Goal: Task Accomplishment & Management: Manage account settings

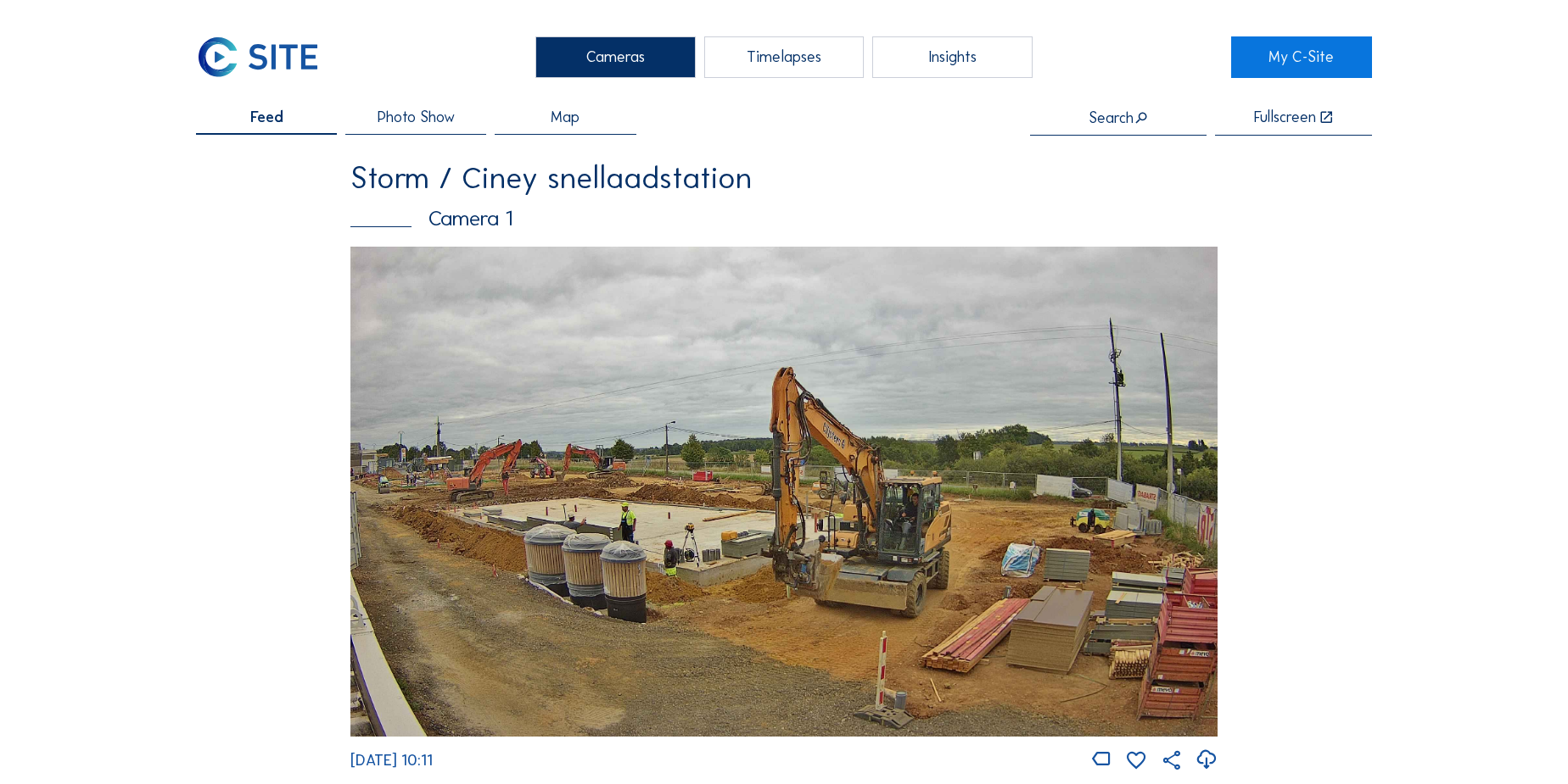
click at [797, 66] on div "Timelapses" at bounding box center [784, 57] width 160 height 42
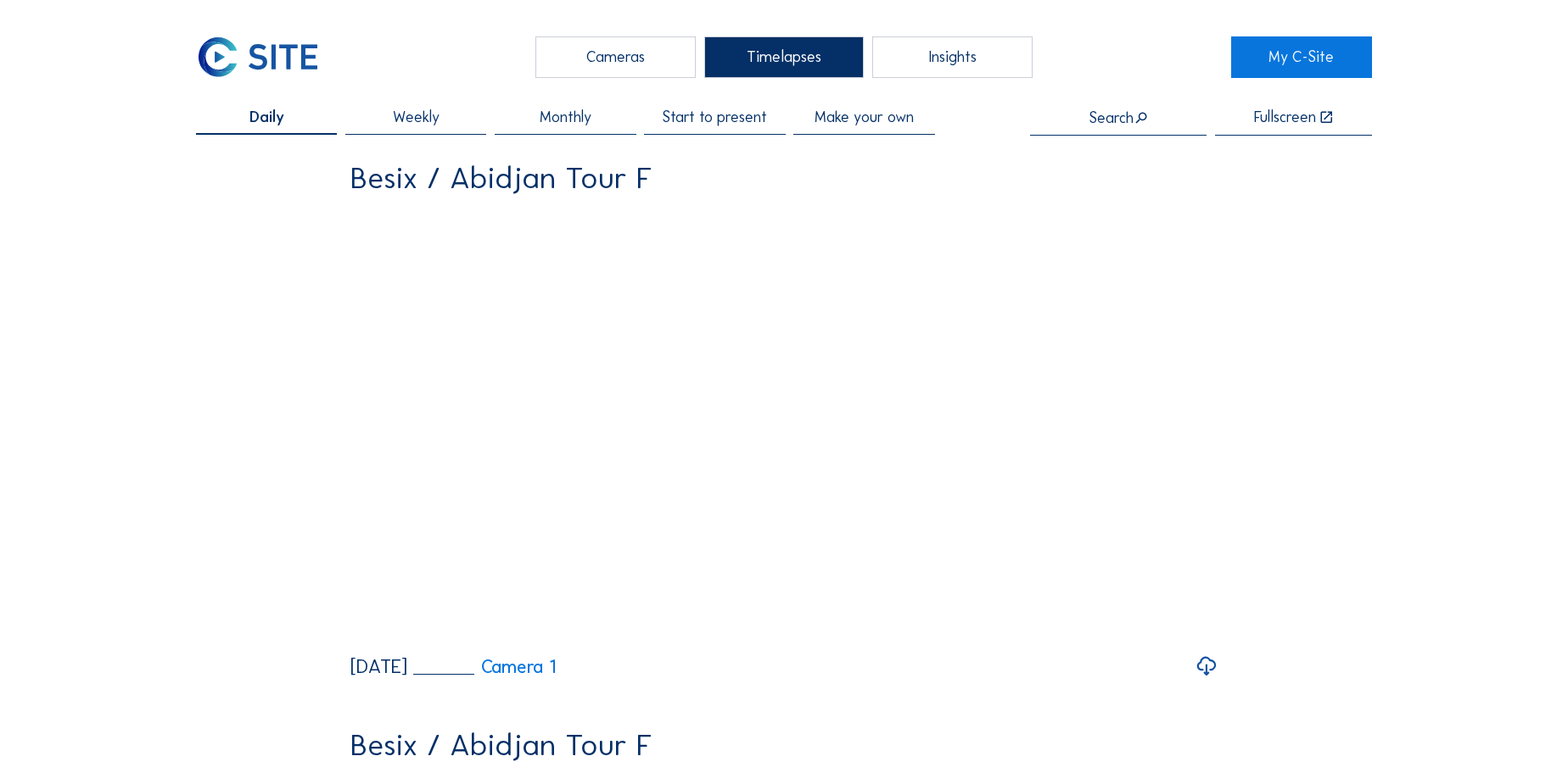
click at [863, 120] on span "Make your own" at bounding box center [864, 117] width 100 height 16
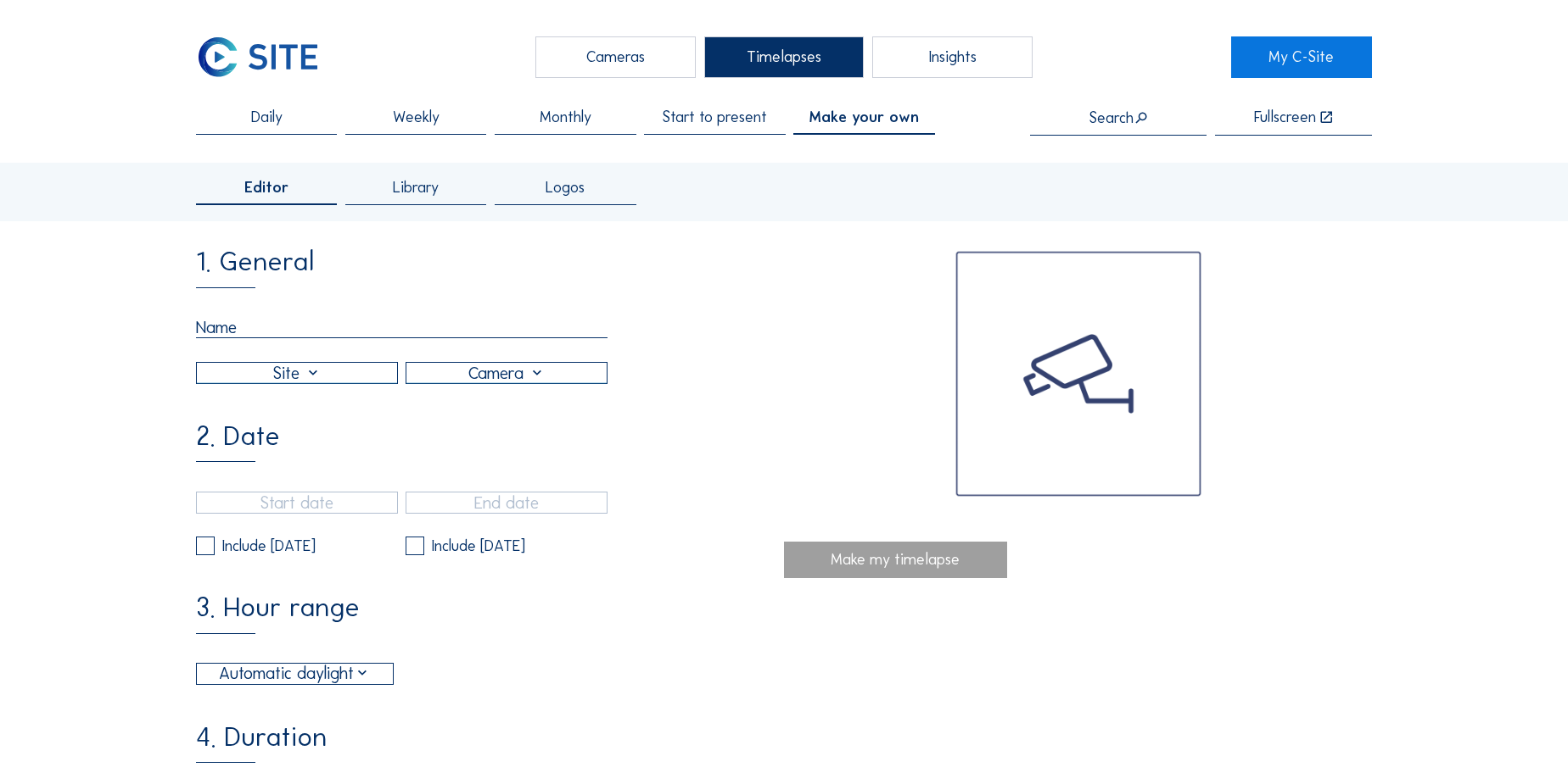
click at [241, 326] on input "text" at bounding box center [402, 327] width 412 height 21
type input "b"
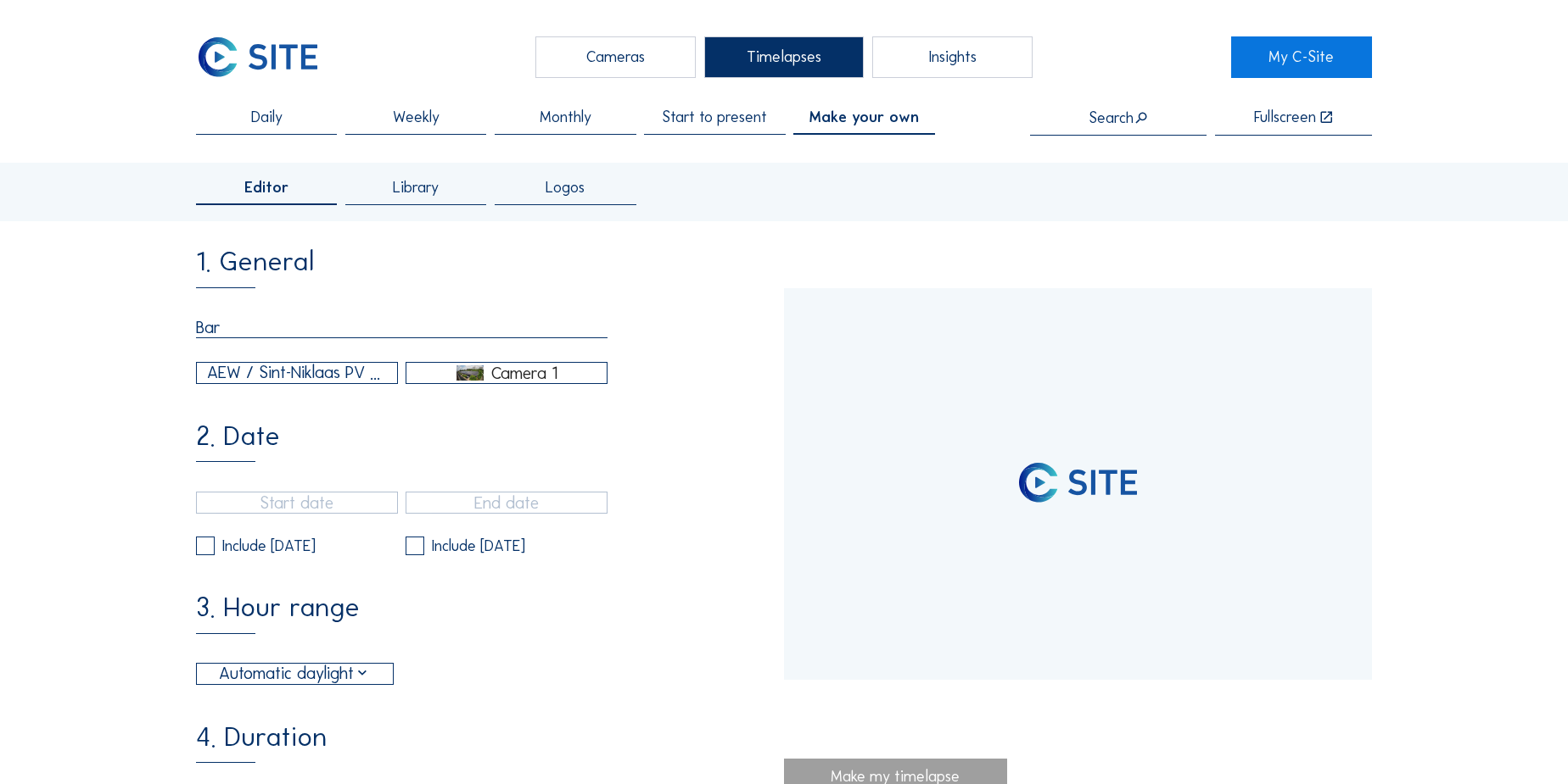
type input "Barc"
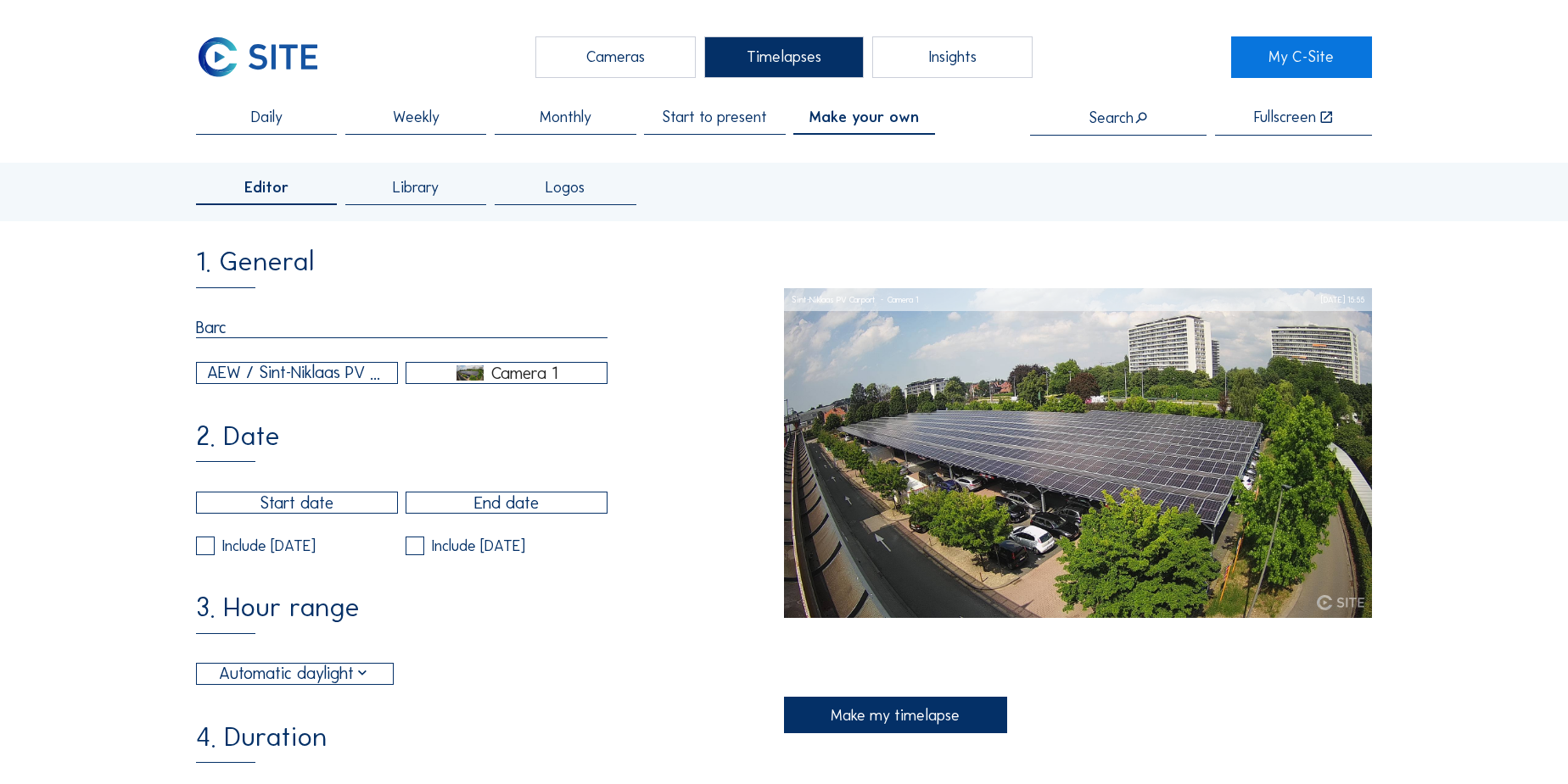
type input "[DATE] 15:40"
type input "[DATE] 15:55"
type input "Barco"
click at [267, 382] on div "AEW / Sint-Niklaas PV Carport" at bounding box center [297, 373] width 180 height 26
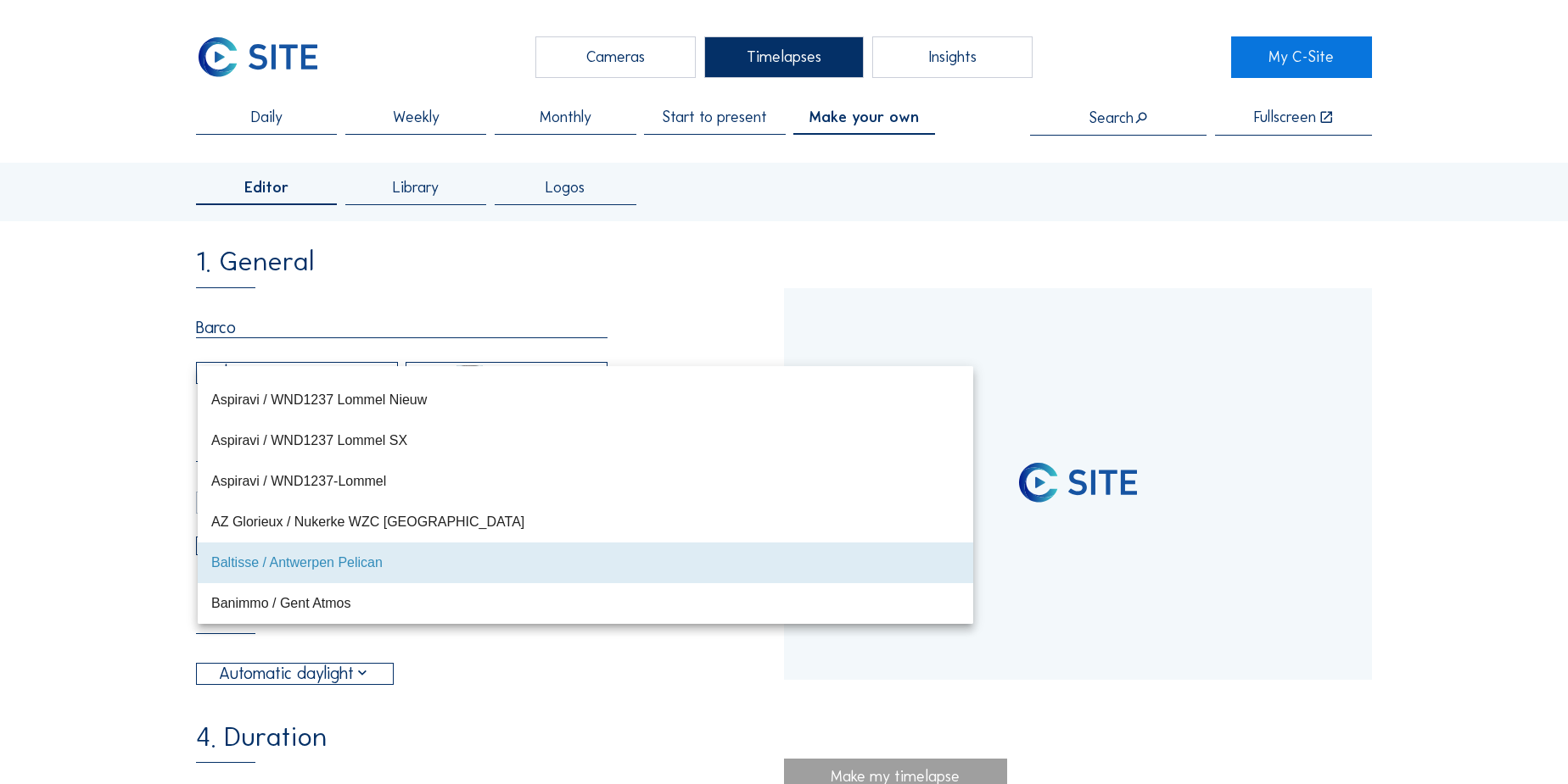
type input "31/01/2022 10:30"
type input "02/04/2024 13:55"
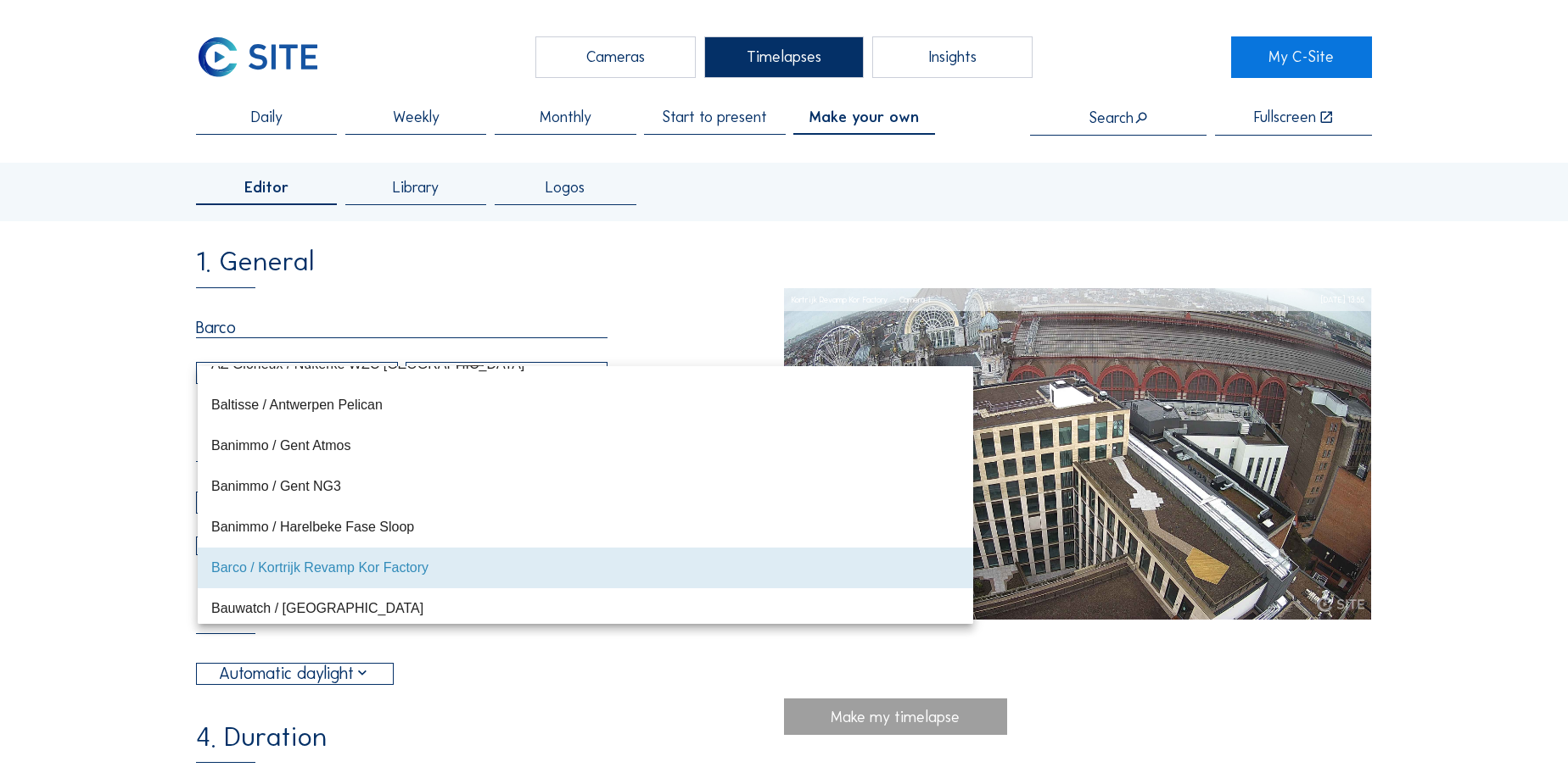
scroll to position [2923, 0]
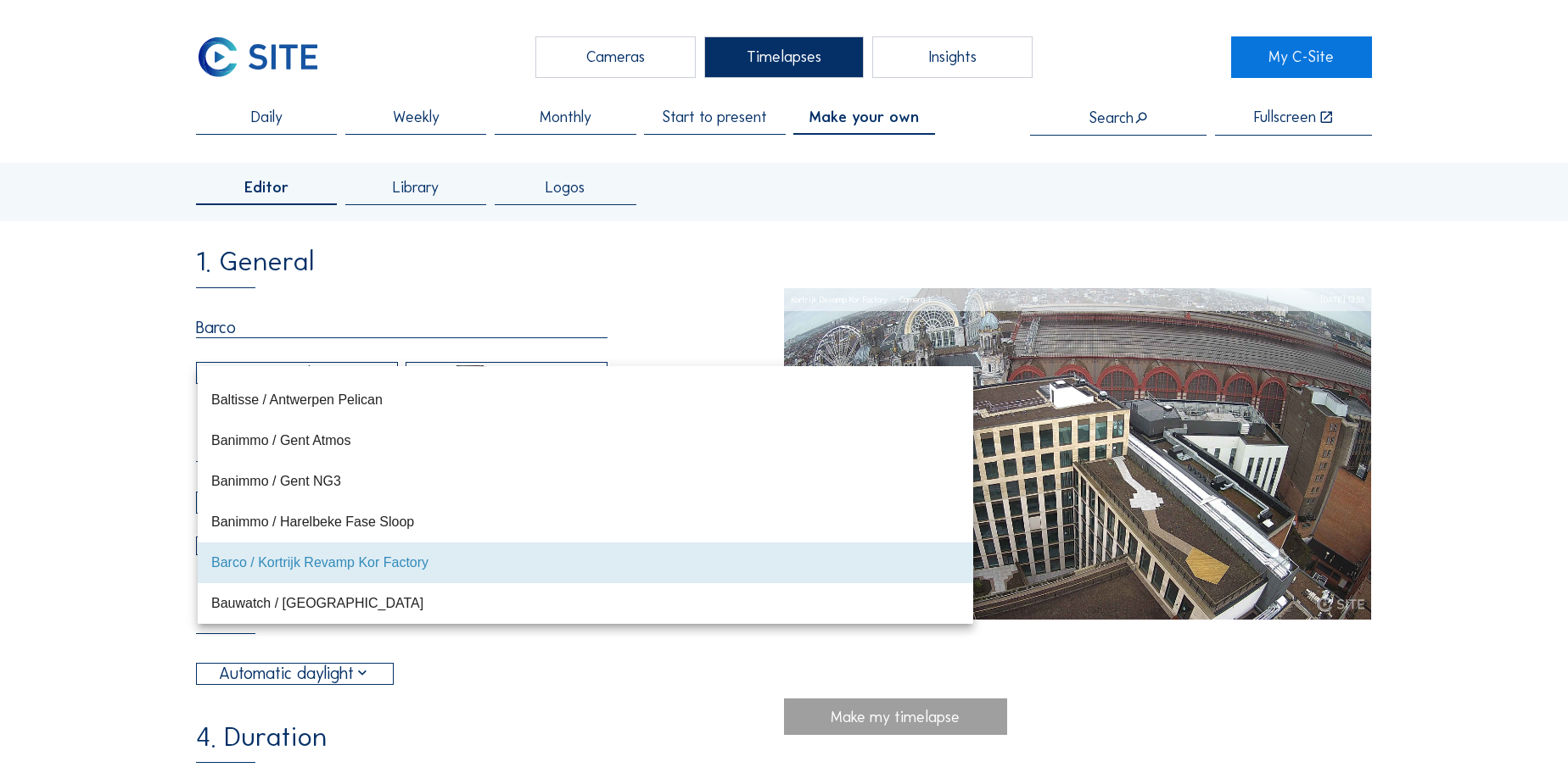
type input "[DATE] 10:15"
type input "22/08/2025 10:10"
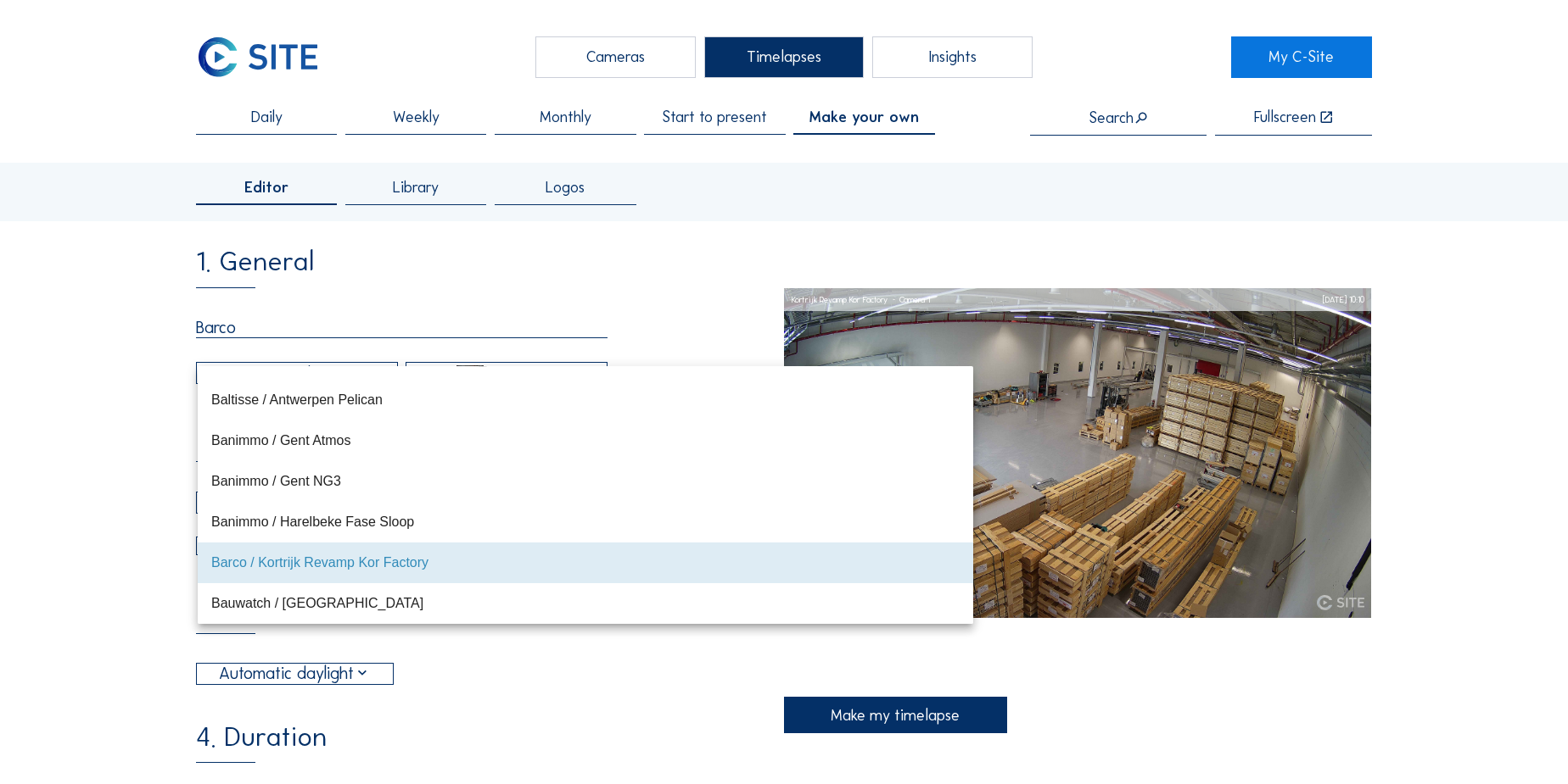
click at [307, 558] on div "Barco / Kortrijk Revamp Kor Factory" at bounding box center [584, 563] width 748 height 16
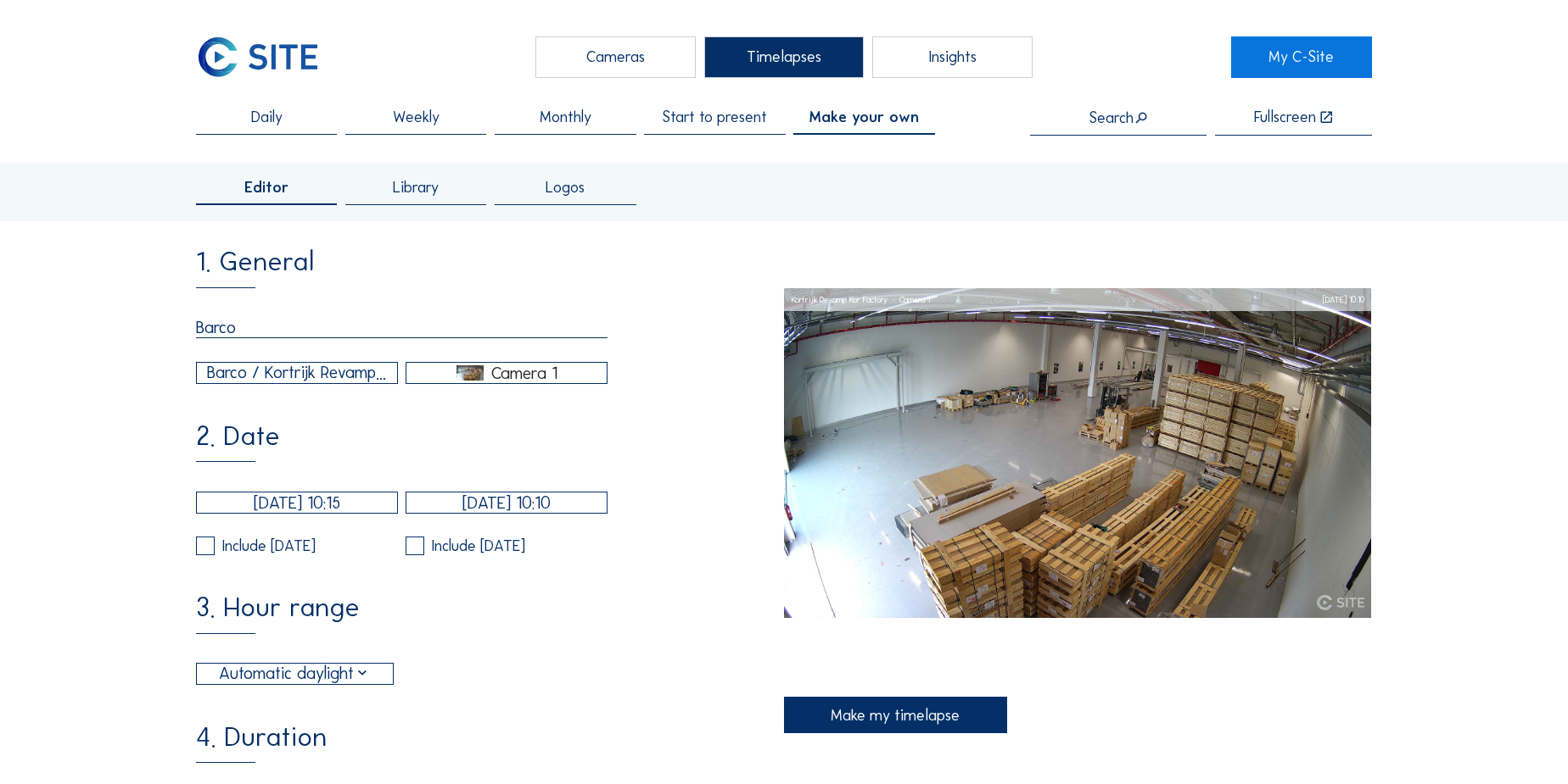
click at [517, 381] on div "Camera 1" at bounding box center [524, 372] width 66 height 16
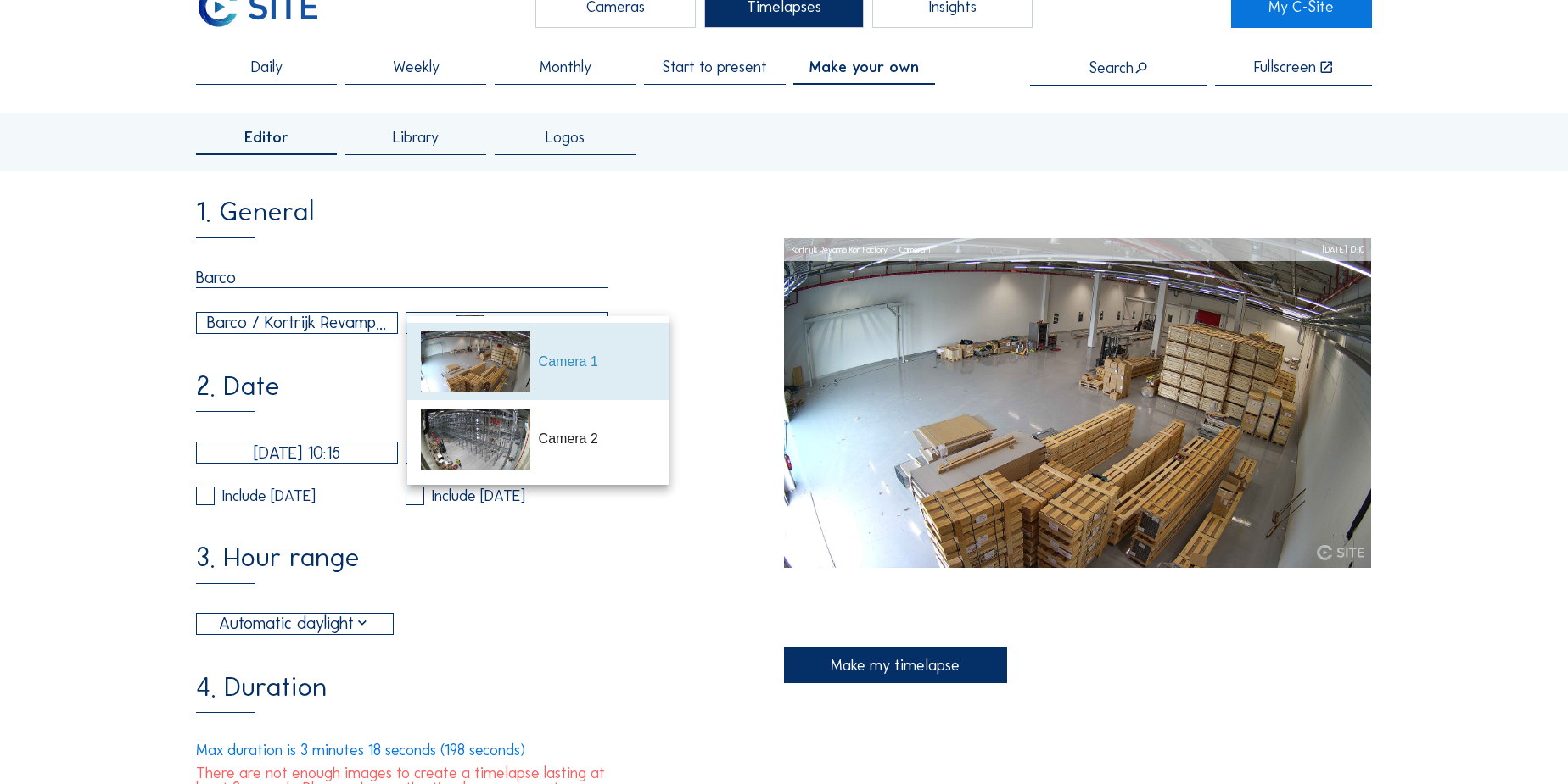
scroll to position [77, 0]
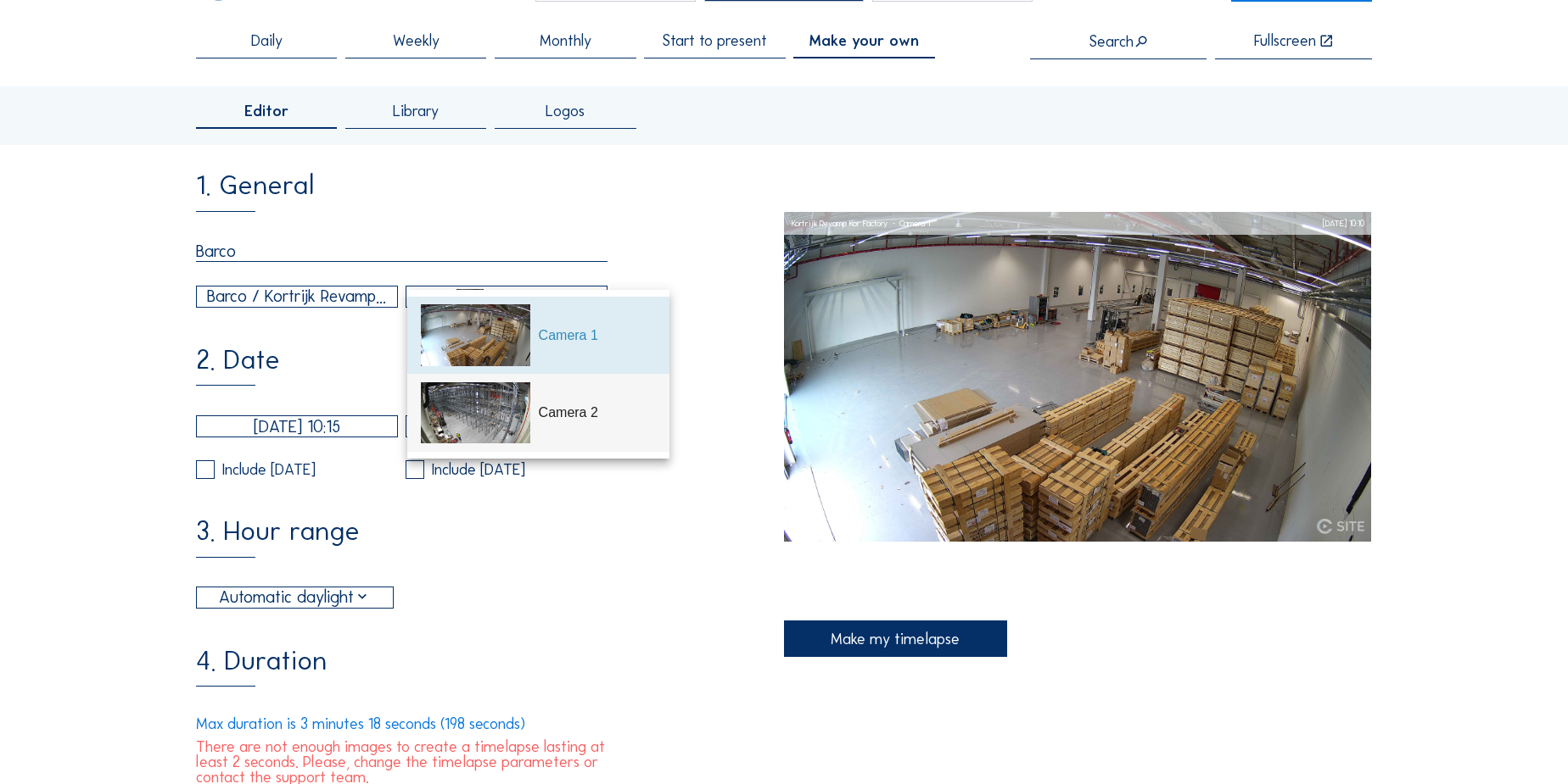
click at [524, 412] on img at bounding box center [476, 413] width 110 height 62
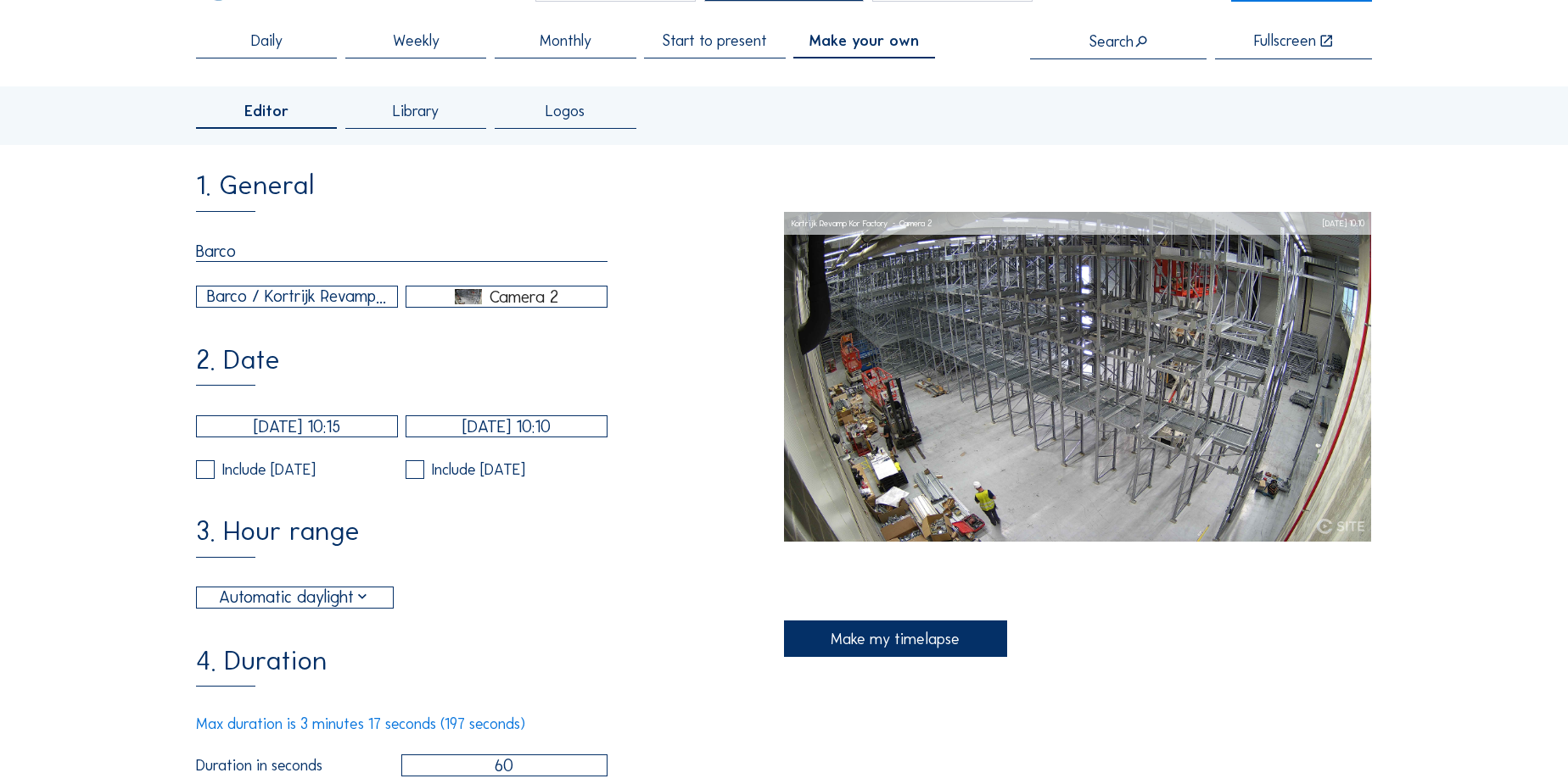
click at [520, 296] on div "Camera 2" at bounding box center [523, 297] width 68 height 16
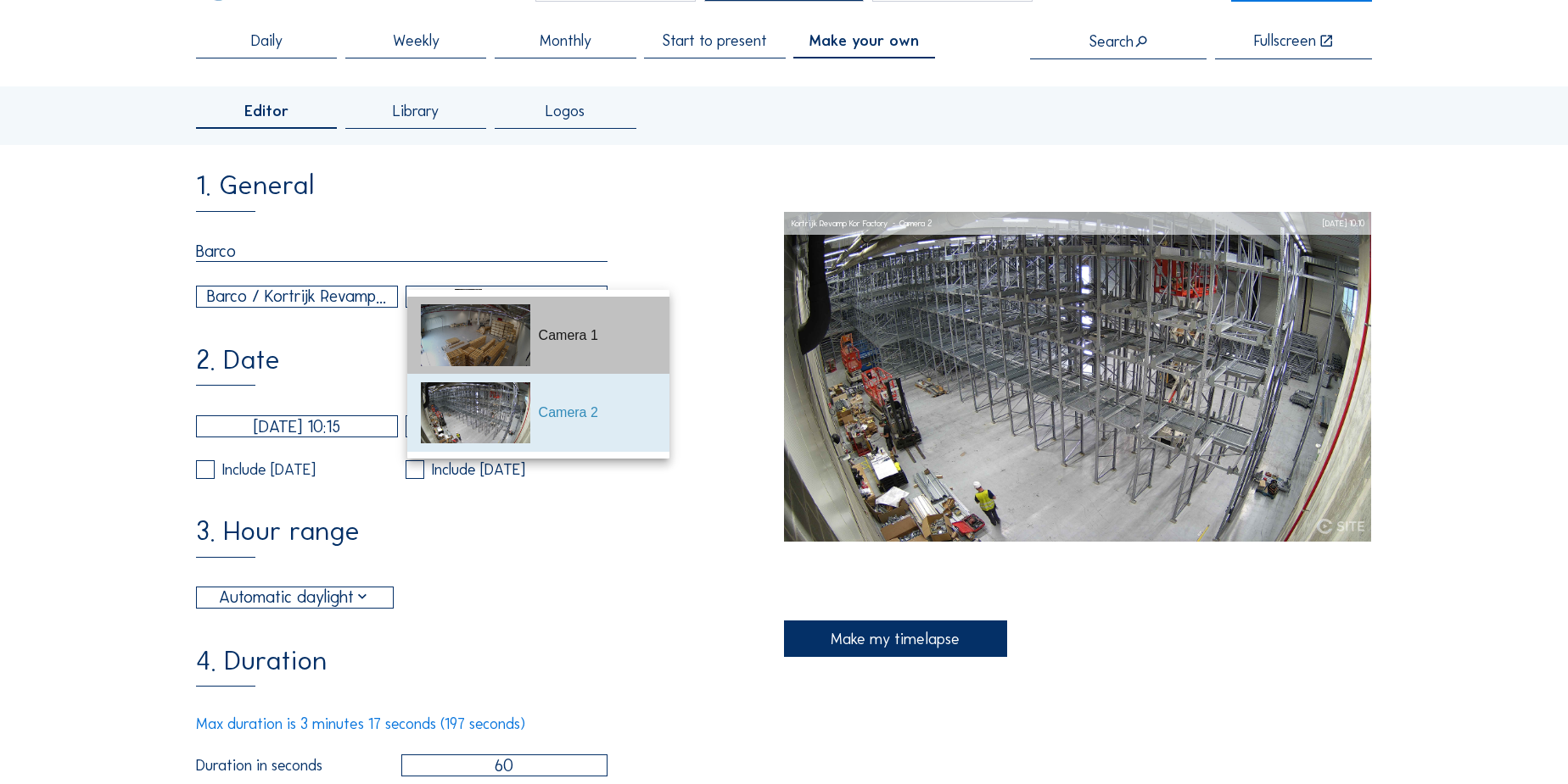
click at [551, 331] on div "Camera 1" at bounding box center [597, 336] width 118 height 20
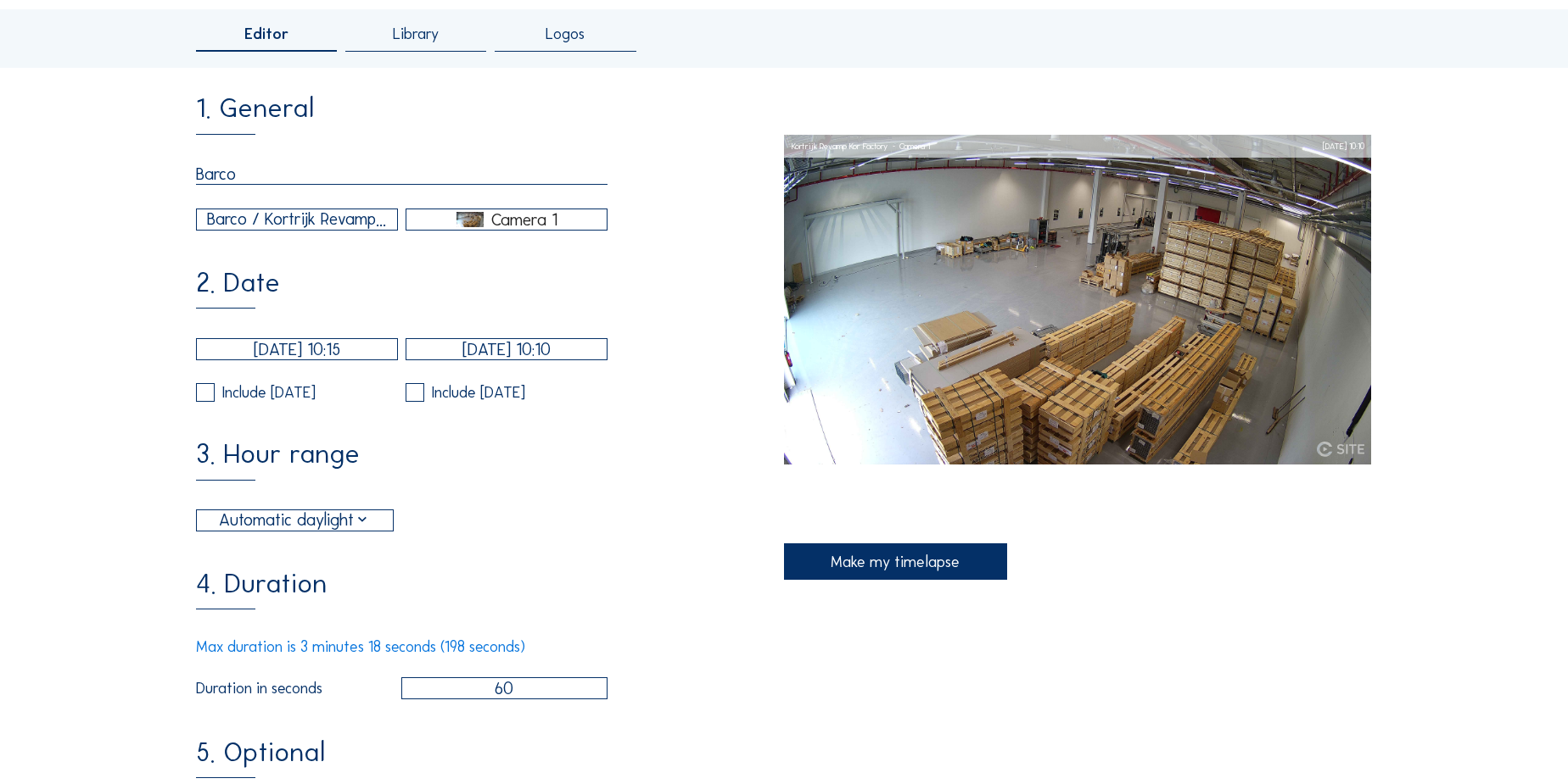
scroll to position [231, 0]
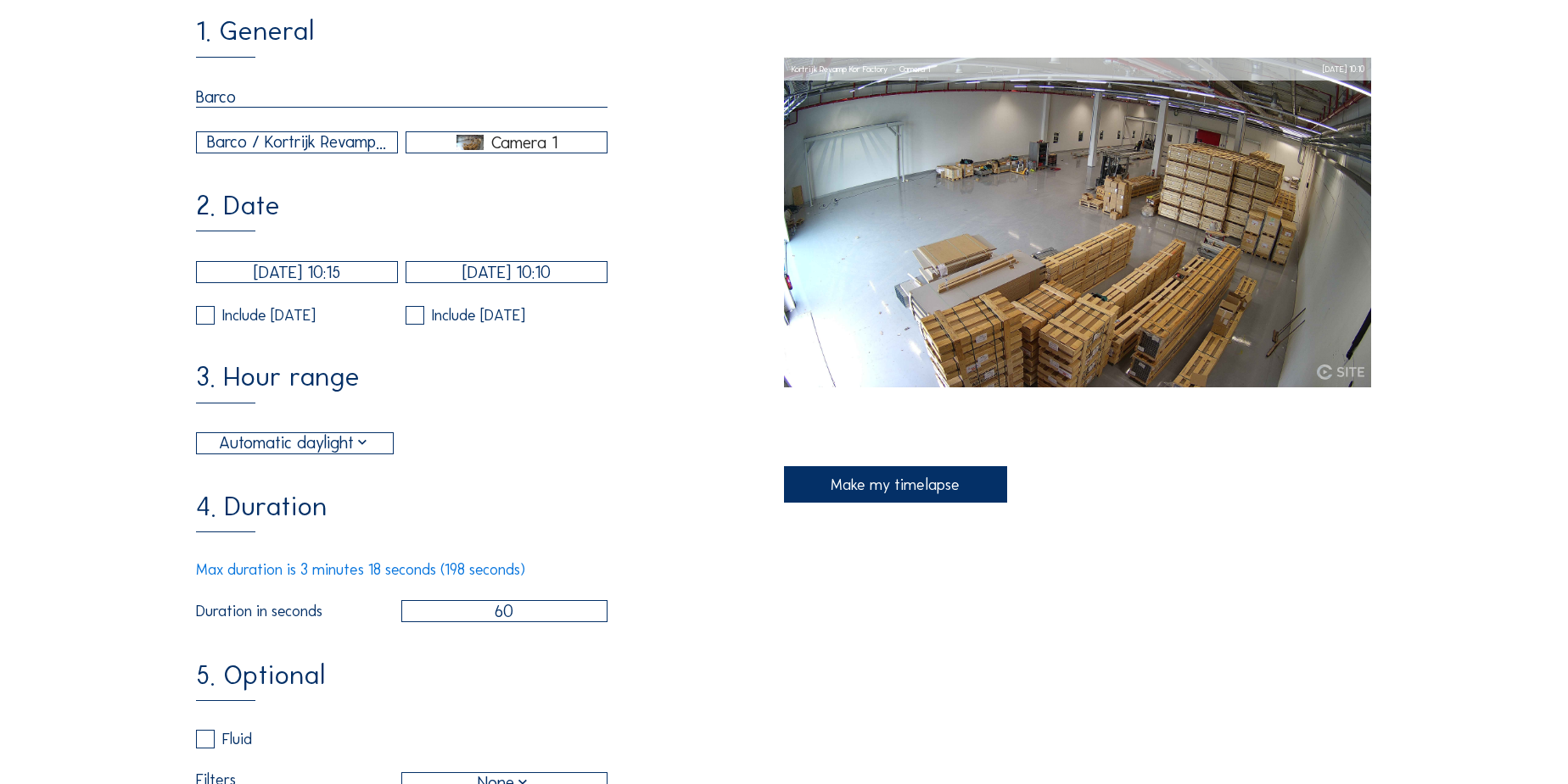
click at [503, 622] on input "60" at bounding box center [504, 612] width 207 height 22
type input "30"
click at [506, 559] on div "4. Duration Max duration is 3 minutes 18 seconds (198 seconds) Duration in seco…" at bounding box center [490, 558] width 588 height 129
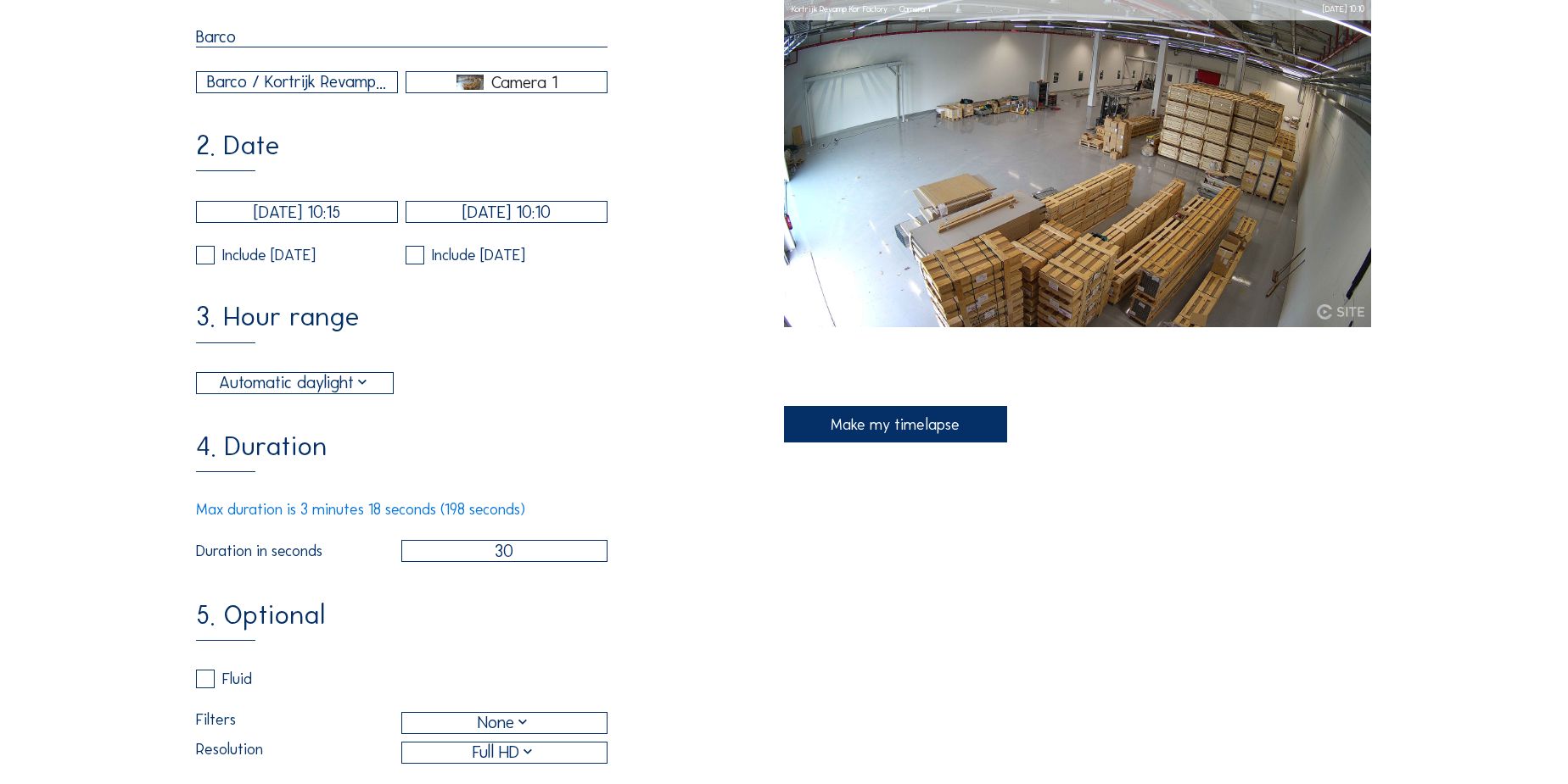
scroll to position [385, 0]
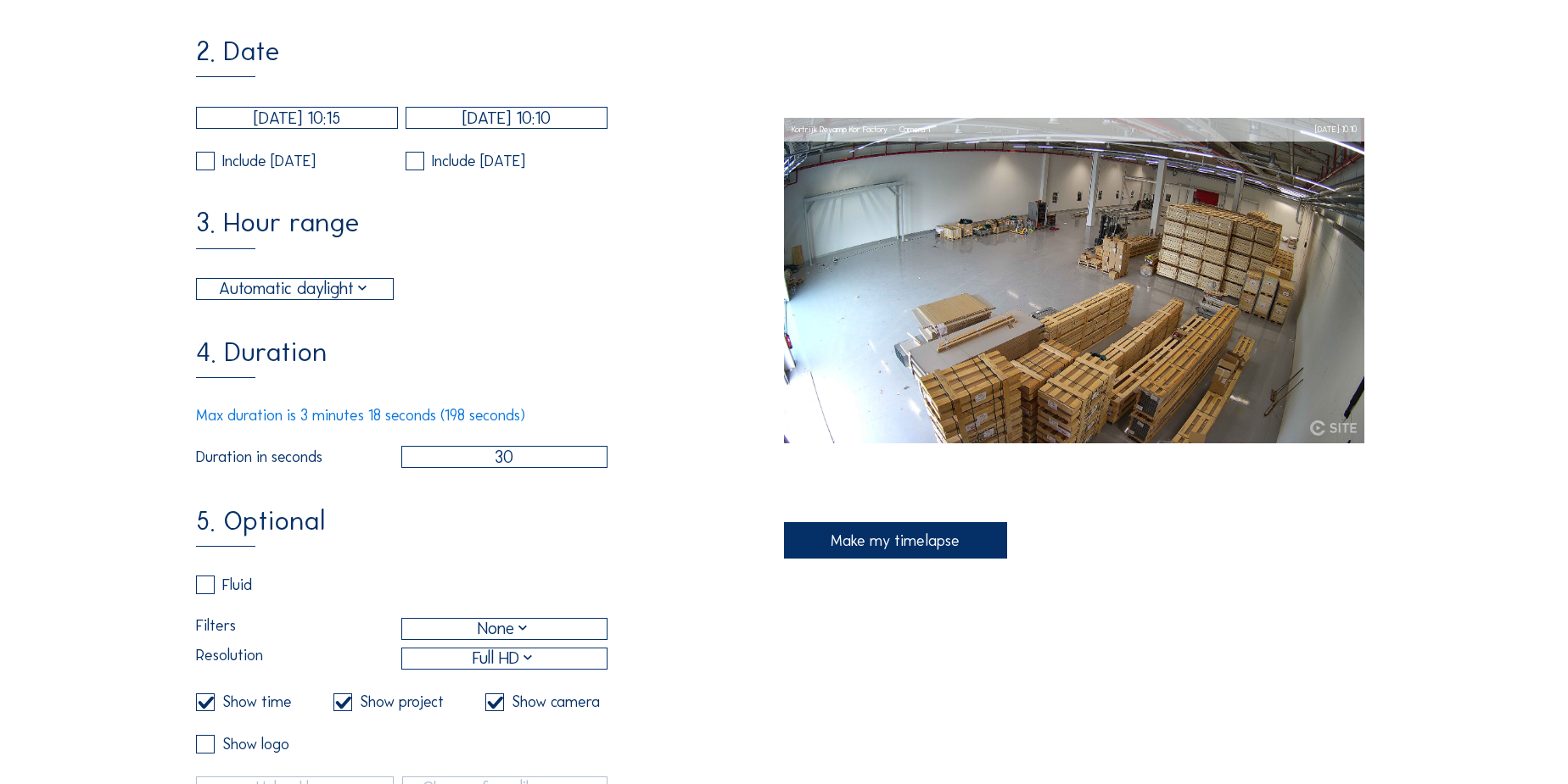
click at [205, 591] on input "checkbox" at bounding box center [202, 585] width 11 height 11
checkbox input "true"
checkbox input "false"
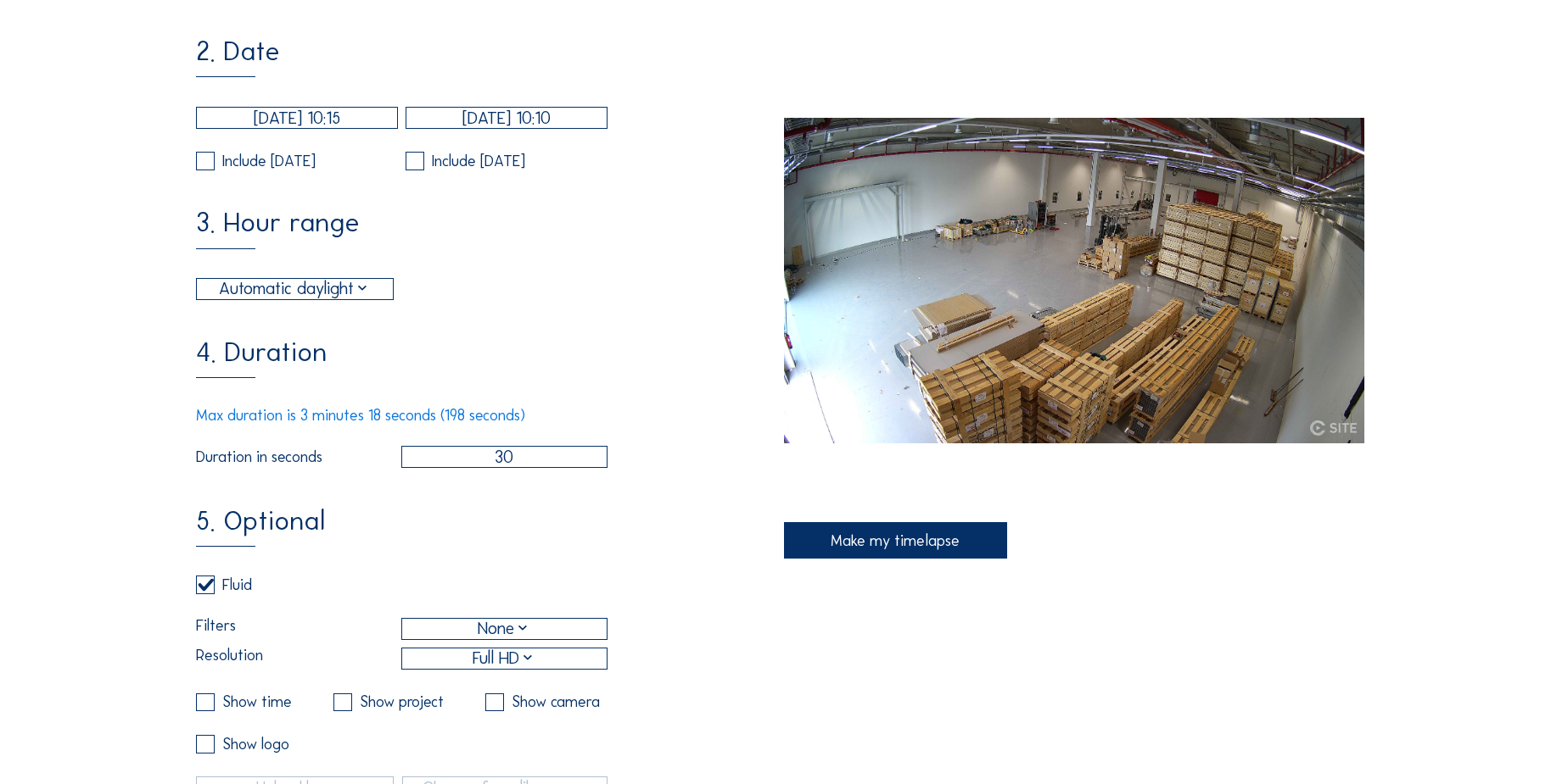
click at [500, 642] on div "None" at bounding box center [504, 629] width 54 height 26
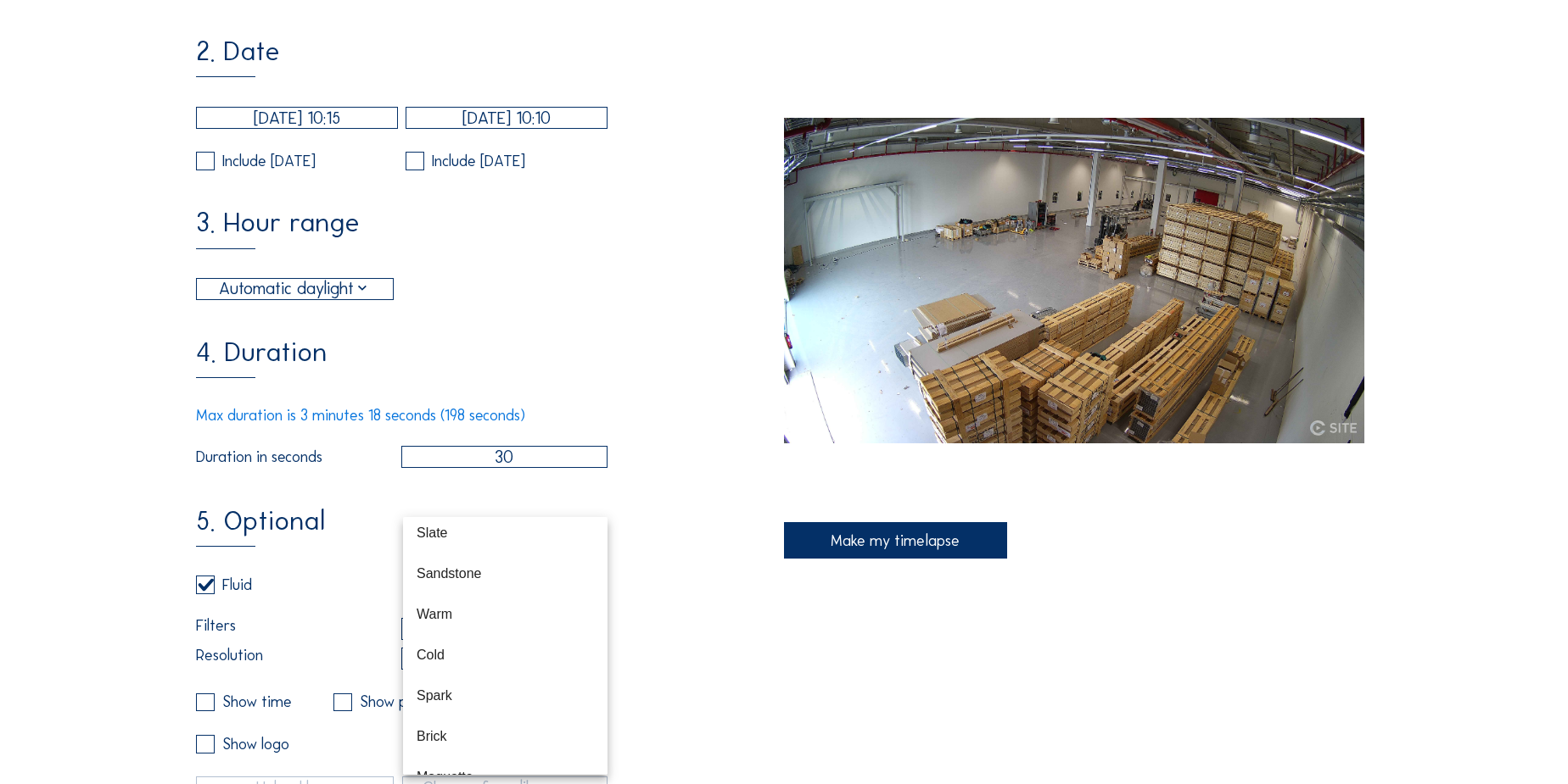
scroll to position [77, 0]
click at [481, 667] on div "Spark" at bounding box center [505, 671] width 177 height 16
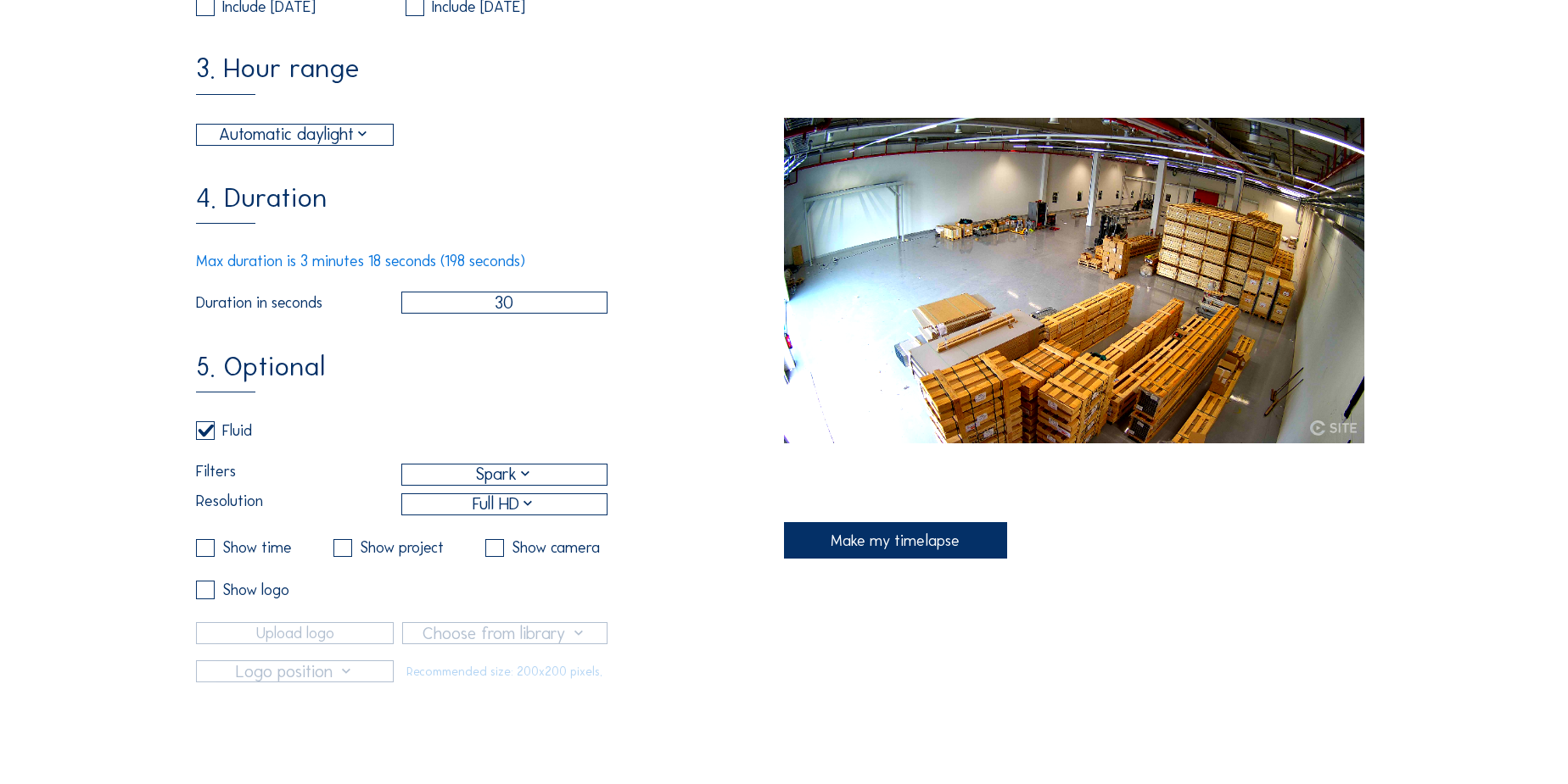
scroll to position [616, 0]
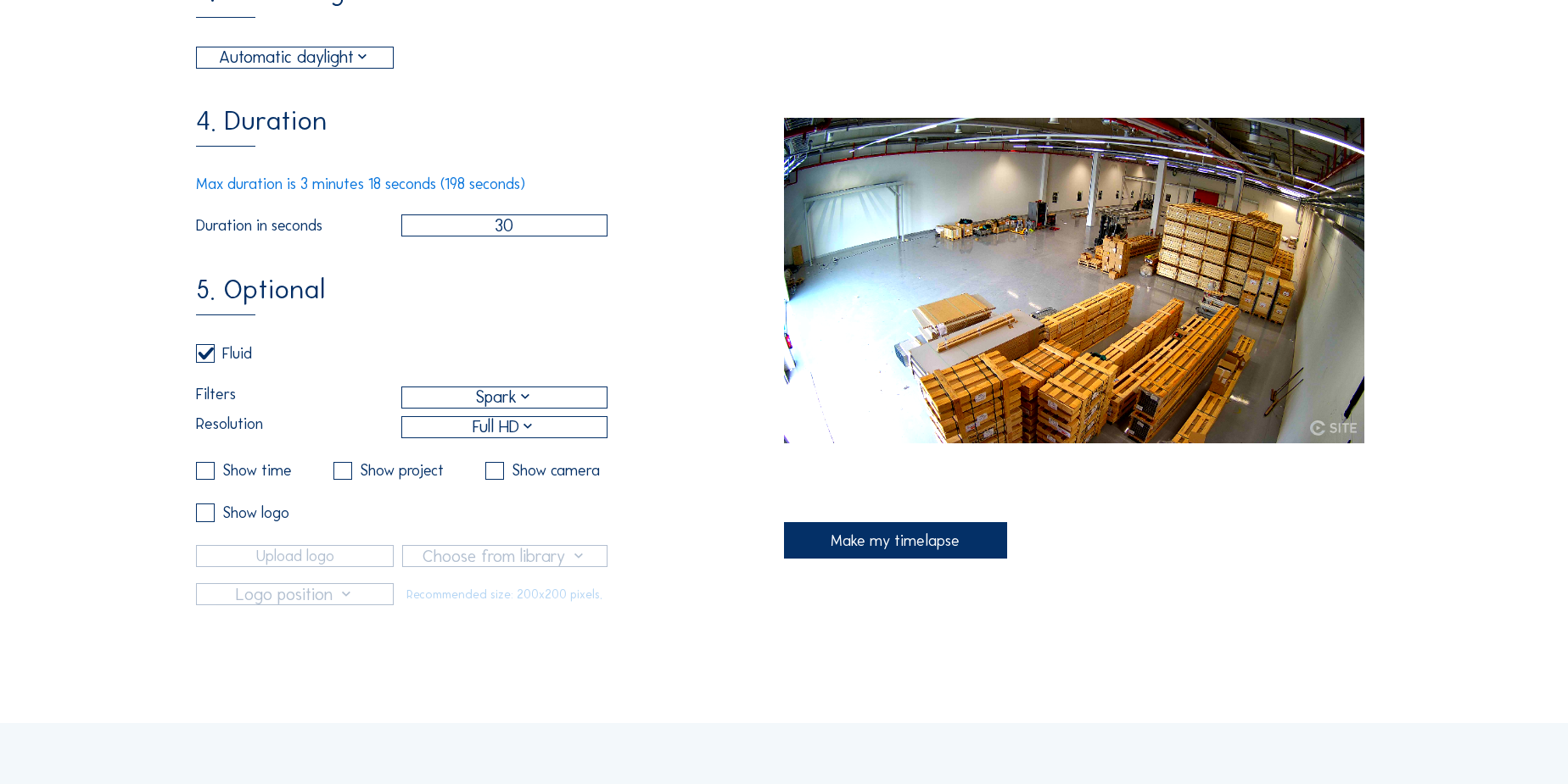
click at [838, 546] on div "Make my timelapse" at bounding box center [895, 540] width 223 height 37
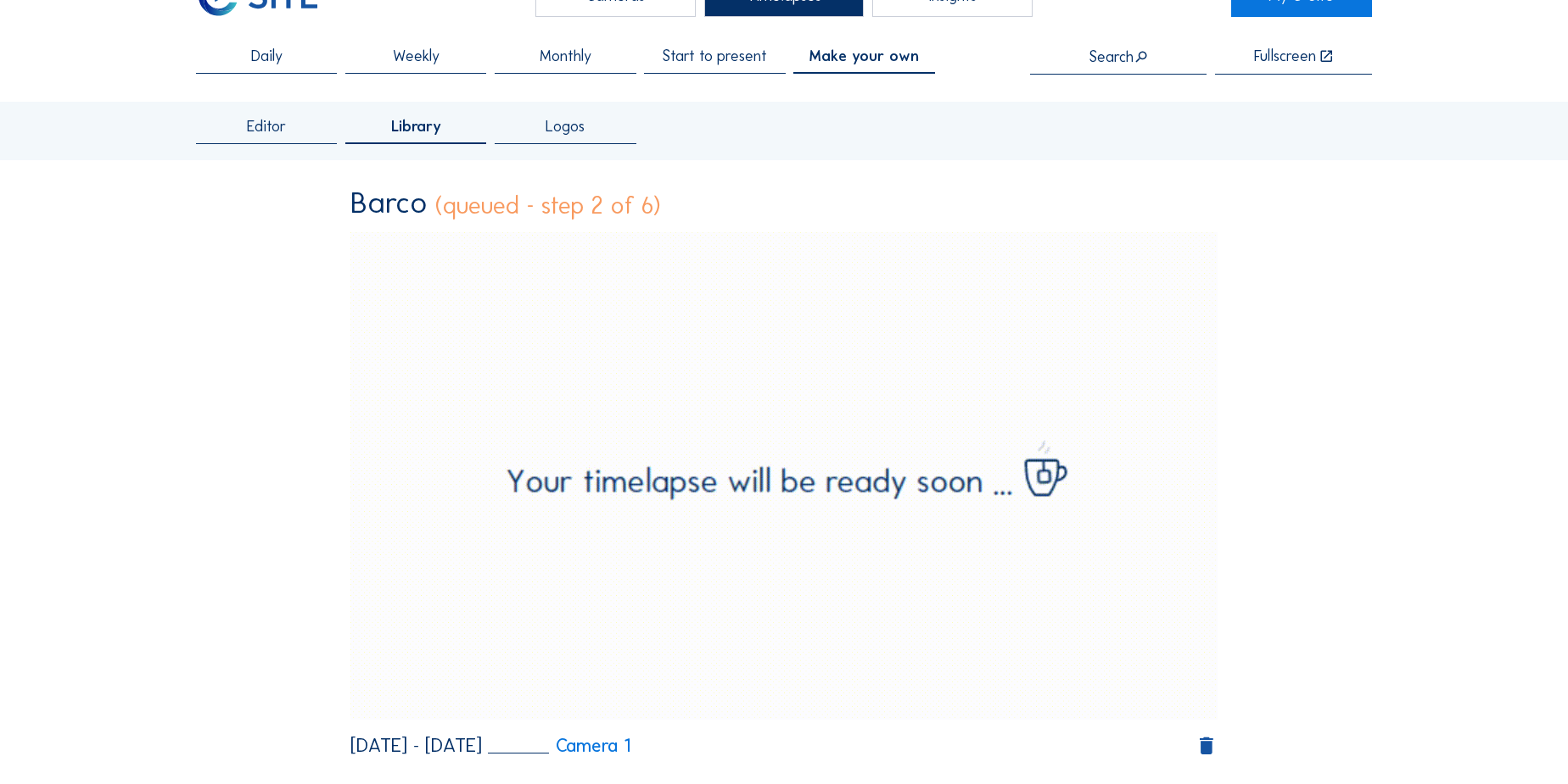
scroll to position [0, 0]
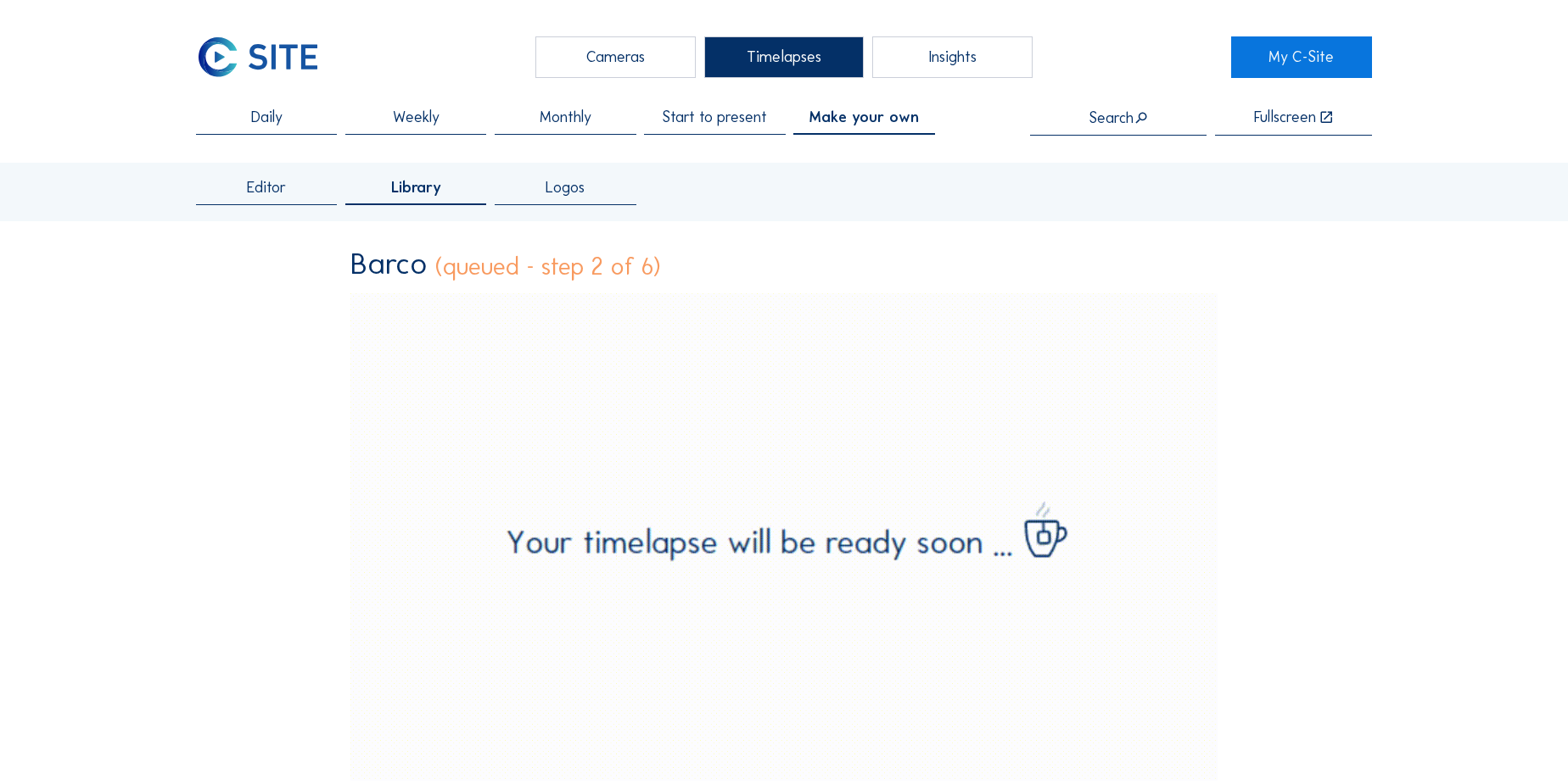
click at [276, 115] on span "Daily" at bounding box center [267, 117] width 31 height 16
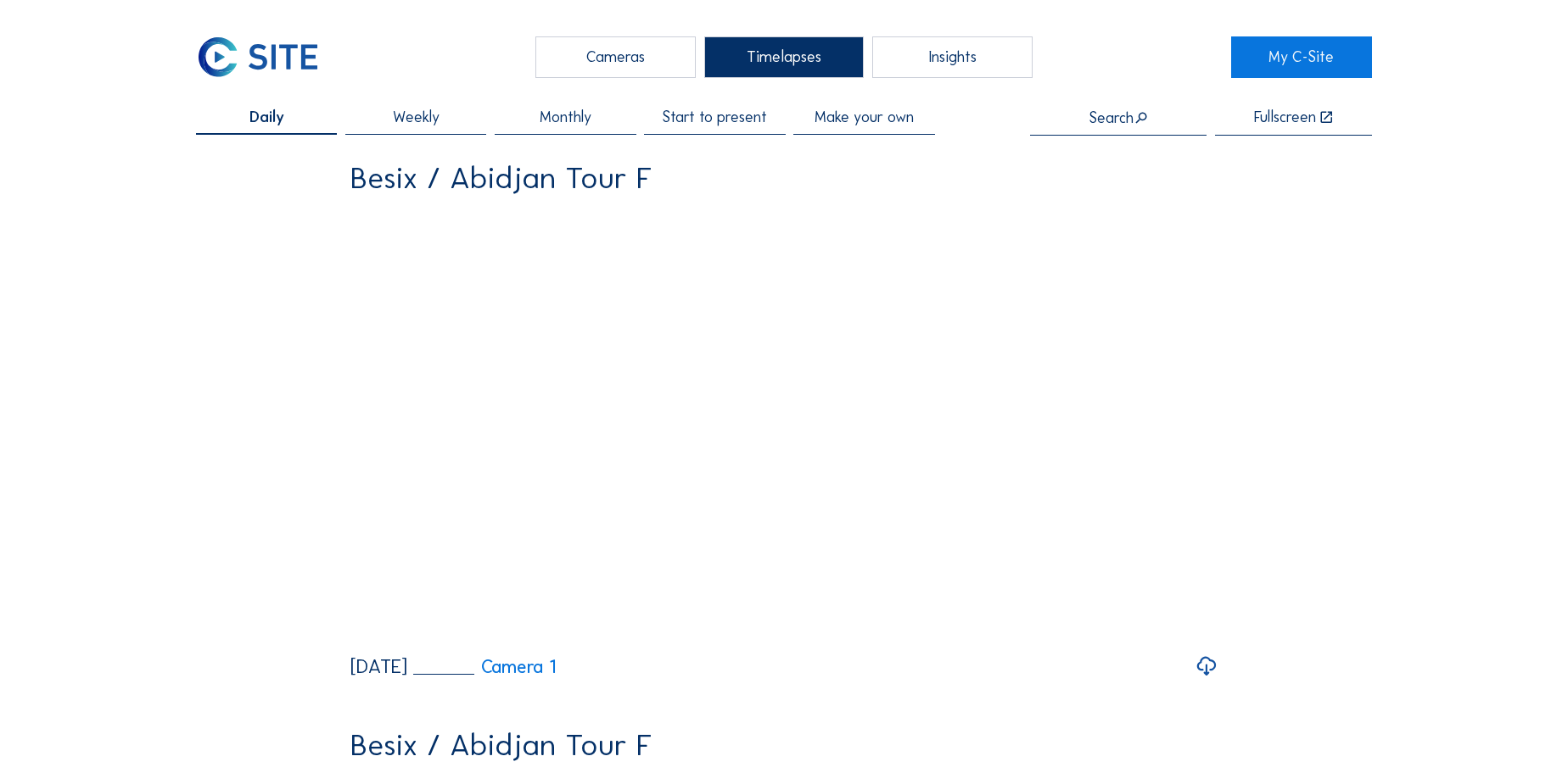
click at [1114, 125] on div "Search" at bounding box center [1119, 118] width 60 height 16
click at [1132, 118] on input "text" at bounding box center [1118, 118] width 176 height 17
click at [1118, 155] on div "Barco / Kortrijk Revamp Kor Factory" at bounding box center [1138, 151] width 174 height 14
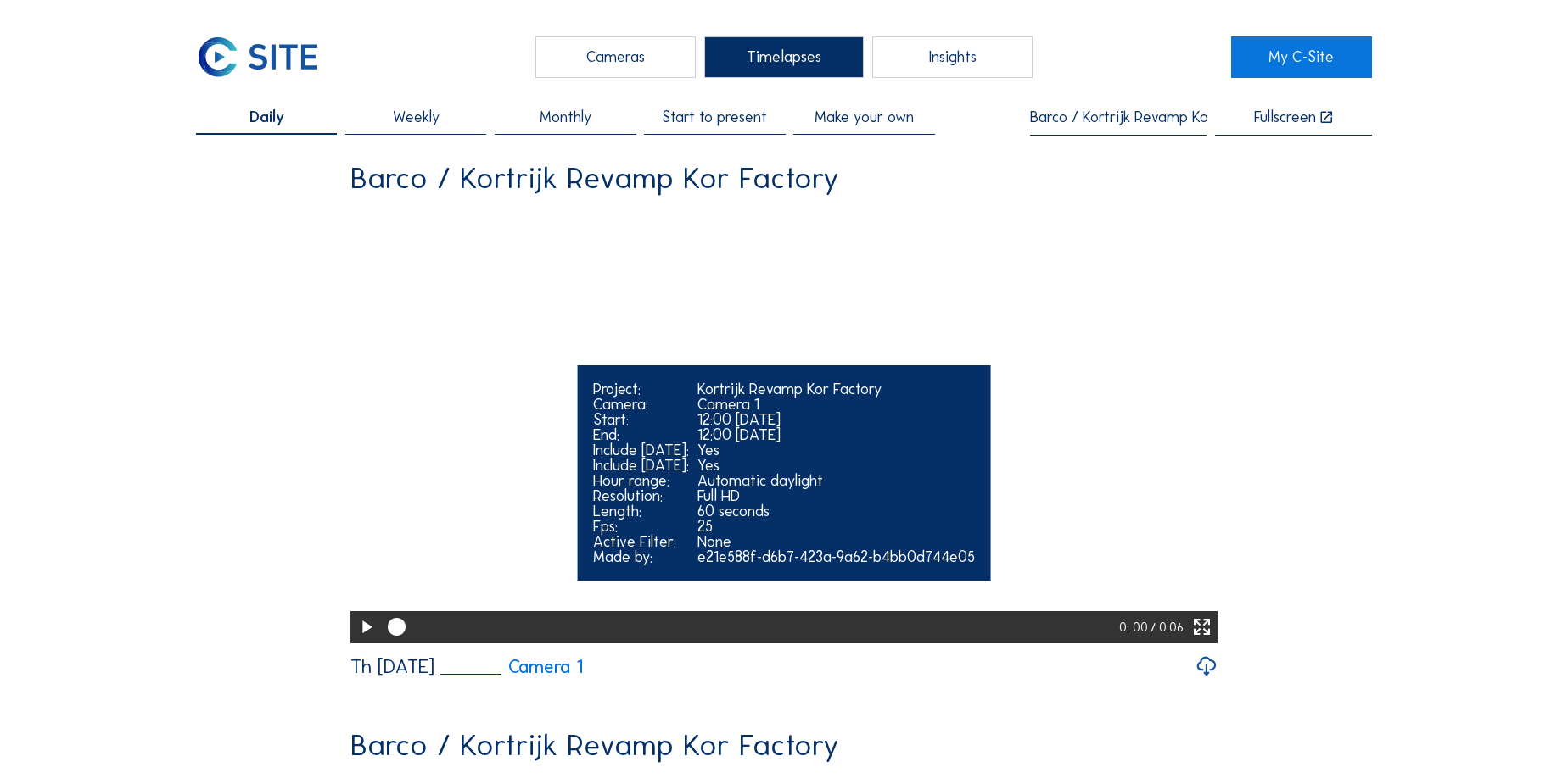
type input "Barco / Kortrijk Revamp Kor Factory"
click at [366, 641] on icon at bounding box center [365, 628] width 21 height 26
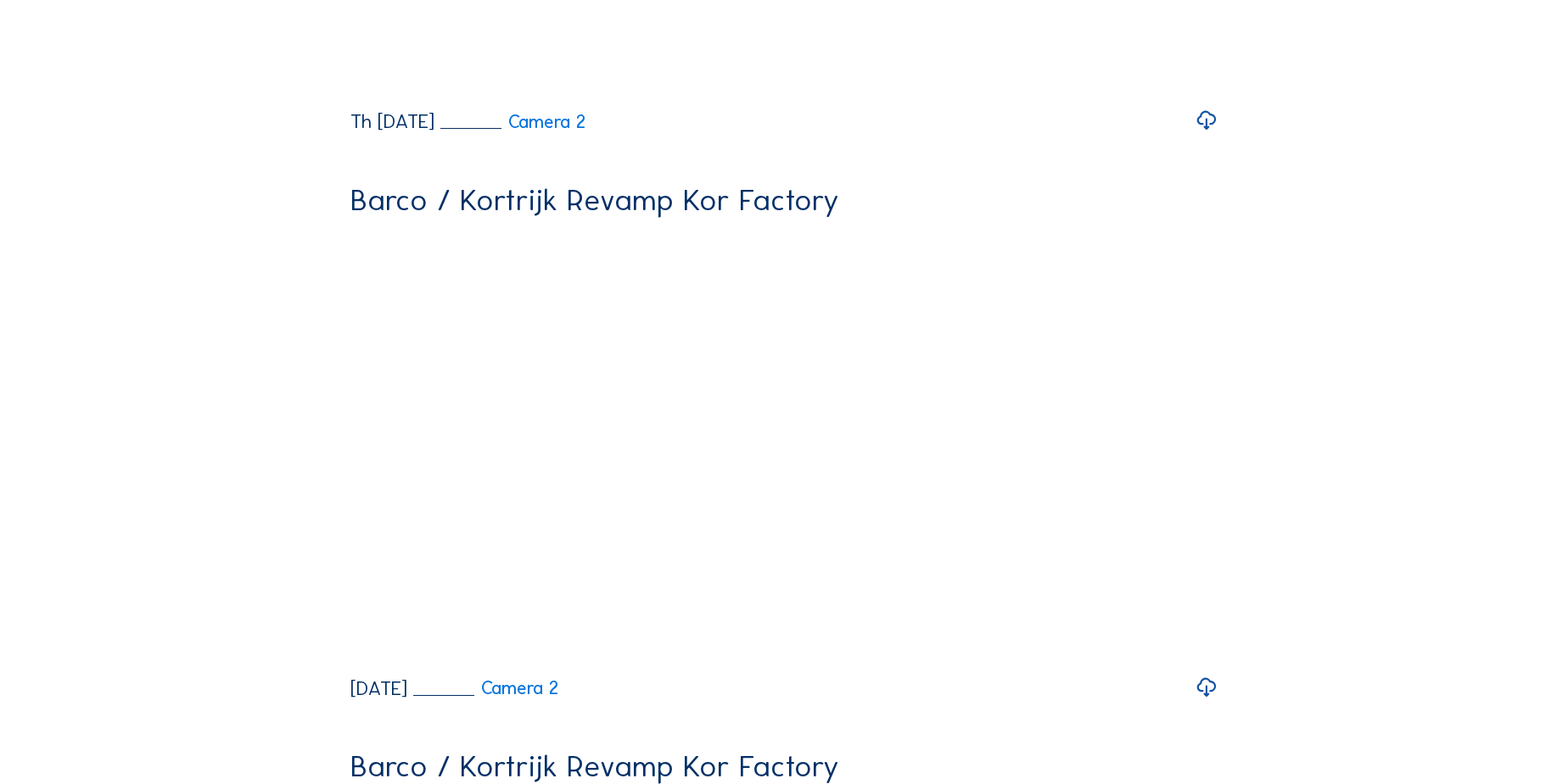
scroll to position [848, 0]
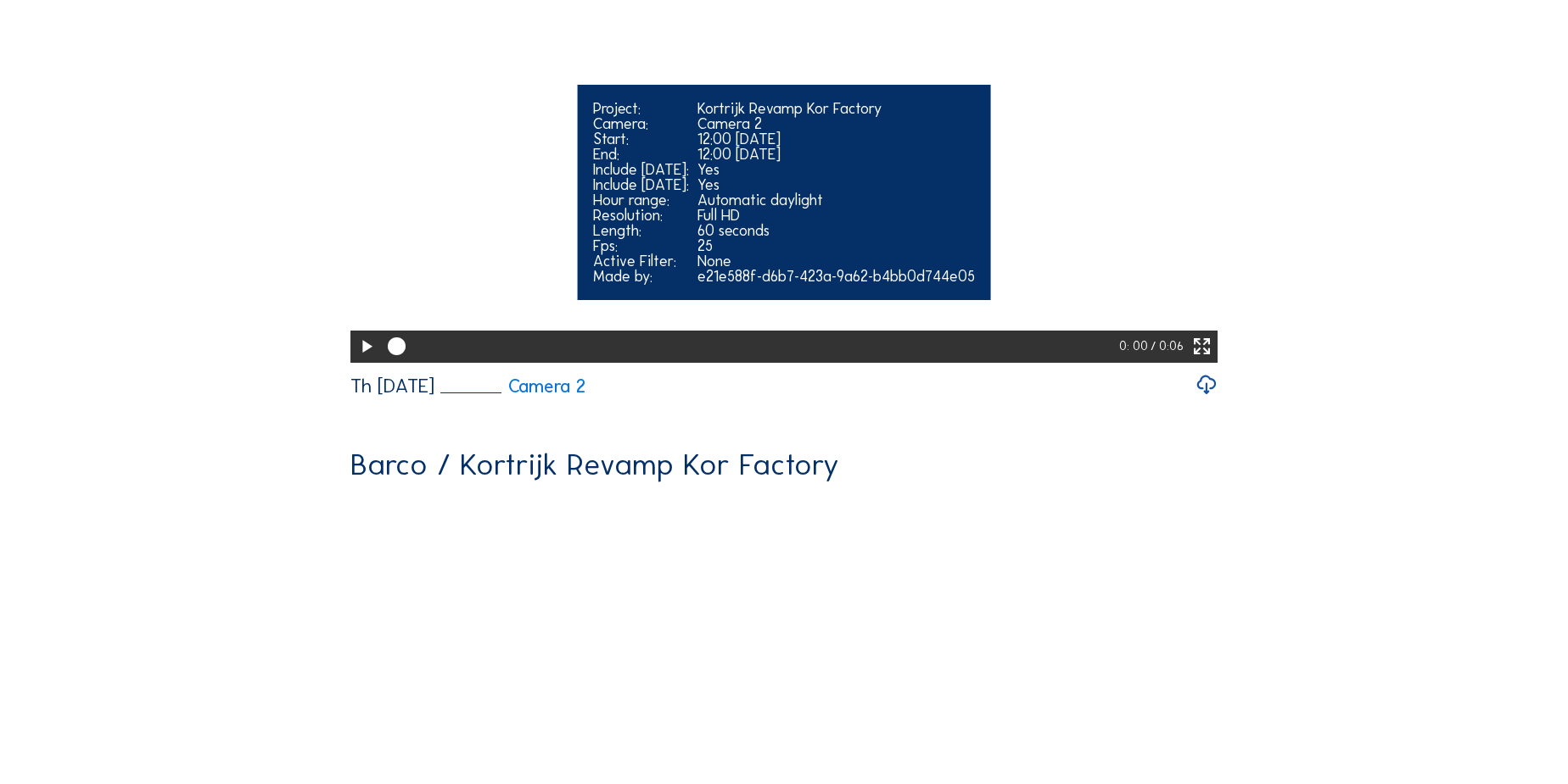
click at [368, 361] on icon at bounding box center [365, 347] width 21 height 26
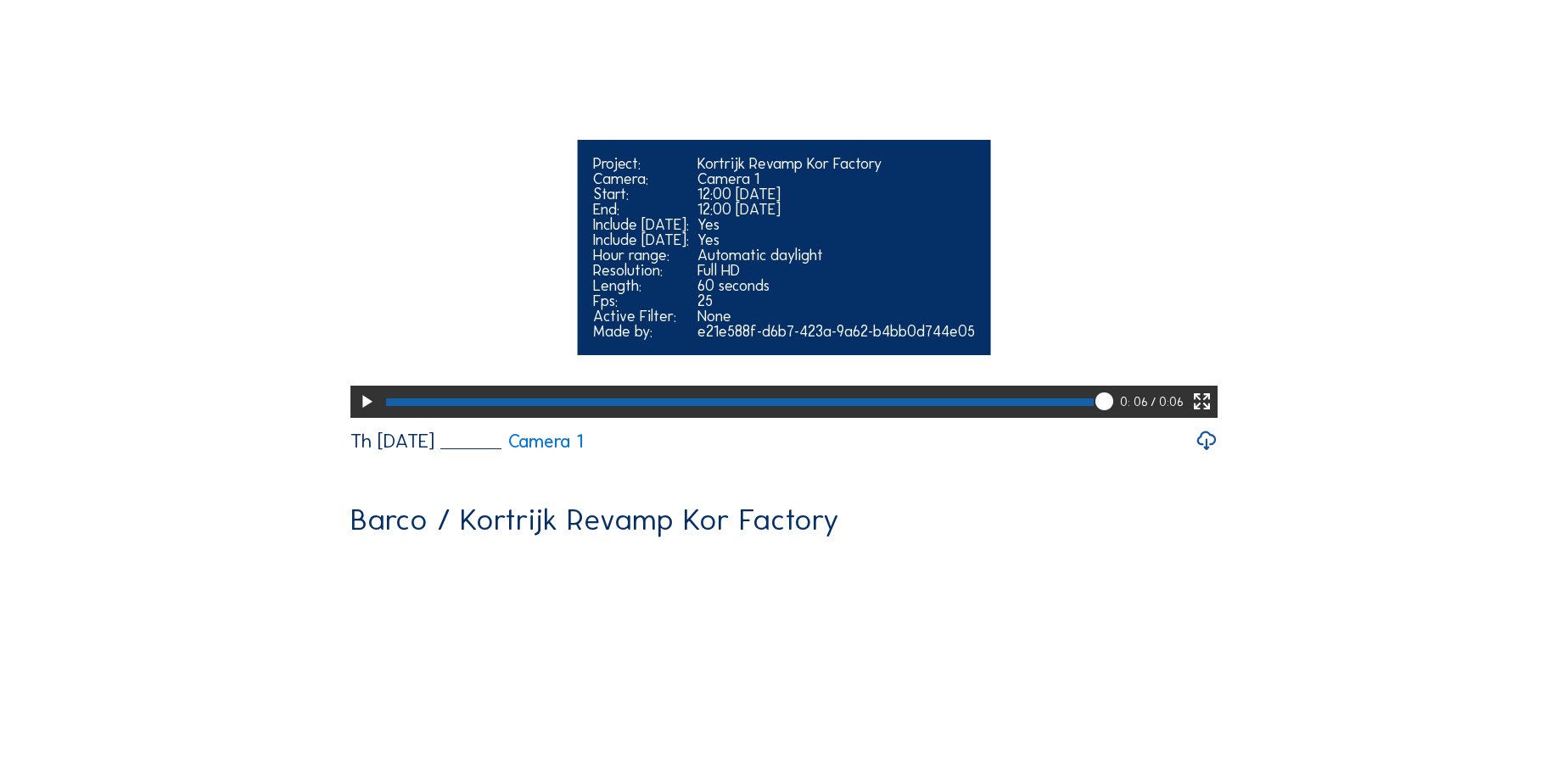
scroll to position [0, 0]
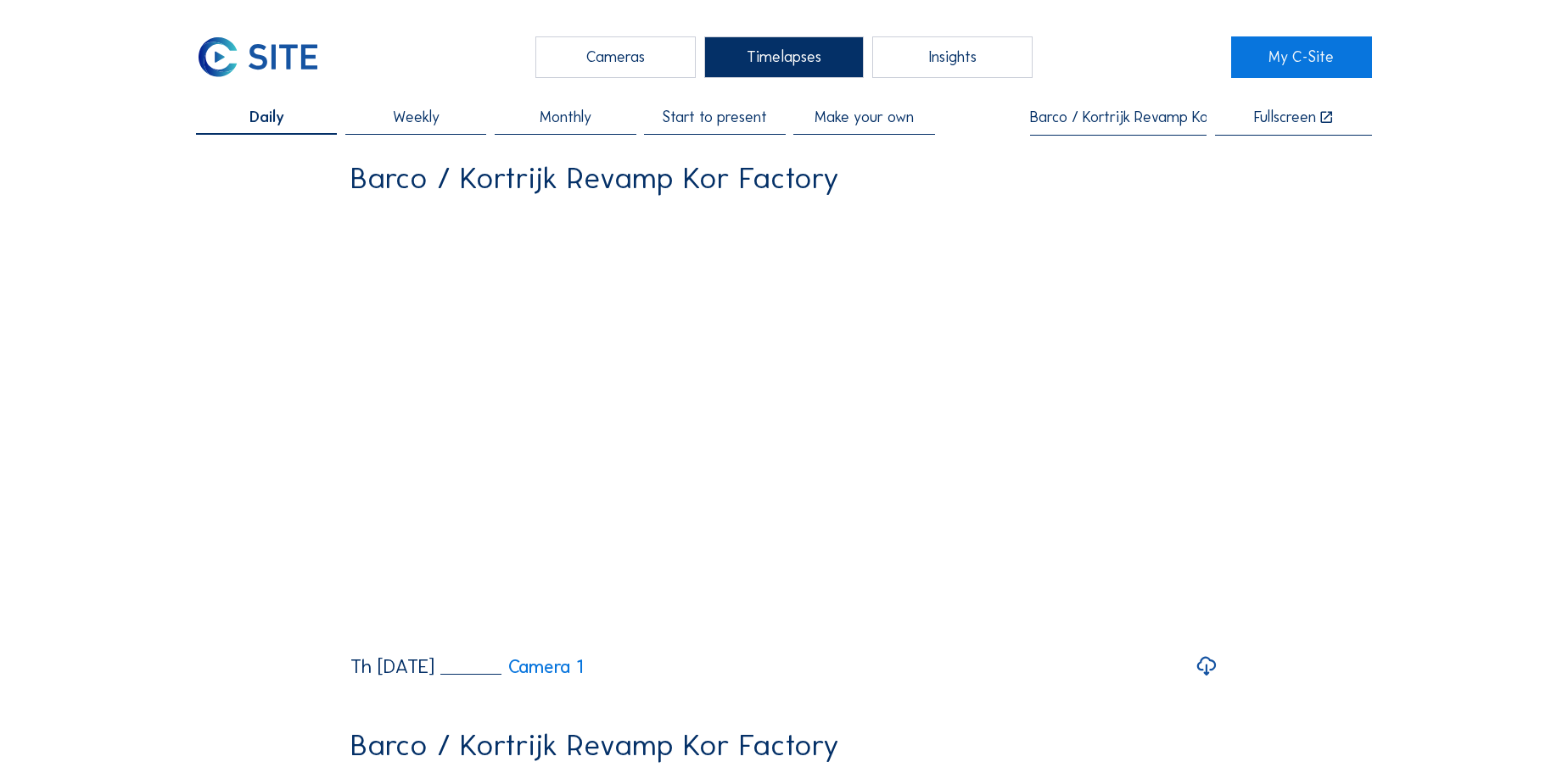
click at [747, 125] on span "Start to present" at bounding box center [714, 117] width 105 height 16
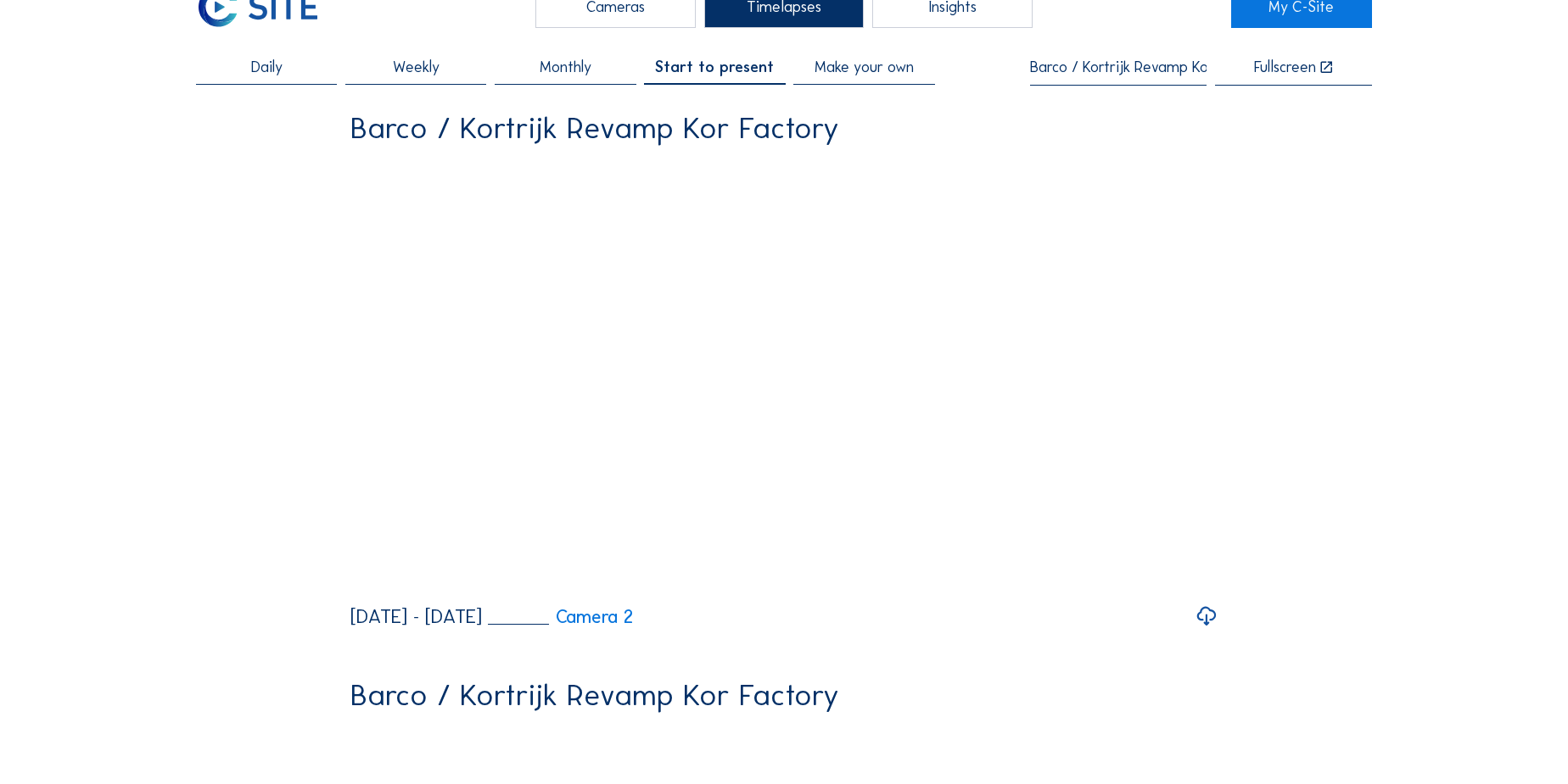
scroll to position [77, 0]
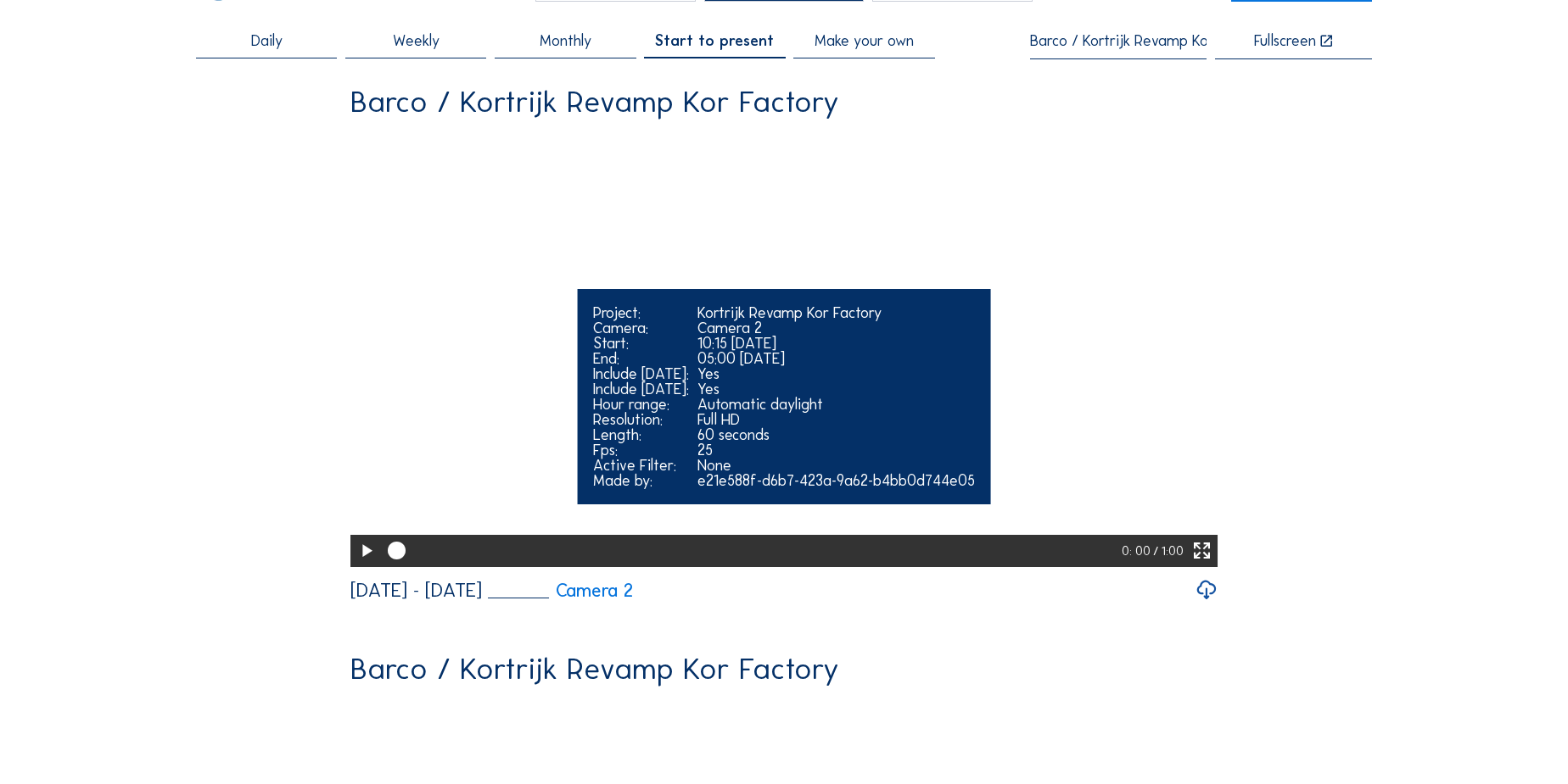
click at [355, 565] on icon at bounding box center [365, 551] width 21 height 26
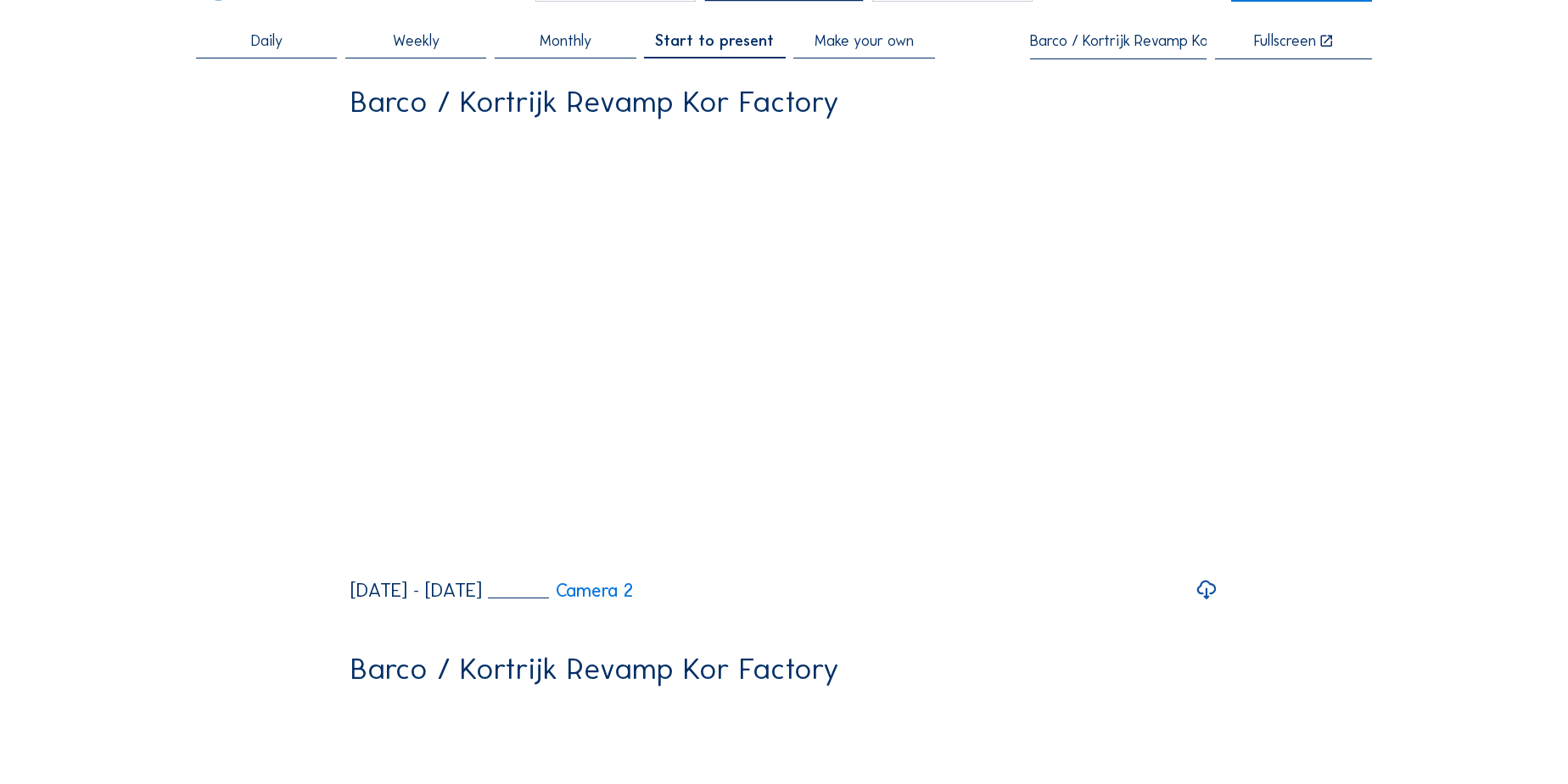
click at [857, 54] on div "Make your own" at bounding box center [864, 46] width 141 height 26
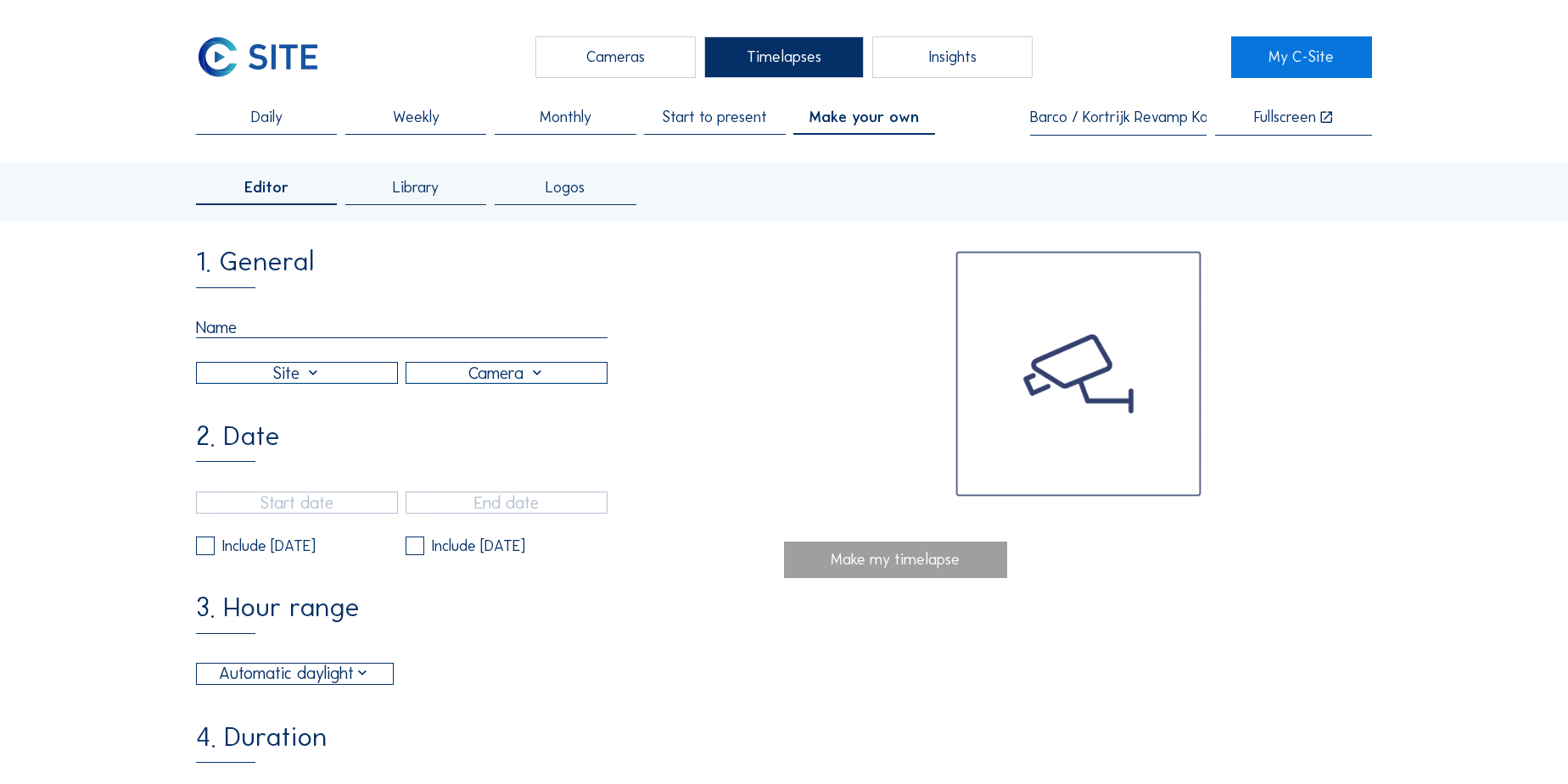
click at [232, 324] on input "text" at bounding box center [402, 327] width 412 height 21
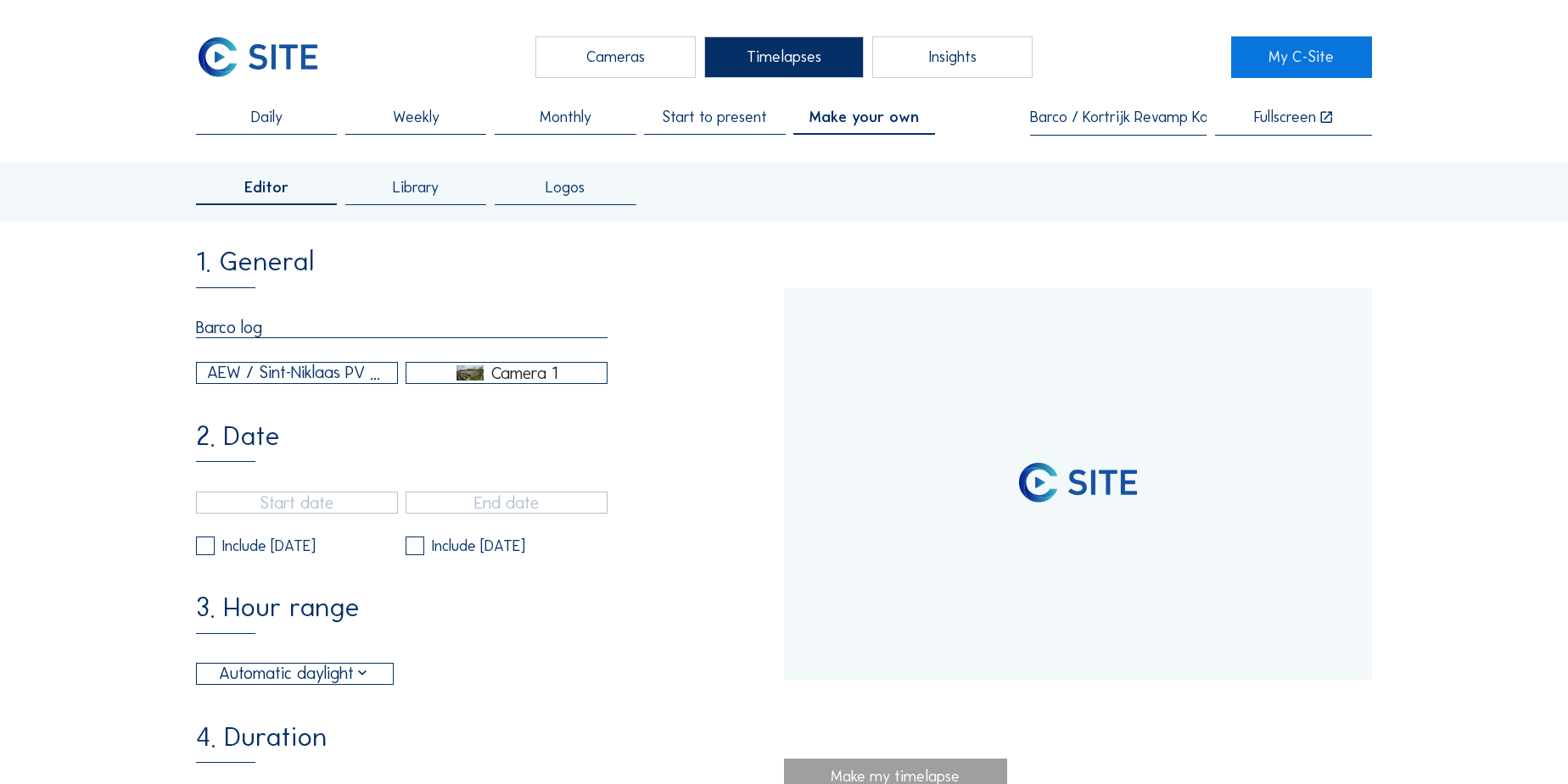
type input "Barco logo"
type input "[DATE] 15:40"
type input "[DATE] 15:55"
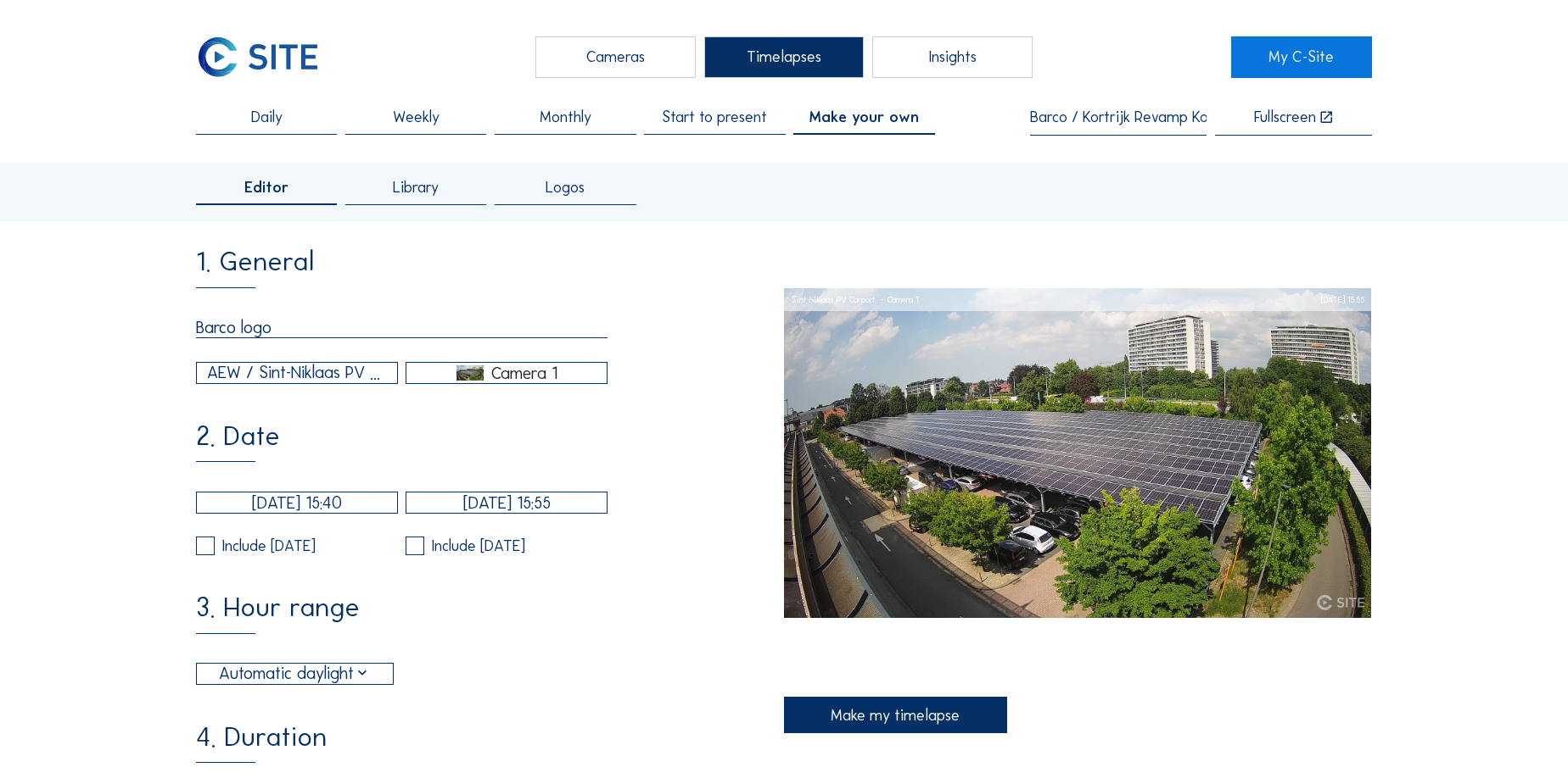
type input "Barco logo"
click at [235, 374] on div "AEW / Sint-Niklaas PV Carport" at bounding box center [297, 373] width 180 height 26
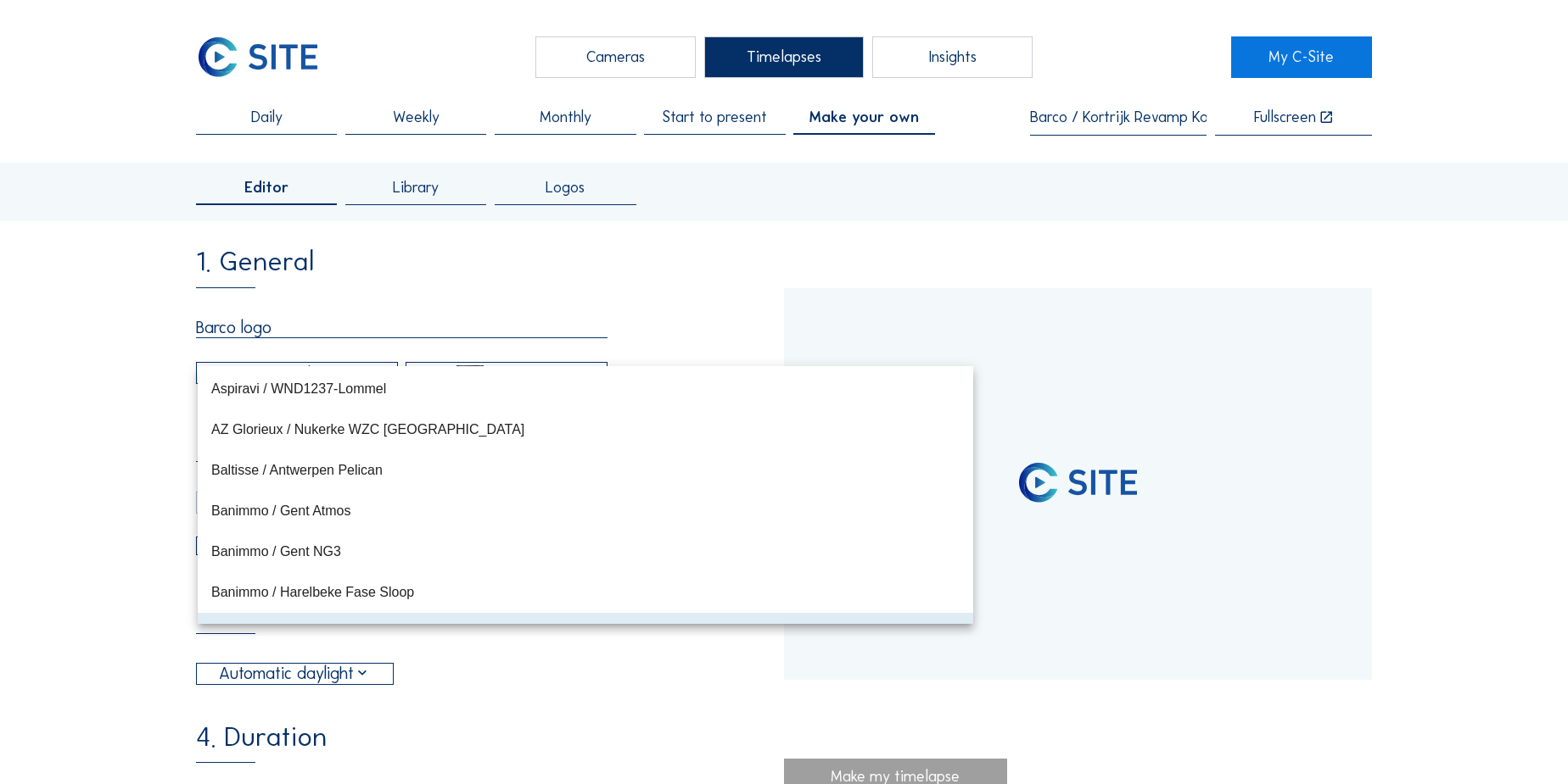
type input "31/01/2022 10:30"
type input "02/04/2024 13:55"
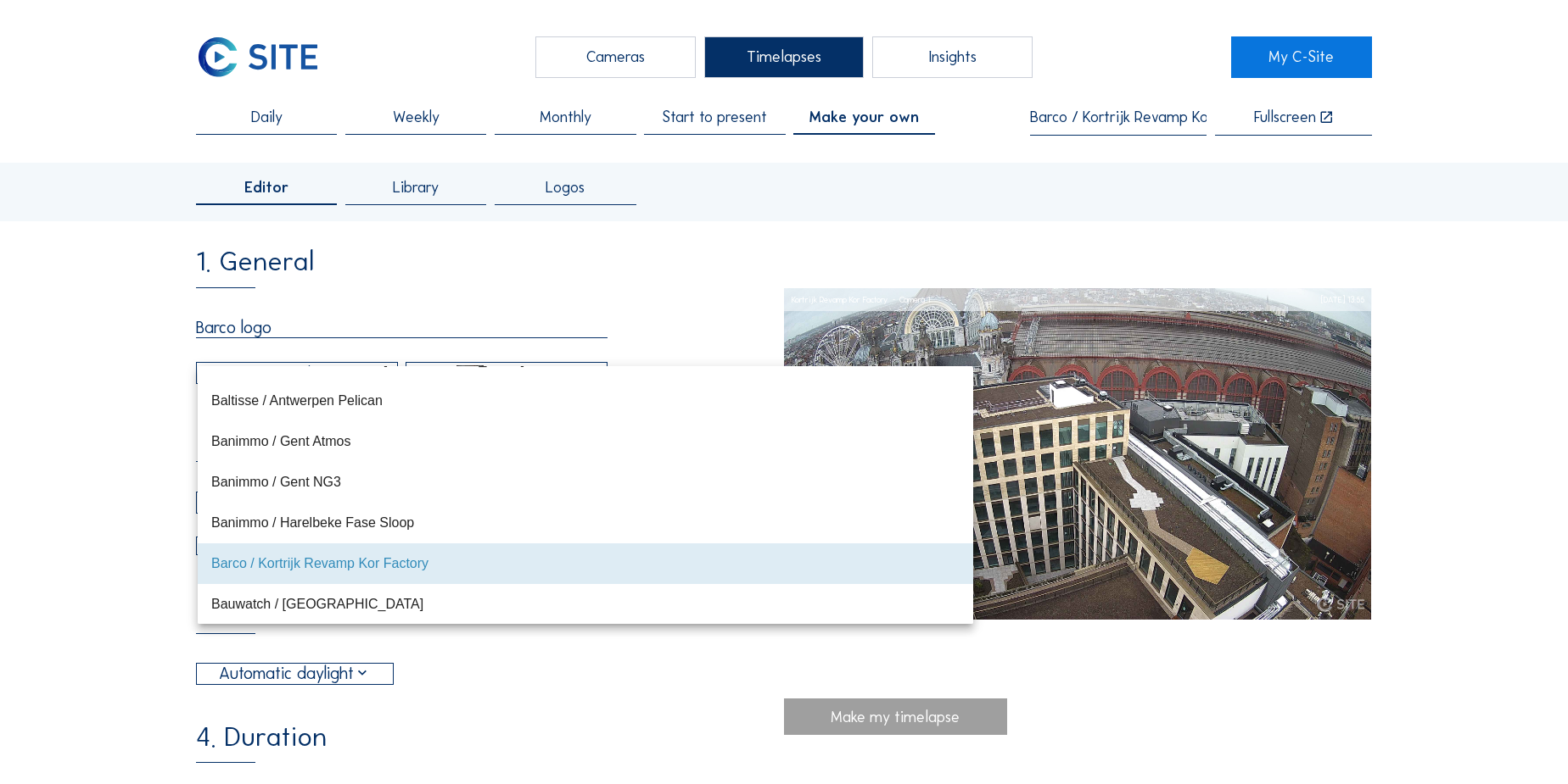
scroll to position [2923, 0]
type input "[DATE] 10:15"
type input "22/08/2025 10:10"
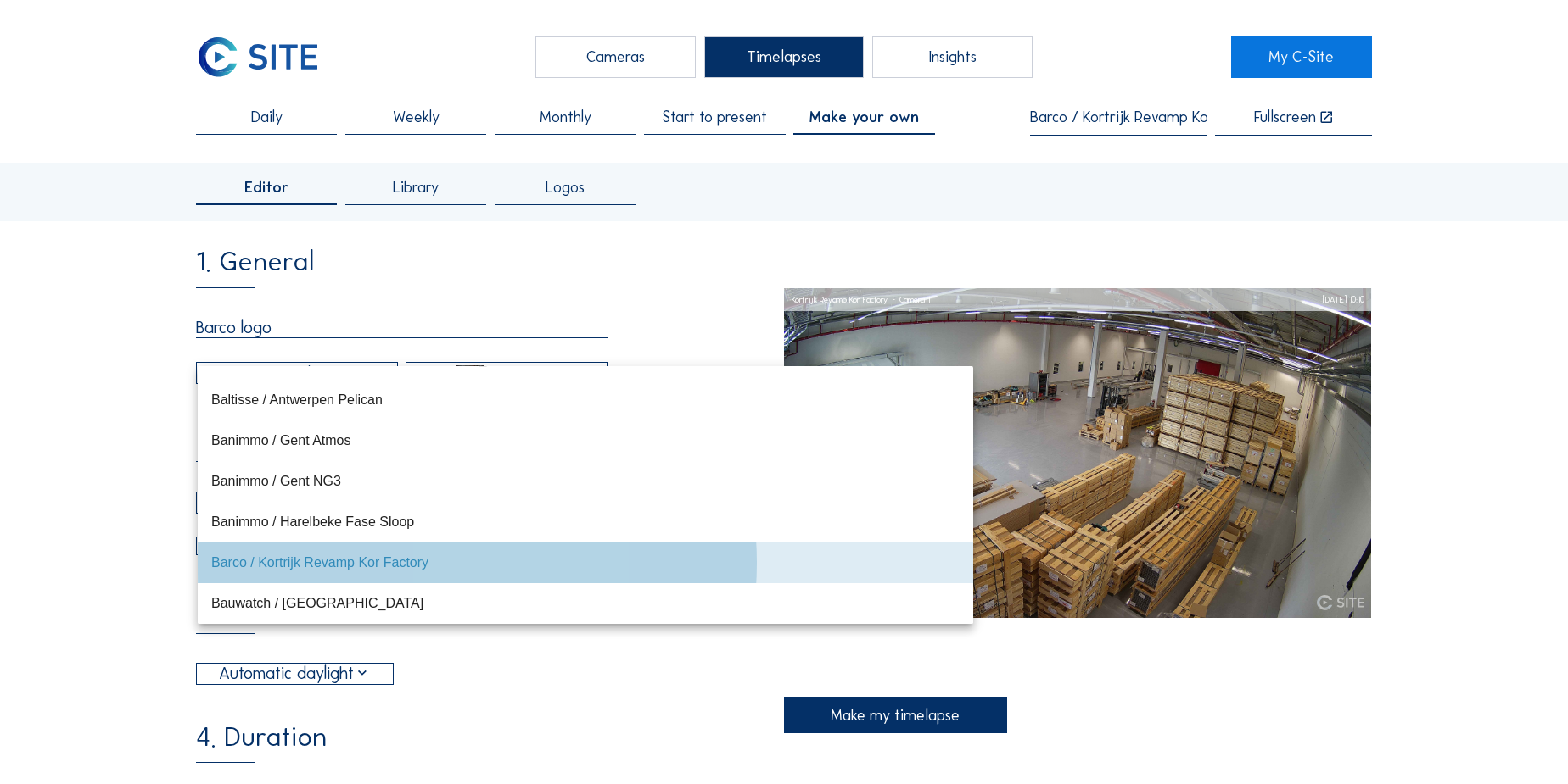
click at [271, 567] on div "Barco / Kortrijk Revamp Kor Factory" at bounding box center [584, 563] width 748 height 16
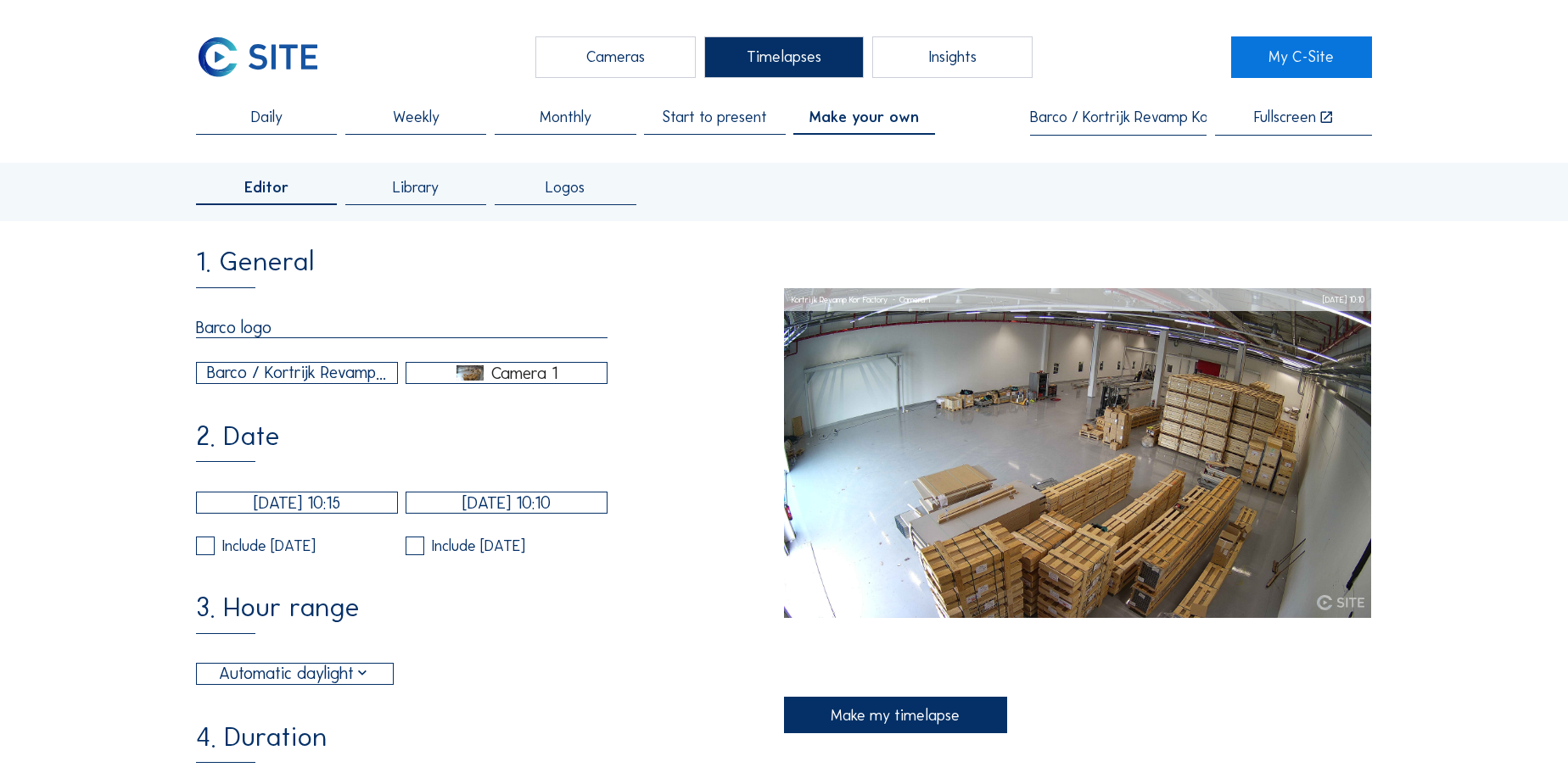
type input "60"
click at [531, 371] on div "Camera 1" at bounding box center [524, 372] width 66 height 16
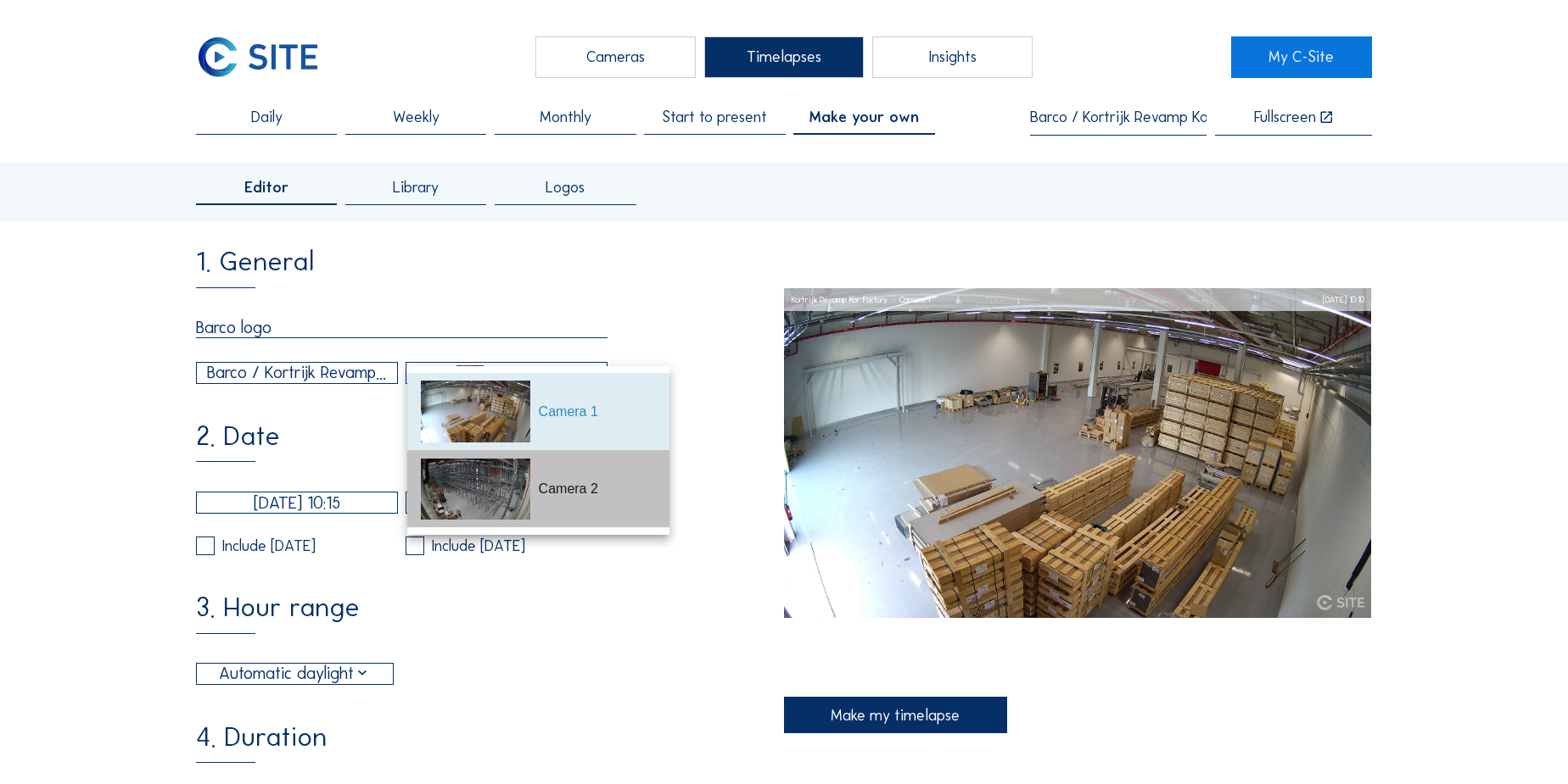
click at [556, 484] on div "Camera 2" at bounding box center [597, 489] width 118 height 20
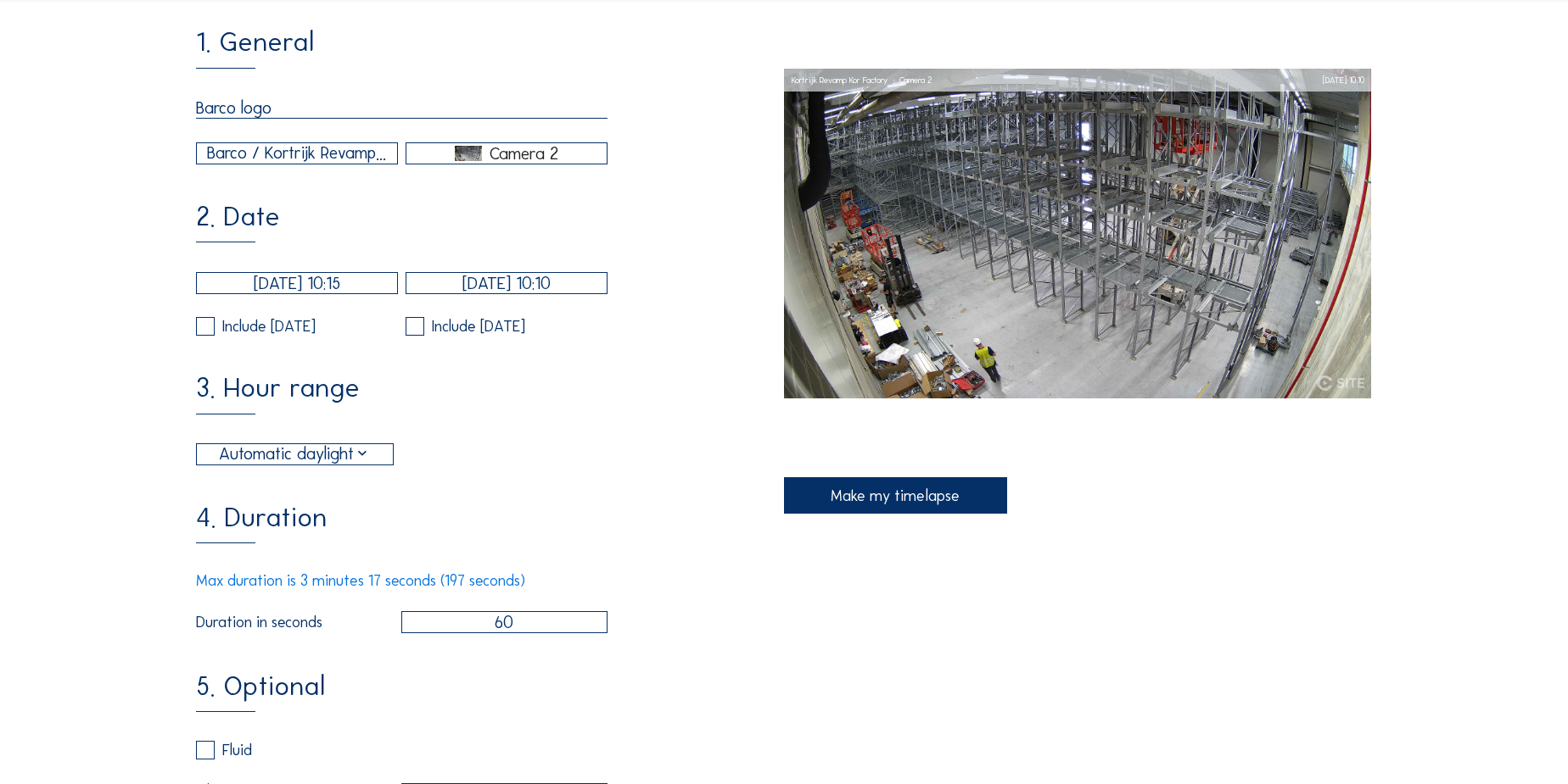
scroll to position [231, 0]
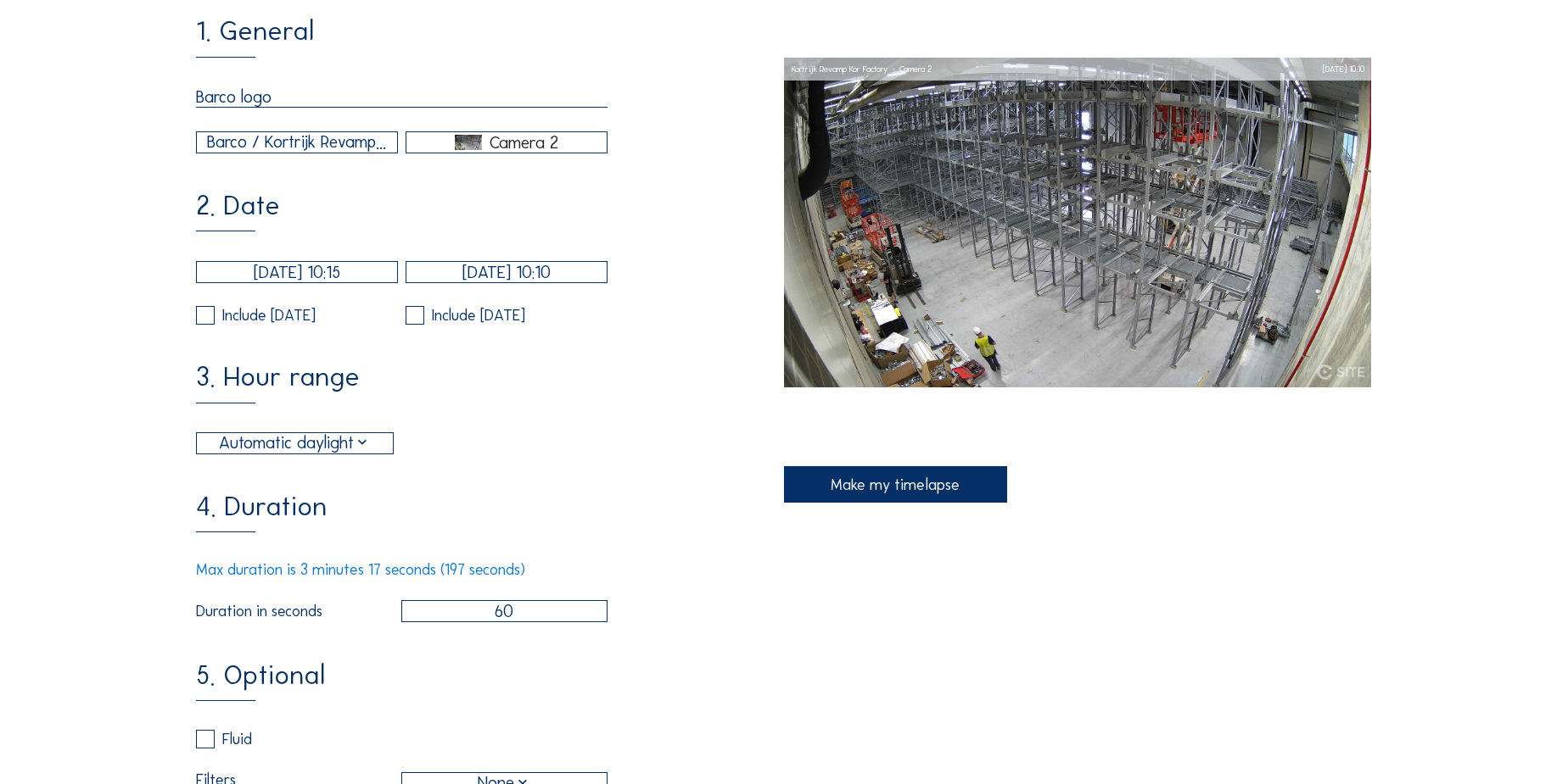
click at [353, 456] on div "Automatic daylight" at bounding box center [295, 444] width 152 height 26
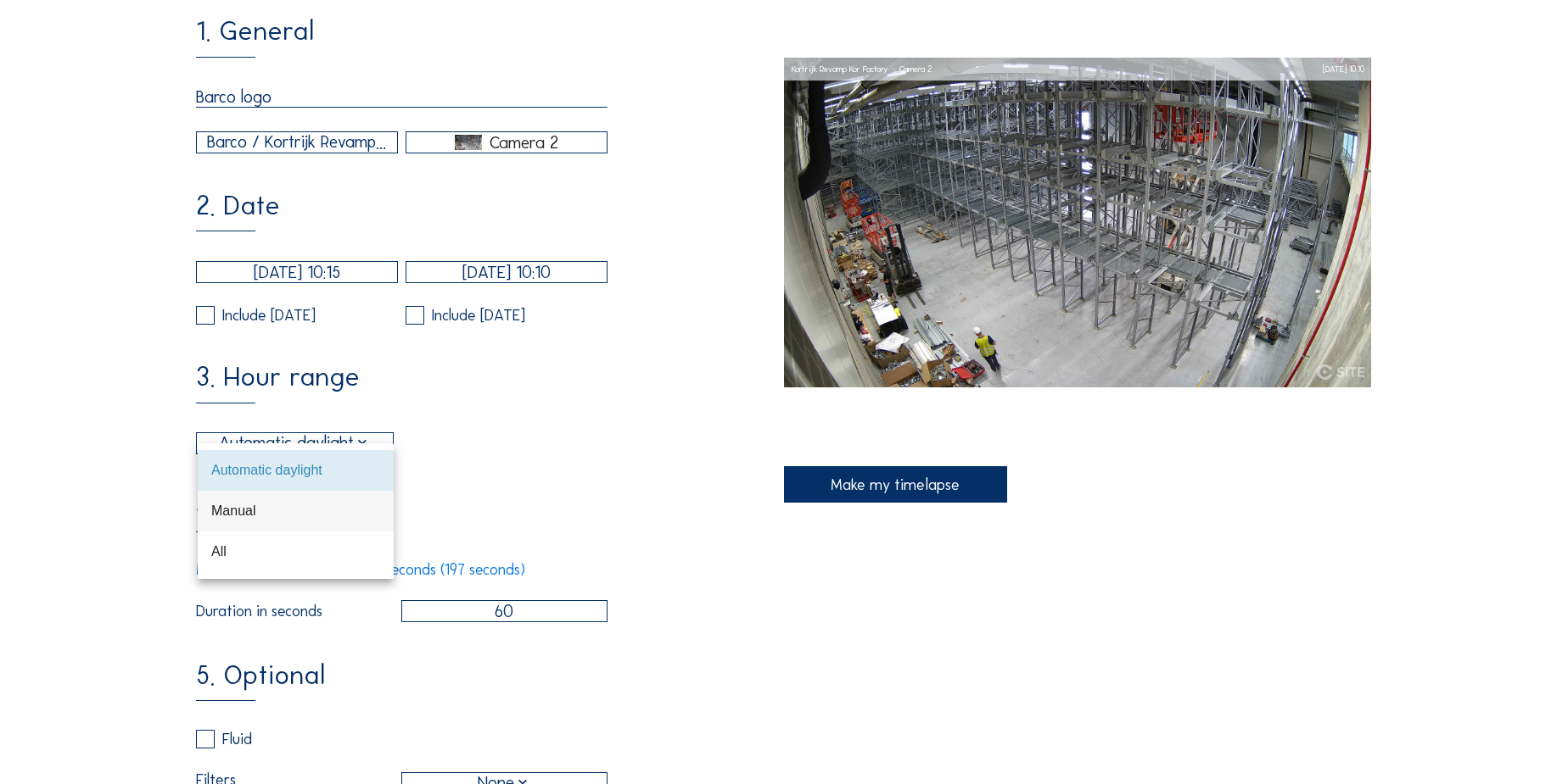
click at [262, 503] on div "Manual" at bounding box center [295, 511] width 169 height 16
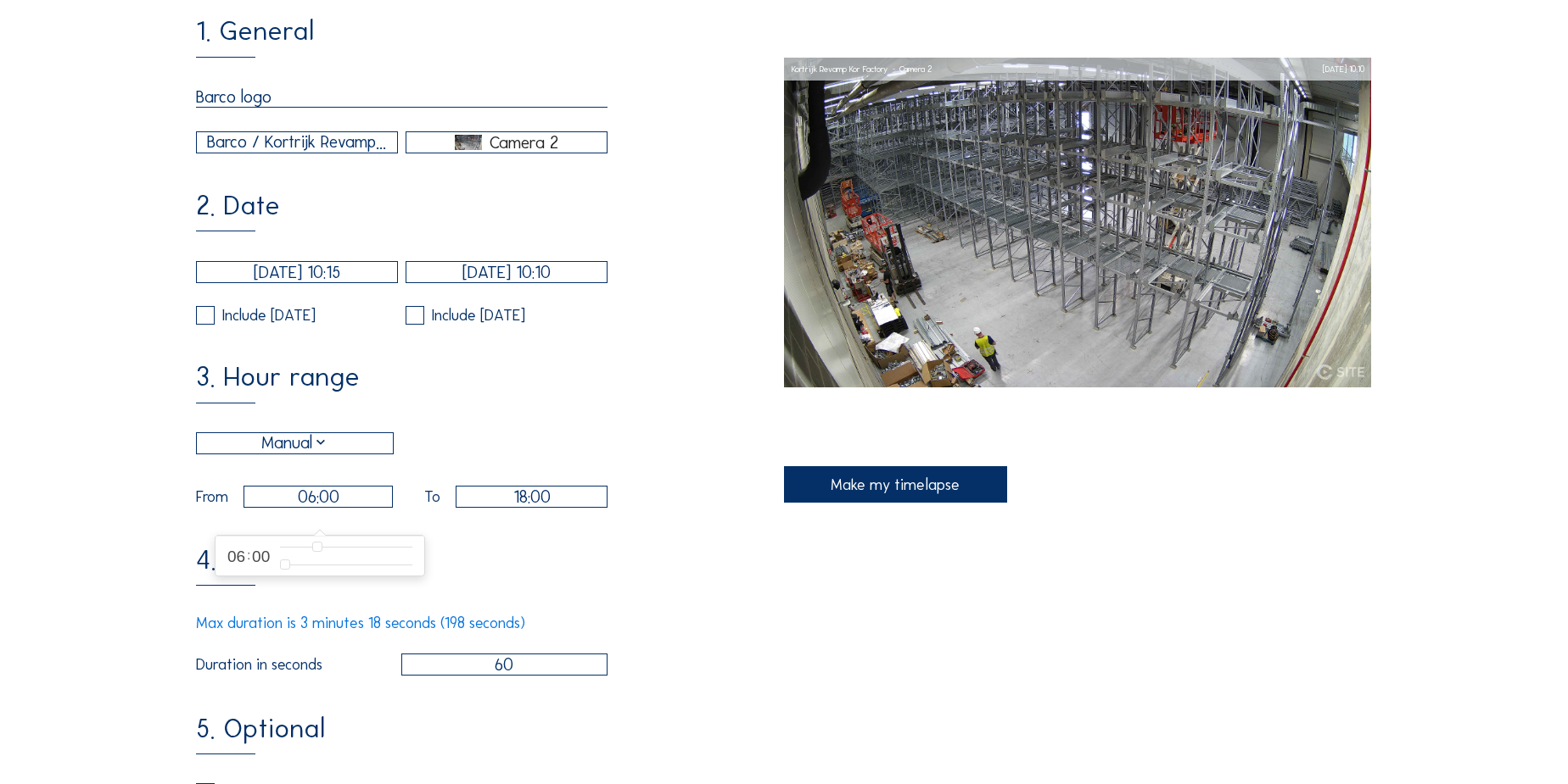
click at [311, 507] on input "06:00" at bounding box center [318, 497] width 149 height 22
type input "07:00"
type input "7"
type input "08:00"
type input "8"
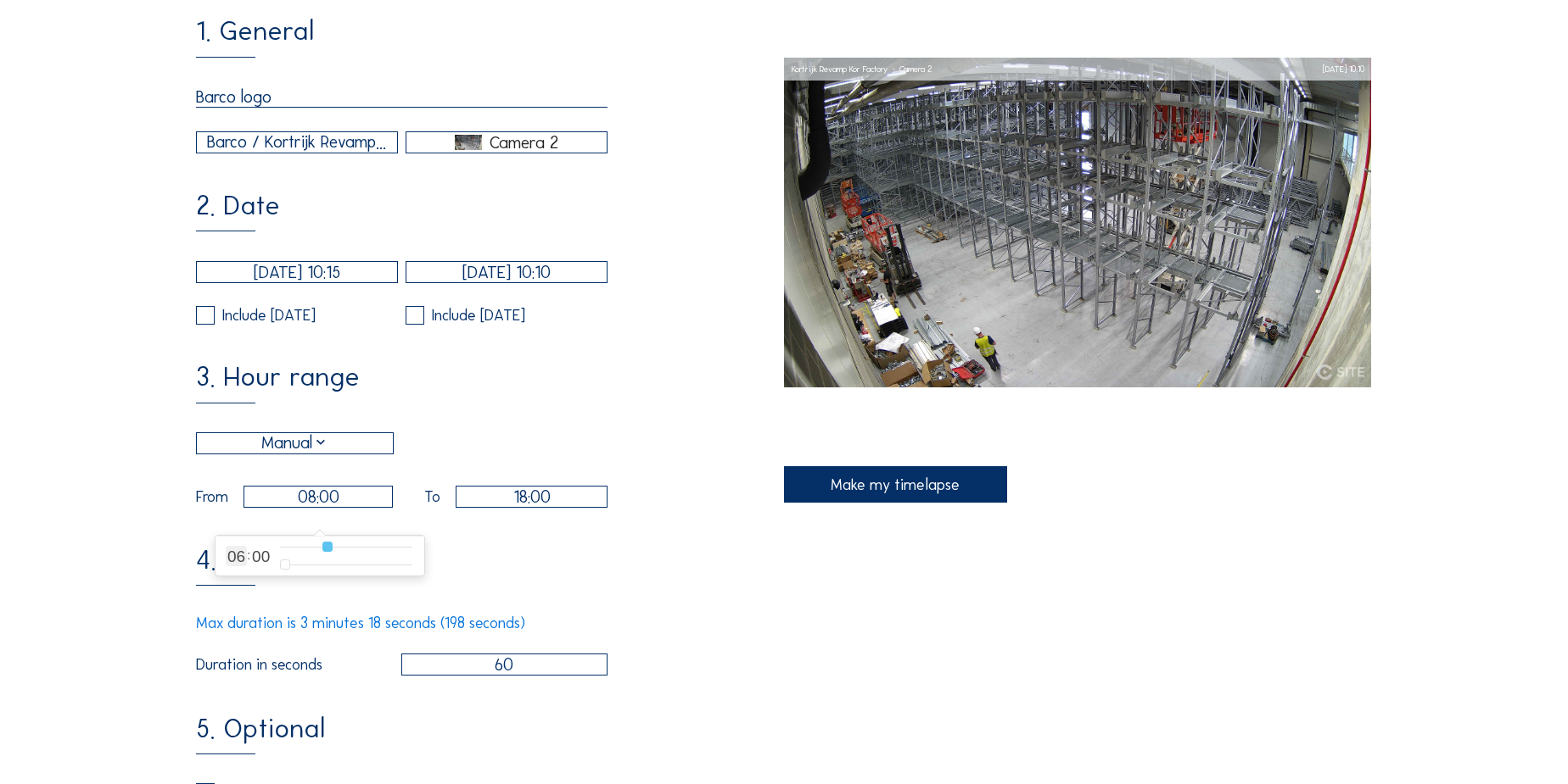
type input "09:00"
drag, startPoint x: 317, startPoint y: 543, endPoint x: 331, endPoint y: 543, distance: 14.0
type input "9"
click at [331, 543] on input "range" at bounding box center [346, 548] width 132 height 15
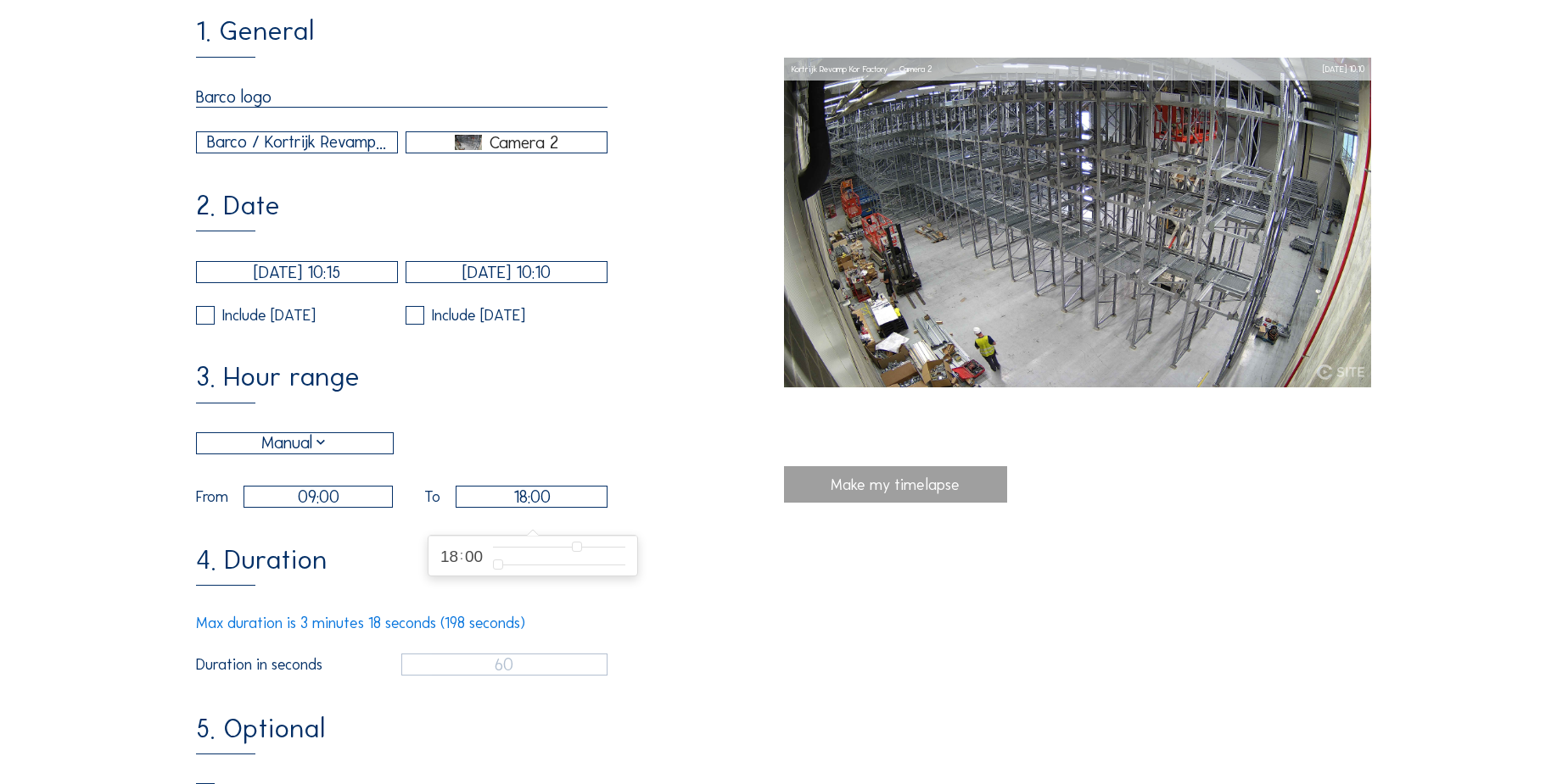
click at [496, 507] on input "18:00" at bounding box center [531, 497] width 152 height 22
type input "17:00"
type input "17"
type input "16:00"
type input "16"
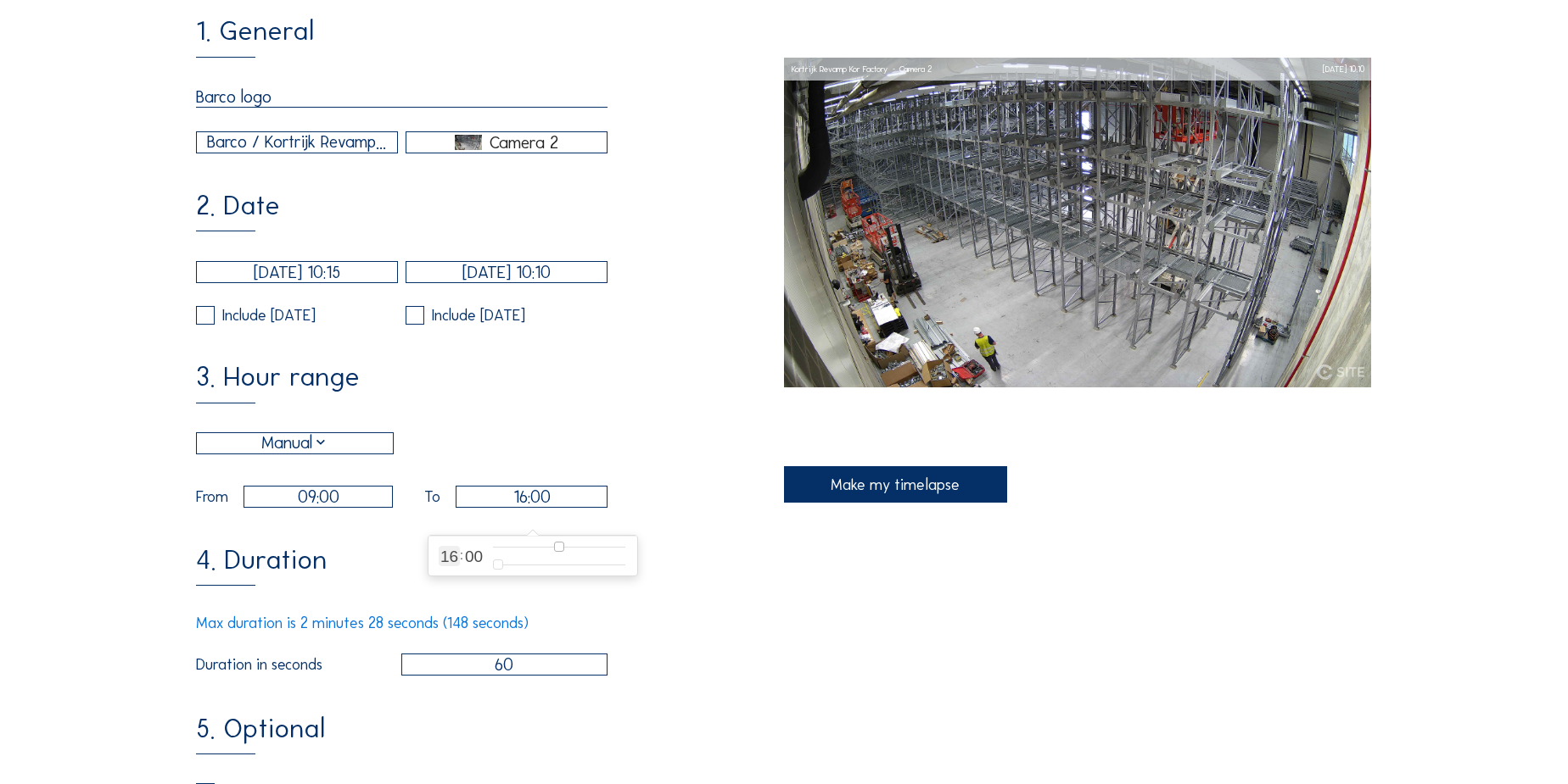
click at [560, 548] on input "range" at bounding box center [559, 548] width 132 height 15
click at [496, 675] on input "60" at bounding box center [504, 664] width 207 height 22
click at [500, 675] on input "60" at bounding box center [504, 664] width 207 height 22
type input "30"
click at [487, 613] on div "4. Duration Max duration is 1 minute 54 seconds (114 seconds) Duration in secon…" at bounding box center [490, 611] width 588 height 129
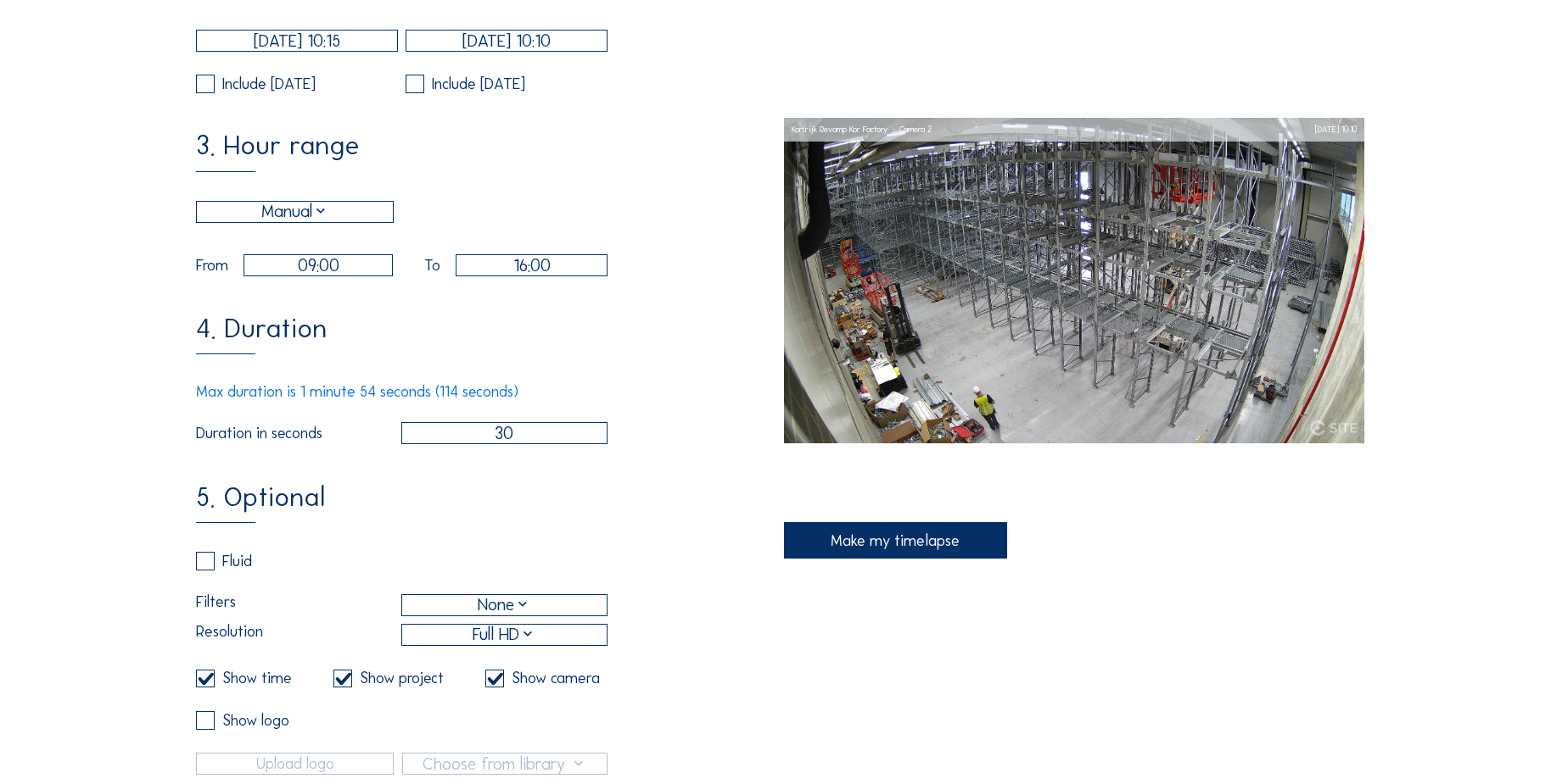
scroll to position [539, 0]
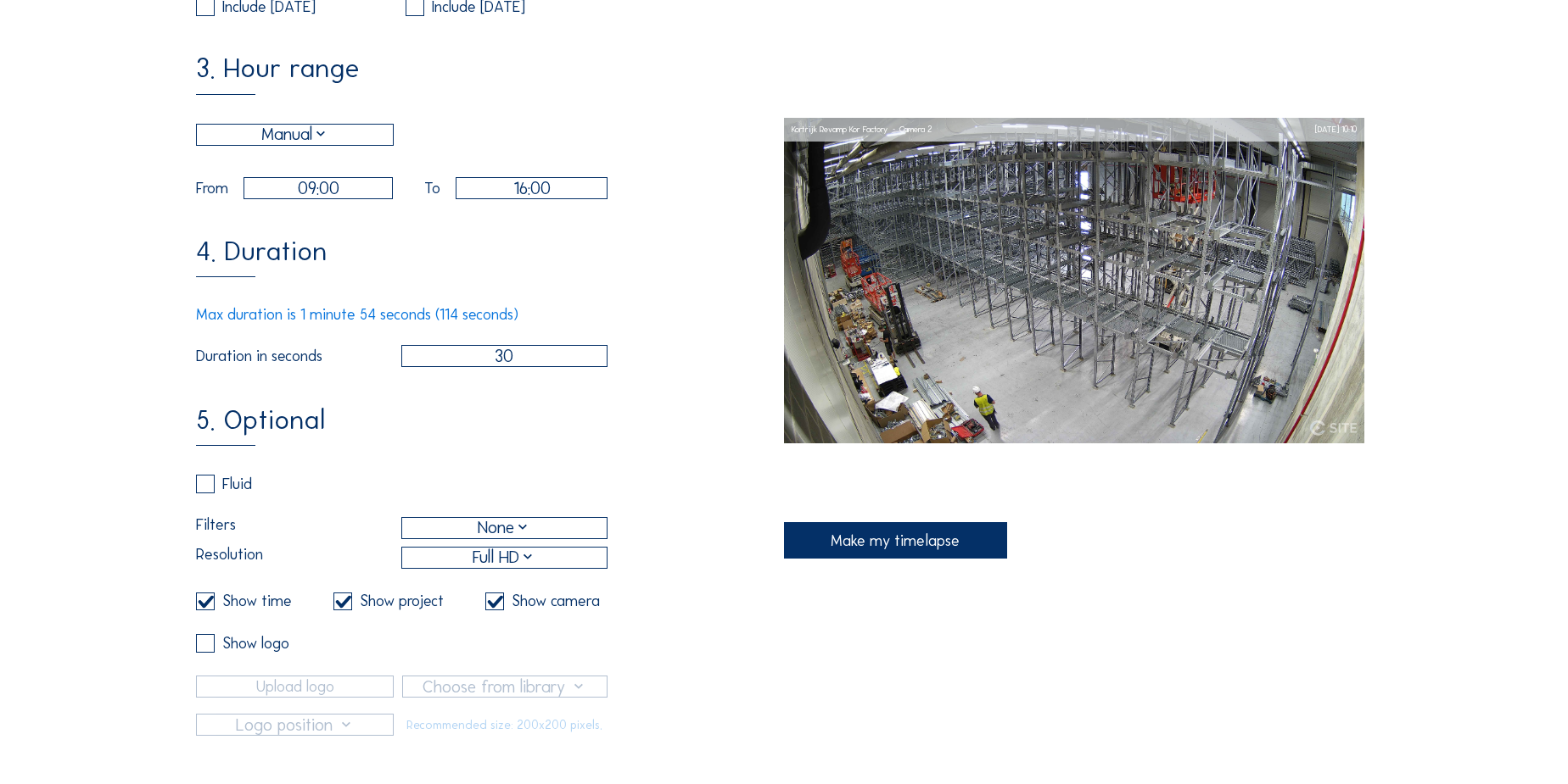
click at [210, 612] on label at bounding box center [205, 601] width 18 height 18
click at [207, 607] on input "checkbox" at bounding box center [202, 601] width 11 height 11
checkbox input "false"
click at [338, 607] on input "checkbox" at bounding box center [339, 601] width 11 height 11
checkbox input "false"
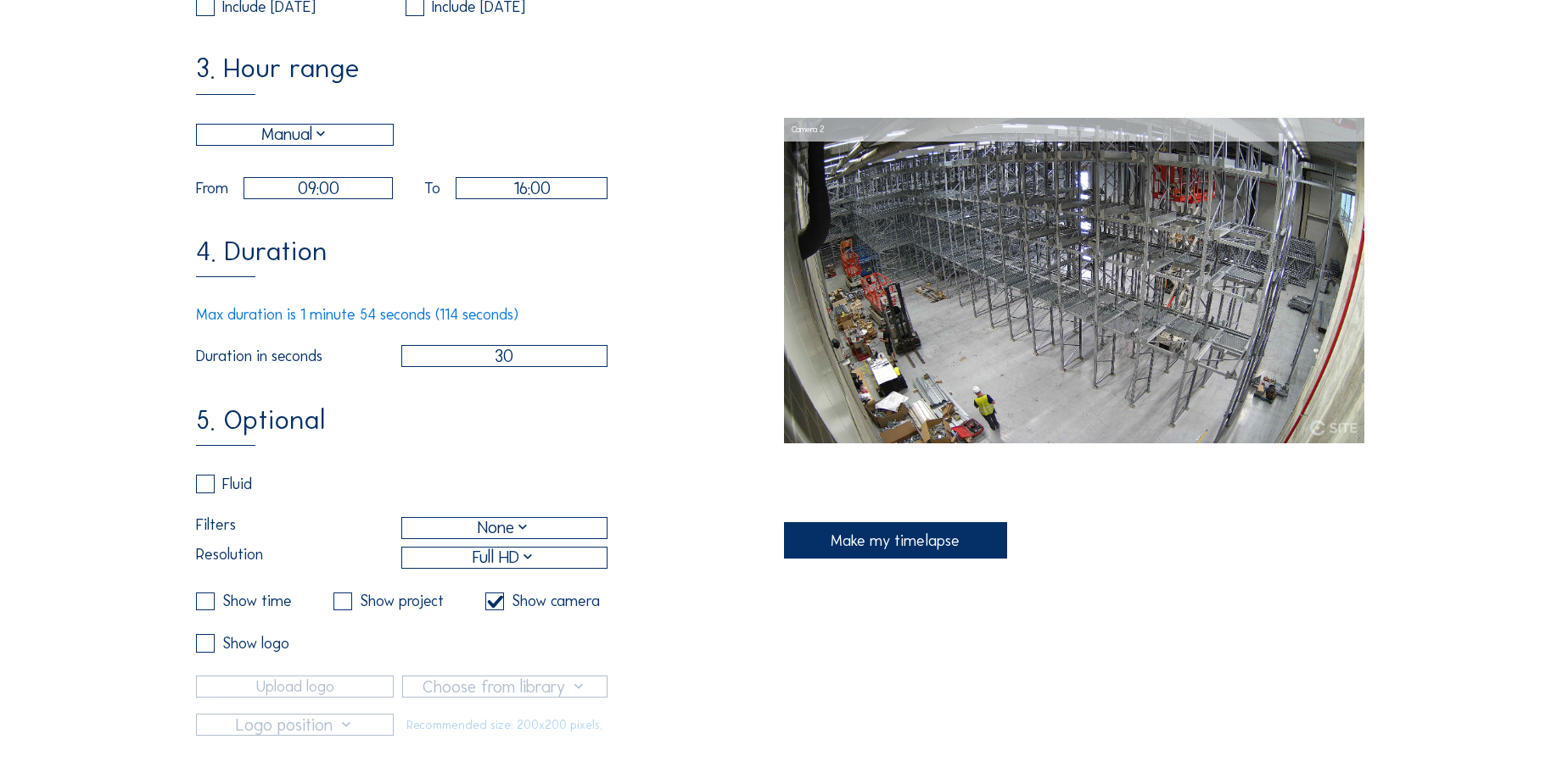
click at [494, 607] on input "checkbox" at bounding box center [490, 601] width 11 height 11
checkbox input "false"
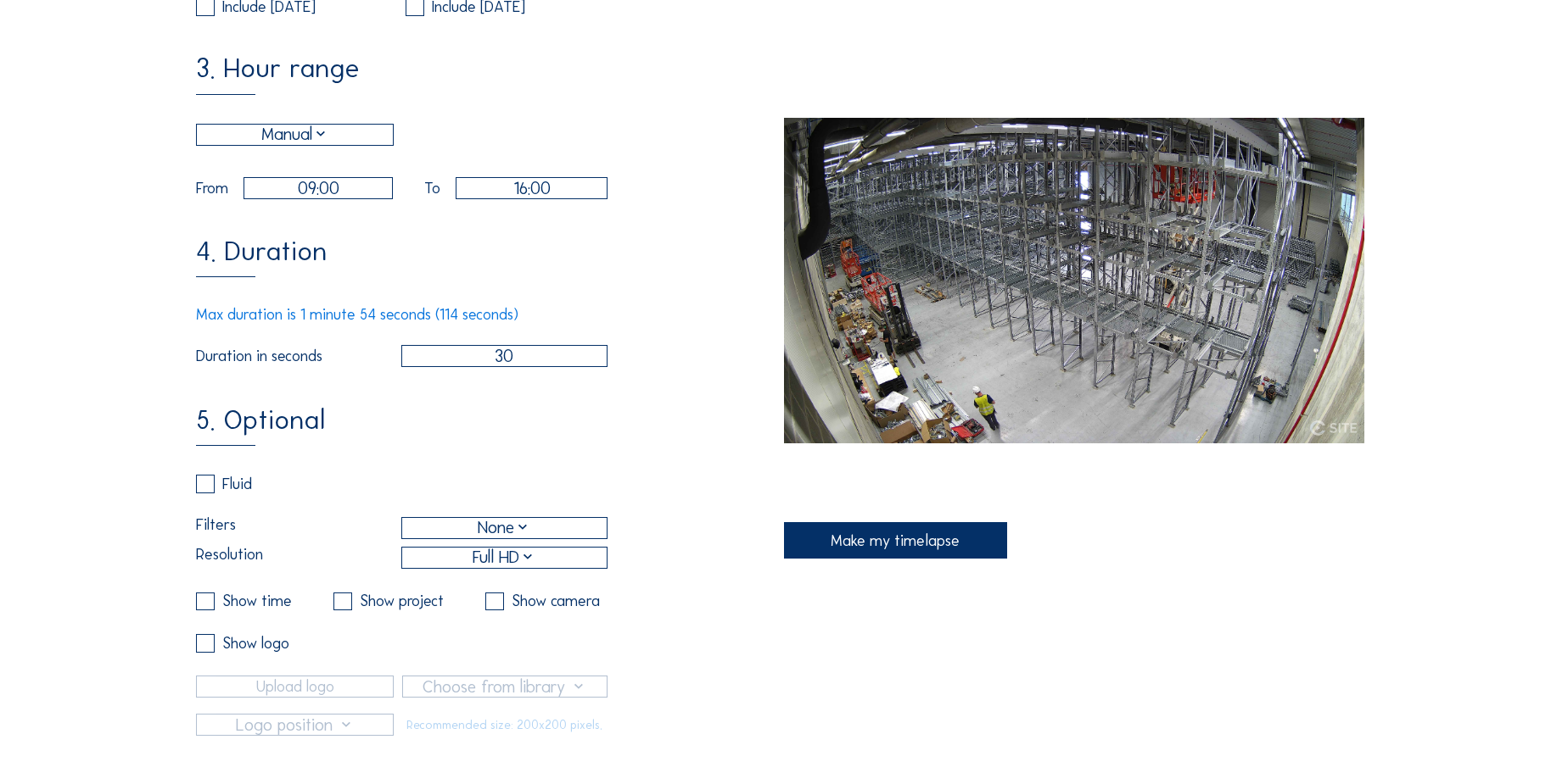
click at [209, 653] on label at bounding box center [205, 643] width 18 height 18
click at [207, 649] on input "checkbox" at bounding box center [202, 643] width 11 height 11
checkbox input "true"
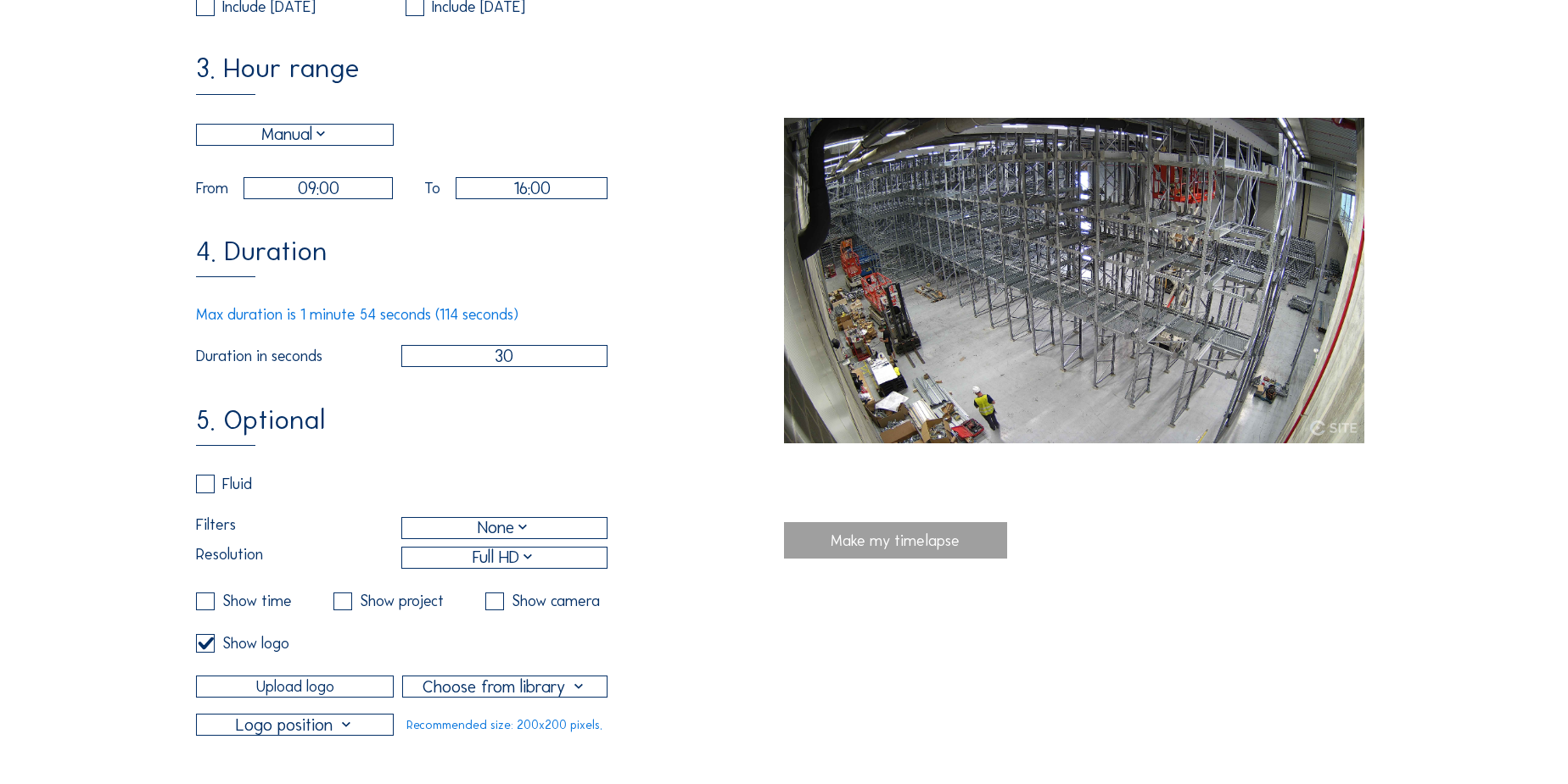
click at [279, 698] on input "Upload logo" at bounding box center [295, 686] width 197 height 22
click at [306, 735] on div at bounding box center [295, 725] width 196 height 20
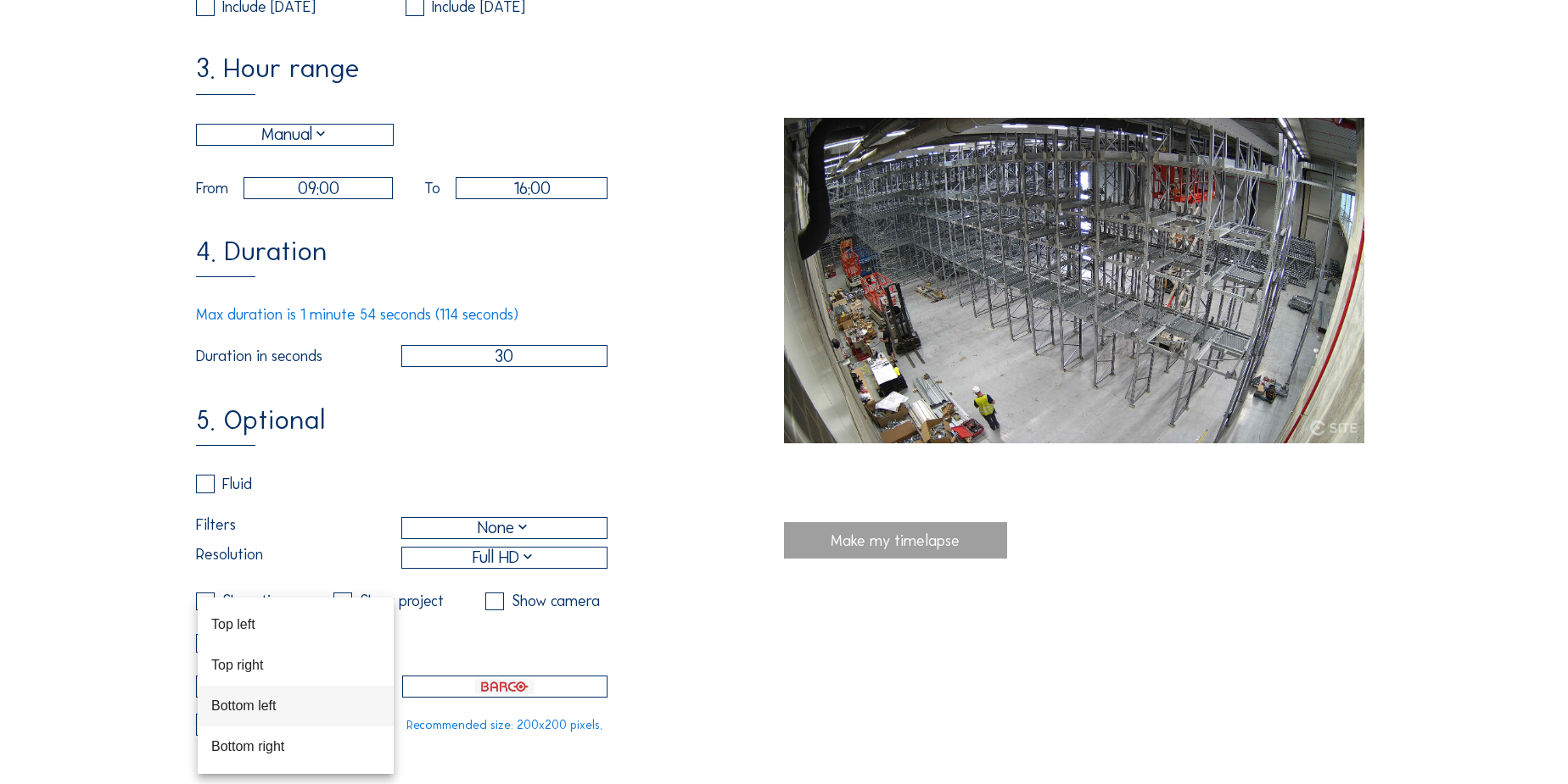
click at [276, 698] on div "Bottom left" at bounding box center [295, 706] width 169 height 16
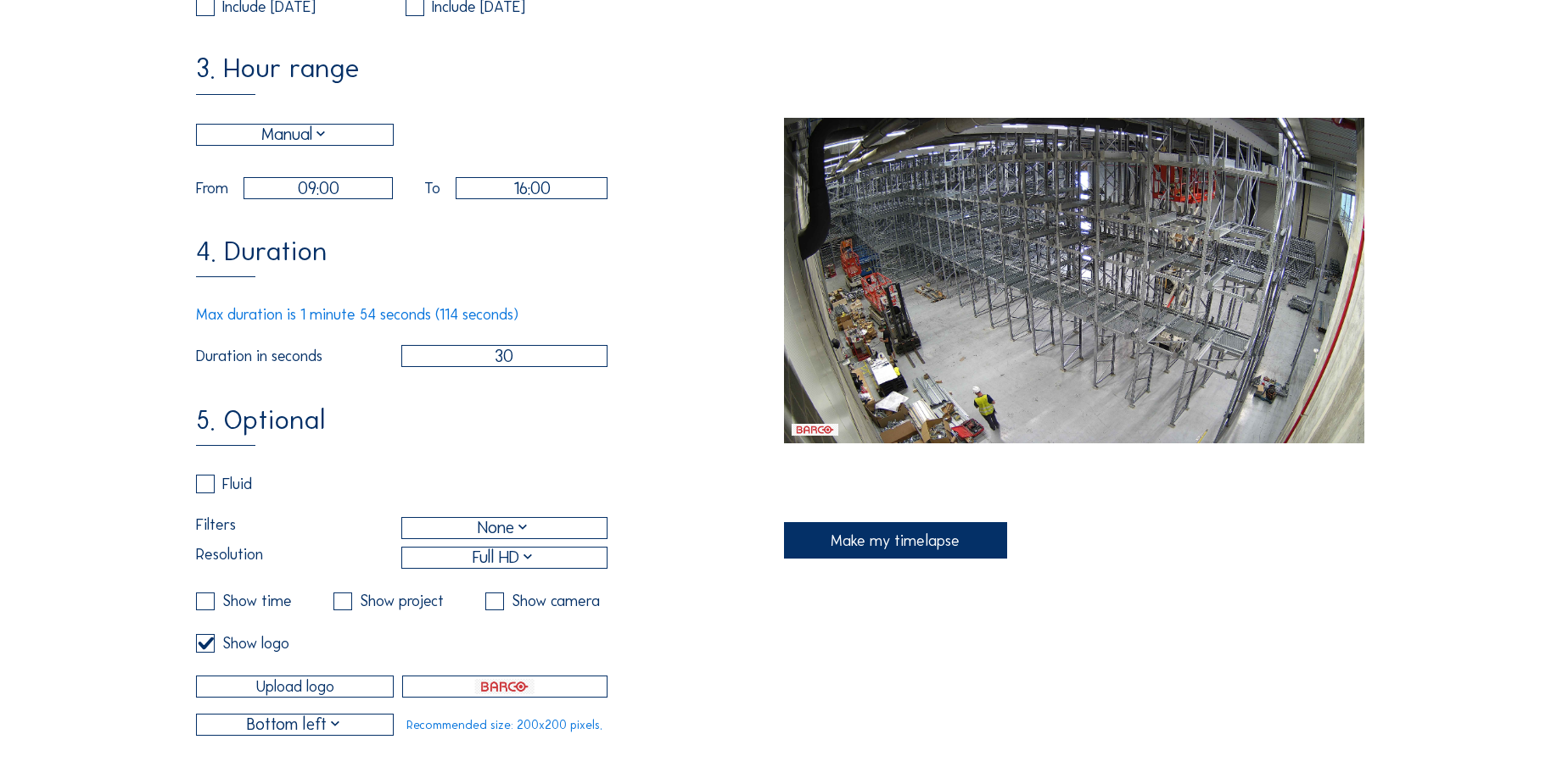
scroll to position [616, 0]
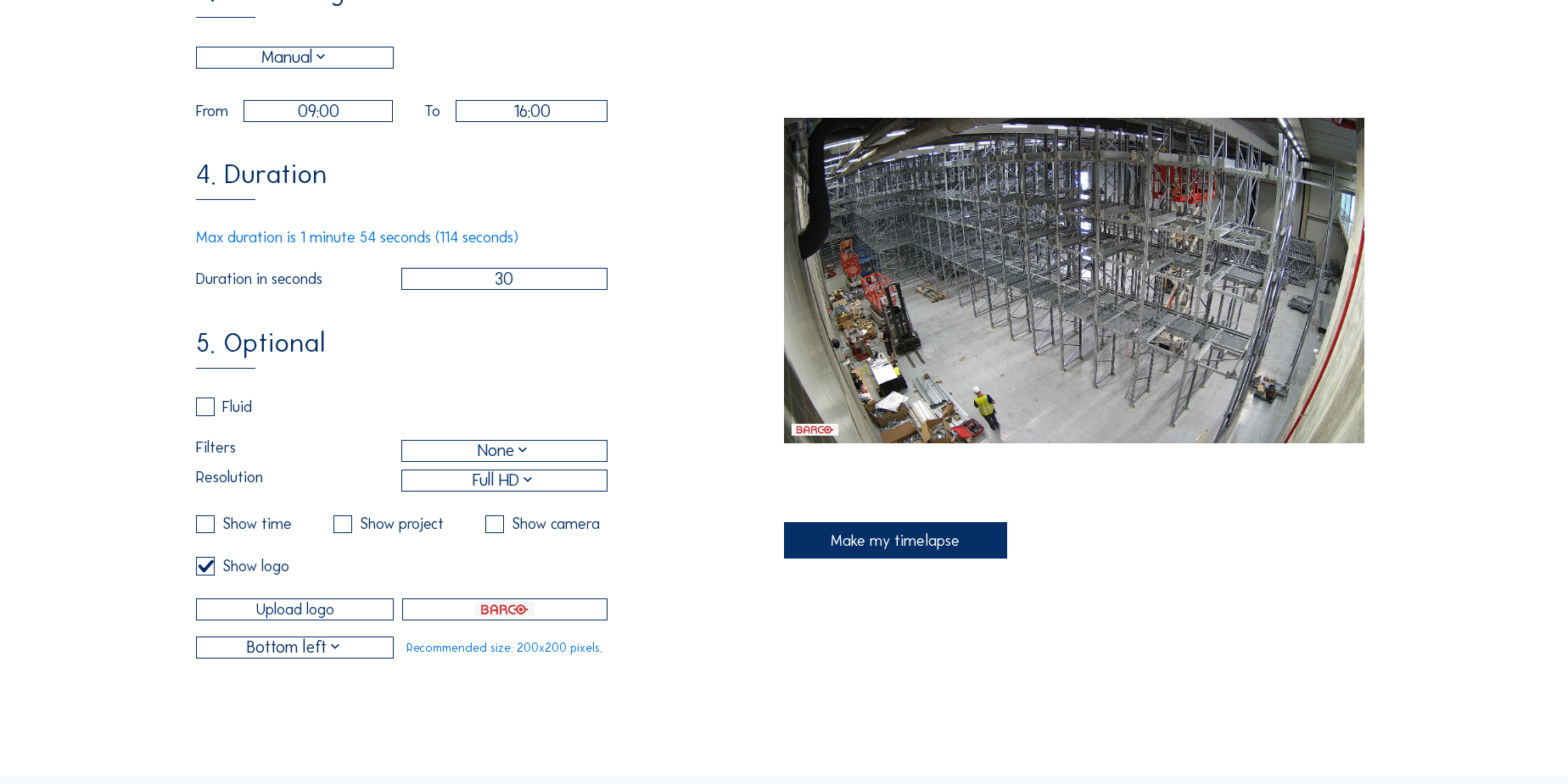
click at [923, 541] on div "Make my timelapse" at bounding box center [895, 540] width 223 height 37
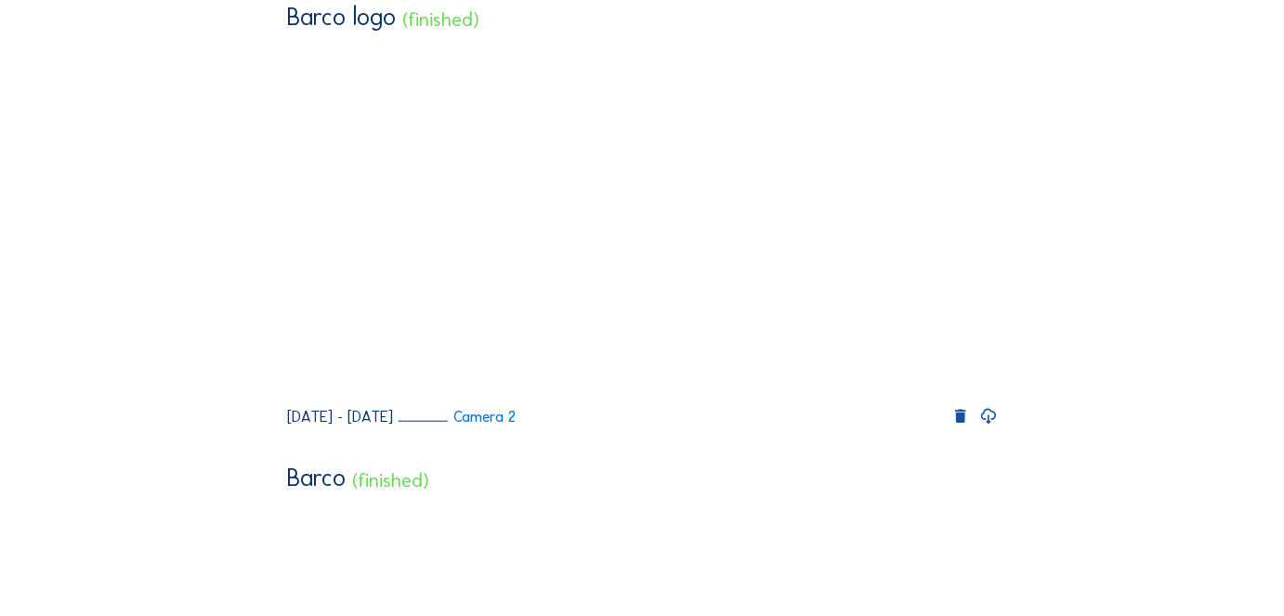
scroll to position [164, 0]
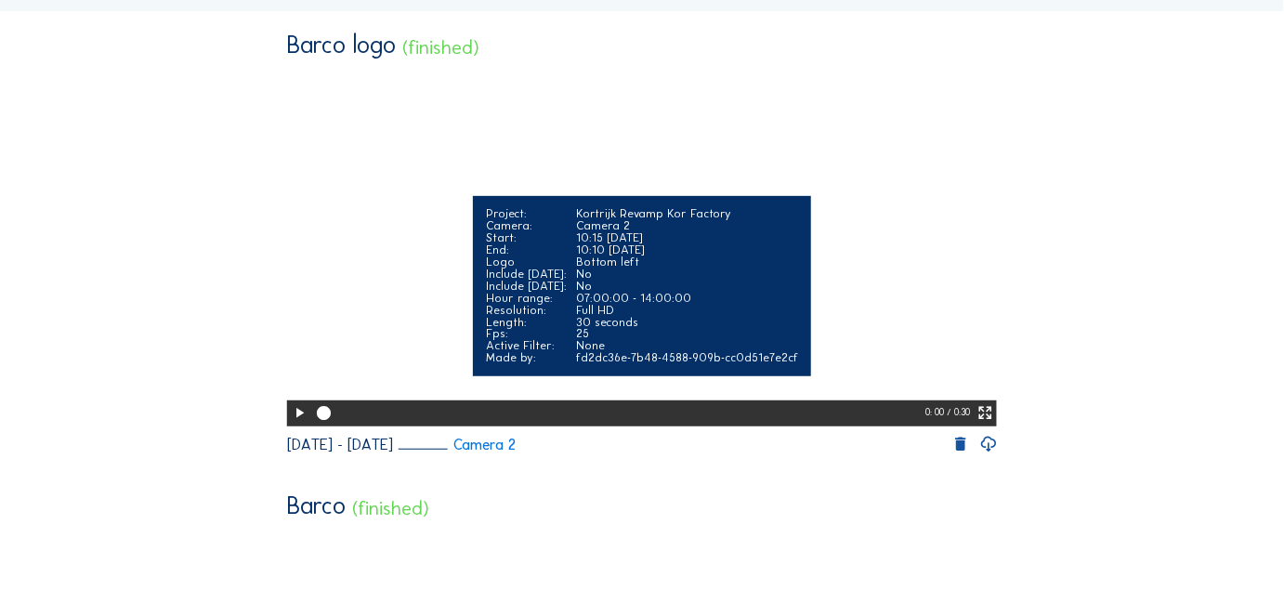
click at [301, 424] on icon at bounding box center [299, 413] width 17 height 20
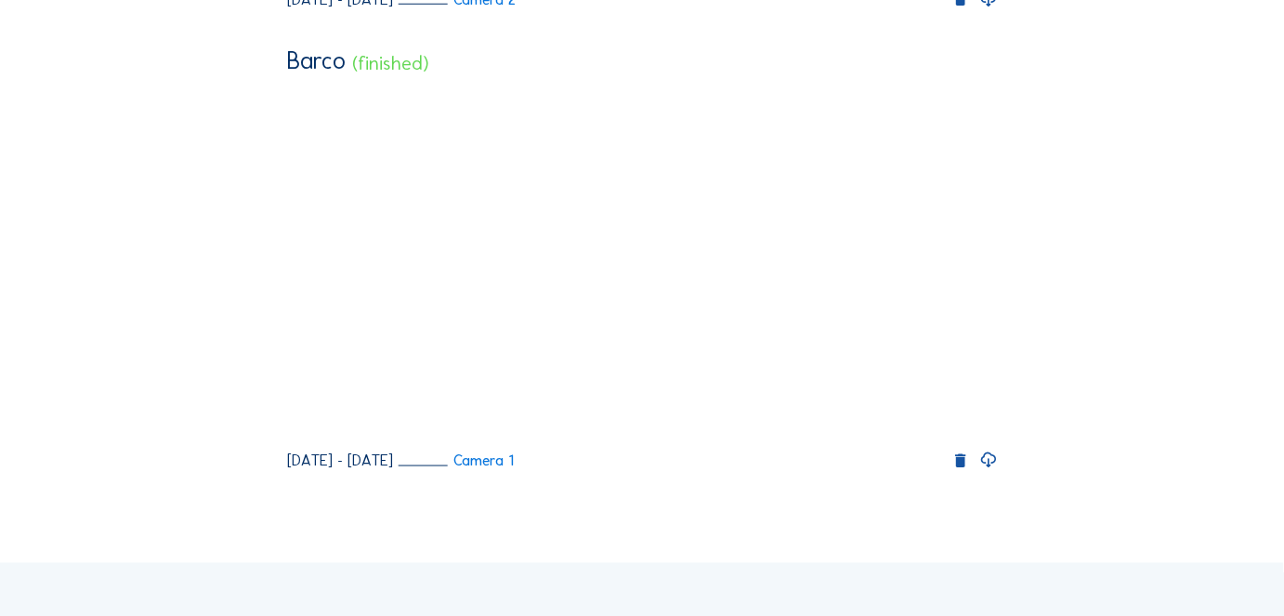
scroll to position [754, 0]
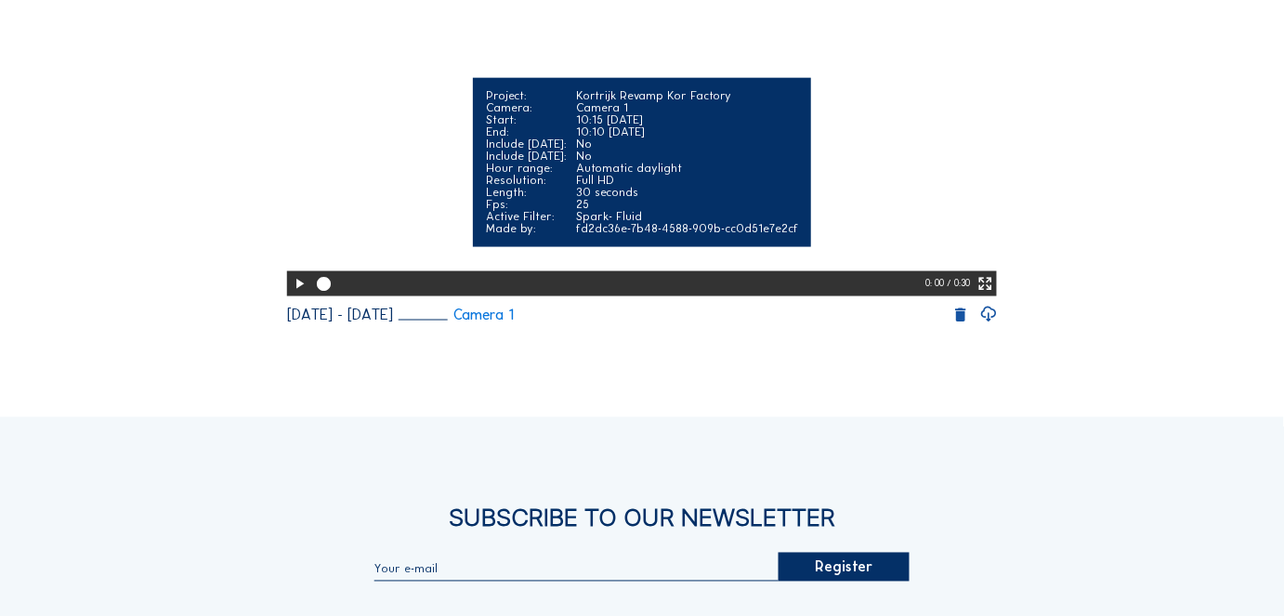
click at [294, 294] on icon at bounding box center [299, 284] width 17 height 20
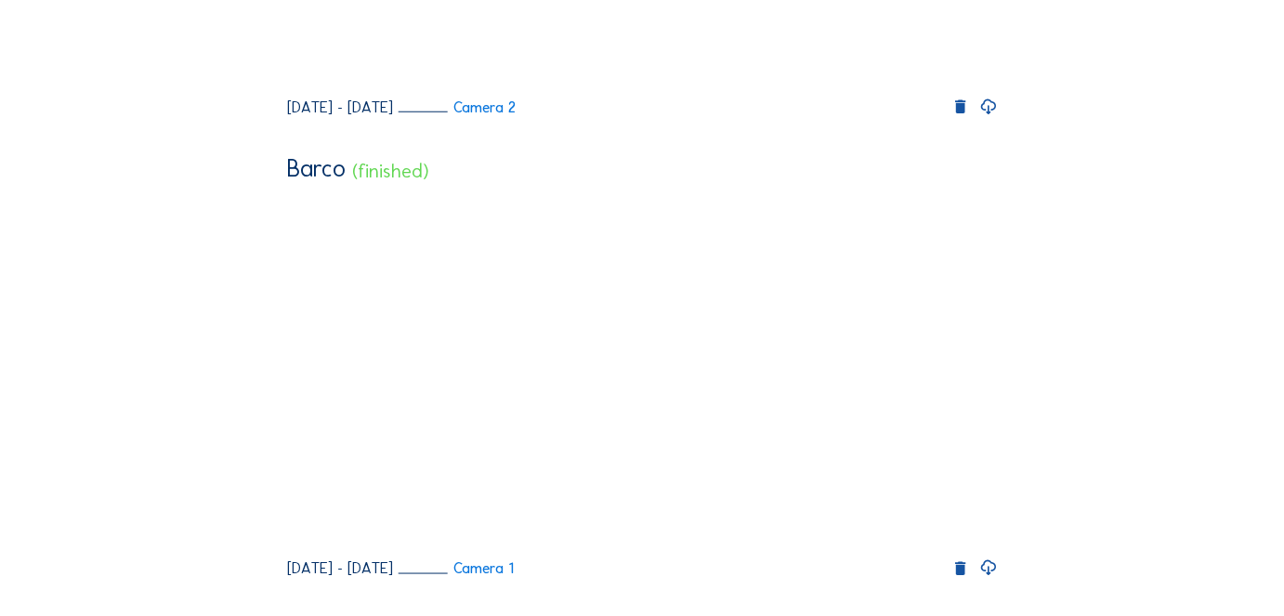
scroll to position [585, 0]
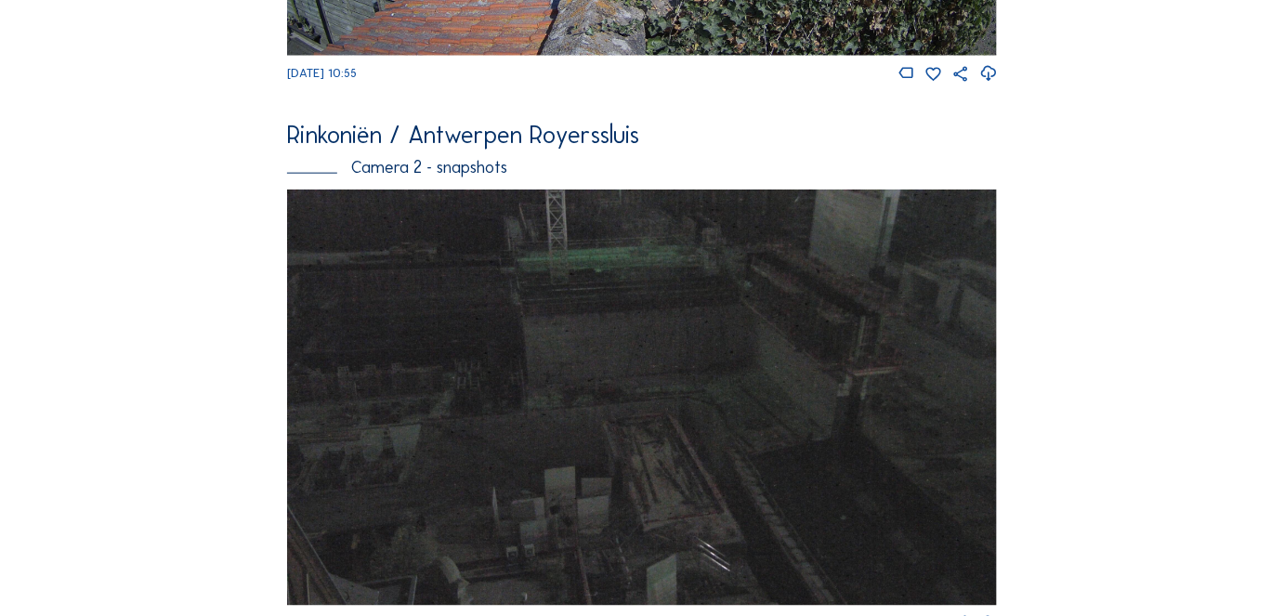
scroll to position [5751, 0]
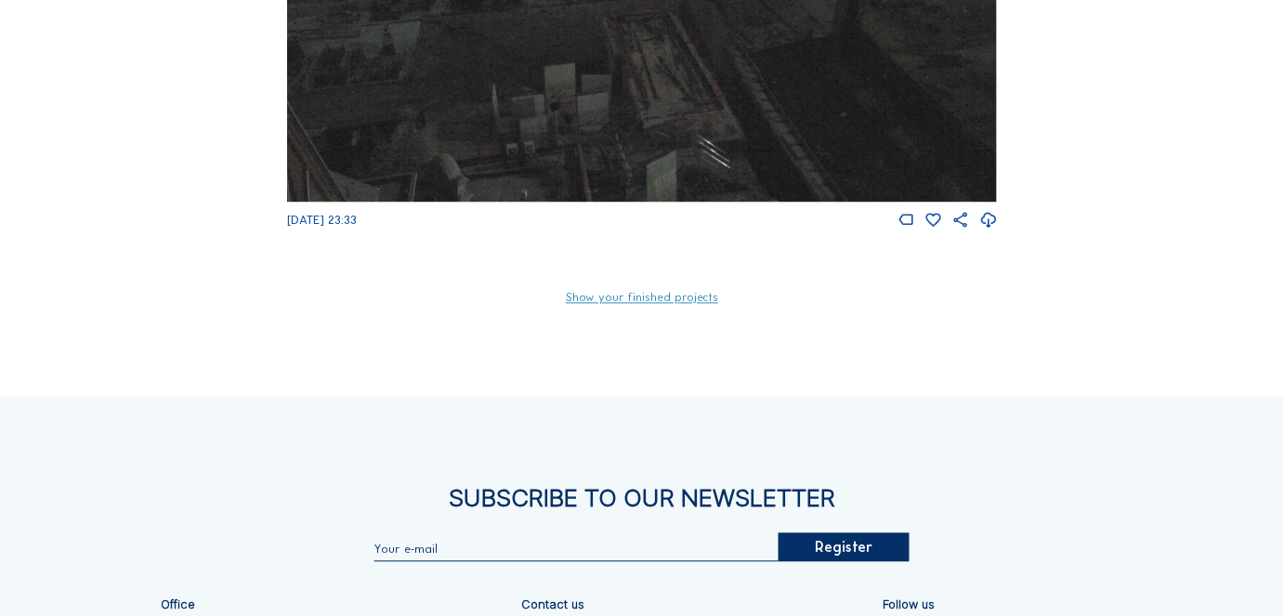
click at [650, 305] on link "Show your finished projects" at bounding box center [642, 299] width 152 height 12
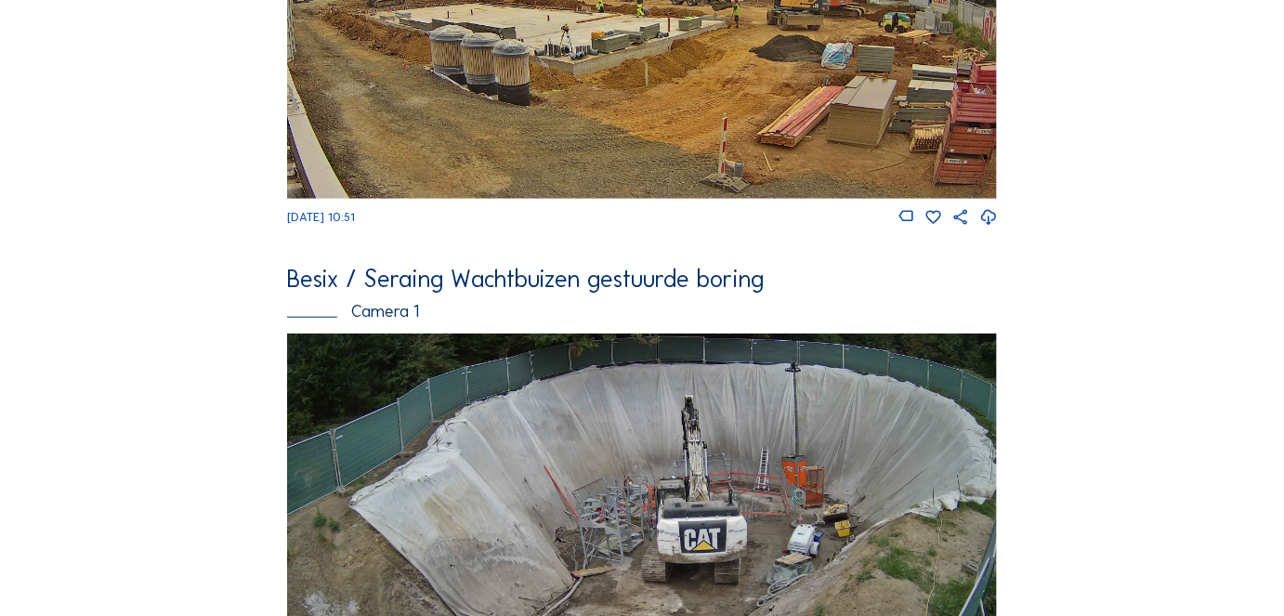
scroll to position [0, 0]
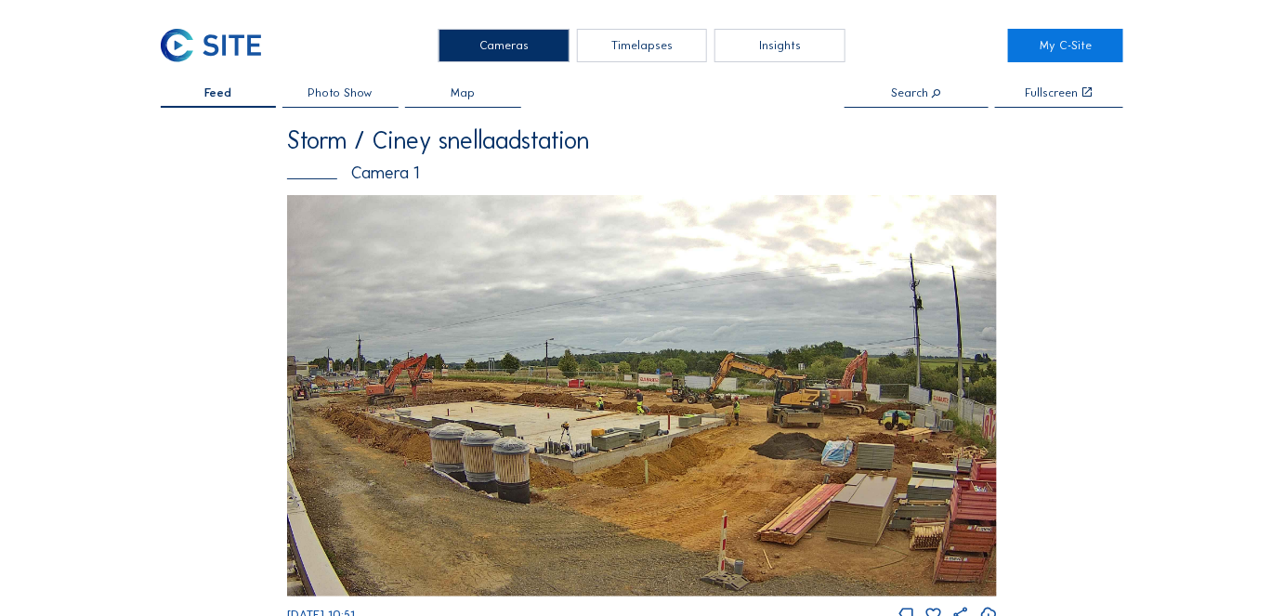
click at [914, 87] on div "Search" at bounding box center [916, 93] width 49 height 12
click at [918, 98] on input "text" at bounding box center [916, 93] width 144 height 13
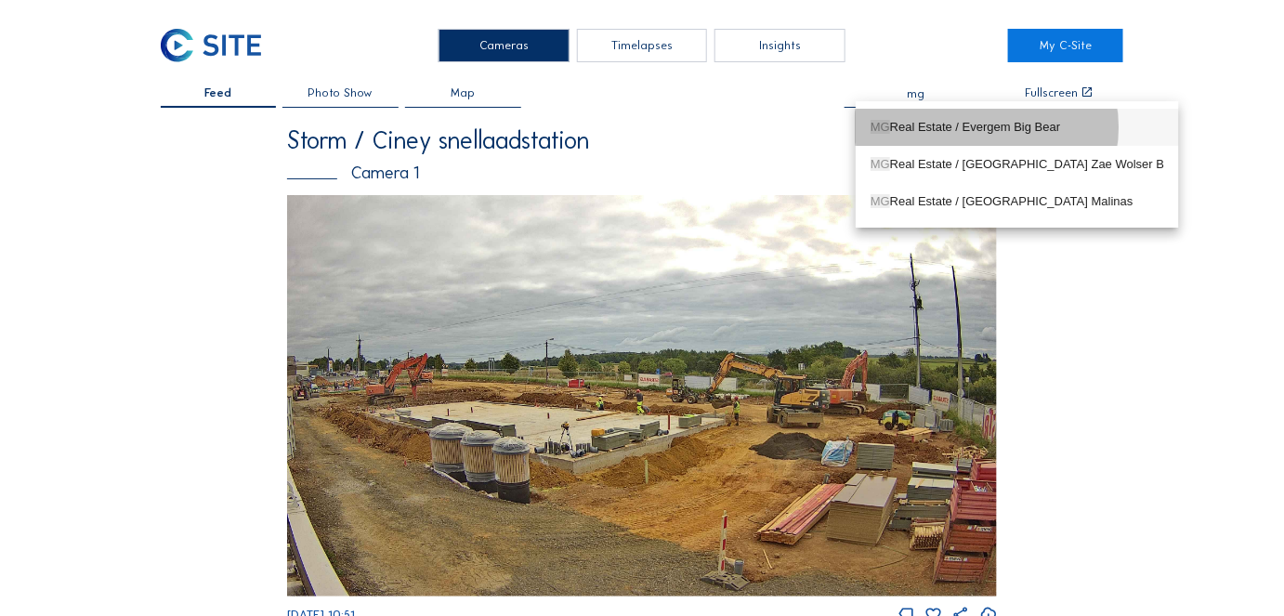
click at [931, 122] on div "MG Real Estate / Evergem Big Bear" at bounding box center [1017, 127] width 294 height 15
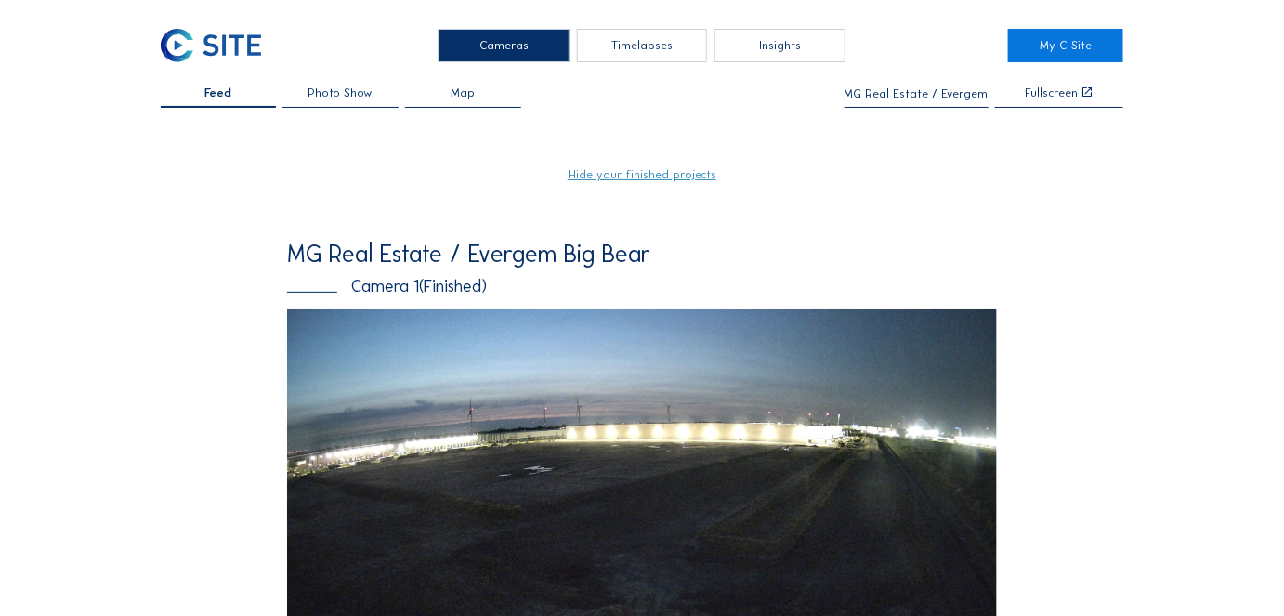
click at [900, 91] on input "MG Real Estate / Evergem Big Bear" at bounding box center [916, 93] width 144 height 13
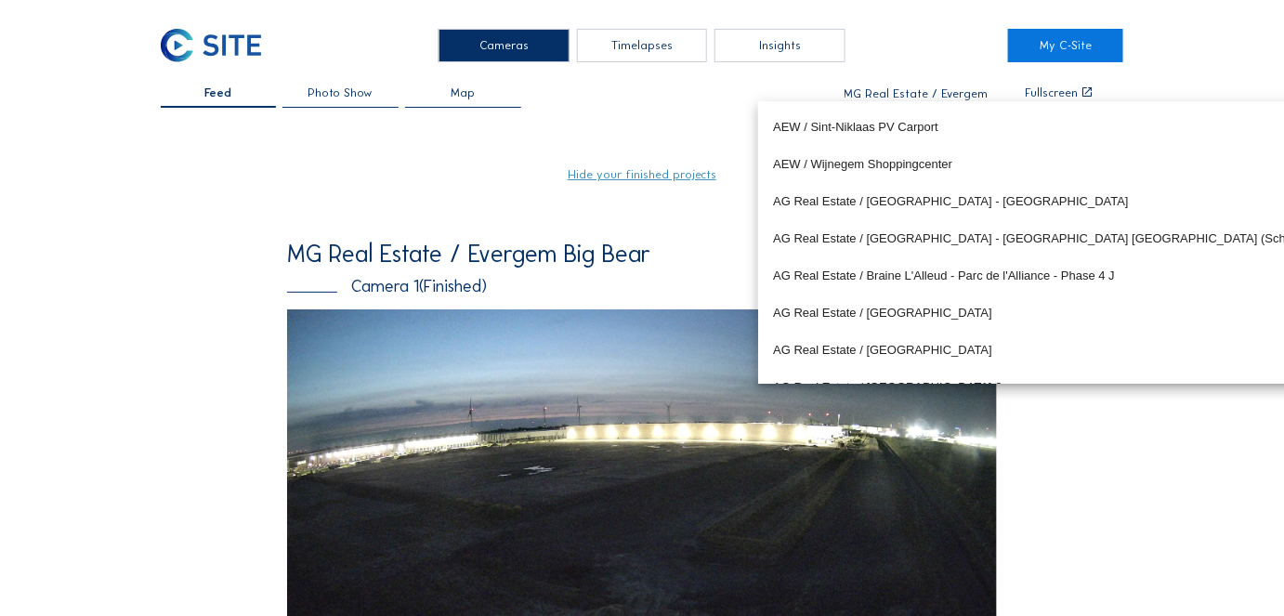
click at [905, 97] on input "MG Real Estate / Evergem Big Bear" at bounding box center [916, 93] width 144 height 13
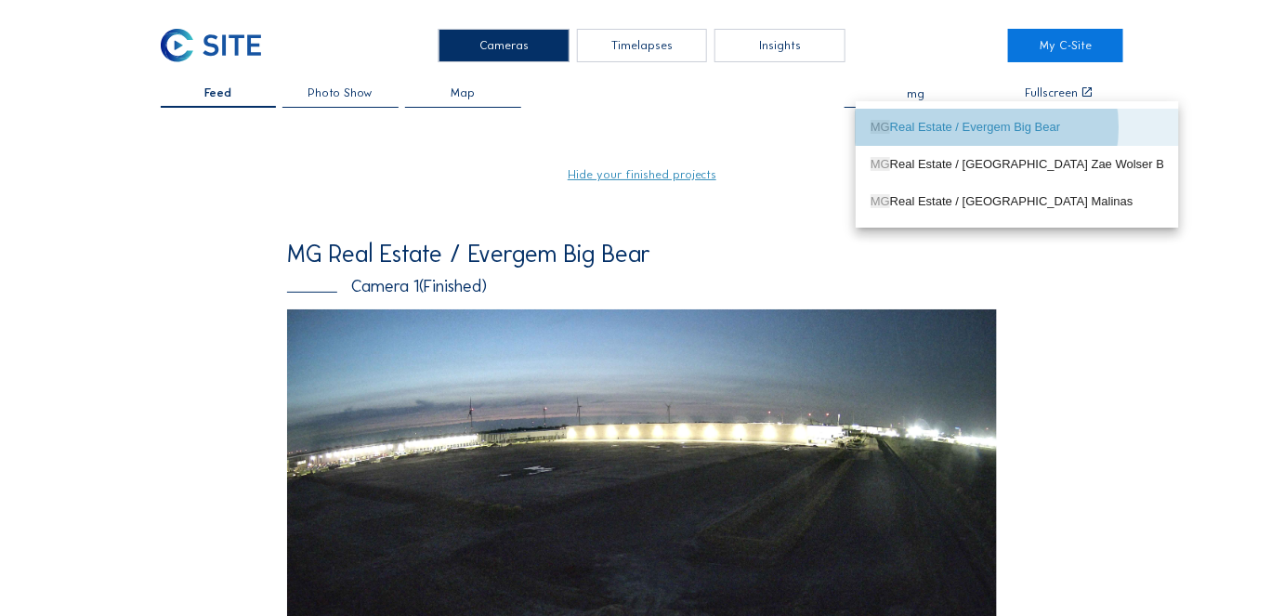
click at [917, 124] on div "MG Real Estate / Evergem Big Bear" at bounding box center [1017, 127] width 294 height 15
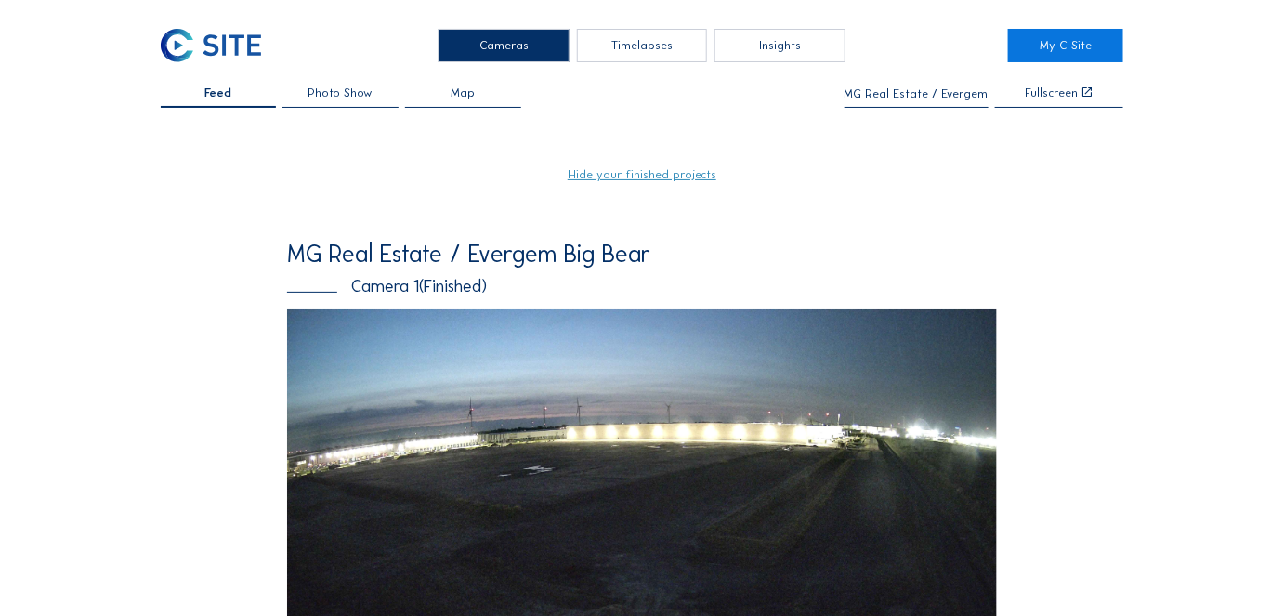
type input "MG Real Estate / Evergem Big Bear"
click at [910, 95] on input "MG Real Estate / Evergem Big Bear" at bounding box center [916, 93] width 144 height 13
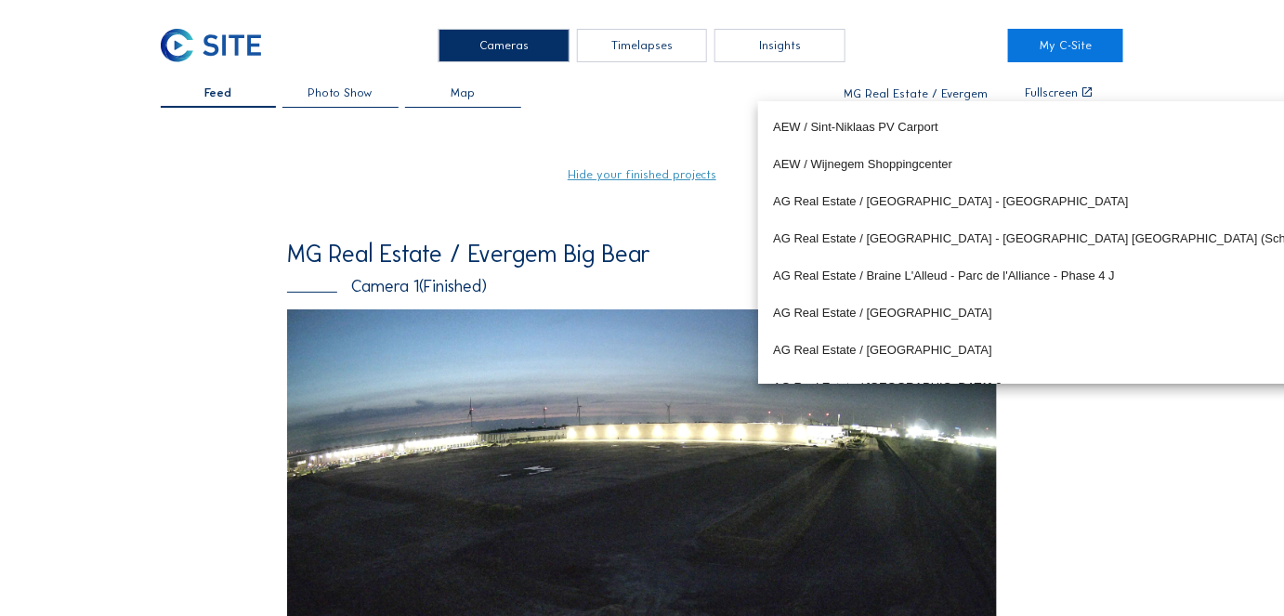
click at [910, 93] on input "MG Real Estate / Evergem Big Bear" at bounding box center [916, 93] width 144 height 13
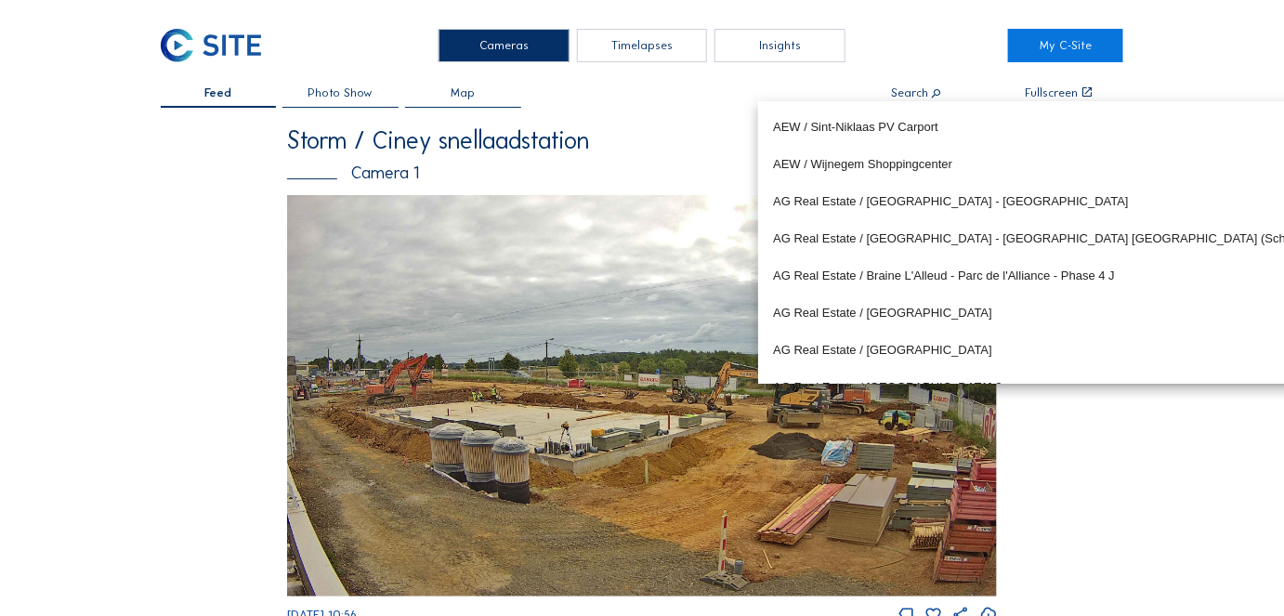
click at [921, 94] on input "text" at bounding box center [916, 93] width 144 height 13
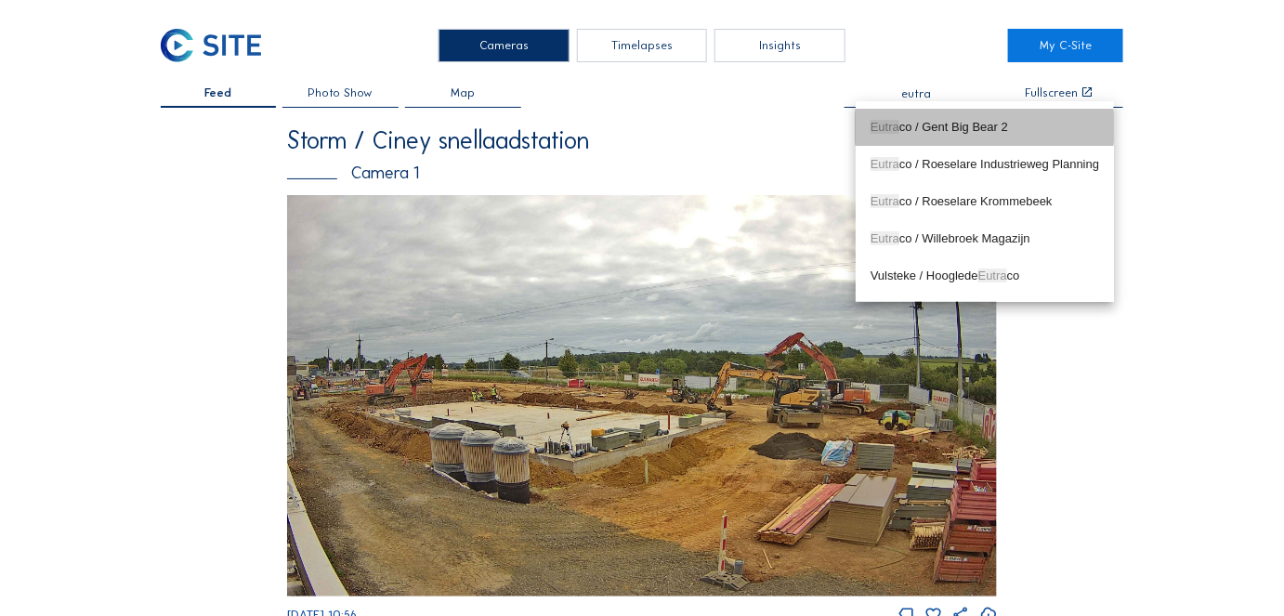
click at [1008, 121] on div "Eutra co / Gent Big Bear 2" at bounding box center [984, 127] width 229 height 15
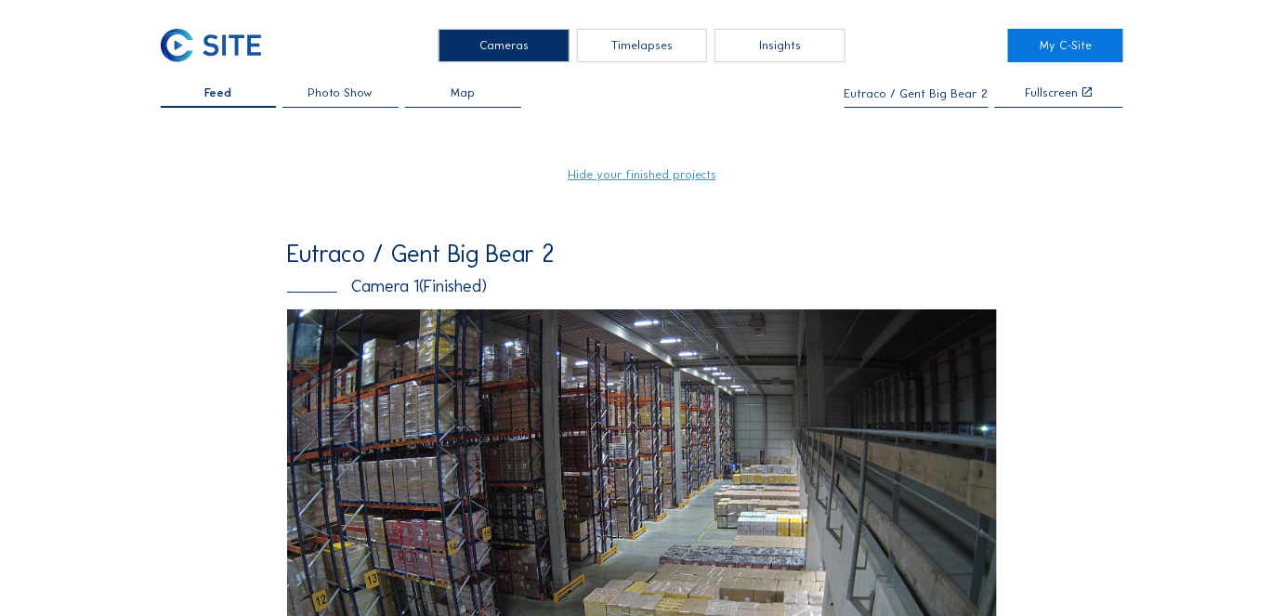
click at [909, 95] on input "Eutraco / Gent Big Bear 2" at bounding box center [916, 93] width 144 height 13
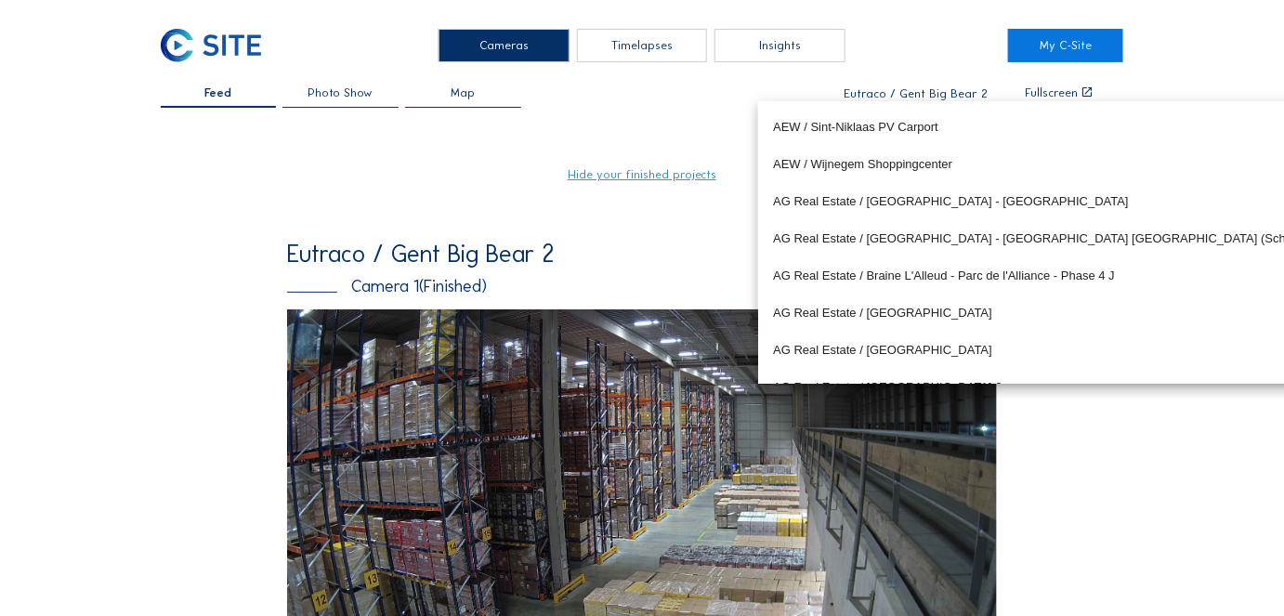
click at [909, 95] on input "Eutraco / Gent Big Bear 2" at bounding box center [916, 93] width 144 height 13
type input "Eutraco / Gent Big Bear 2"
click at [942, 62] on div "Cameras Timelapses Insights" at bounding box center [642, 45] width 732 height 33
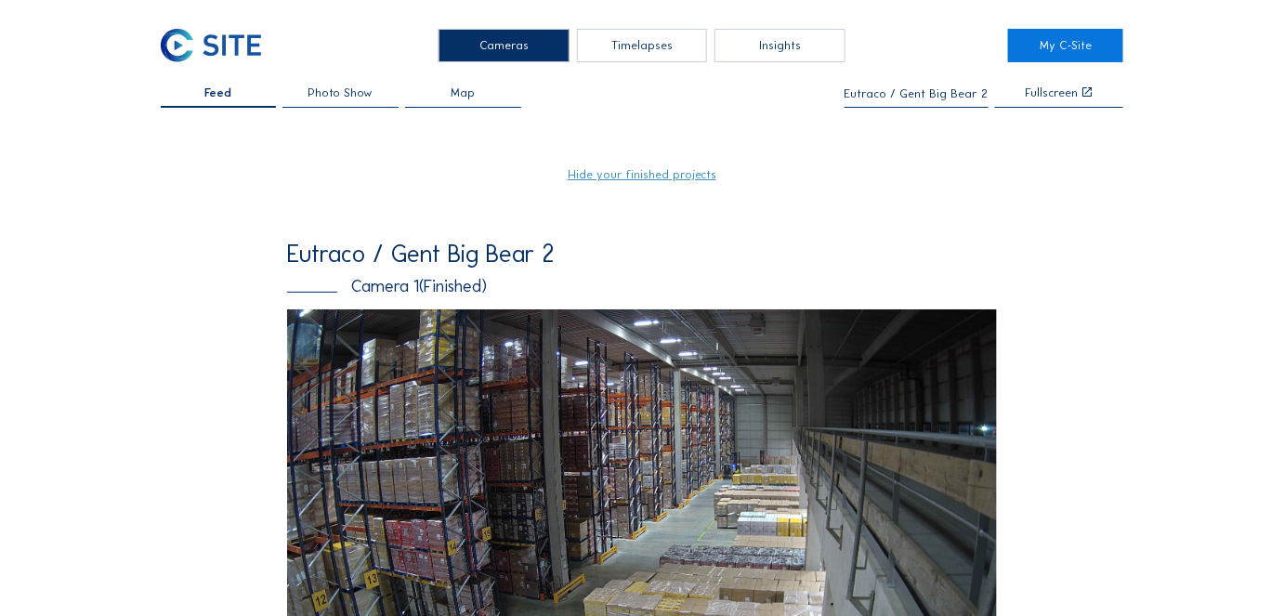
click at [941, 95] on input "Eutraco / Gent Big Bear 2" at bounding box center [916, 93] width 144 height 13
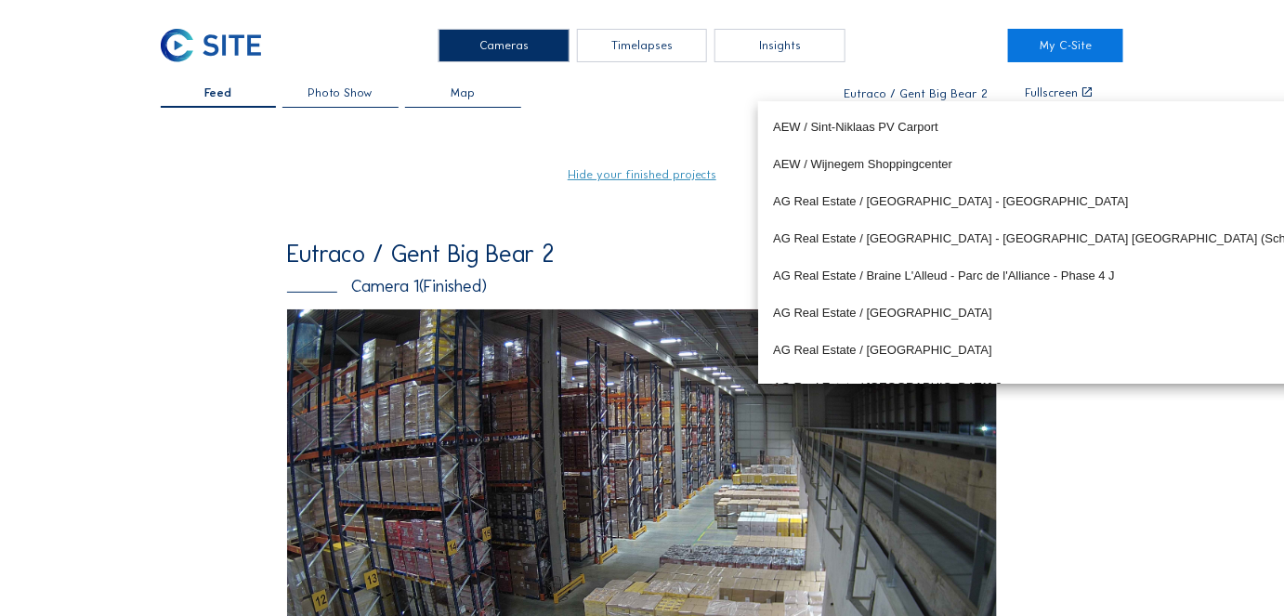
click at [941, 95] on input "Eutraco / Gent Big Bear 2" at bounding box center [916, 93] width 144 height 13
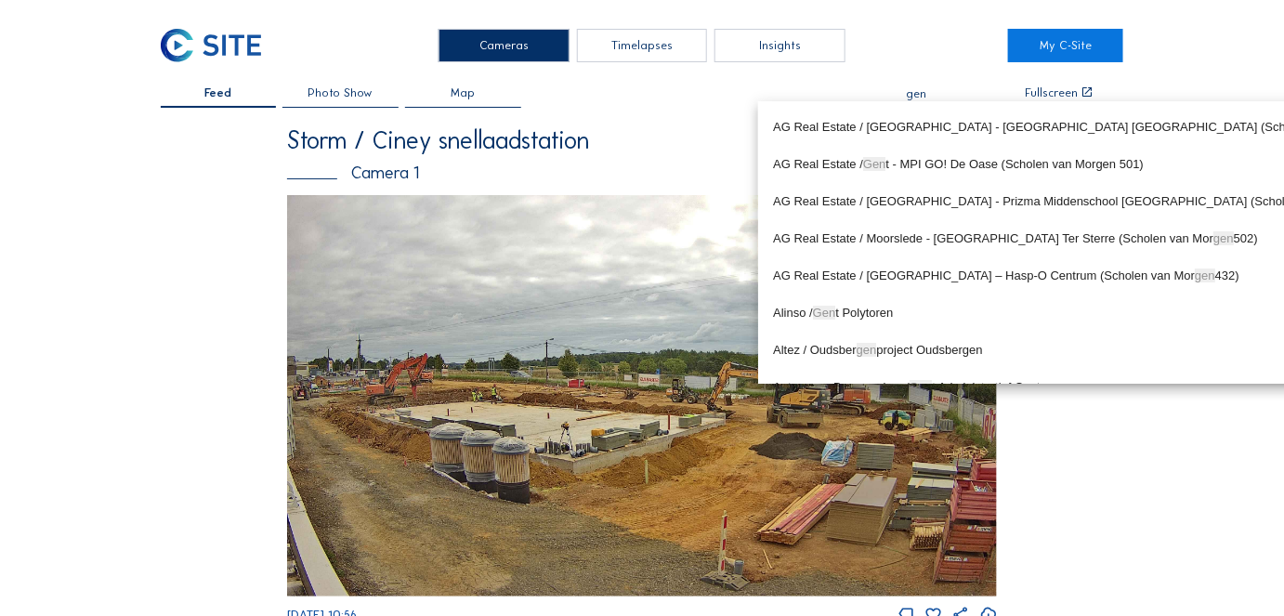
type input "gent"
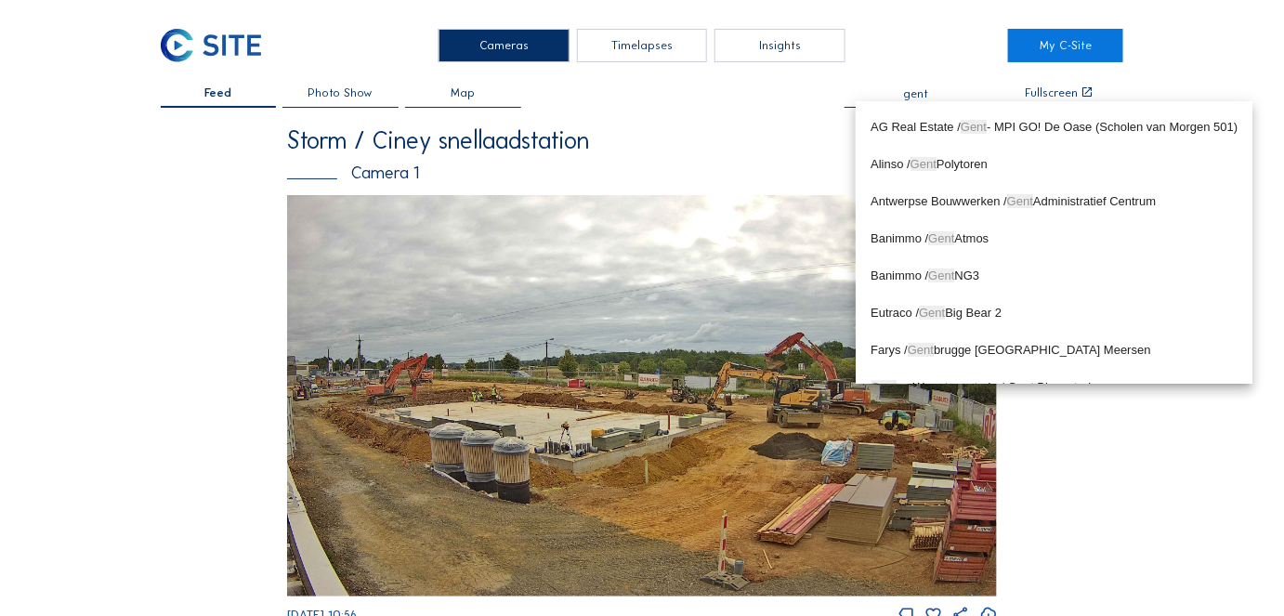
click at [919, 94] on input "gent" at bounding box center [916, 93] width 144 height 13
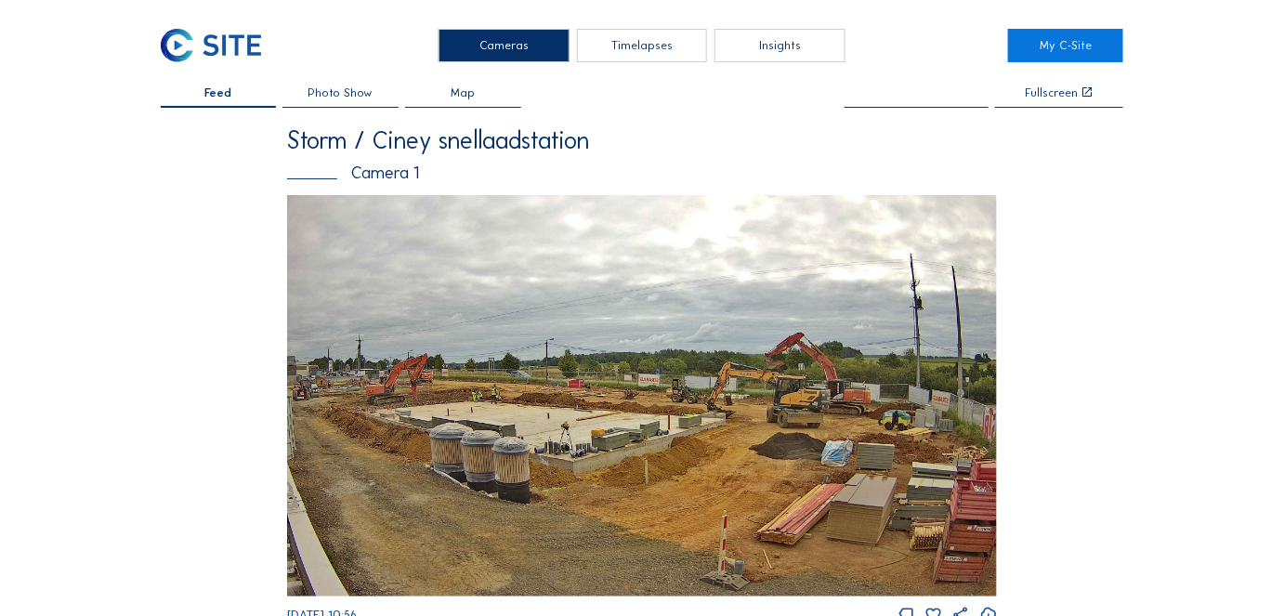
click at [898, 99] on input "text" at bounding box center [916, 93] width 144 height 13
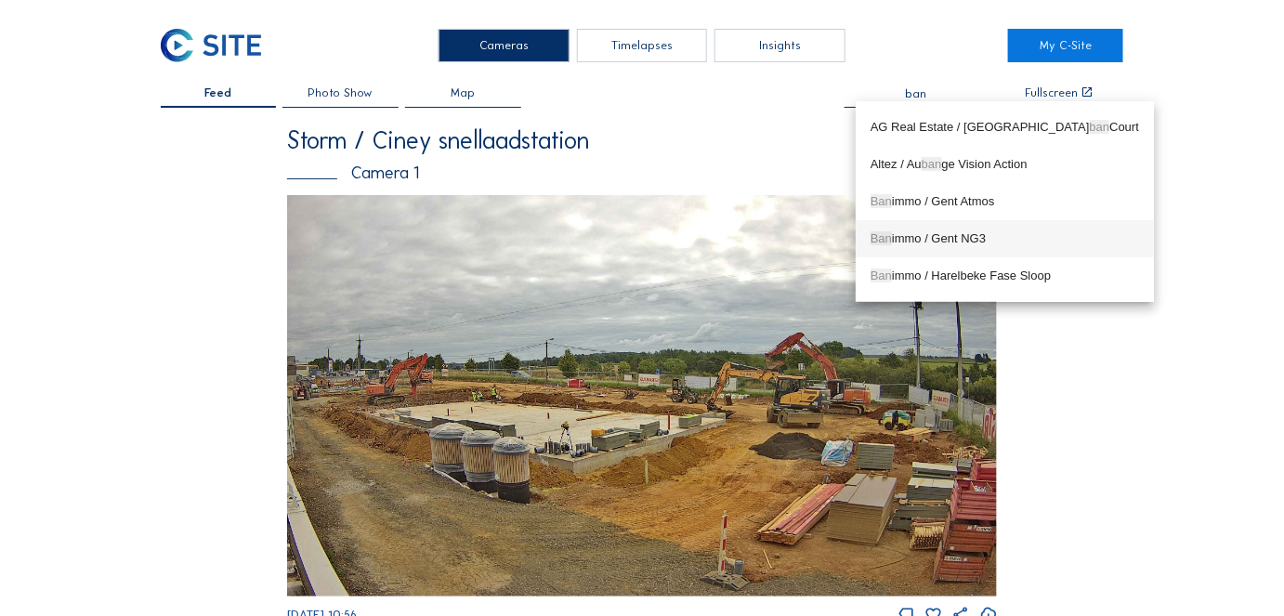
click at [919, 243] on div "Ban immo / Gent NG3" at bounding box center [1004, 238] width 268 height 15
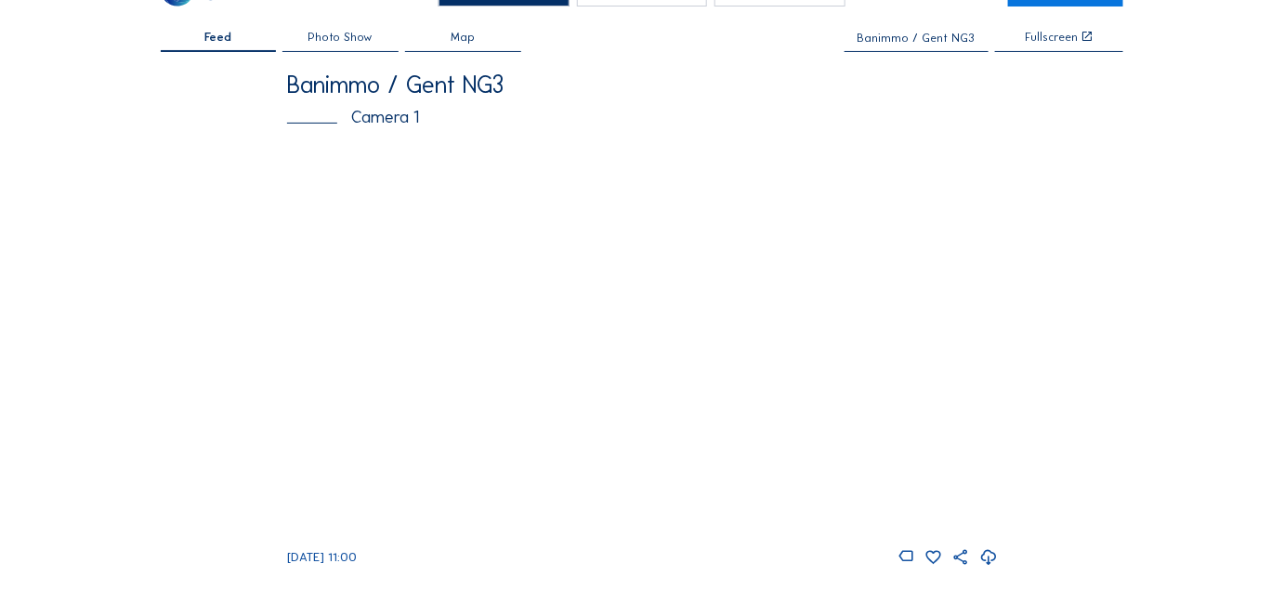
scroll to position [84, 0]
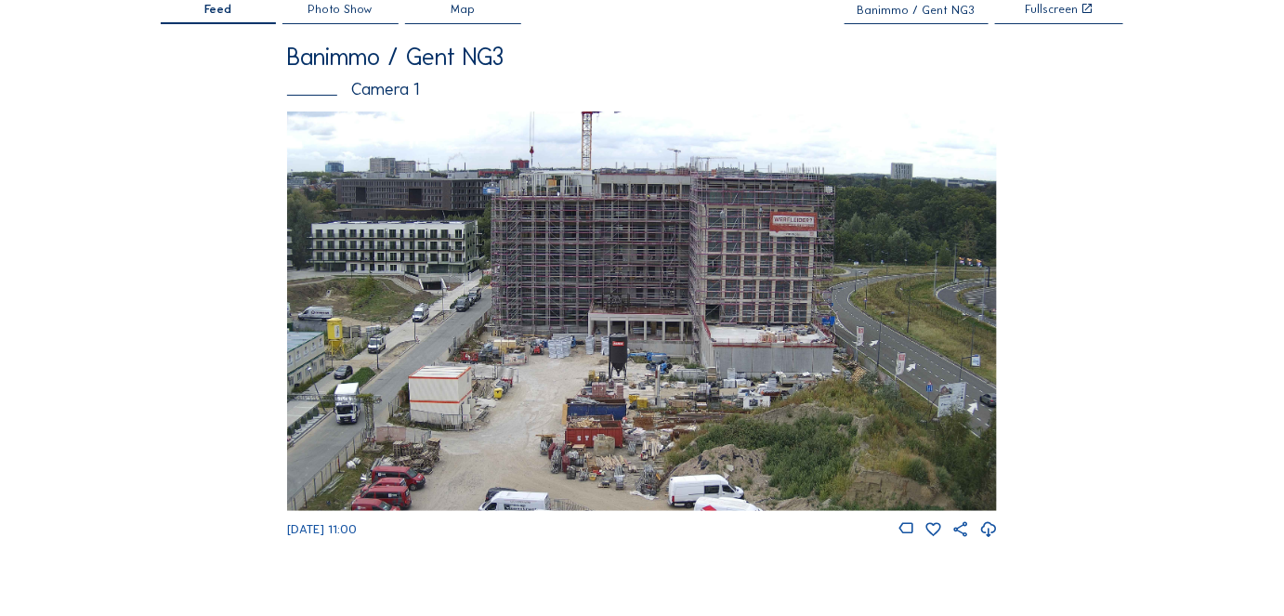
type input "Banimmo / Gent NG3"
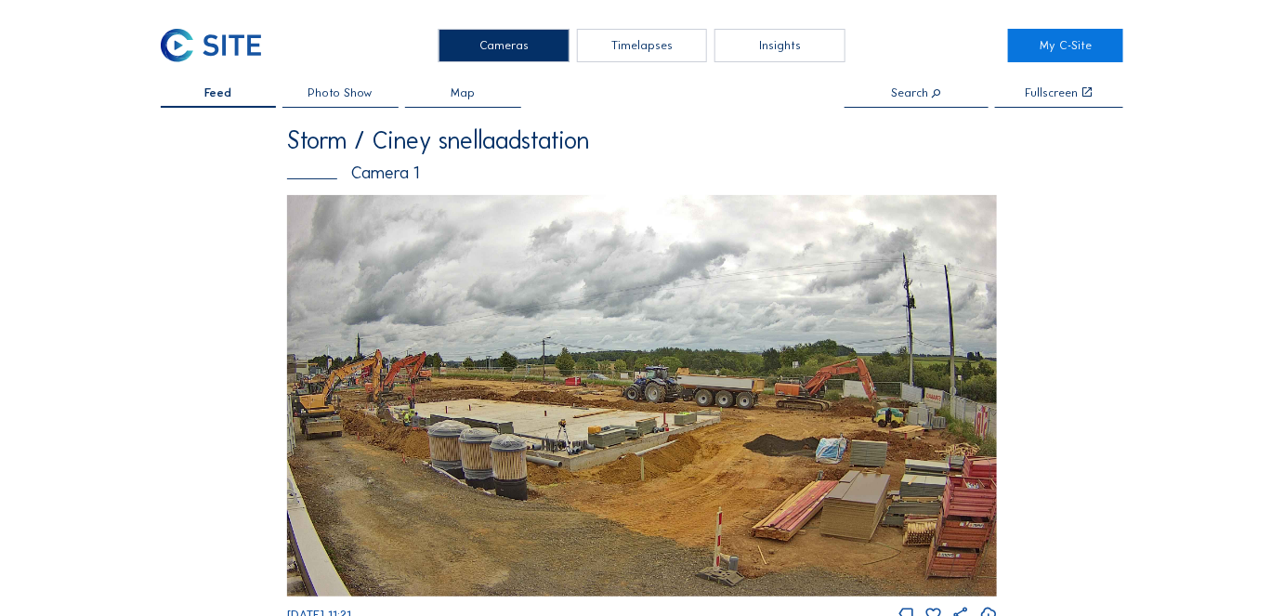
click at [927, 97] on input "text" at bounding box center [916, 93] width 144 height 13
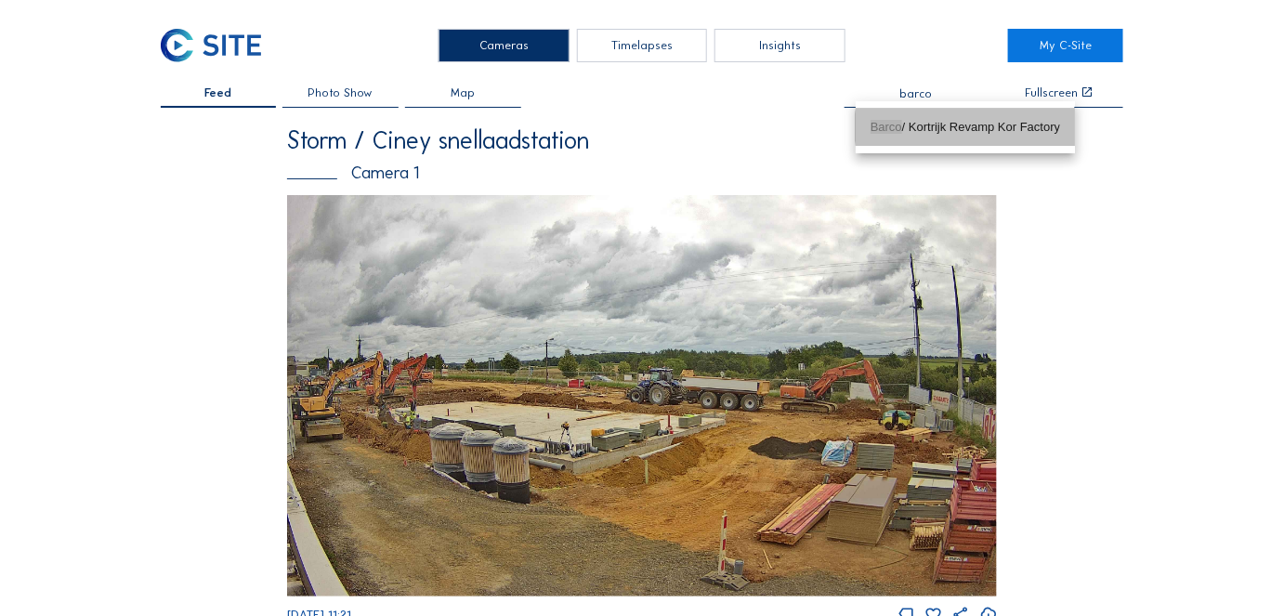
click at [975, 129] on div "Barco / Kortrijk Revamp Kor Factory" at bounding box center [965, 127] width 190 height 15
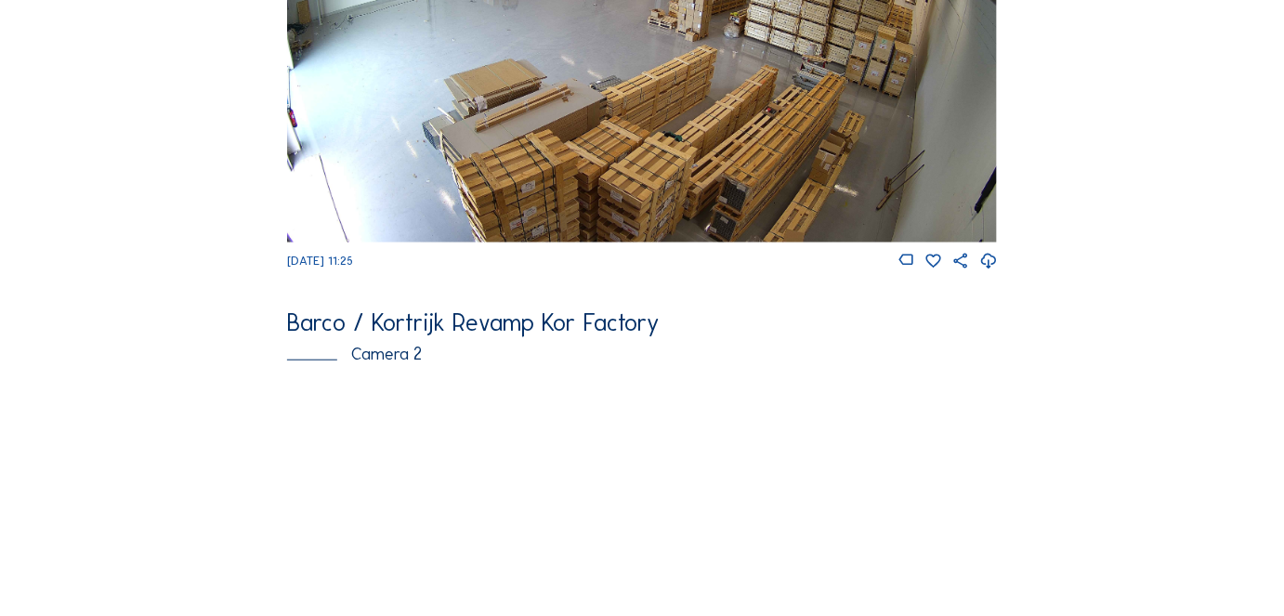
scroll to position [337, 0]
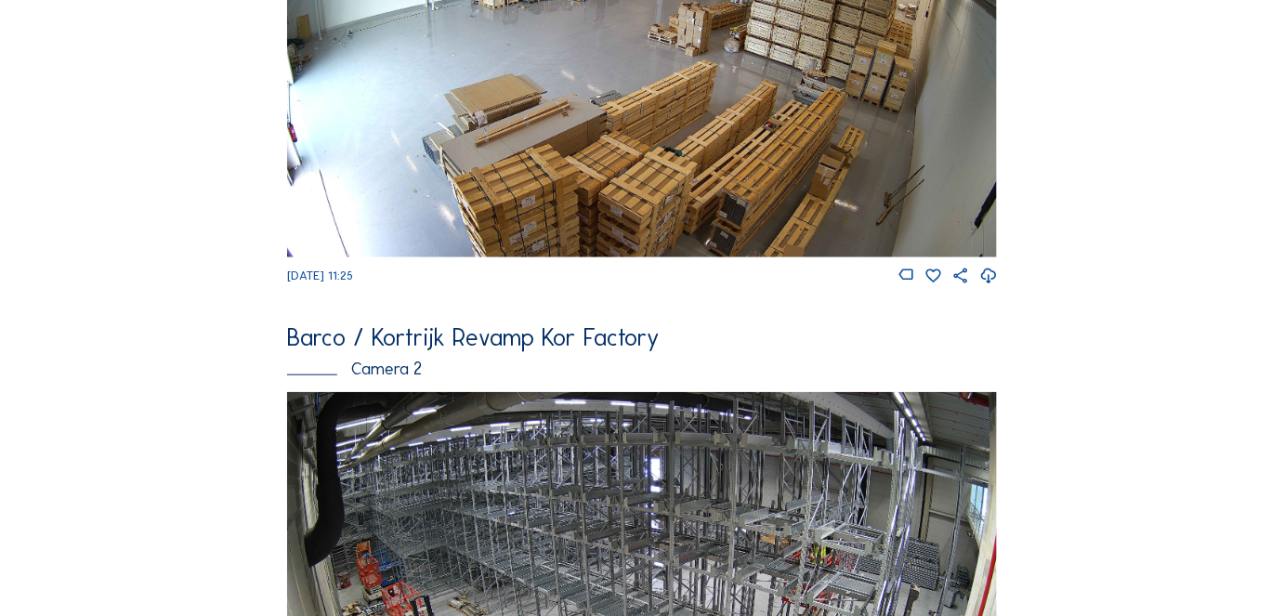
type input "Barco / Kortrijk Revamp Kor Factory"
click at [376, 153] on img at bounding box center [642, 57] width 710 height 399
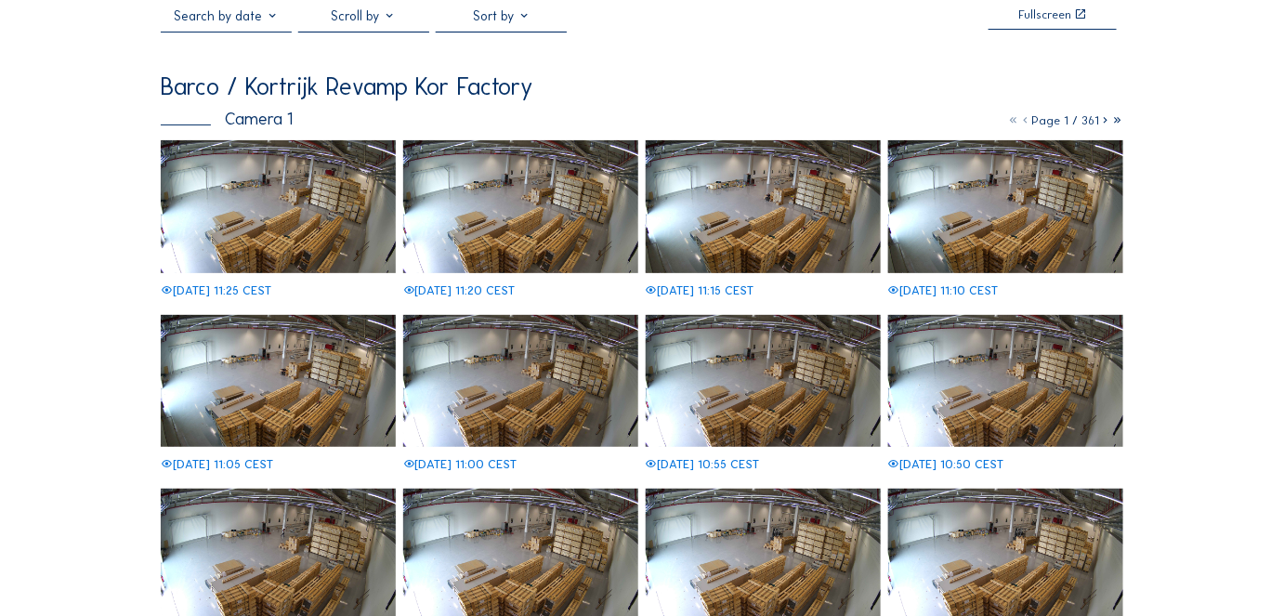
scroll to position [84, 0]
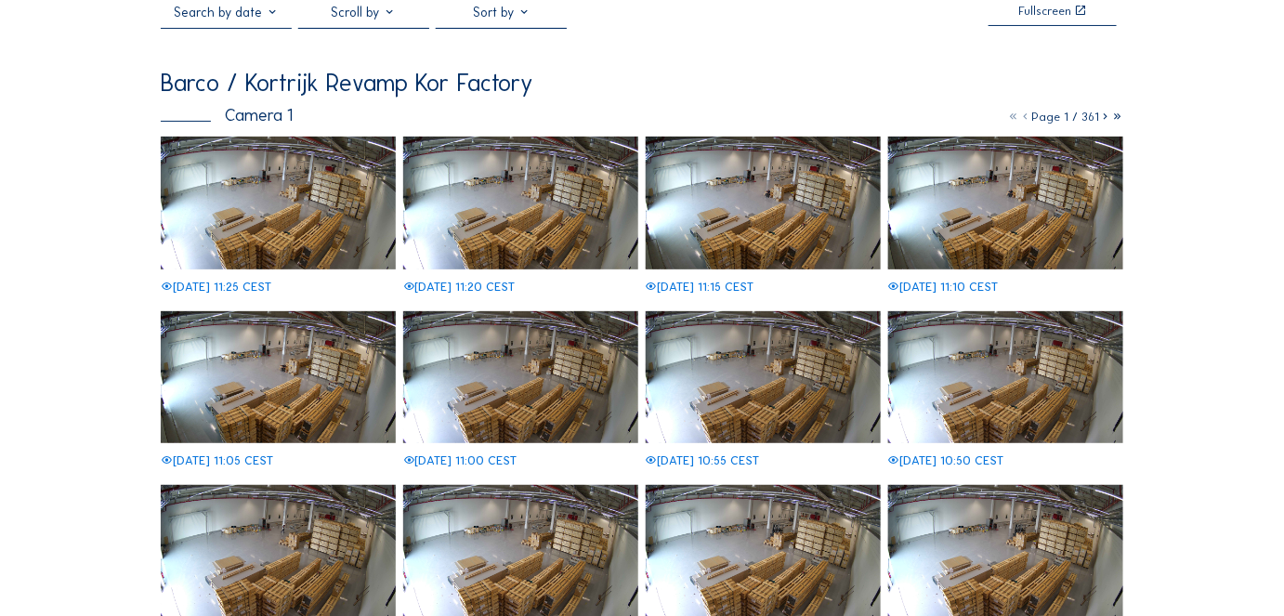
scroll to position [131, 0]
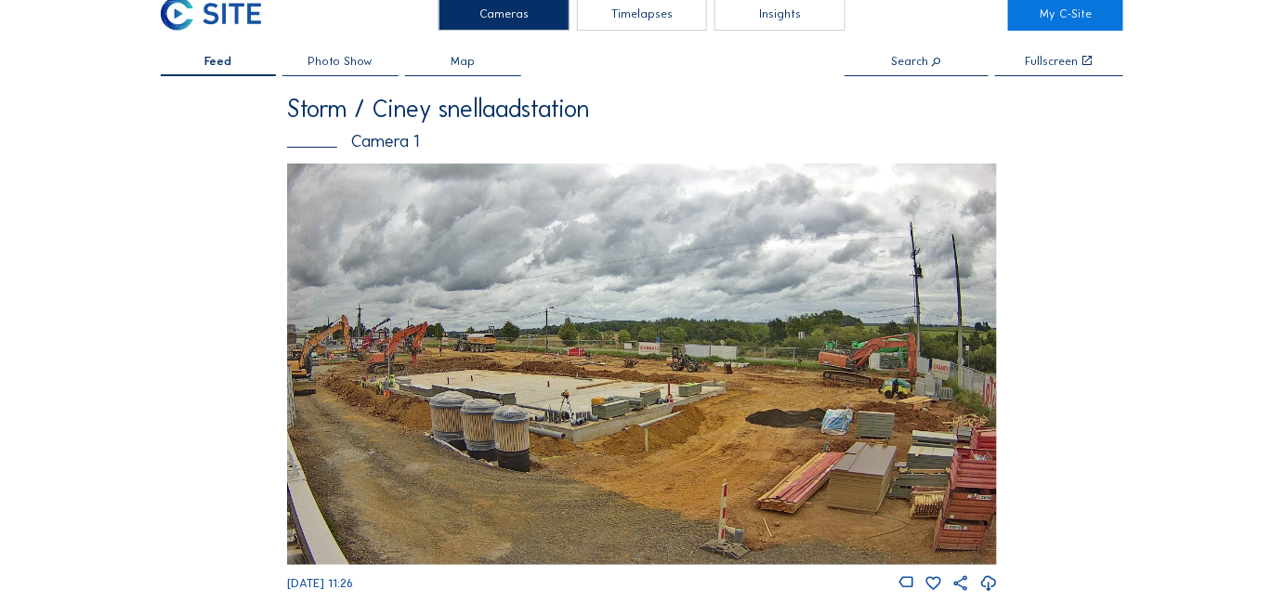
scroll to position [0, 0]
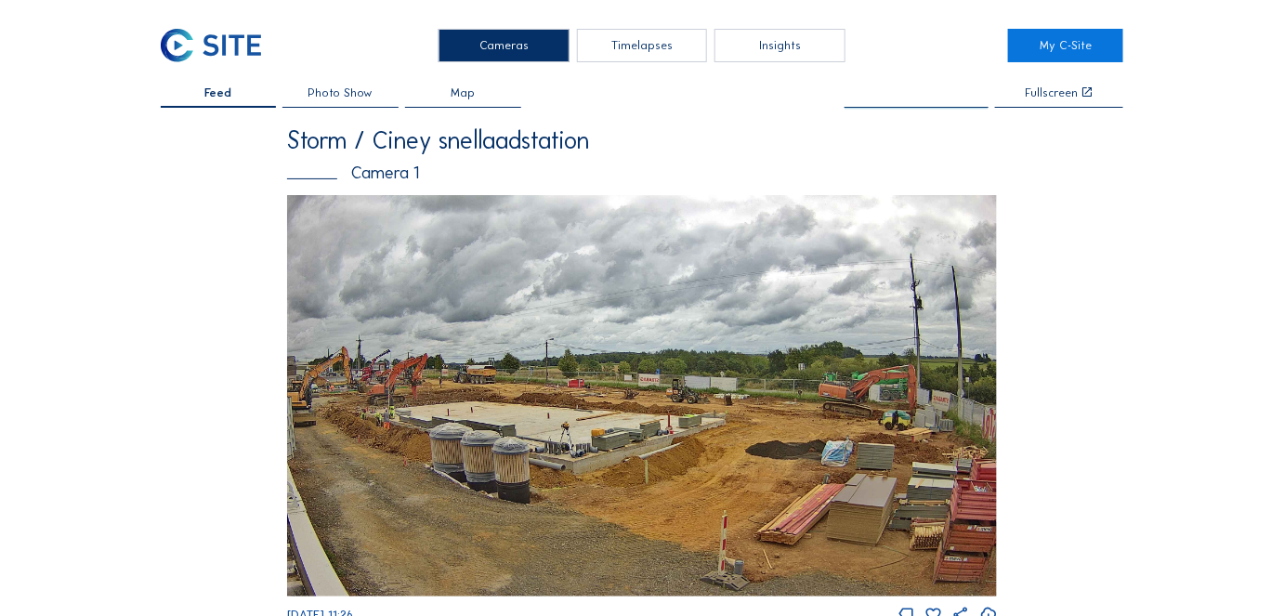
click at [909, 99] on input "text" at bounding box center [916, 93] width 144 height 13
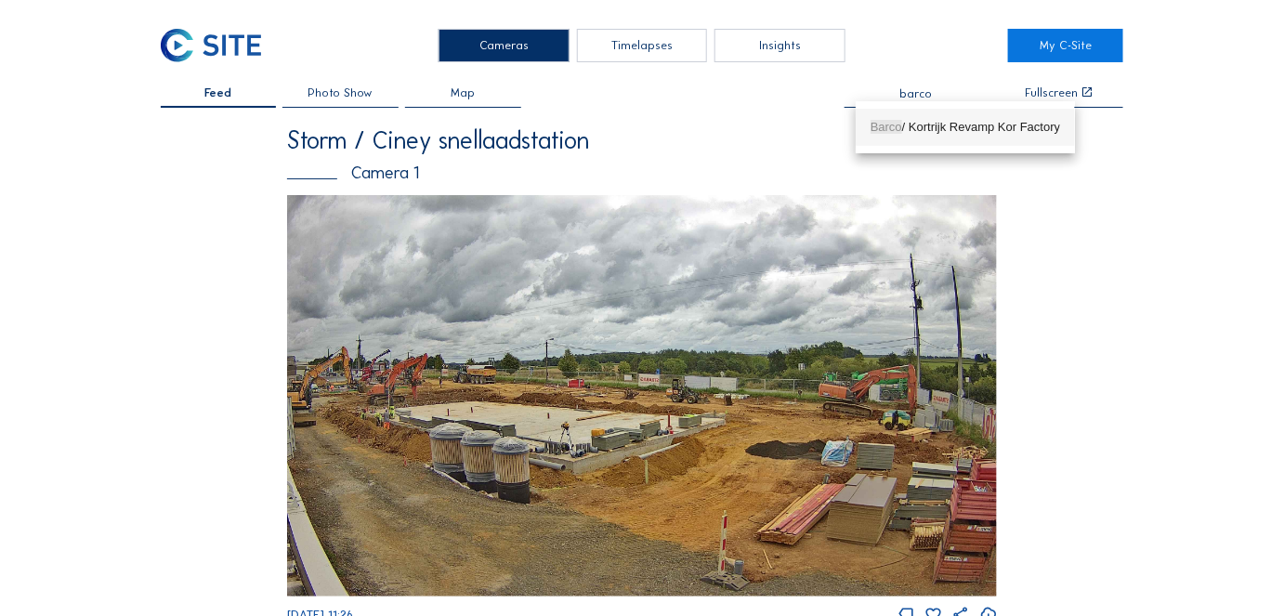
click at [929, 122] on div "Barco / Kortrijk Revamp Kor Factory" at bounding box center [965, 127] width 190 height 15
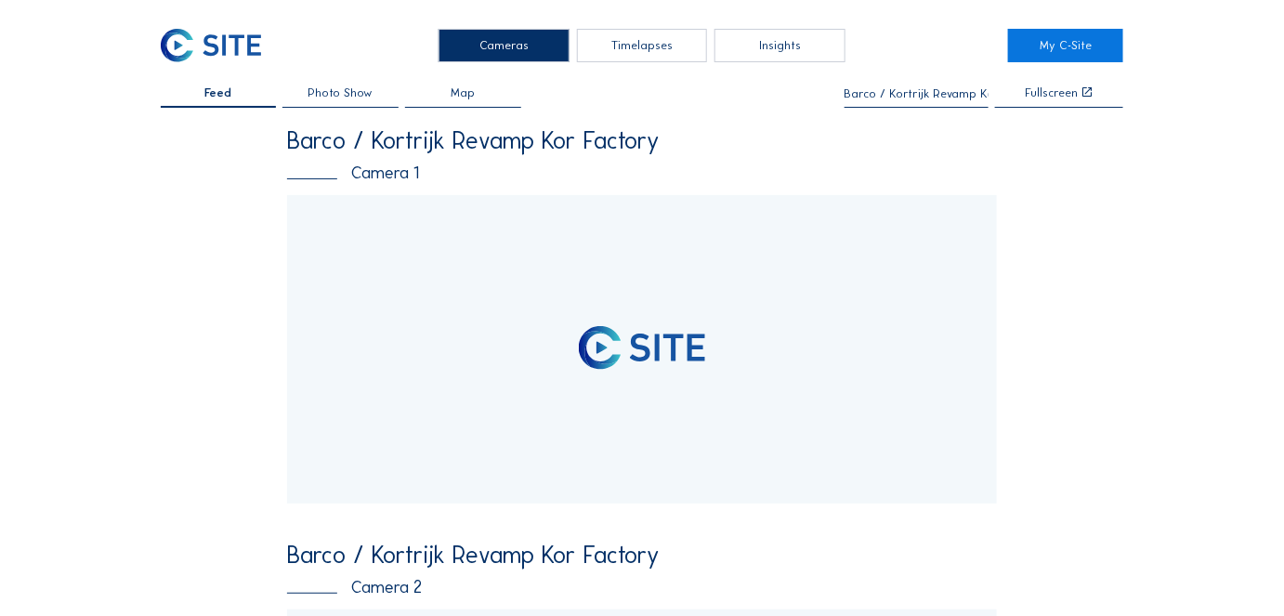
type input "Barco / Kortrijk Revamp Kor Factory"
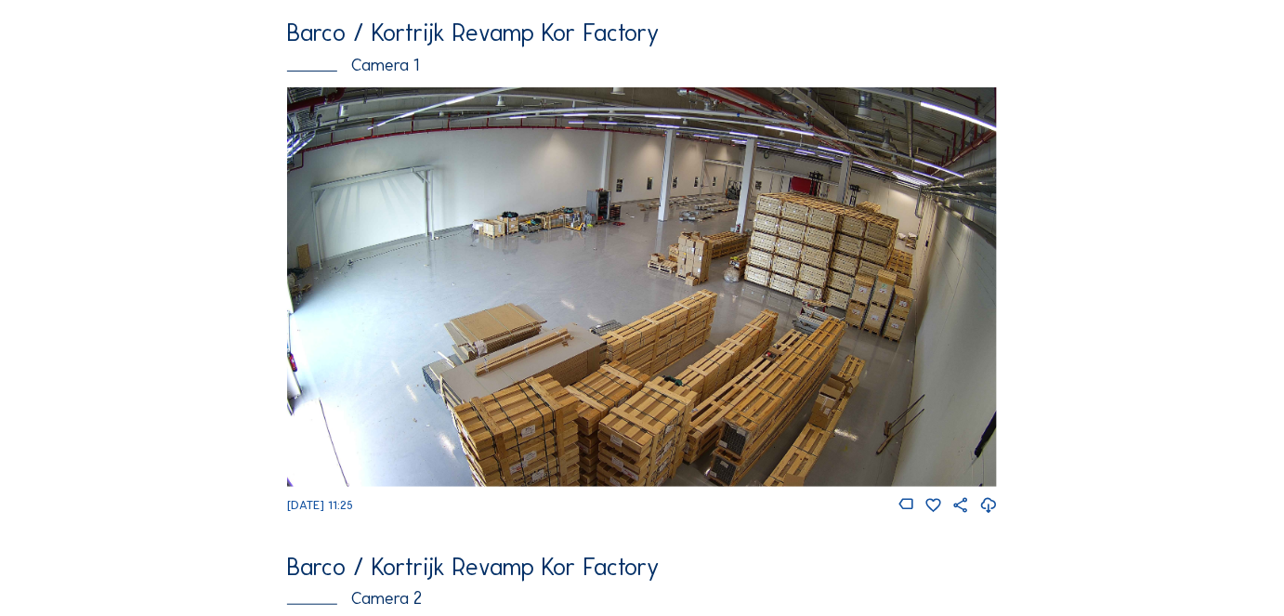
scroll to position [84, 0]
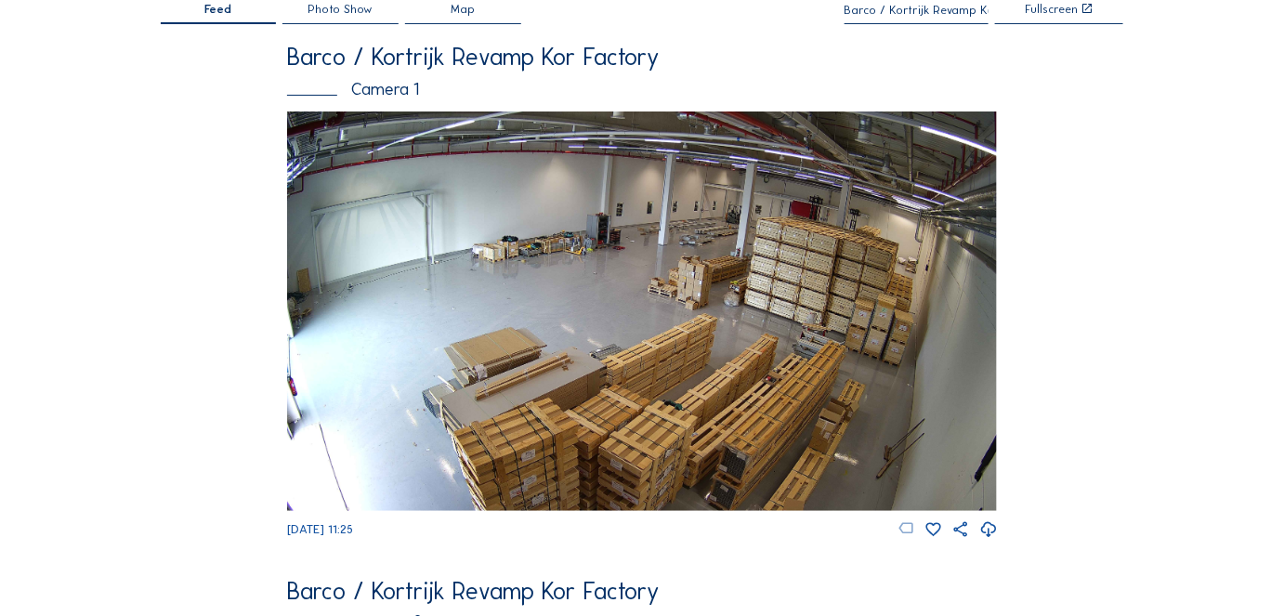
click at [909, 535] on icon at bounding box center [906, 528] width 18 height 19
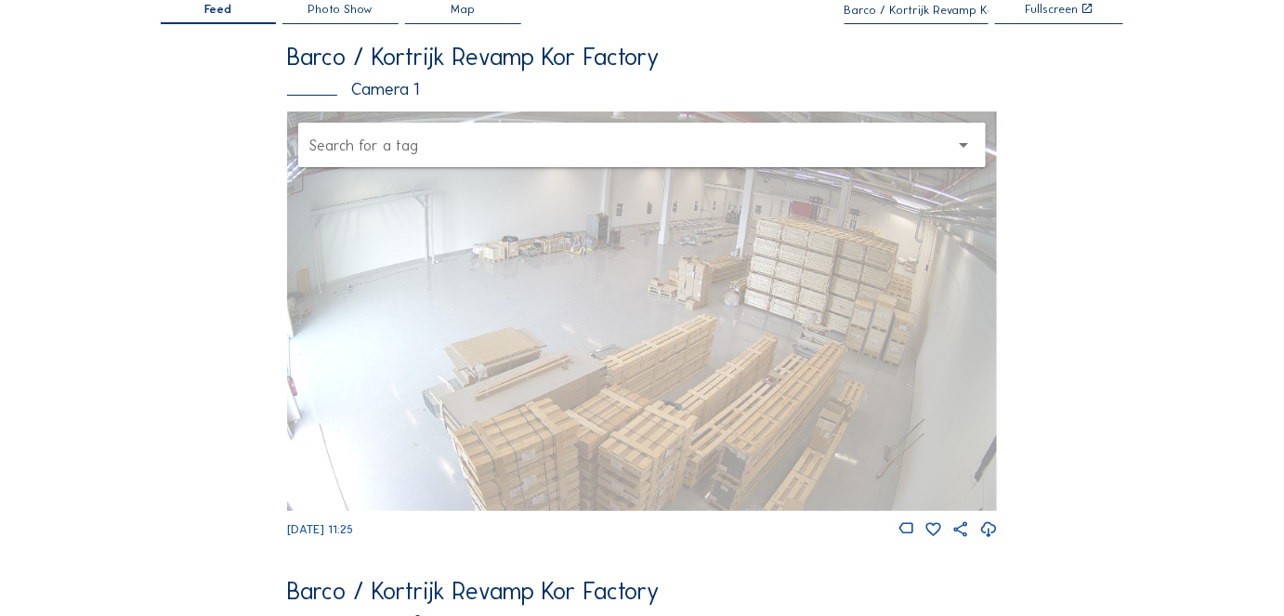
click at [381, 140] on div at bounding box center [628, 145] width 639 height 24
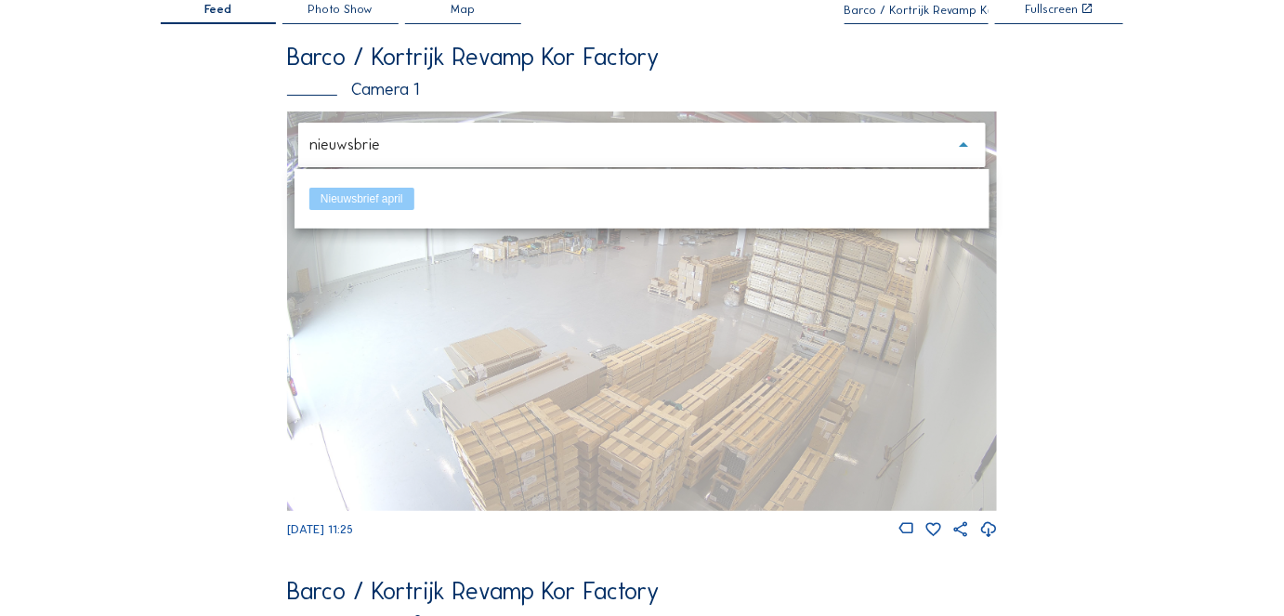
type input "nieuwsbrief"
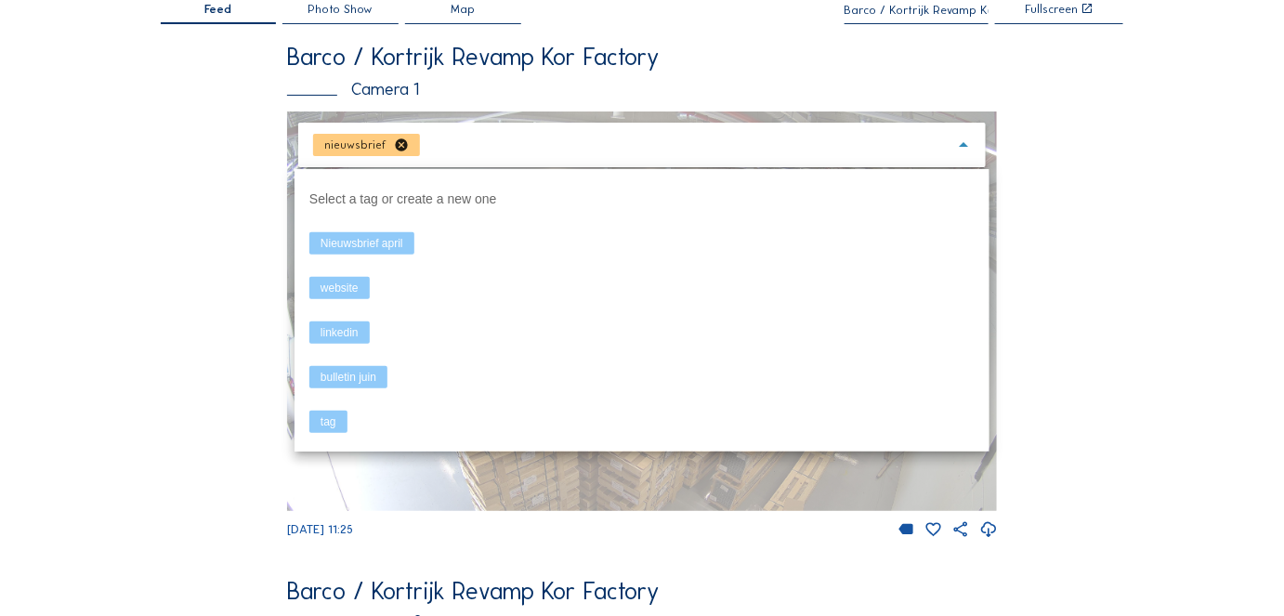
click at [459, 478] on div "nieuwsbrief cancel arrow_drop_down" at bounding box center [642, 310] width 710 height 399
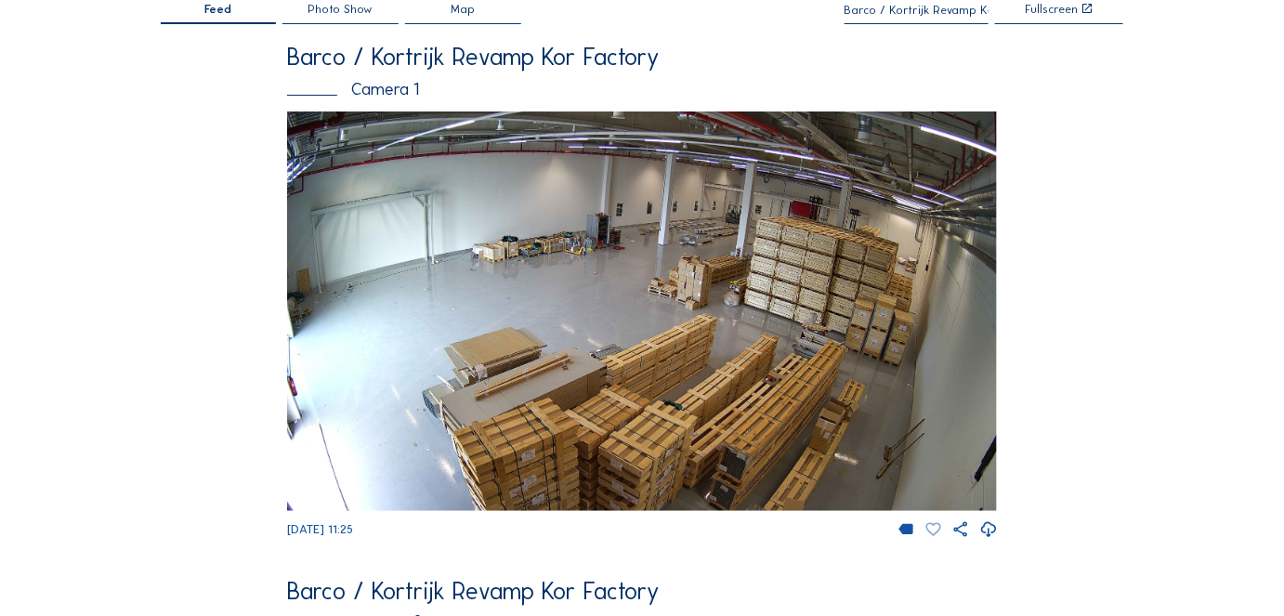
click at [934, 533] on icon at bounding box center [933, 529] width 18 height 19
click at [962, 534] on icon at bounding box center [961, 529] width 18 height 19
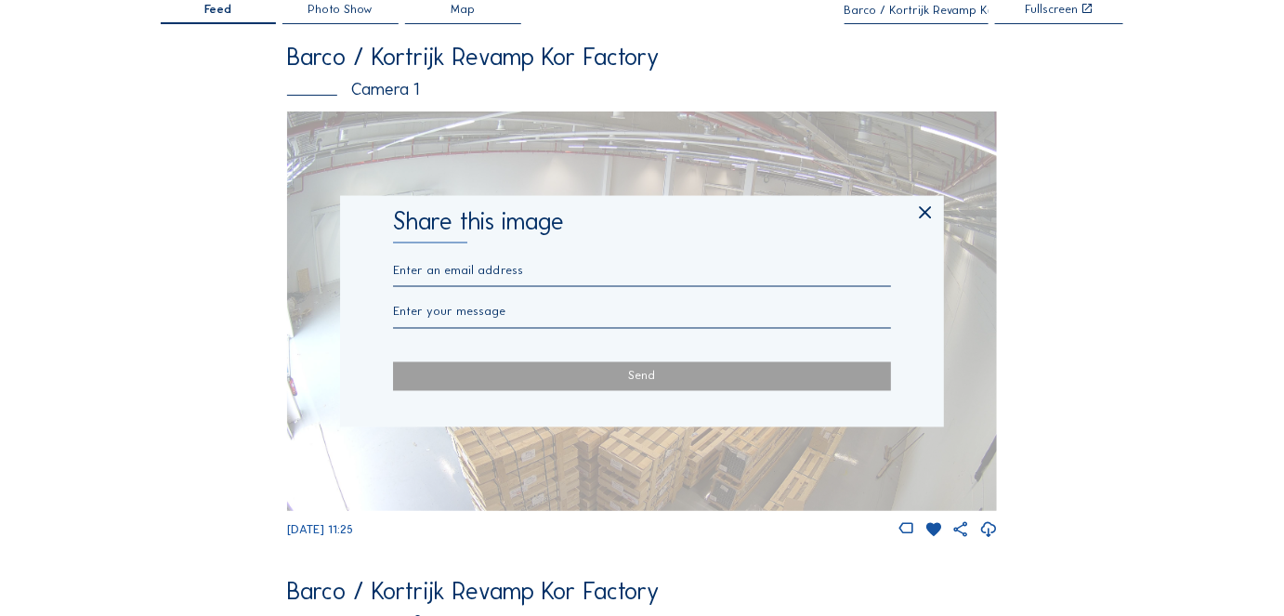
click at [438, 276] on input "text" at bounding box center [642, 269] width 498 height 14
click at [409, 276] on input "text" at bounding box center [642, 269] width 498 height 14
click at [418, 319] on input "text" at bounding box center [642, 312] width 498 height 14
click at [928, 214] on icon at bounding box center [926, 213] width 20 height 21
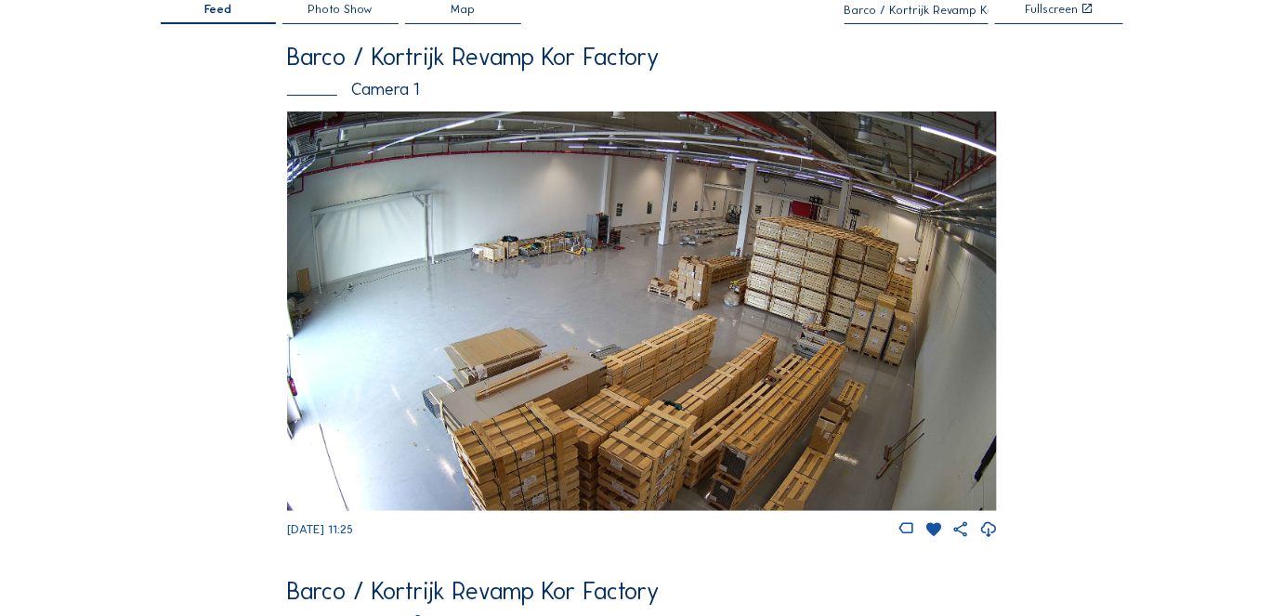
click at [488, 253] on img at bounding box center [642, 310] width 710 height 399
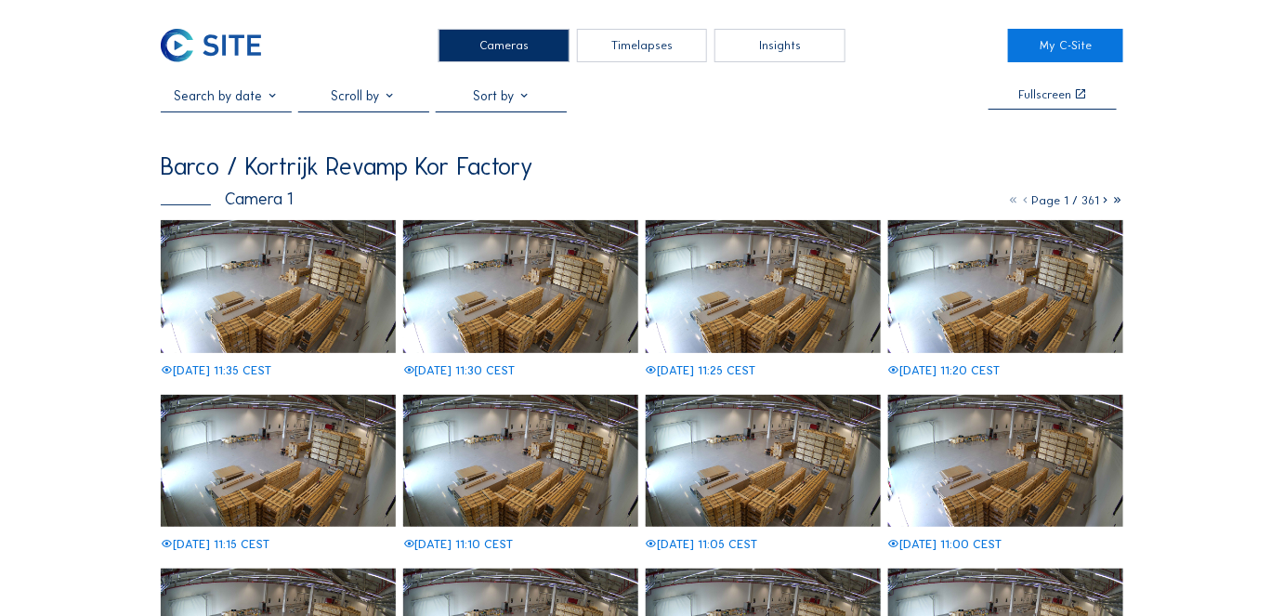
click at [220, 98] on input "text" at bounding box center [226, 95] width 131 height 17
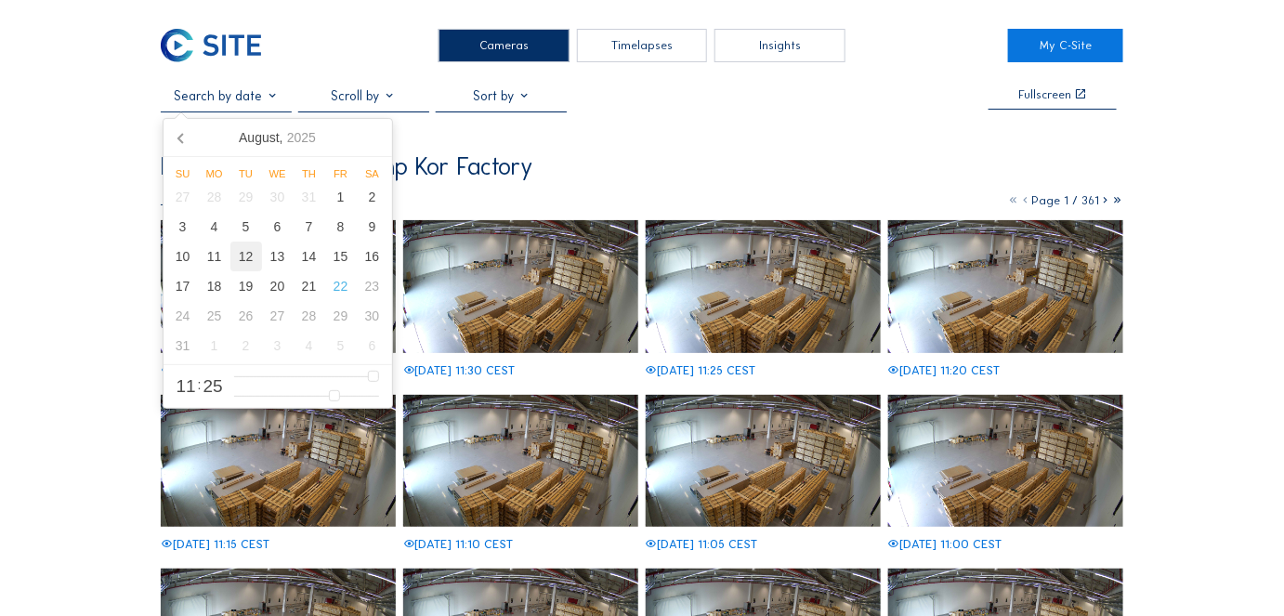
click at [245, 258] on div "12" at bounding box center [246, 257] width 32 height 30
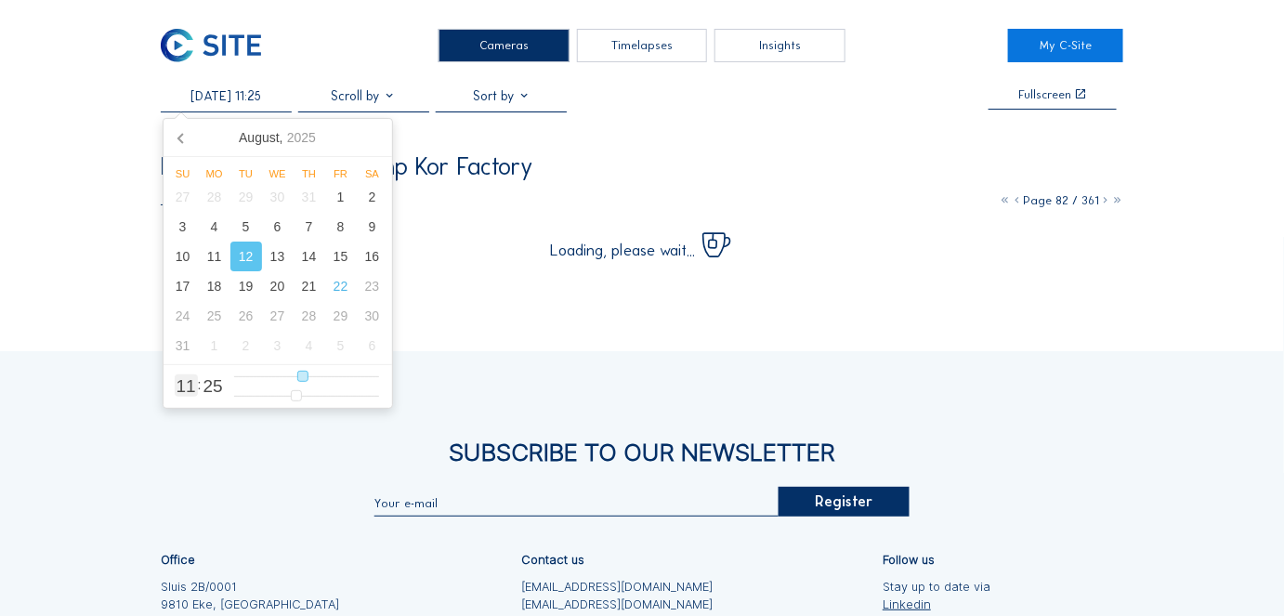
type input "[DATE] 12:25"
type input "12"
type input "[DATE] 13:25"
type input "13"
type input "[DATE] 14:25"
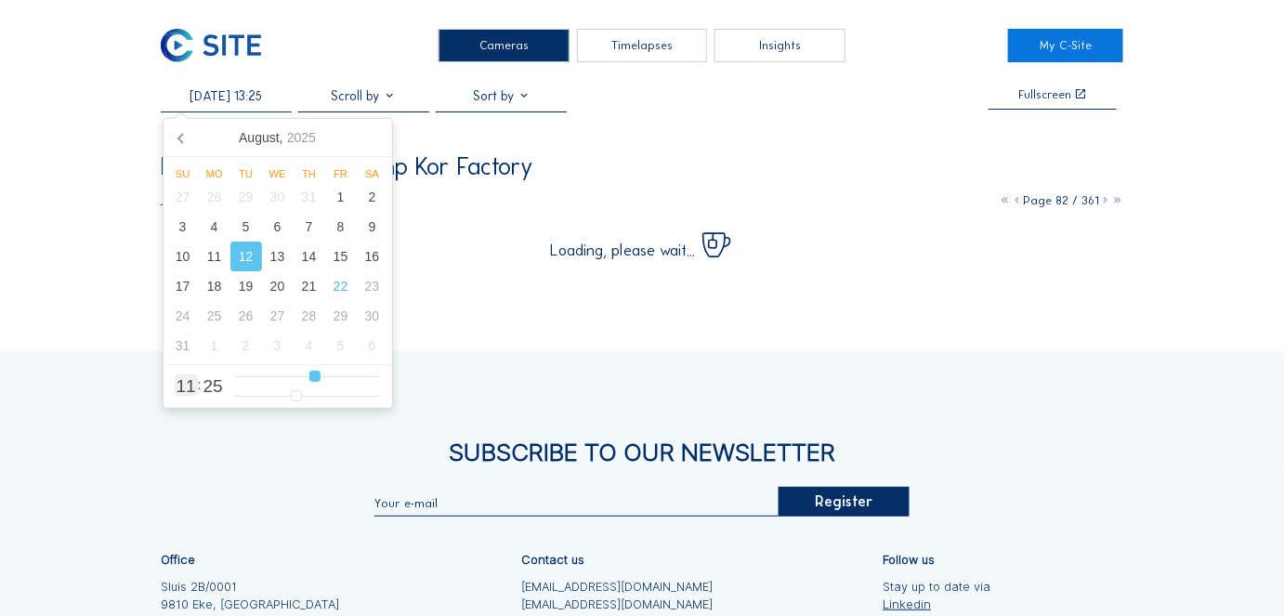
type input "14"
type input "[DATE] 15:25"
type input "15"
type input "[DATE] 16:25"
type input "16"
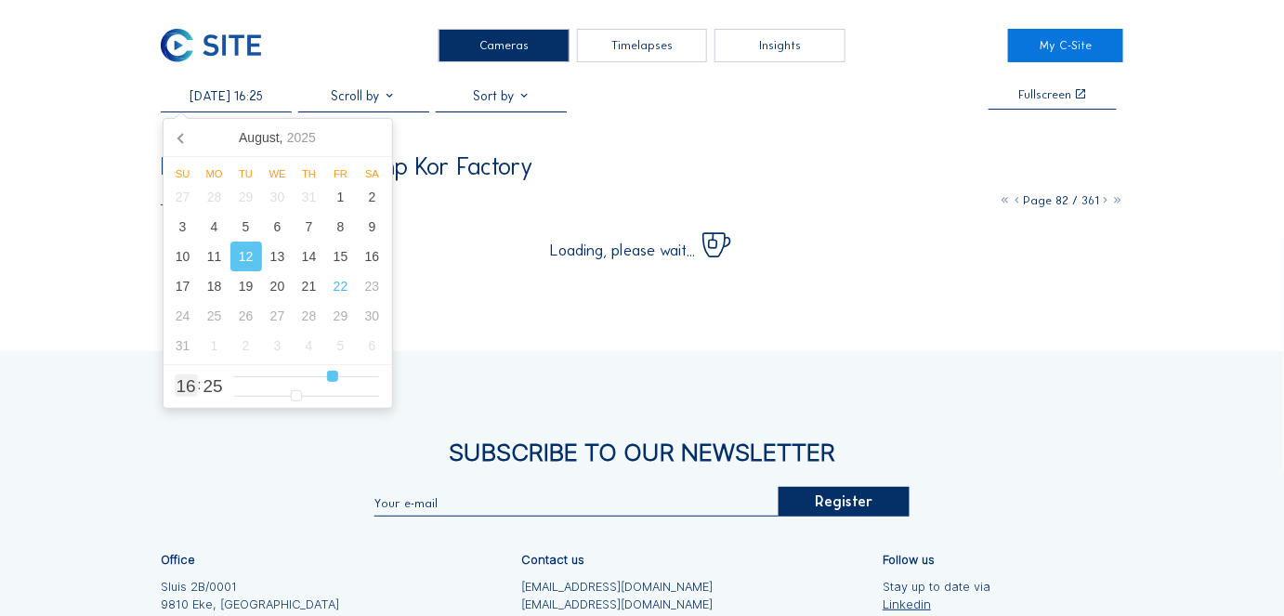
type input "[DATE] 17:25"
type input "17"
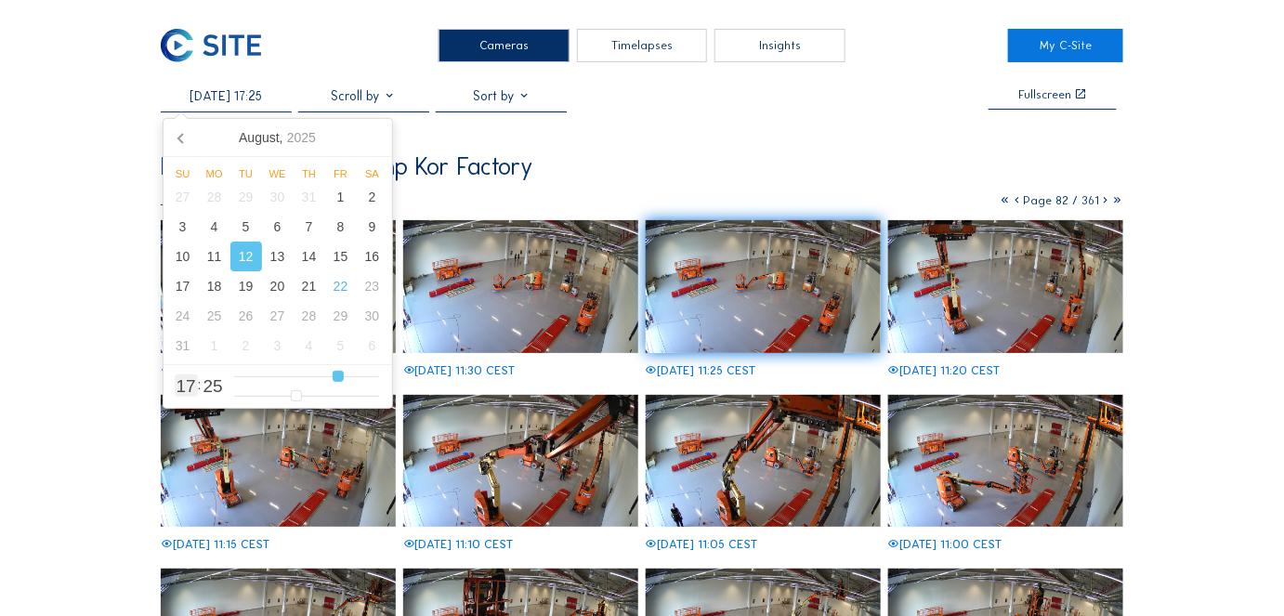
type input "[DATE] 16:25"
type input "16"
type input "[DATE] 15:25"
type input "15"
type input "[DATE] 14:25"
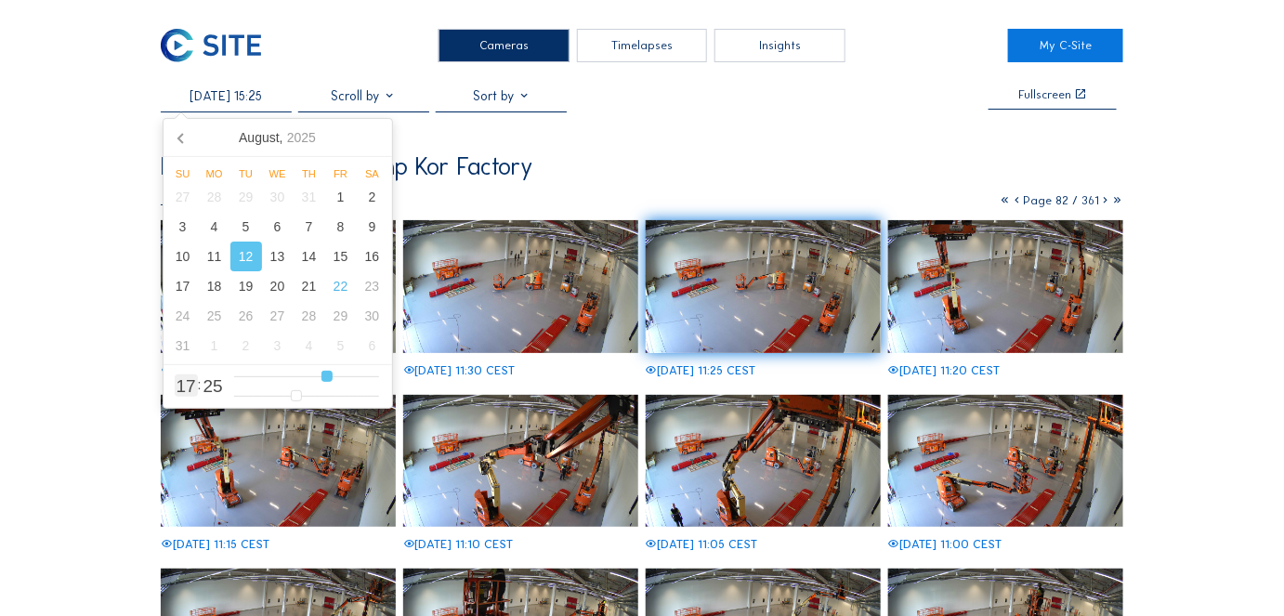
type input "14"
type input "[DATE] 13:25"
drag, startPoint x: 299, startPoint y: 375, endPoint x: 312, endPoint y: 384, distance: 15.5
type input "13"
click at [312, 384] on input "range" at bounding box center [306, 377] width 145 height 16
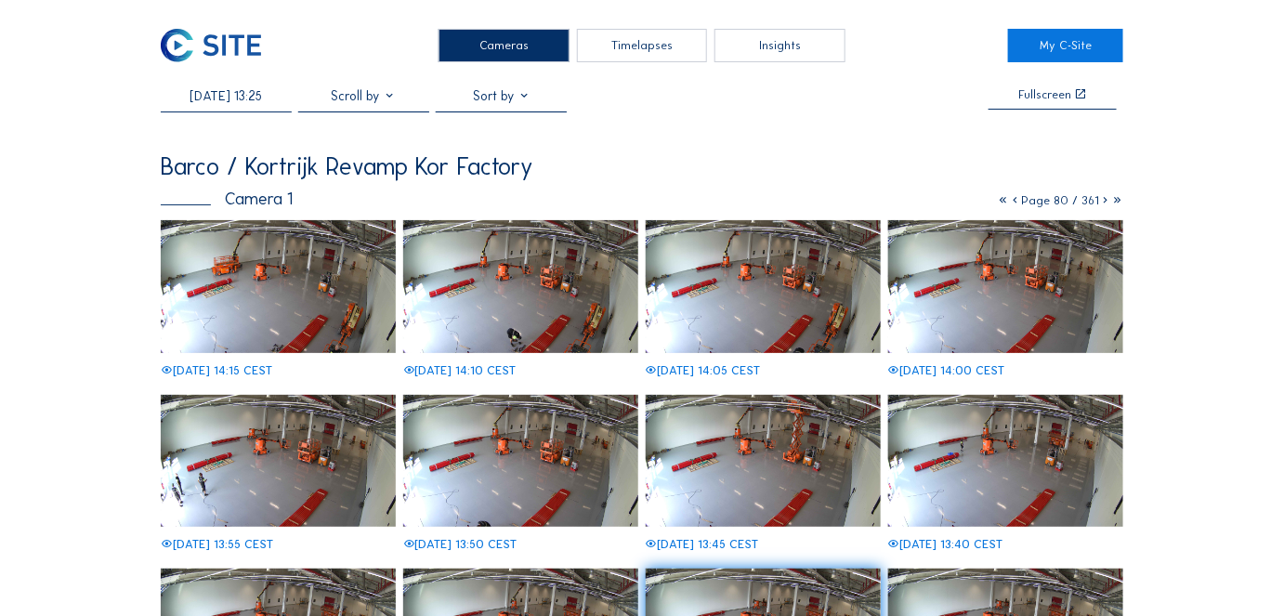
click at [444, 128] on div "[DATE] 13:25 Fullscreen Barco / [GEOGRAPHIC_DATA] Revamp Kor Factory Camera 1 P…" at bounding box center [642, 493] width 963 height 812
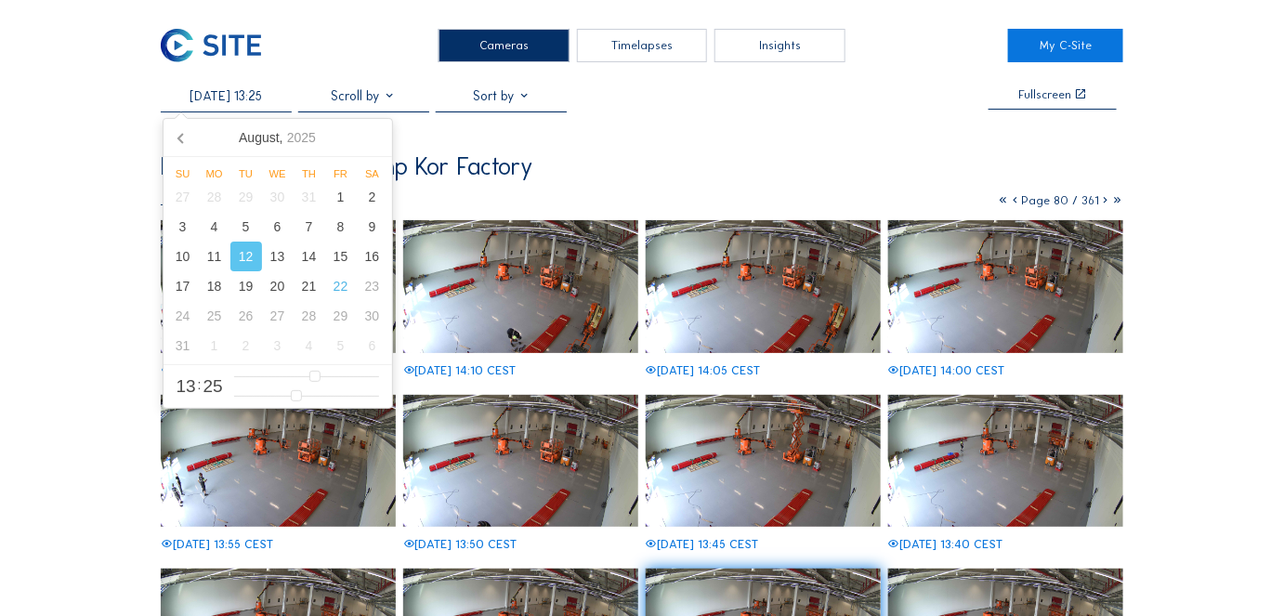
click at [255, 103] on input "[DATE] 13:25" at bounding box center [226, 95] width 131 height 17
click at [371, 253] on div "16" at bounding box center [373, 257] width 32 height 30
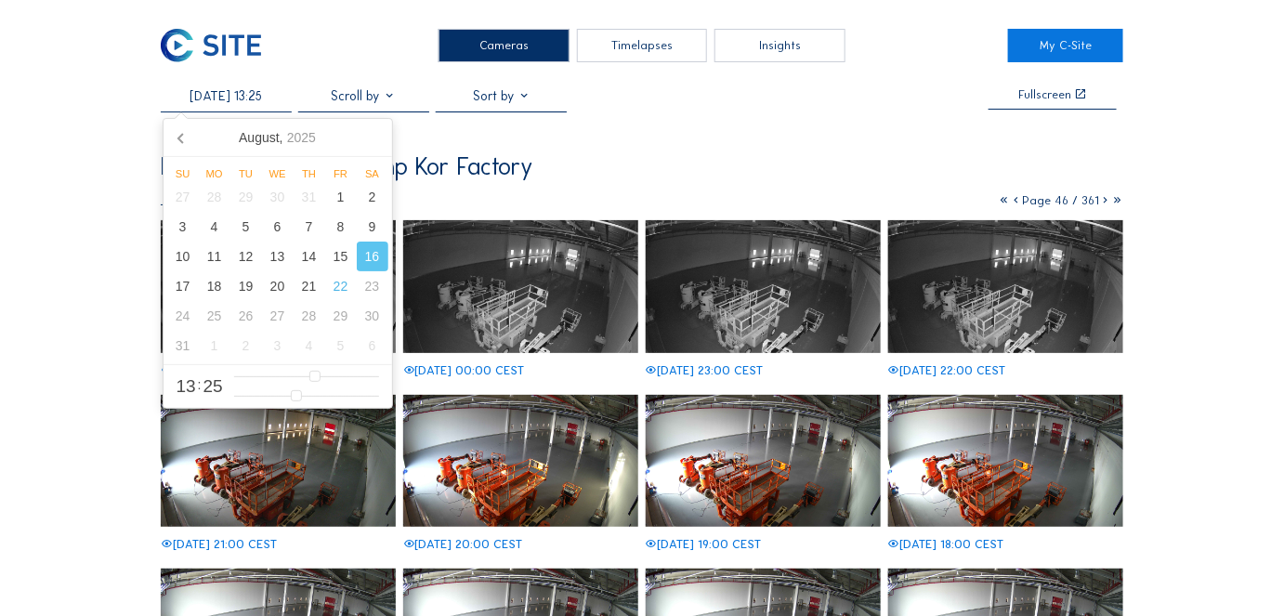
click at [590, 154] on div "[DATE] 13:25 Fullscreen Barco / [GEOGRAPHIC_DATA] Revamp Kor Factory Camera 1 P…" at bounding box center [642, 493] width 963 height 812
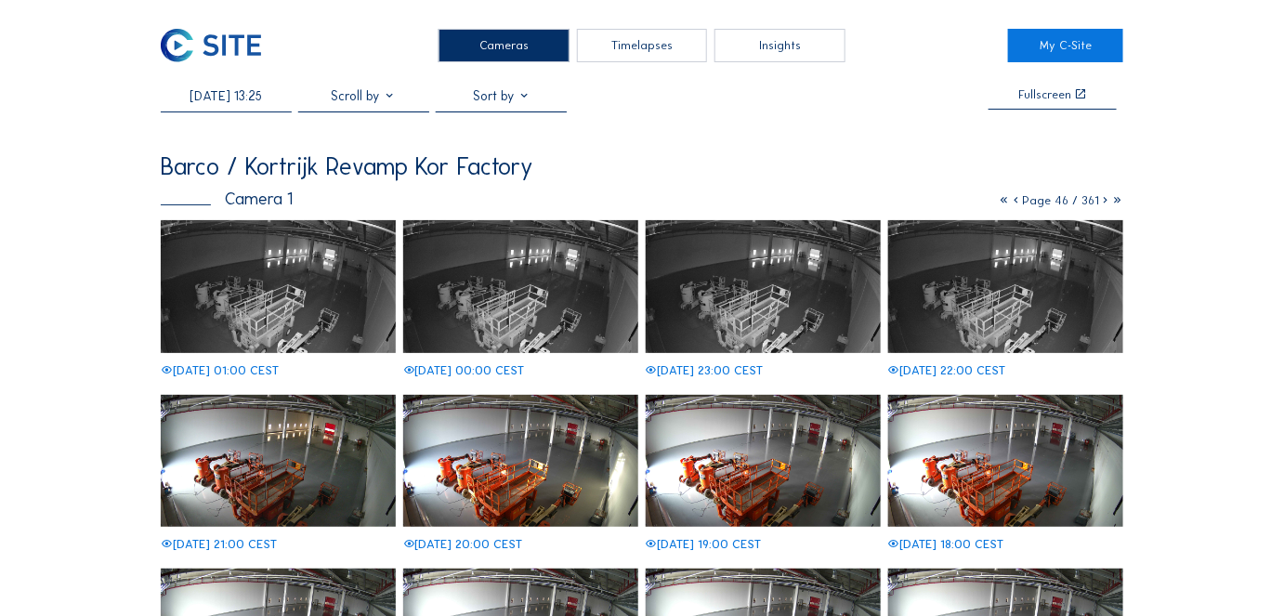
click at [354, 98] on div at bounding box center [363, 99] width 131 height 25
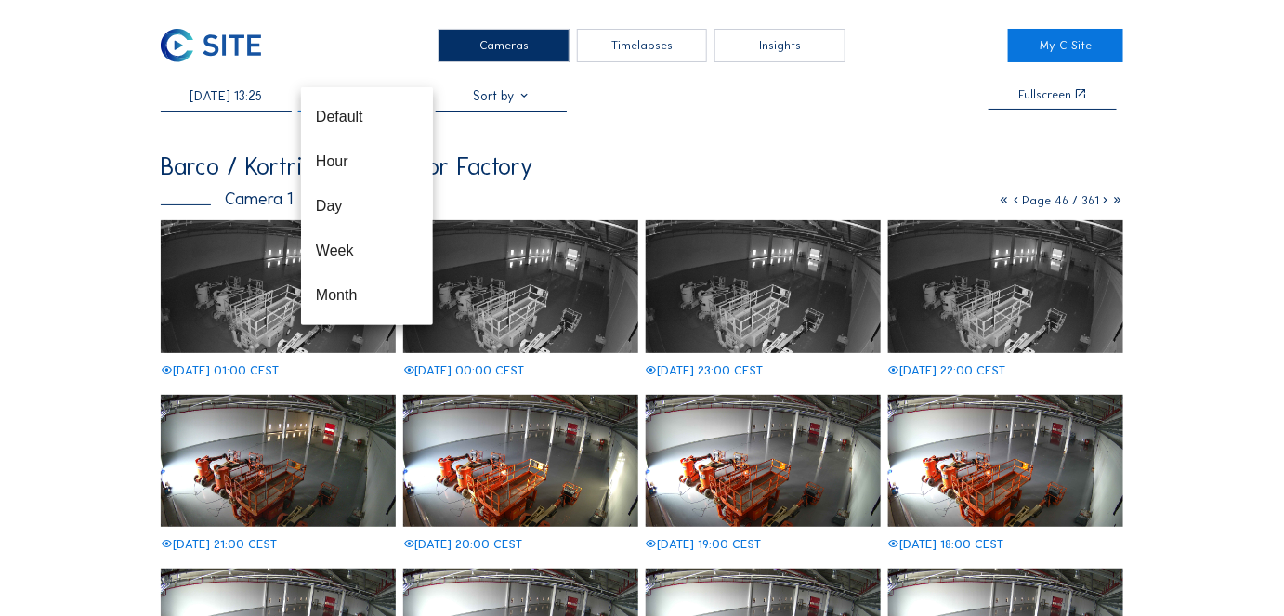
click at [494, 104] on div at bounding box center [501, 99] width 131 height 25
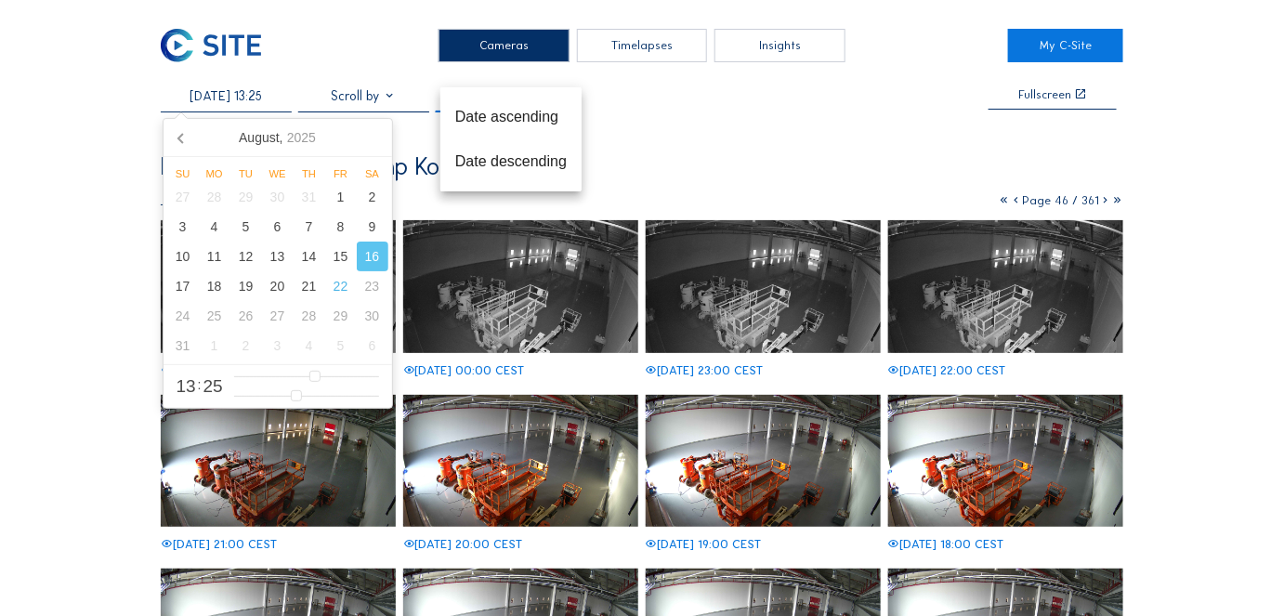
click at [240, 87] on input "[DATE] 13:25" at bounding box center [226, 95] width 131 height 17
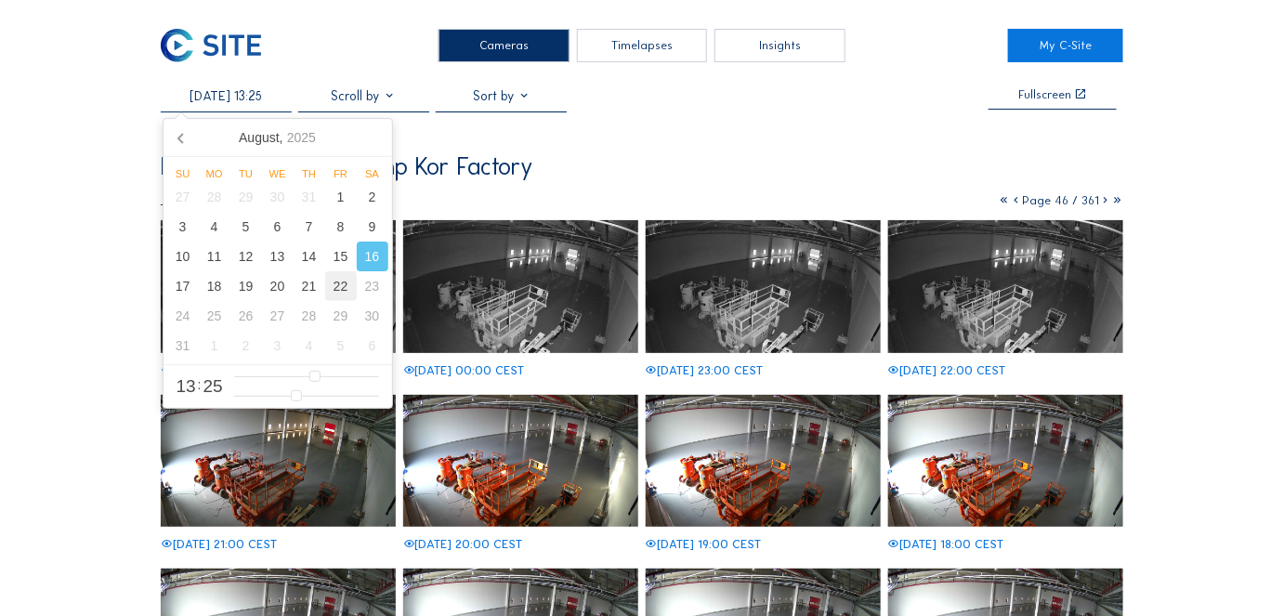
click at [337, 286] on div "22" at bounding box center [341, 286] width 32 height 30
type input "[DATE] 11:25"
type input "11"
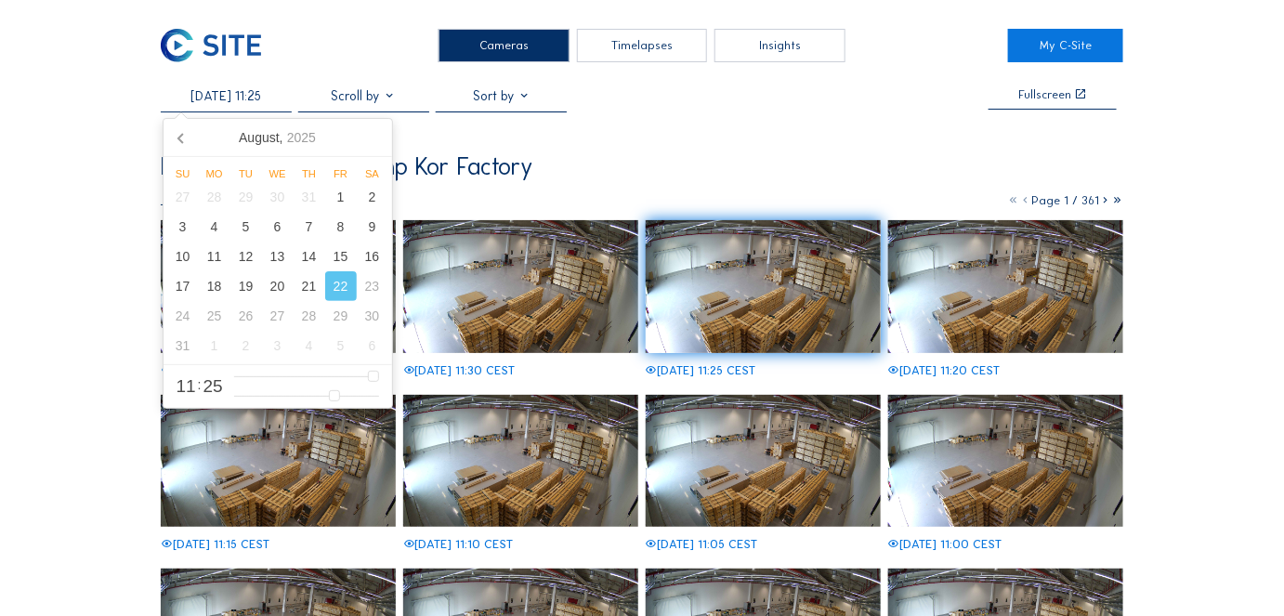
click at [742, 179] on div "Barco / Kortrijk Revamp Kor Factory" at bounding box center [642, 167] width 963 height 24
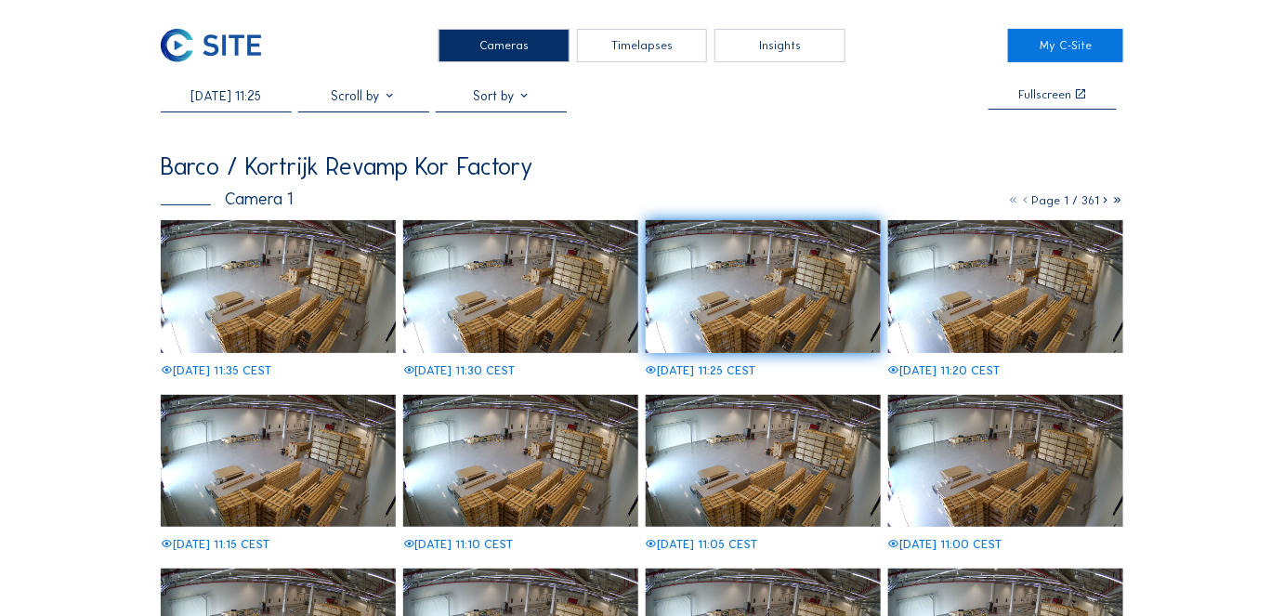
click at [526, 278] on img at bounding box center [521, 286] width 236 height 133
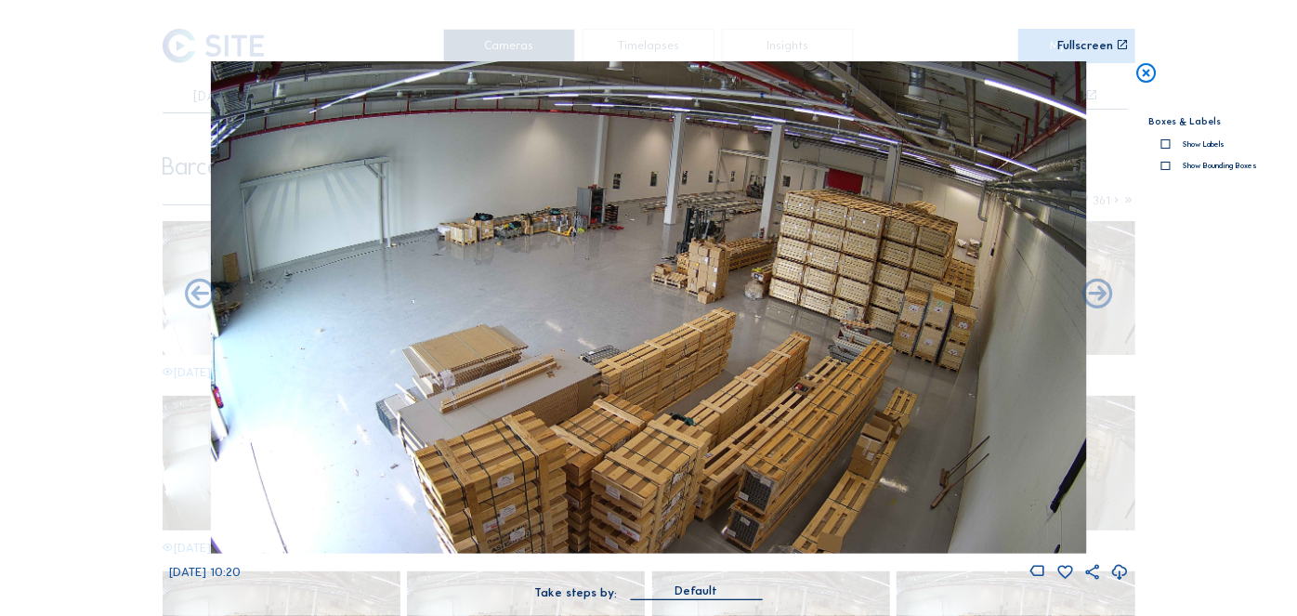
click at [1145, 73] on icon at bounding box center [1146, 73] width 24 height 25
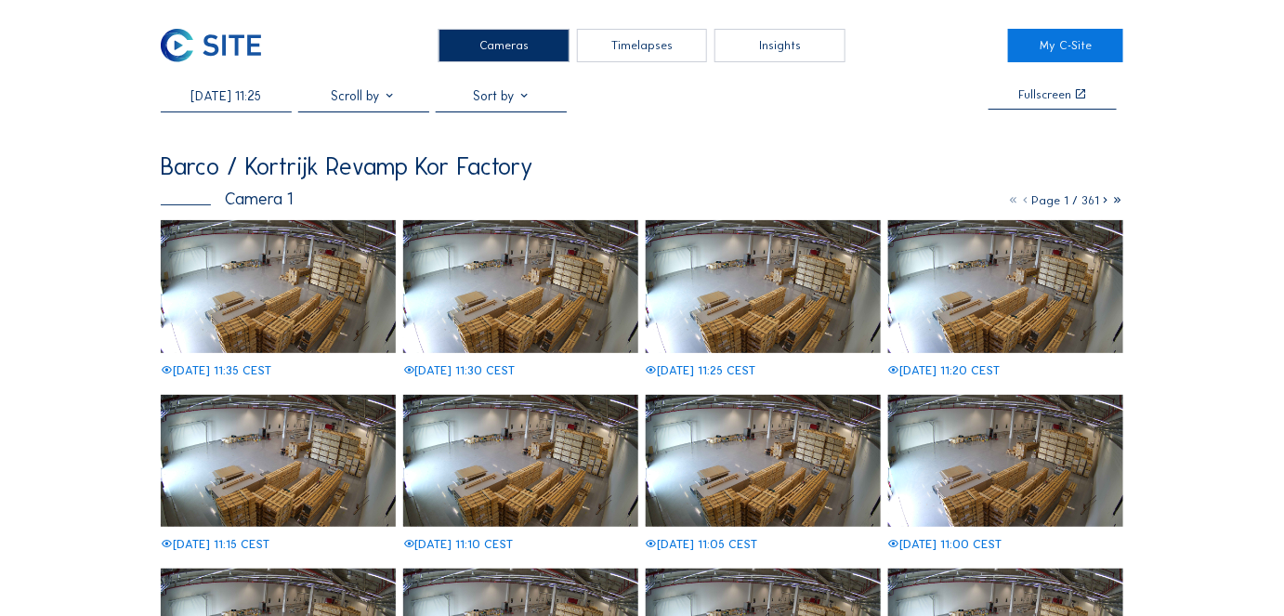
click at [649, 48] on div "Timelapses" at bounding box center [642, 45] width 131 height 33
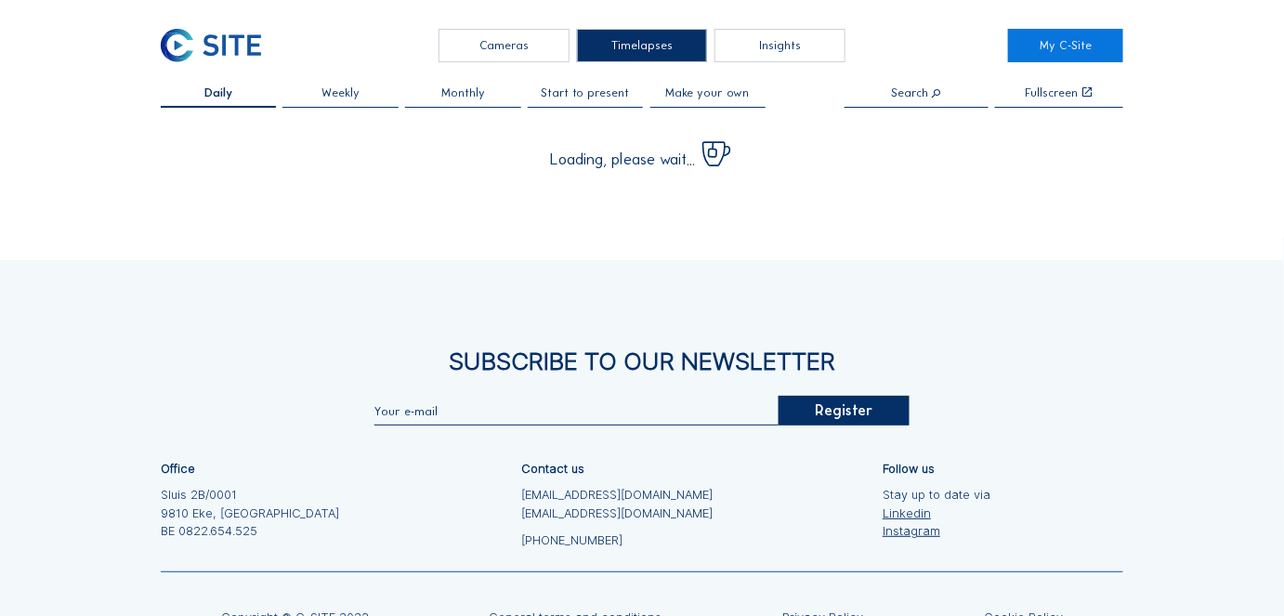
click at [497, 52] on div "Cameras" at bounding box center [503, 45] width 131 height 33
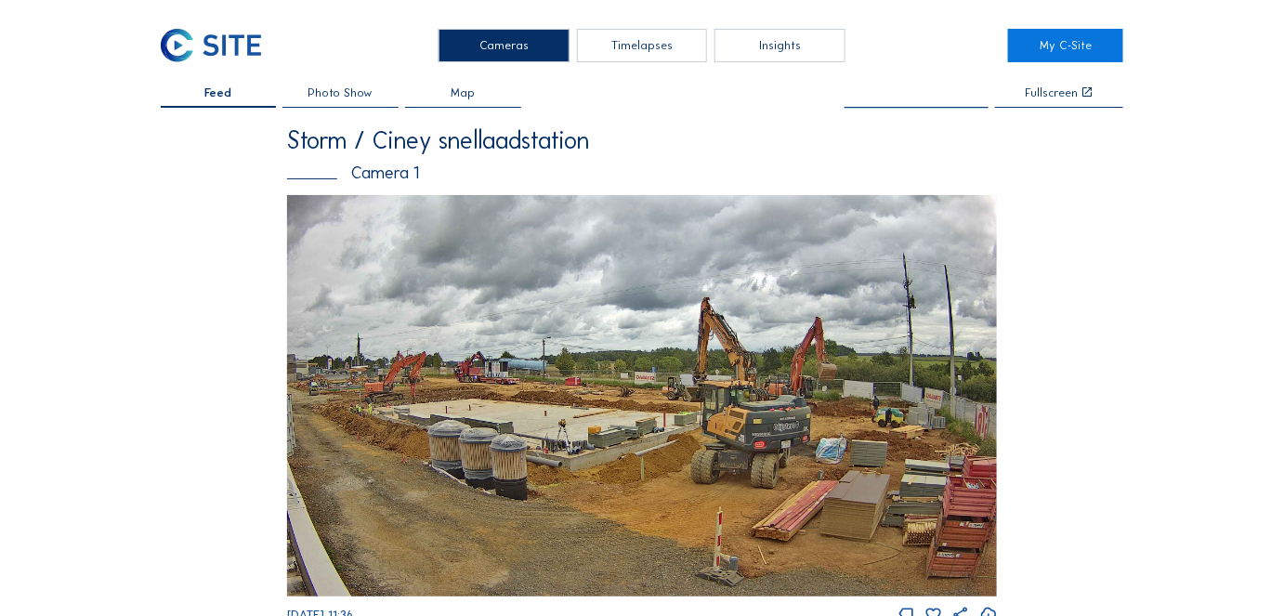
click at [923, 97] on input "text" at bounding box center [916, 93] width 144 height 13
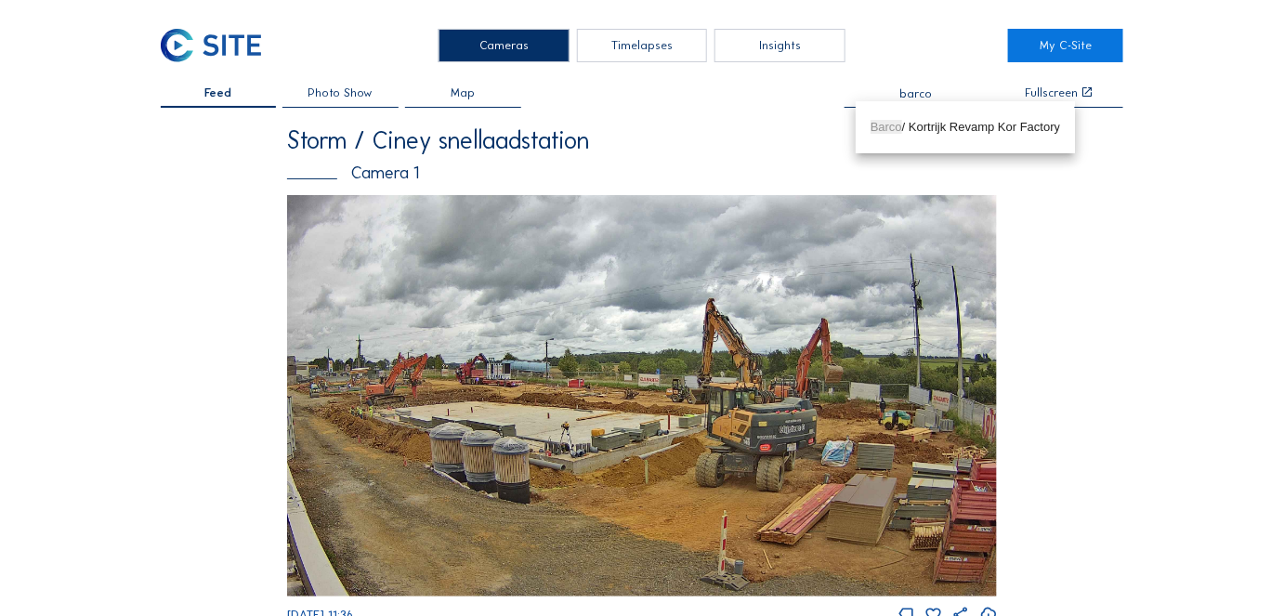
click at [926, 128] on div "Barco / Kortrijk Revamp Kor Factory" at bounding box center [965, 127] width 190 height 15
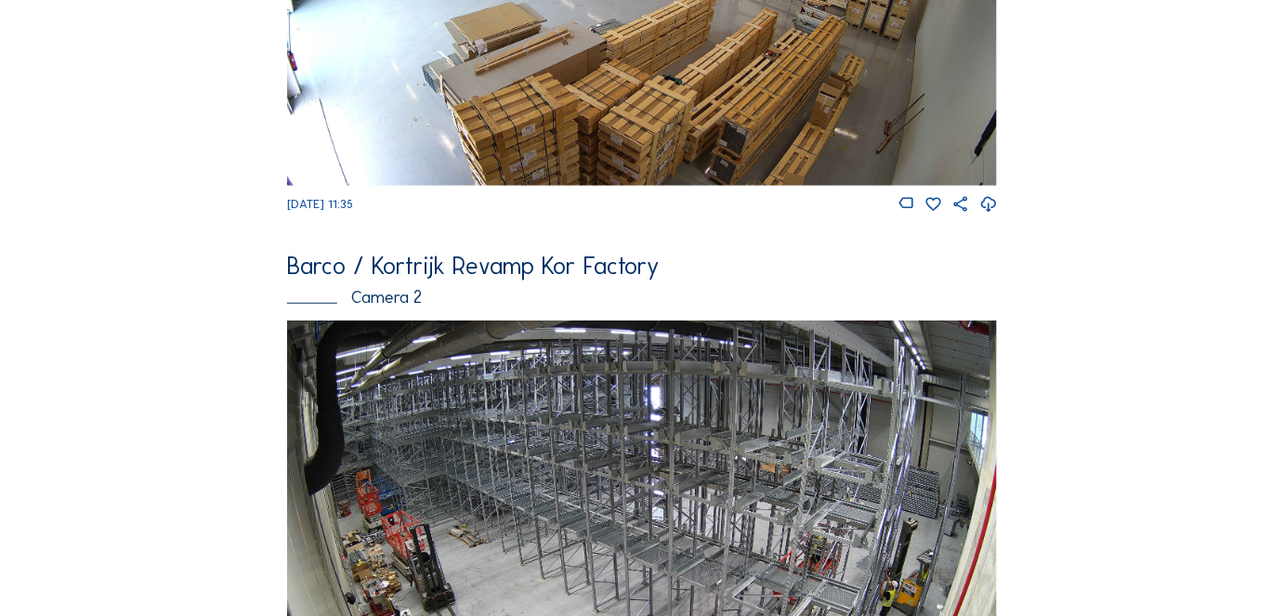
scroll to position [591, 0]
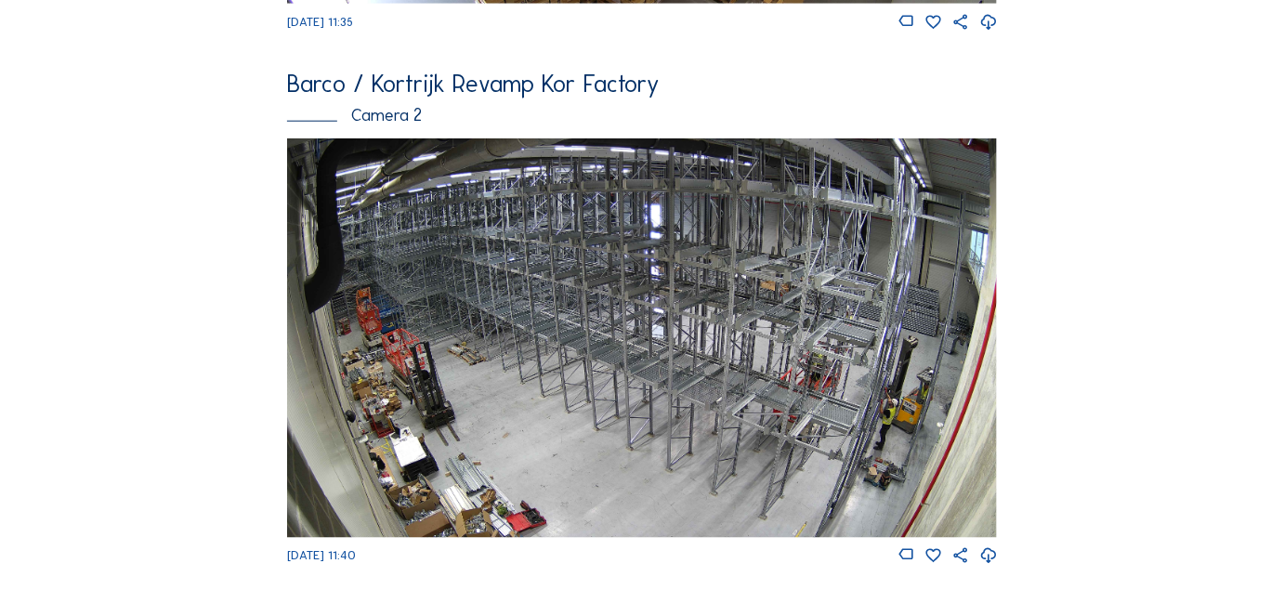
type input "Barco / Kortrijk Revamp Kor Factory"
click at [515, 335] on img at bounding box center [642, 337] width 710 height 399
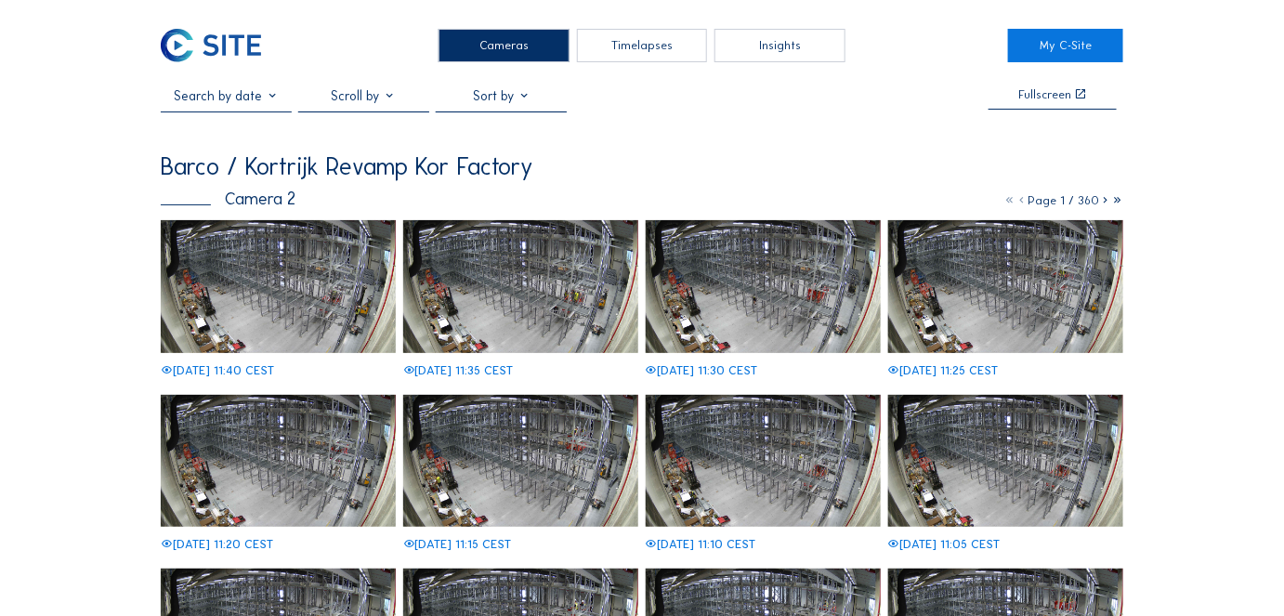
click at [302, 318] on img at bounding box center [279, 286] width 236 height 133
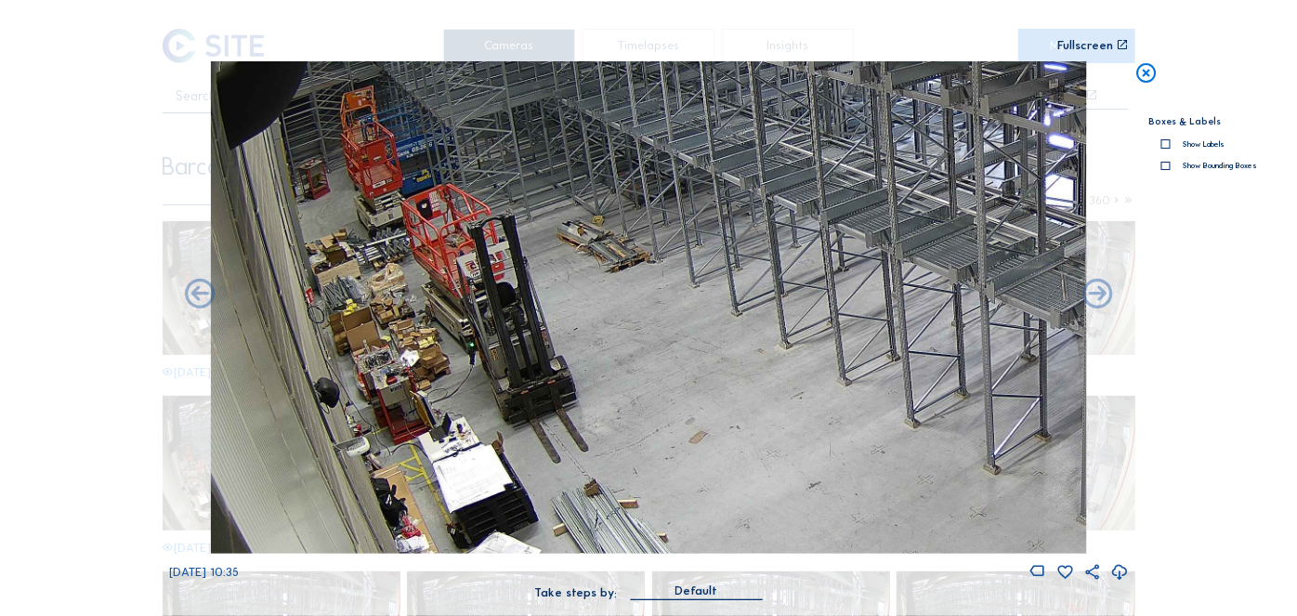
drag, startPoint x: 294, startPoint y: 345, endPoint x: 496, endPoint y: 287, distance: 209.7
click at [496, 287] on img at bounding box center [649, 307] width 876 height 492
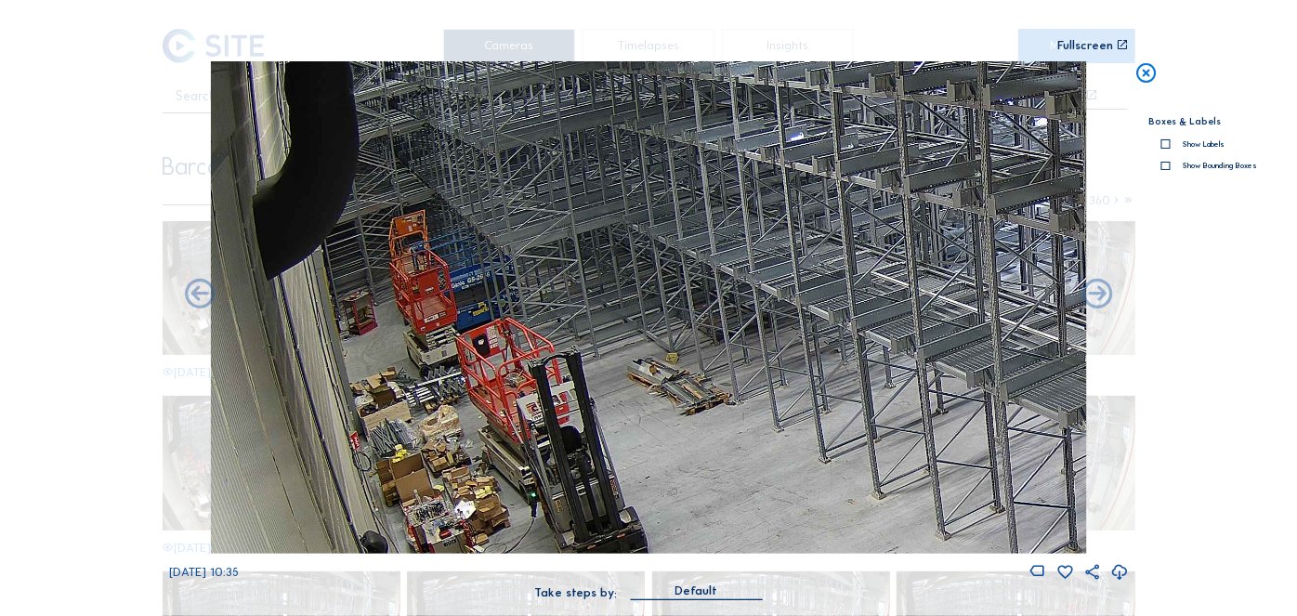
drag, startPoint x: 524, startPoint y: 231, endPoint x: 583, endPoint y: 382, distance: 161.8
click at [583, 382] on img at bounding box center [649, 307] width 876 height 492
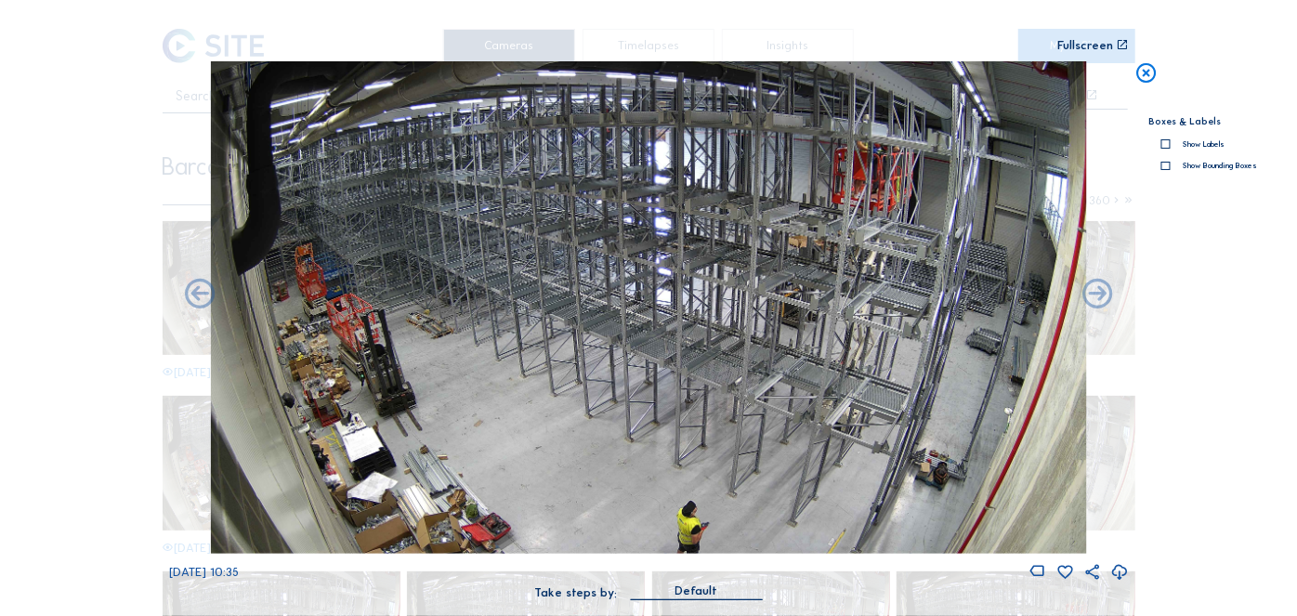
click at [1148, 82] on icon at bounding box center [1146, 73] width 24 height 25
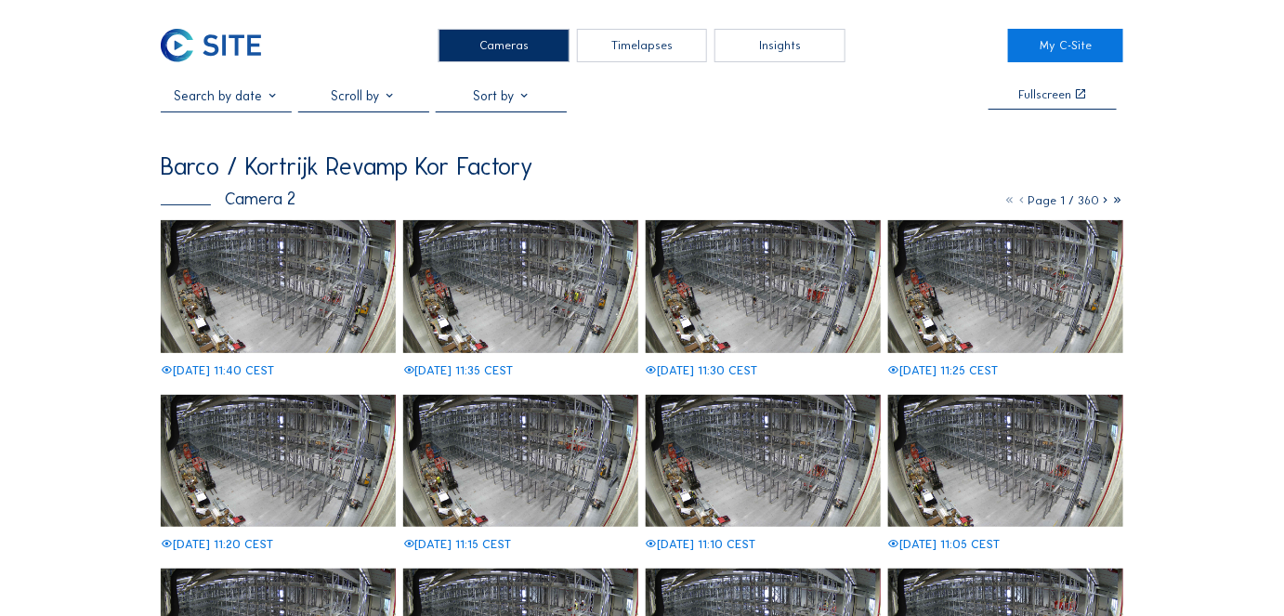
click at [500, 55] on div "Cameras" at bounding box center [503, 45] width 131 height 33
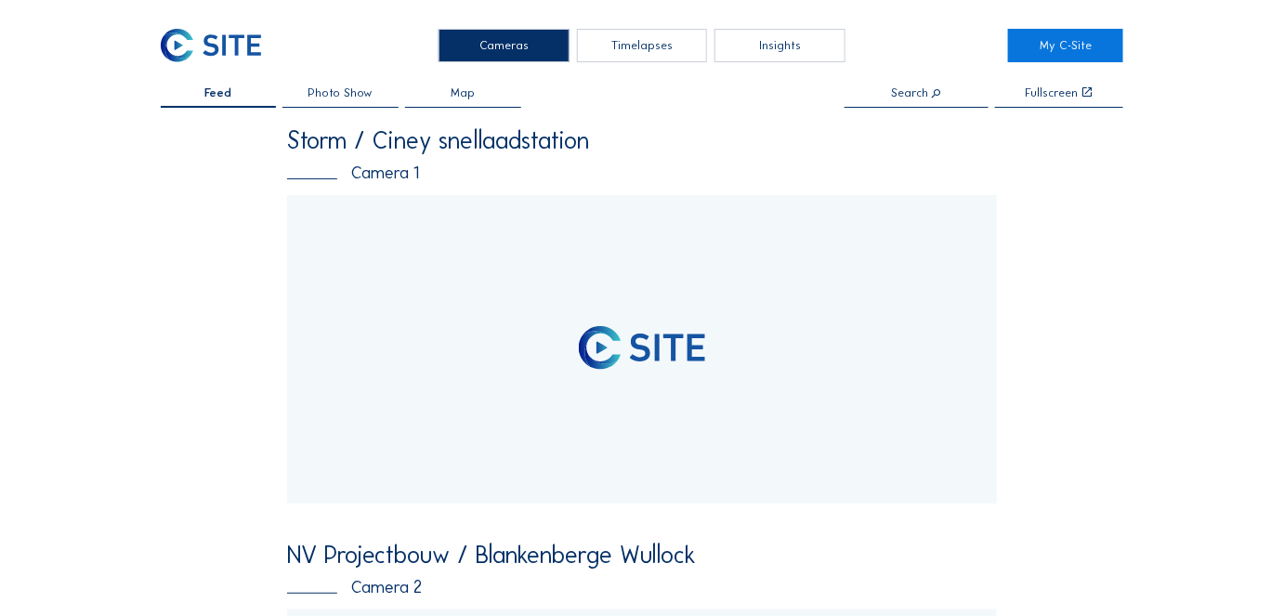
click at [935, 89] on input "text" at bounding box center [916, 93] width 144 height 13
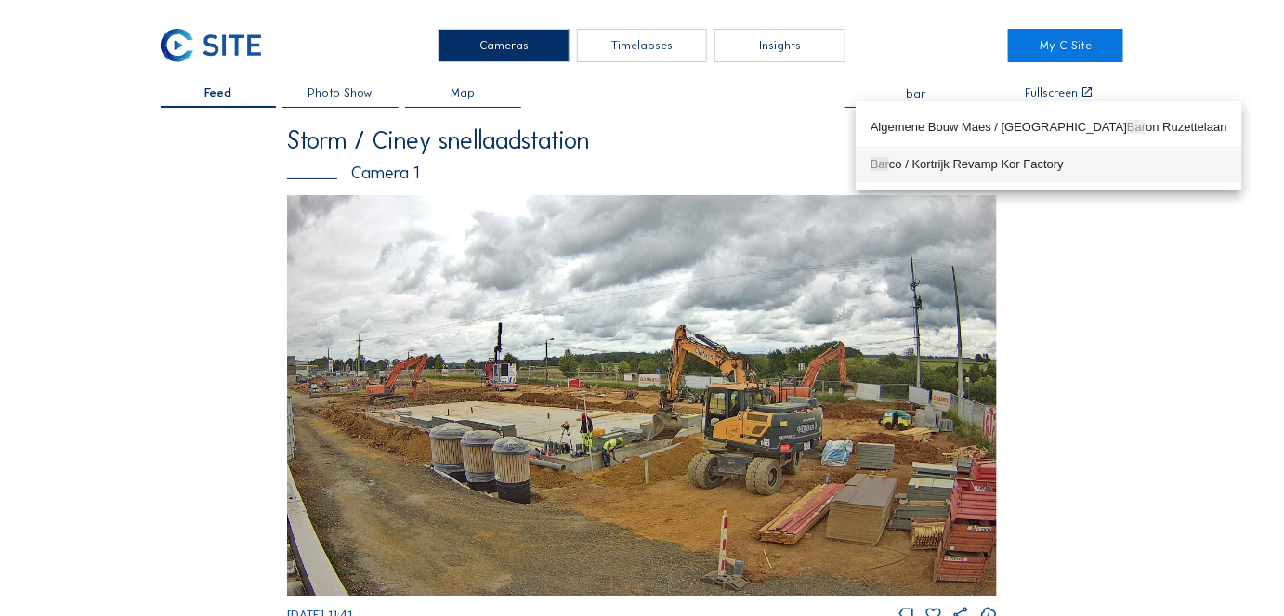
click at [896, 163] on div "Bar co / Kortrijk Revamp Kor Factory" at bounding box center [1048, 164] width 357 height 15
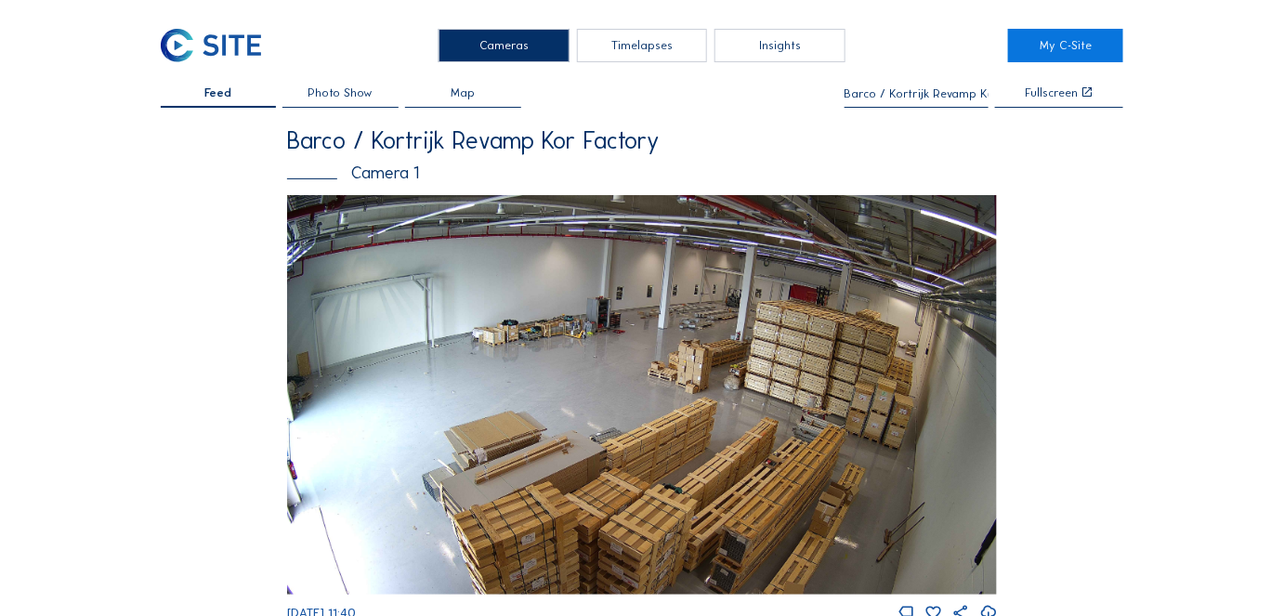
type input "Barco / Kortrijk Revamp Kor Factory"
click at [338, 95] on span "Photo Show" at bounding box center [340, 93] width 65 height 12
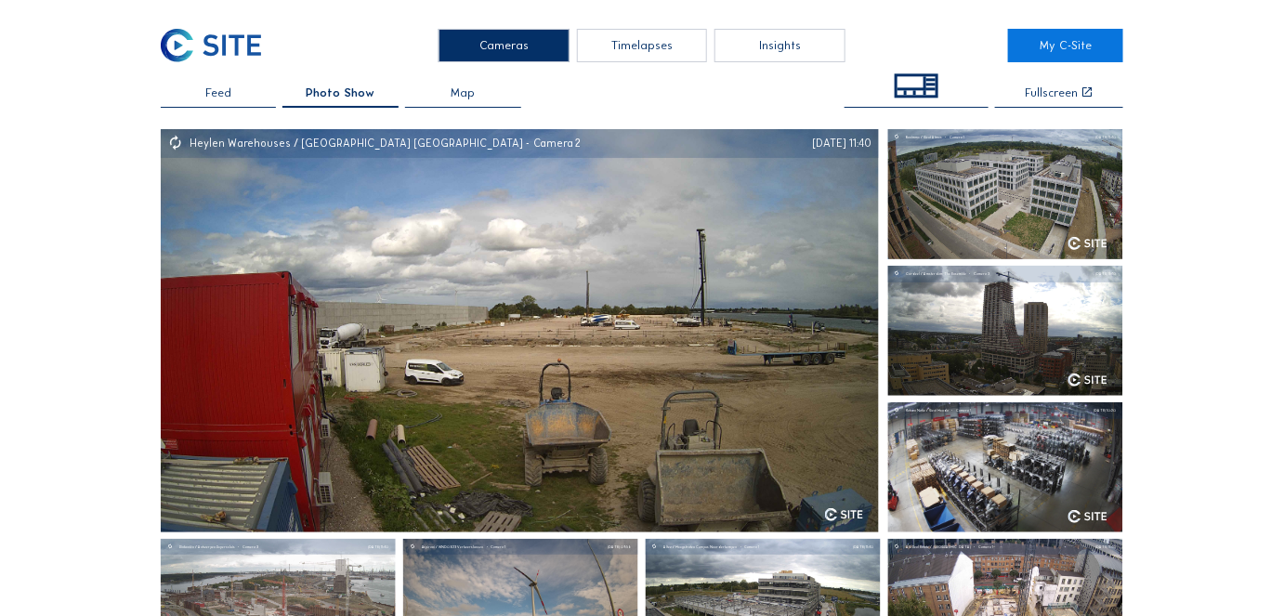
click at [914, 85] on div at bounding box center [911, 83] width 29 height 14
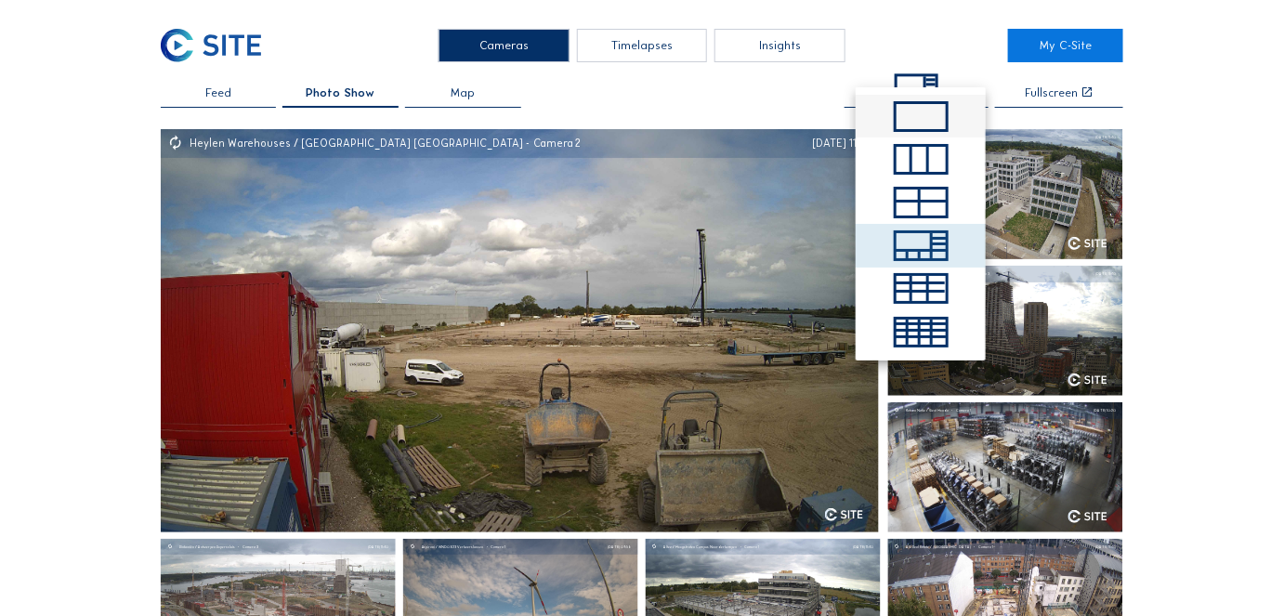
click at [922, 111] on span at bounding box center [921, 116] width 55 height 31
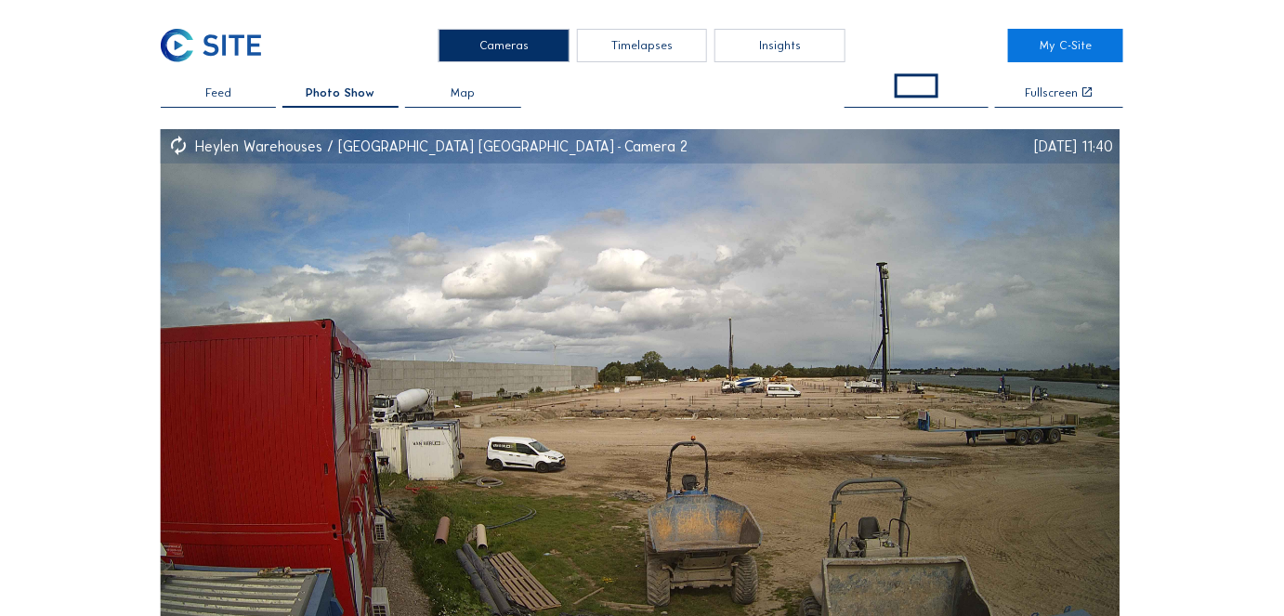
click at [916, 85] on span at bounding box center [917, 85] width 44 height 25
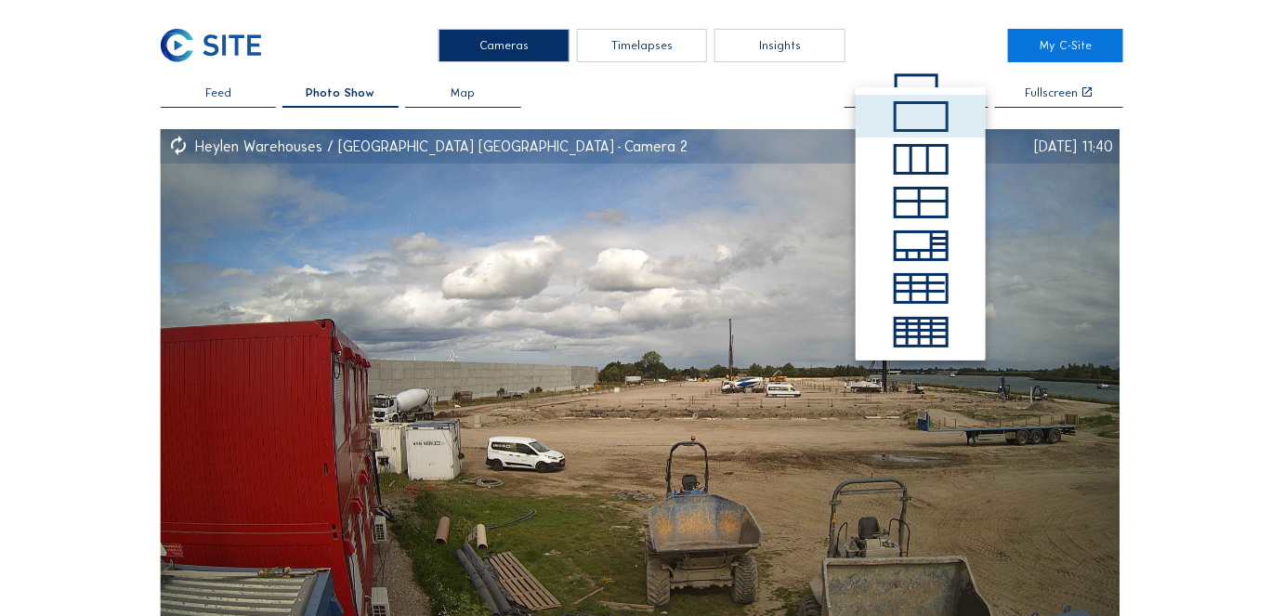
click at [911, 77] on span at bounding box center [917, 85] width 44 height 25
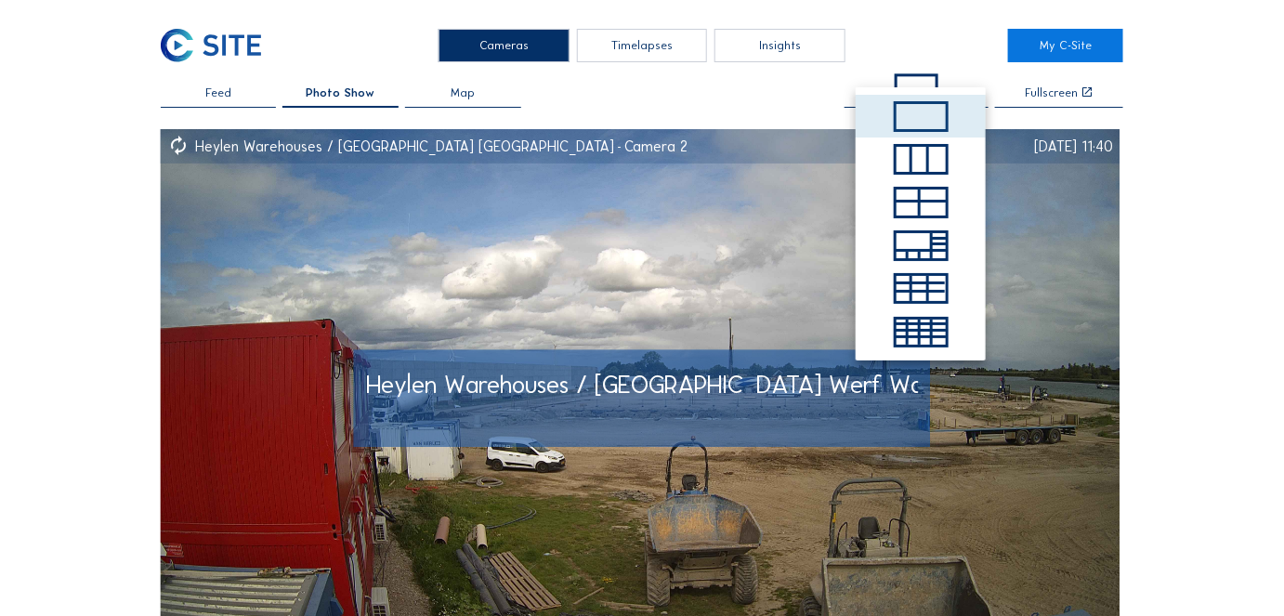
drag, startPoint x: 847, startPoint y: 143, endPoint x: 676, endPoint y: 422, distance: 326.9
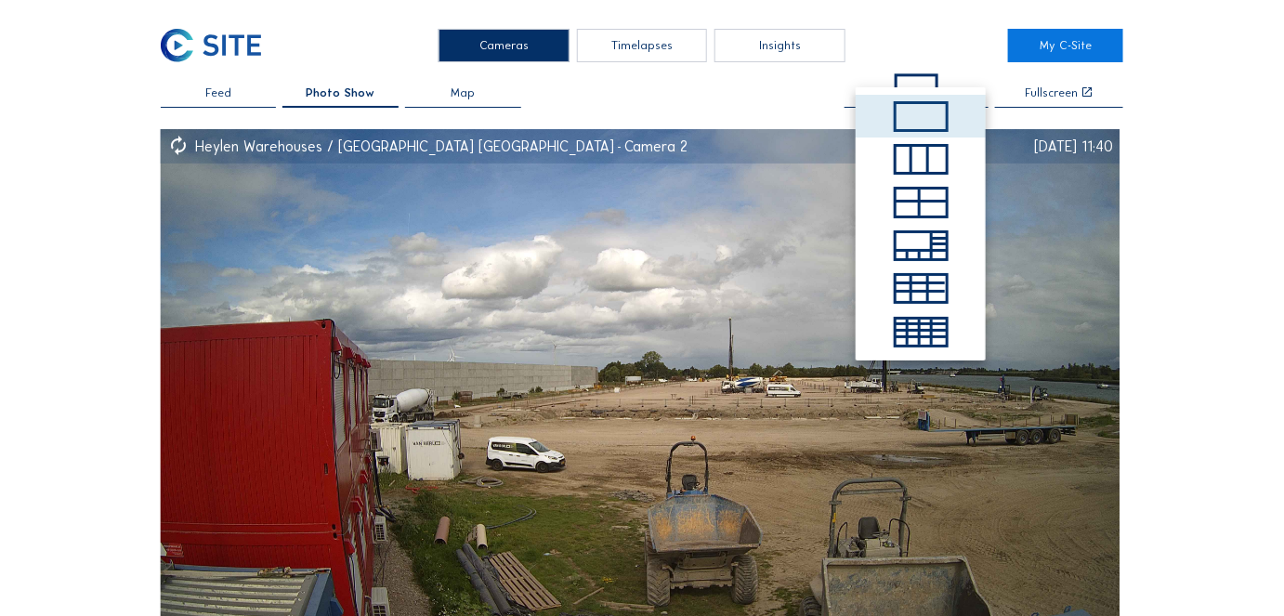
click at [1160, 295] on div "Cameras Timelapses Insights My C-Site Feed Photo Show Map Fullscreen Heylen War…" at bounding box center [642, 624] width 1284 height 1249
click at [773, 129] on img at bounding box center [641, 398] width 960 height 539
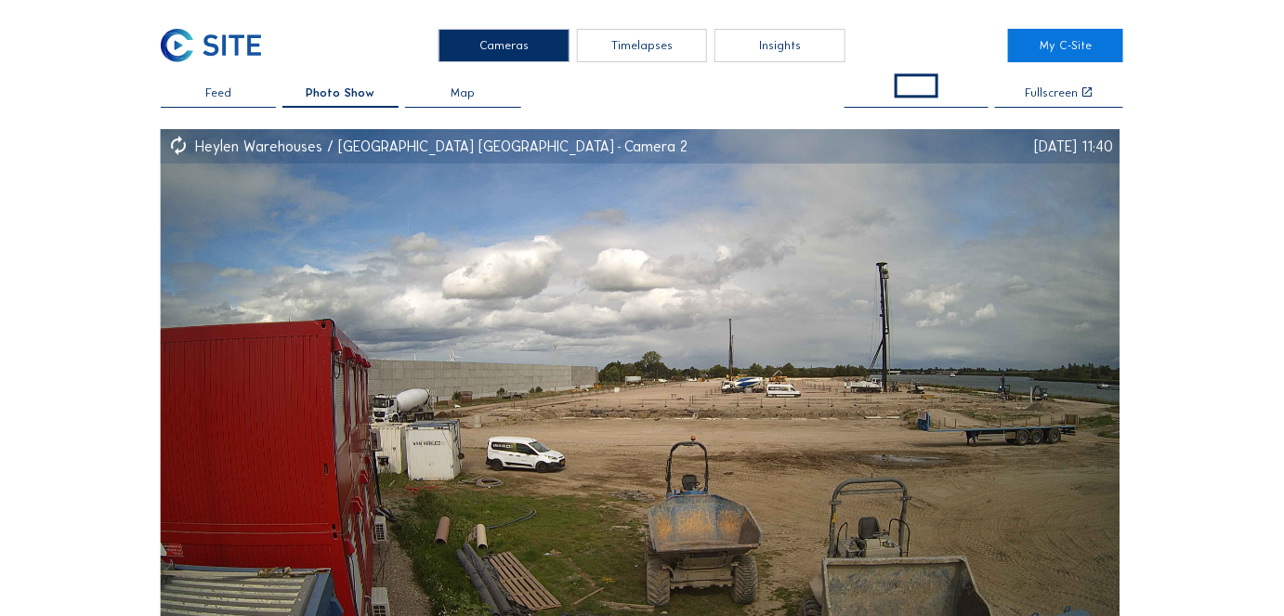
click at [788, 107] on div "Feed Photo Show Map Fullscreen" at bounding box center [642, 97] width 963 height 20
click at [218, 90] on span "Feed" at bounding box center [218, 93] width 26 height 12
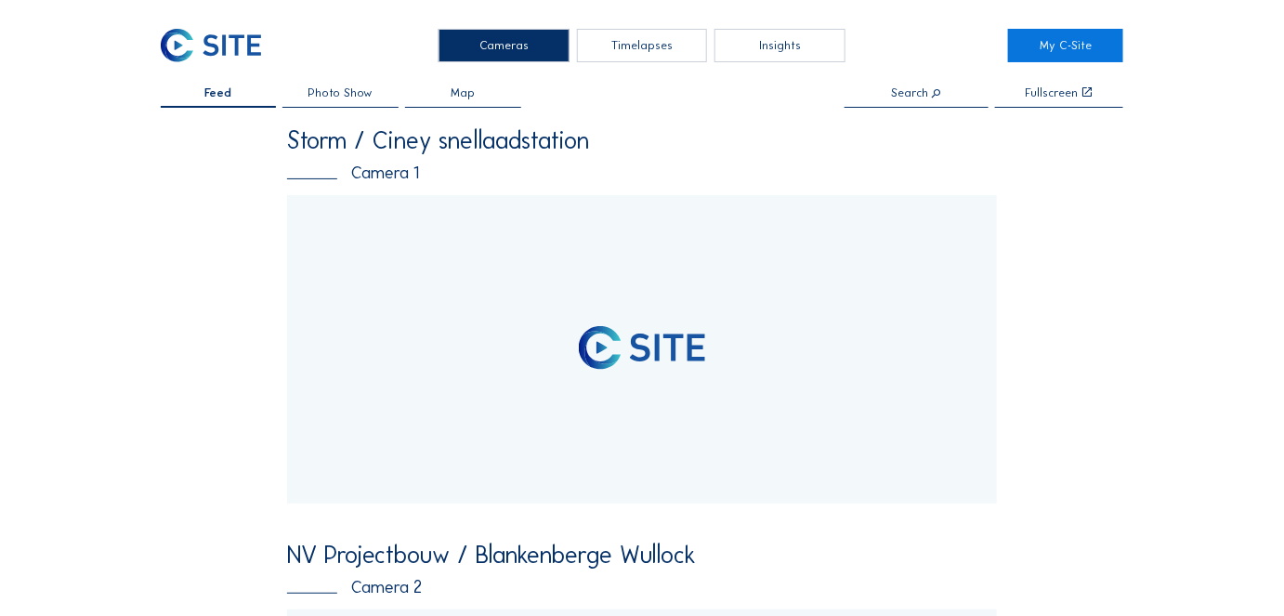
click at [349, 98] on span "Photo Show" at bounding box center [340, 93] width 65 height 12
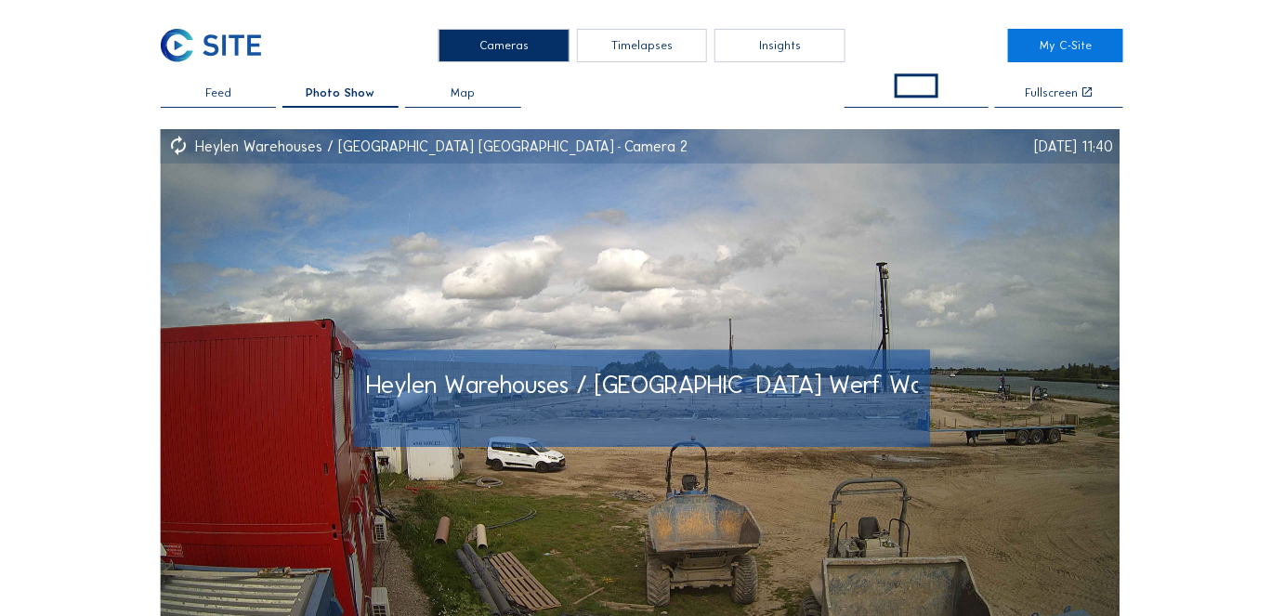
scroll to position [84, 0]
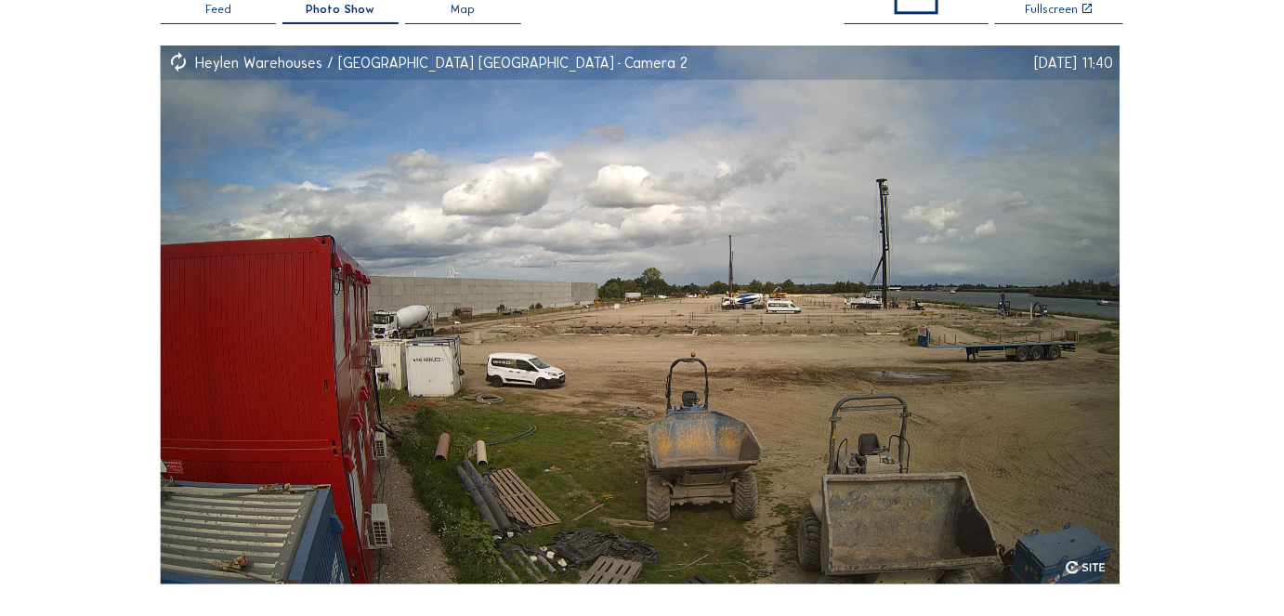
click at [587, 307] on img at bounding box center [641, 315] width 960 height 539
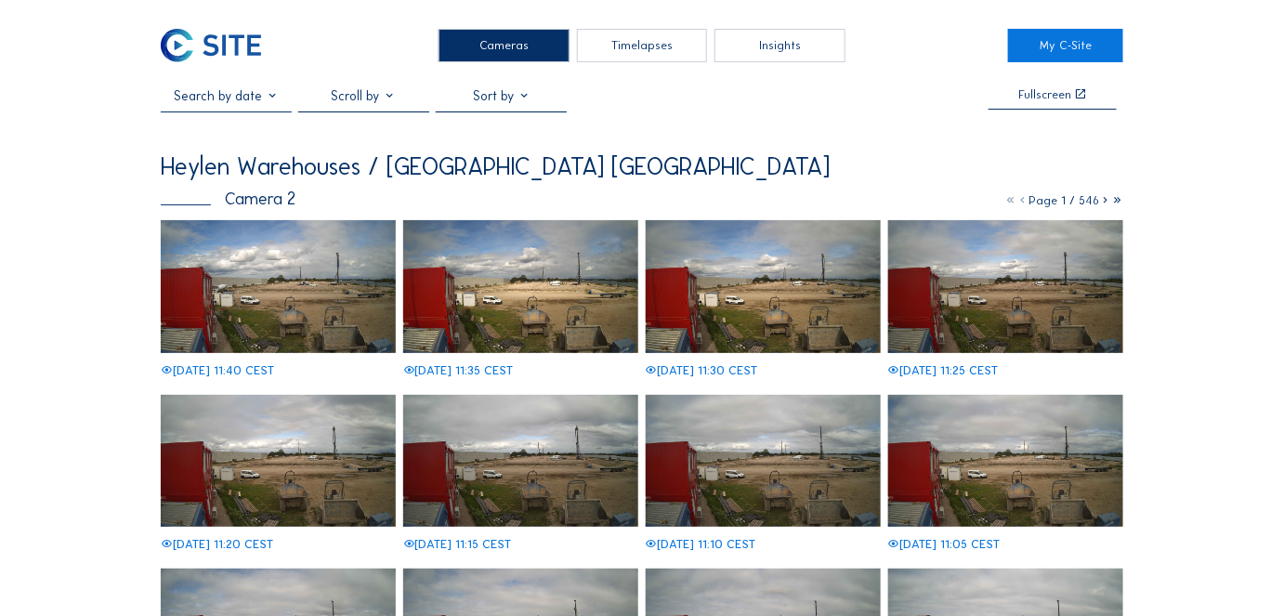
click at [628, 54] on div "Timelapses" at bounding box center [642, 45] width 131 height 33
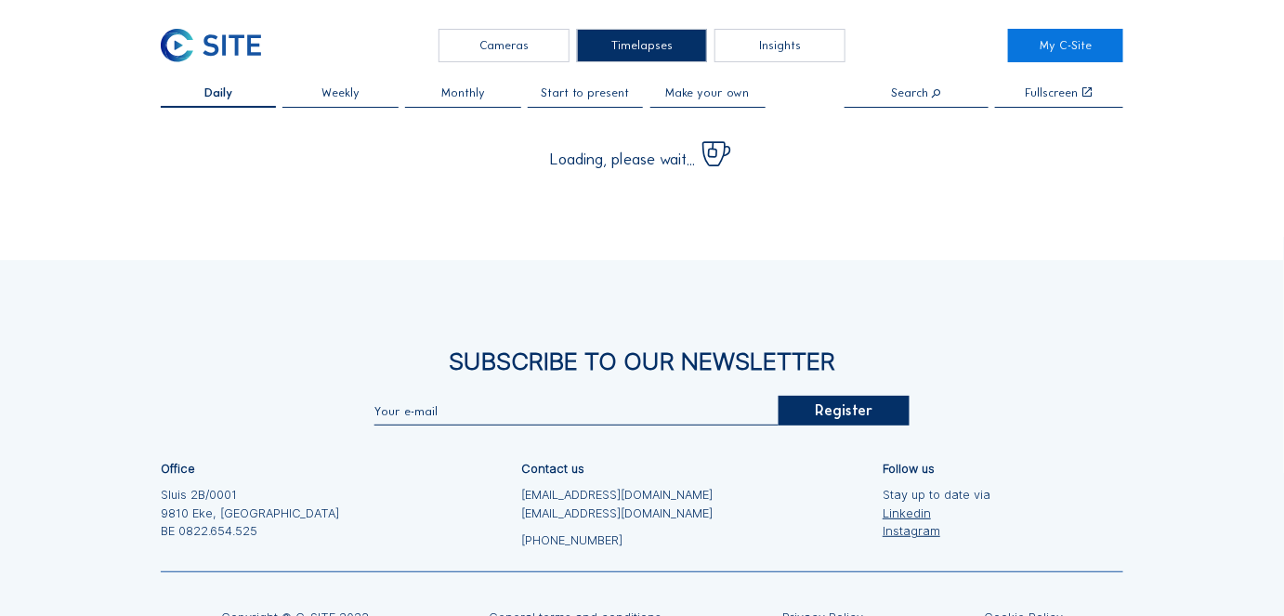
click at [524, 40] on div "Cameras" at bounding box center [503, 45] width 131 height 33
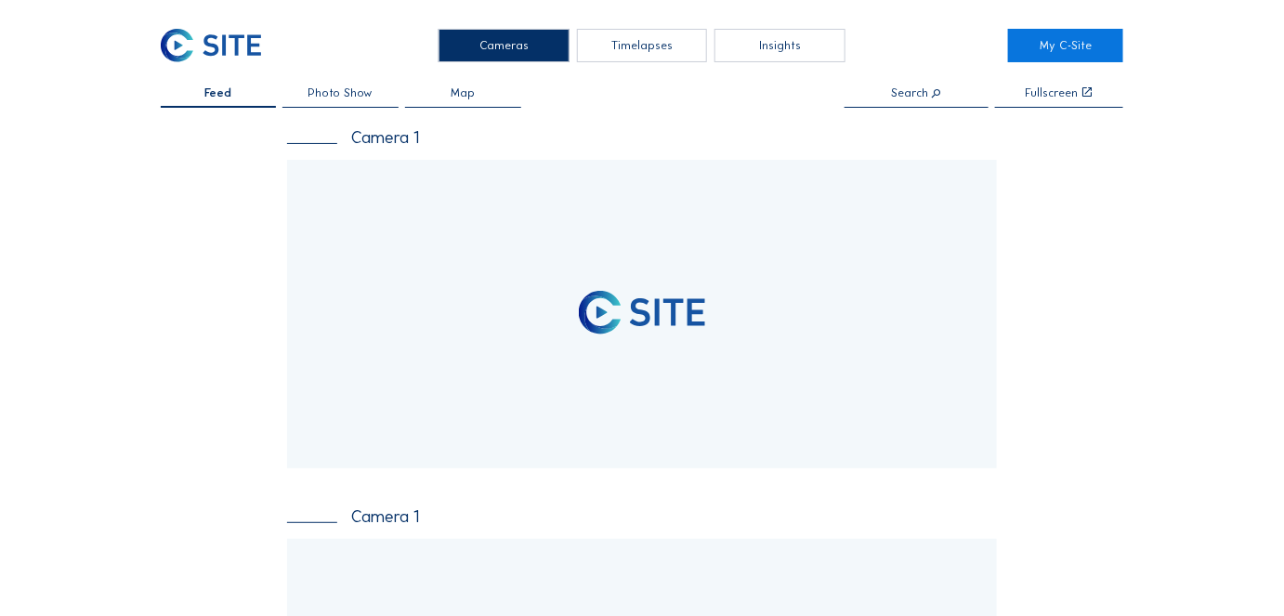
click at [347, 90] on span "Photo Show" at bounding box center [340, 93] width 65 height 12
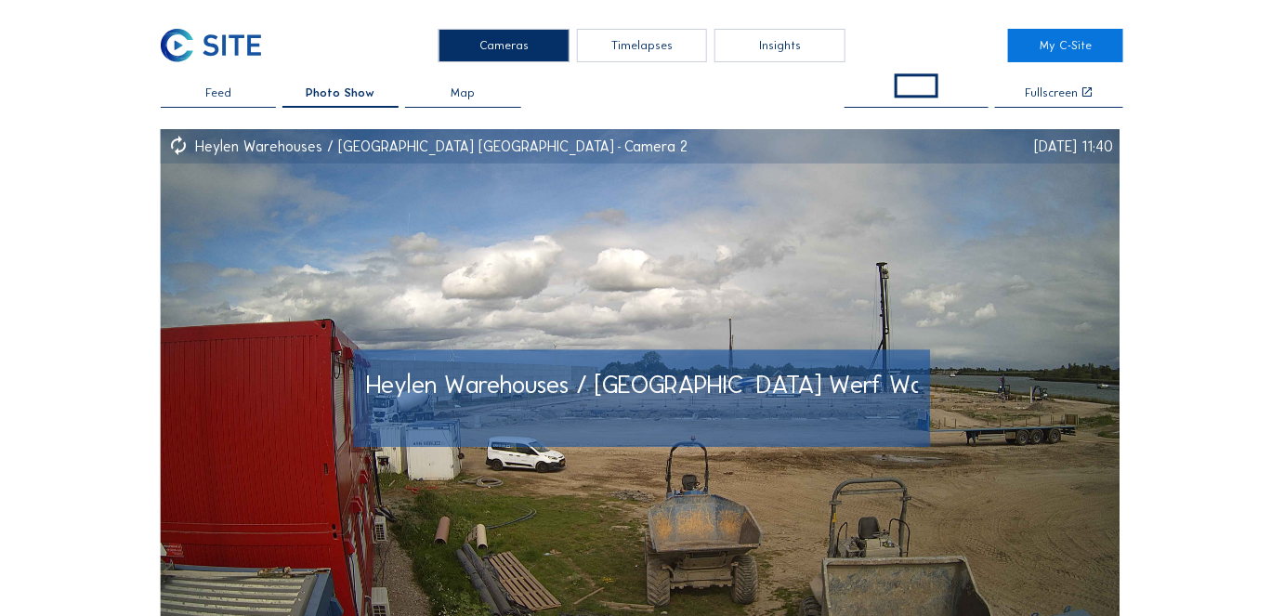
scroll to position [84, 0]
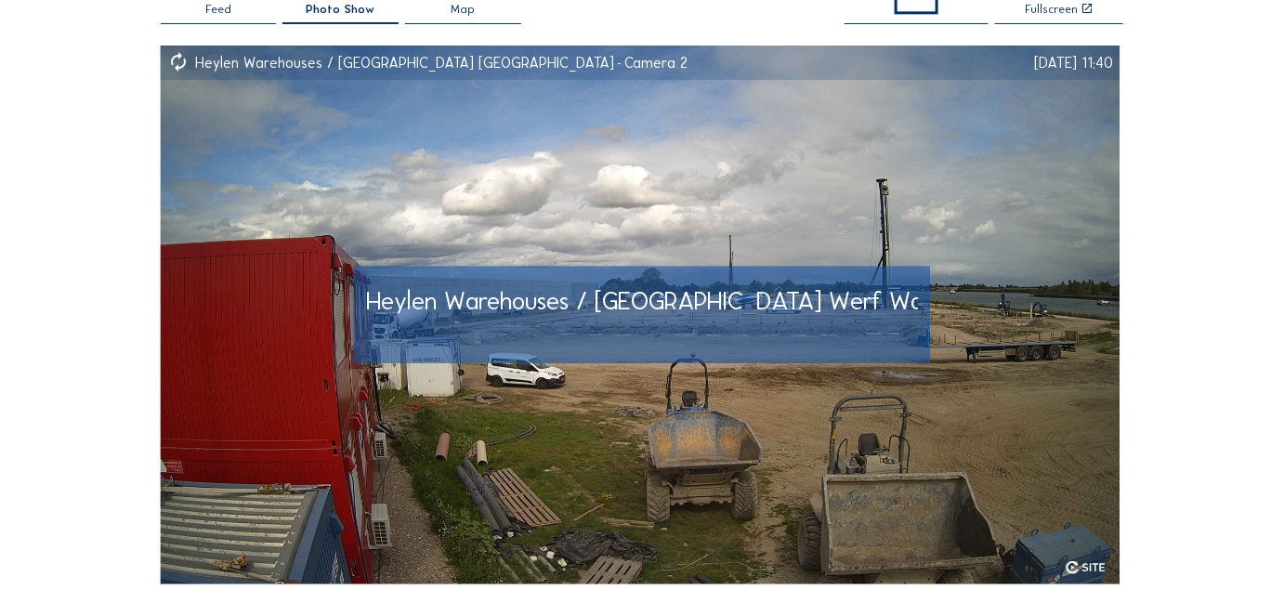
click at [531, 305] on span "Heylen Warehouses / [GEOGRAPHIC_DATA] Werf Waterfront - Camera 2" at bounding box center [746, 301] width 761 height 31
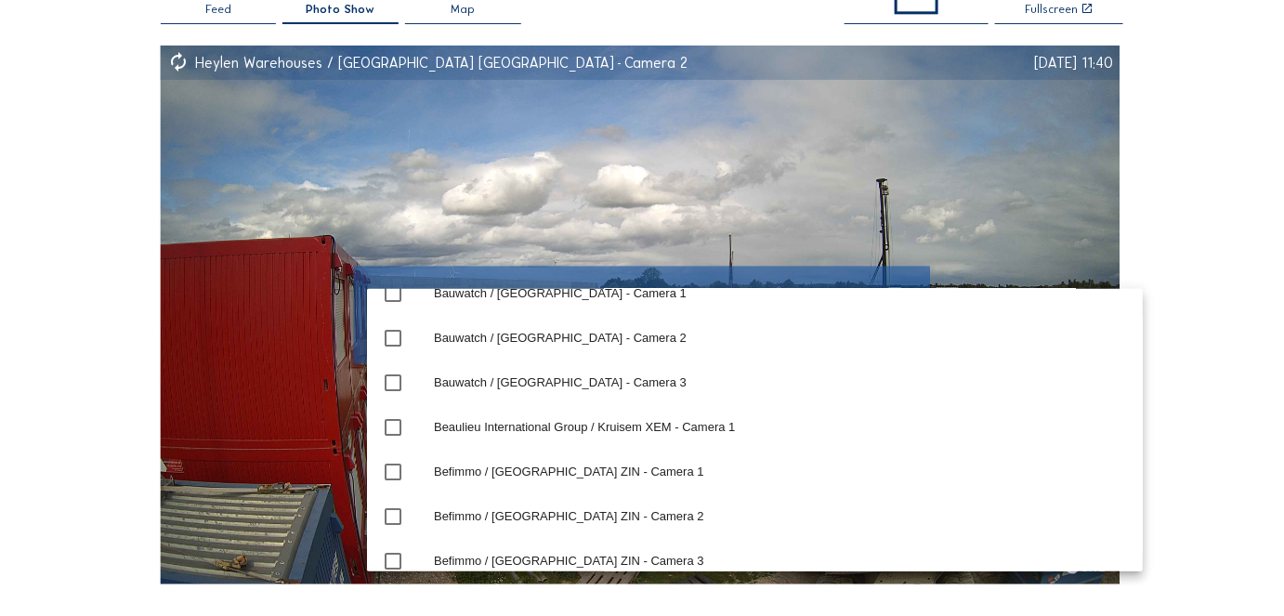
scroll to position [4830, 0]
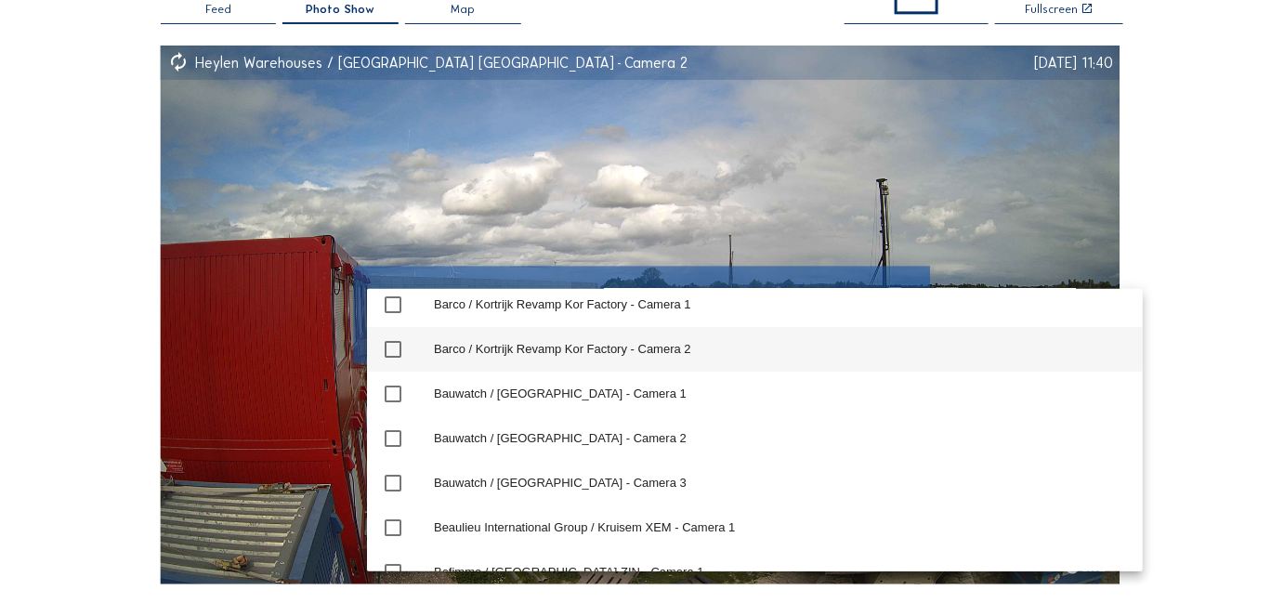
click at [390, 344] on icon "check_box_outline_blank" at bounding box center [393, 349] width 22 height 22
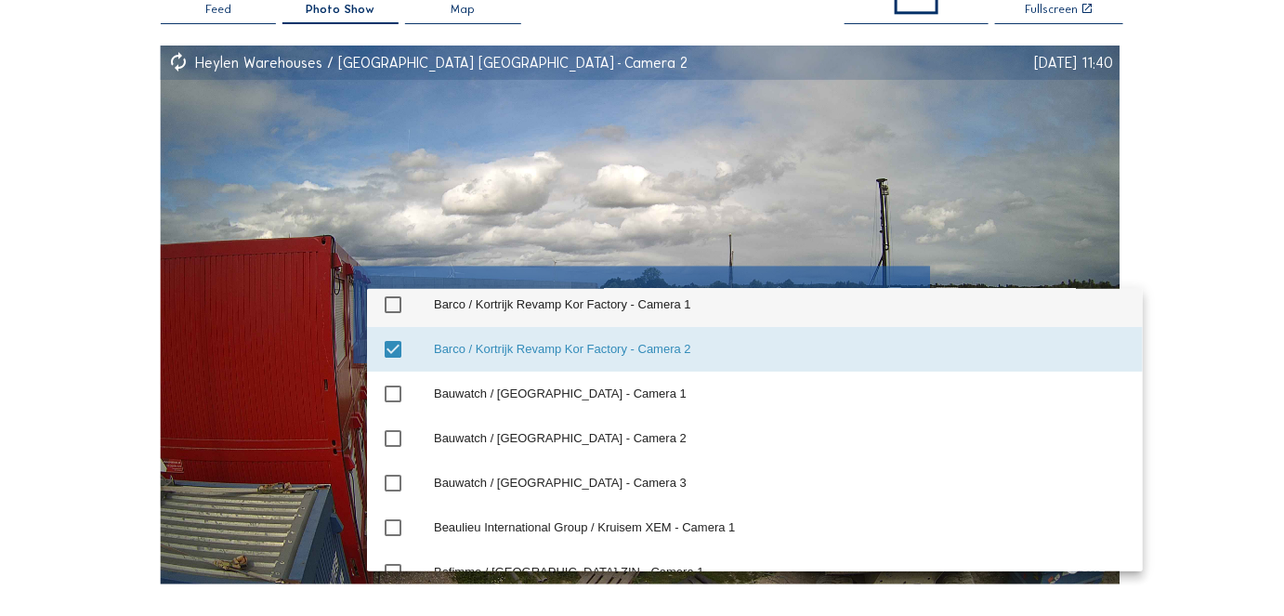
click at [387, 306] on icon "check_box_outline_blank" at bounding box center [393, 305] width 22 height 22
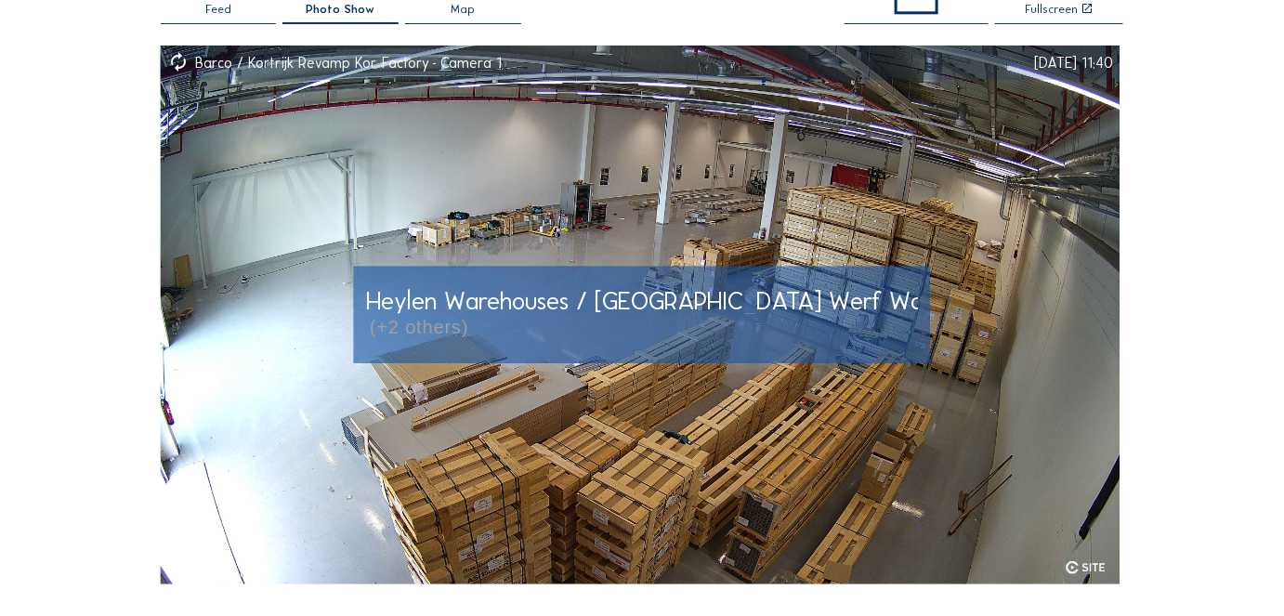
scroll to position [0, 0]
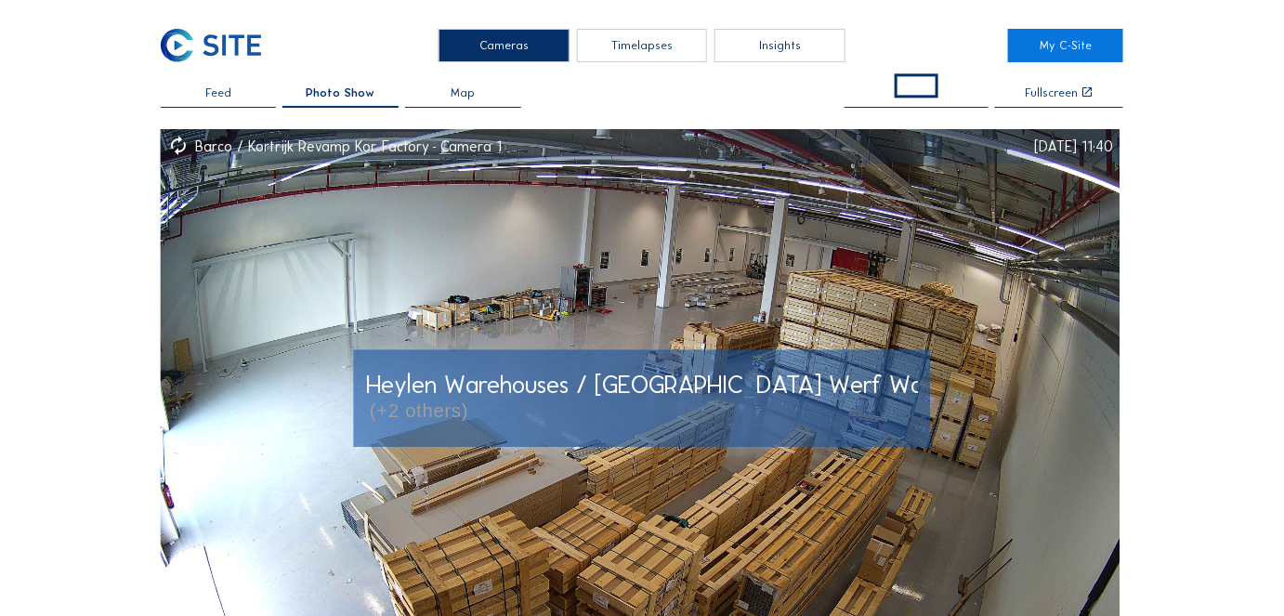
click at [1050, 87] on div "Fullscreen" at bounding box center [1052, 93] width 53 height 12
click at [911, 89] on span at bounding box center [917, 85] width 44 height 25
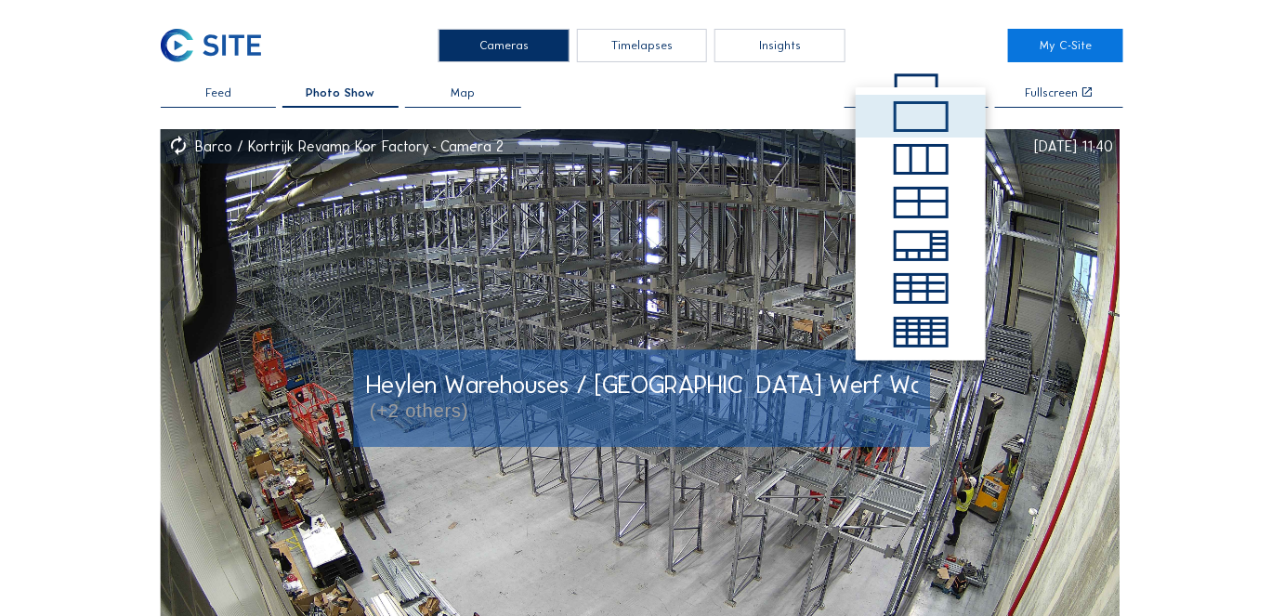
click at [1175, 169] on div "Cameras Timelapses Insights My C-Site Feed Photo Show Map Fullscreen Barco / [G…" at bounding box center [642, 624] width 1284 height 1249
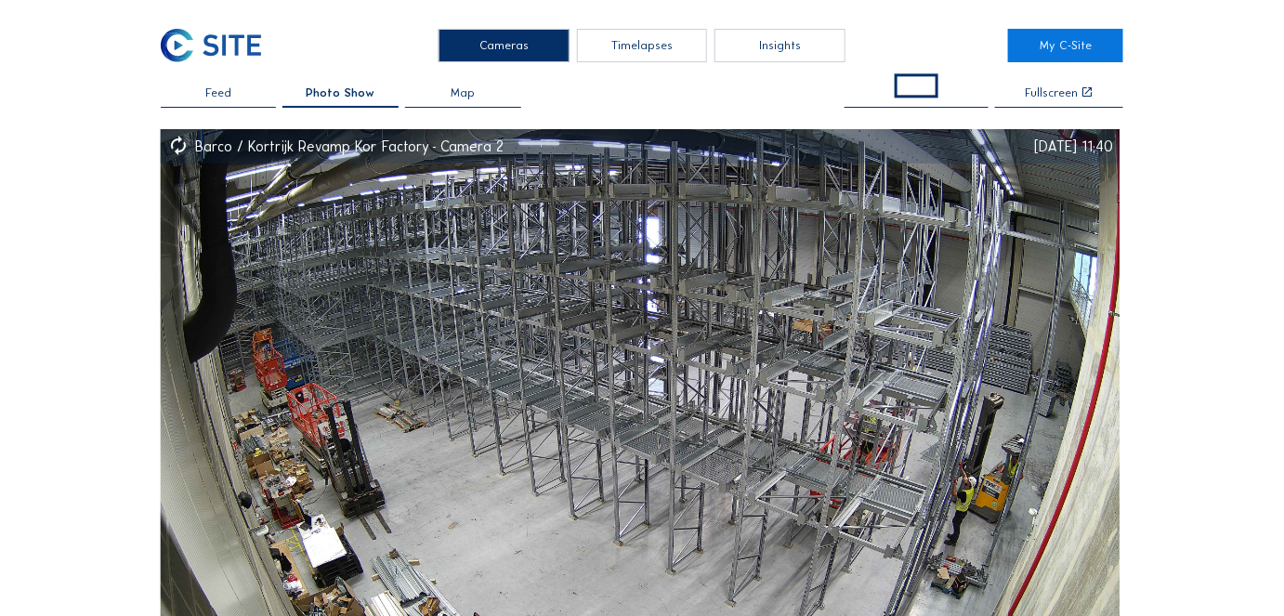
click at [463, 97] on span "Map" at bounding box center [463, 93] width 24 height 12
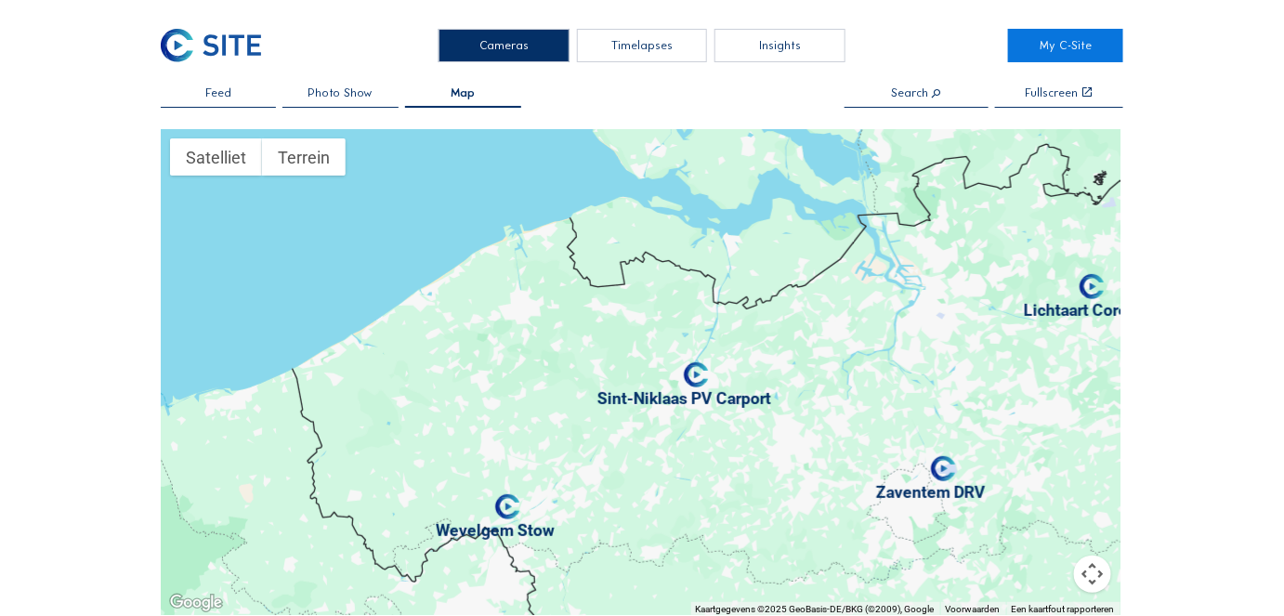
click at [637, 43] on div "Timelapses" at bounding box center [642, 45] width 131 height 33
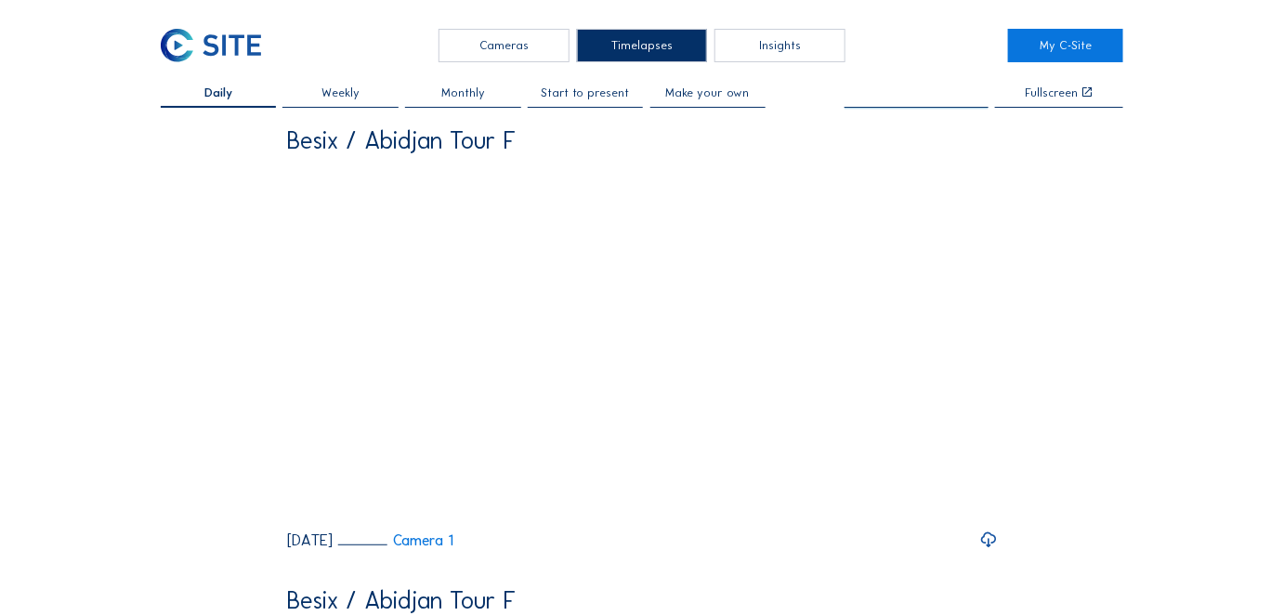
click at [928, 96] on input "text" at bounding box center [916, 93] width 144 height 13
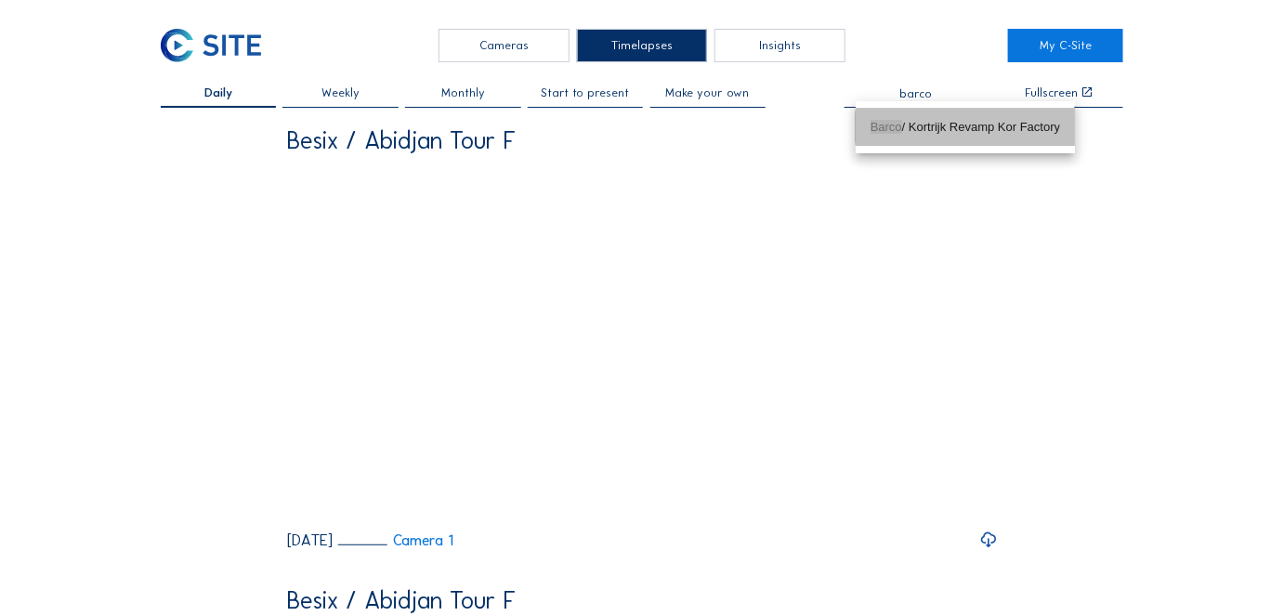
click at [944, 133] on div "Barco / Kortrijk Revamp Kor Factory" at bounding box center [965, 127] width 190 height 15
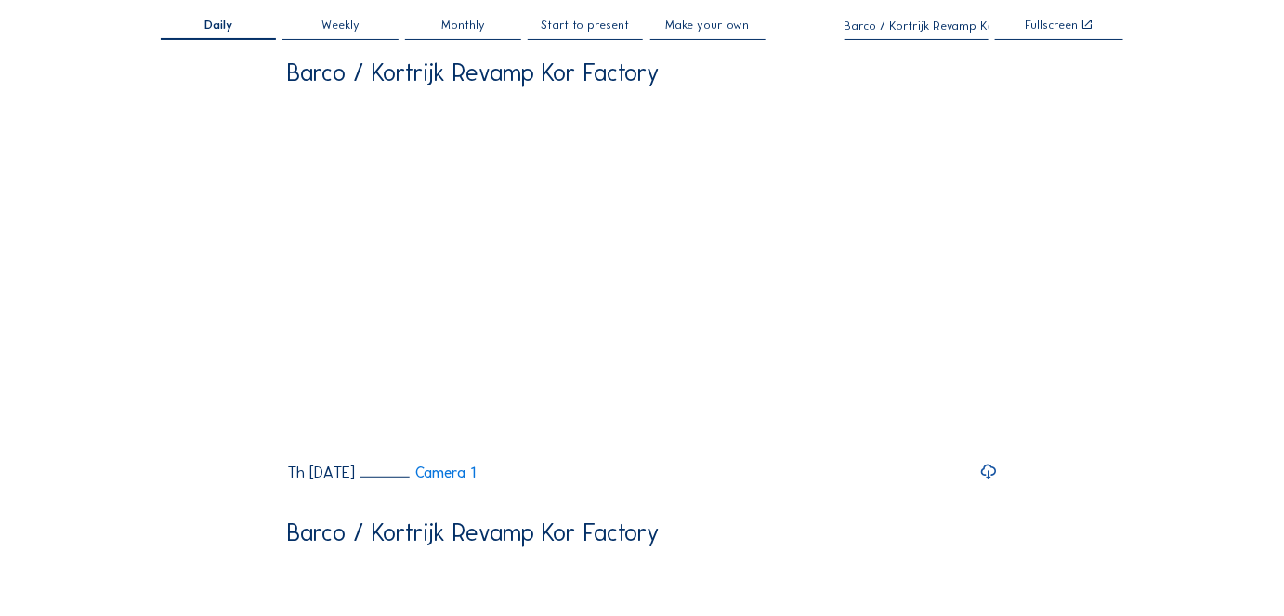
scroll to position [84, 0]
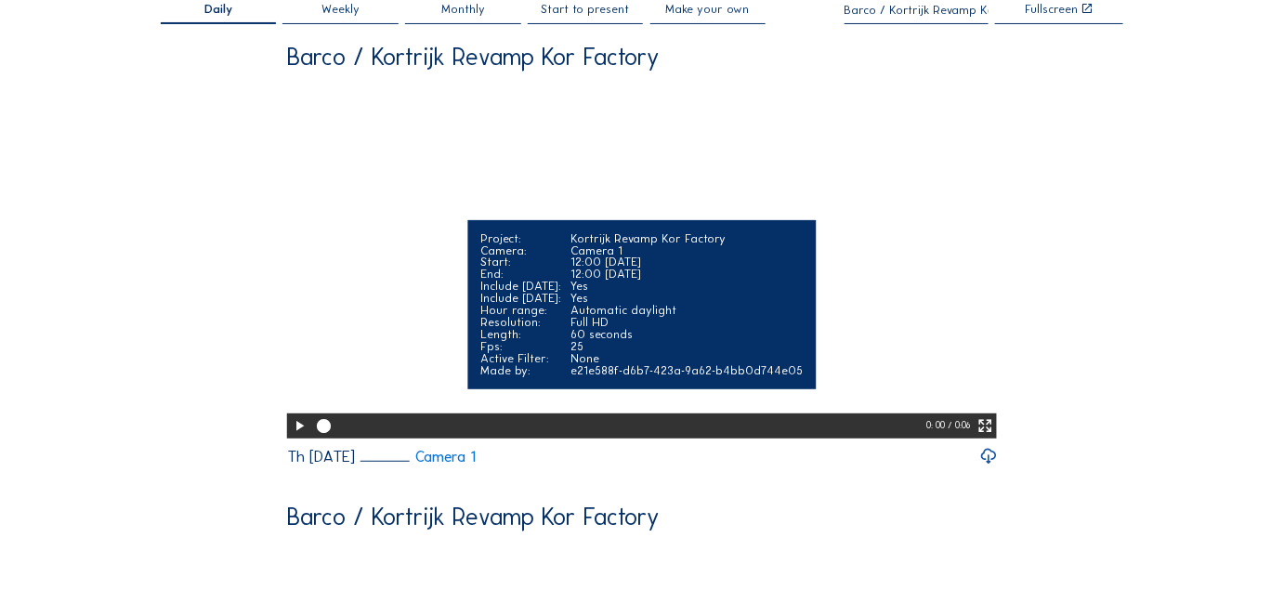
type input "Barco / Kortrijk Revamp Kor Factory"
click at [292, 437] on icon at bounding box center [299, 426] width 17 height 20
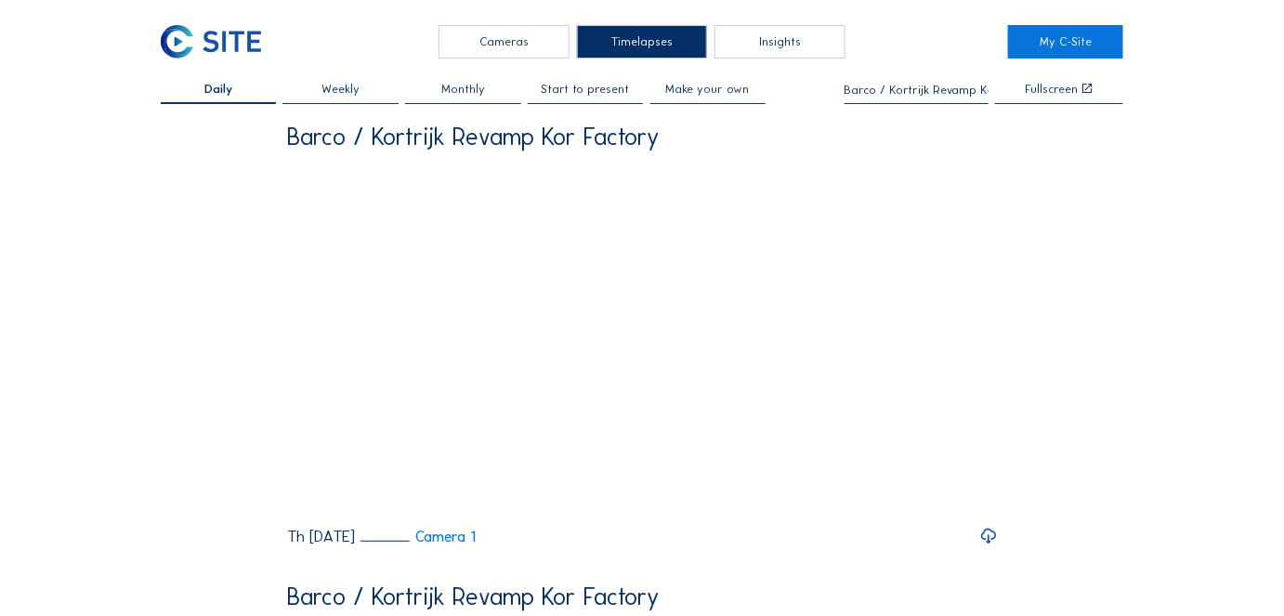
scroll to position [0, 0]
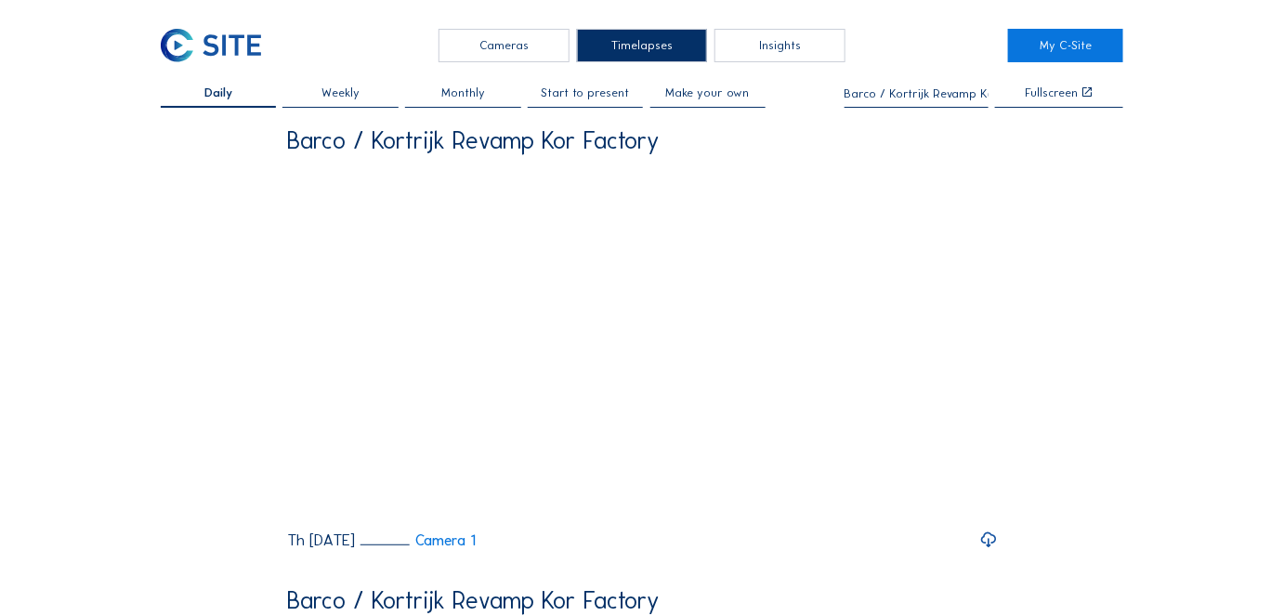
click at [344, 93] on span "Weekly" at bounding box center [340, 93] width 38 height 12
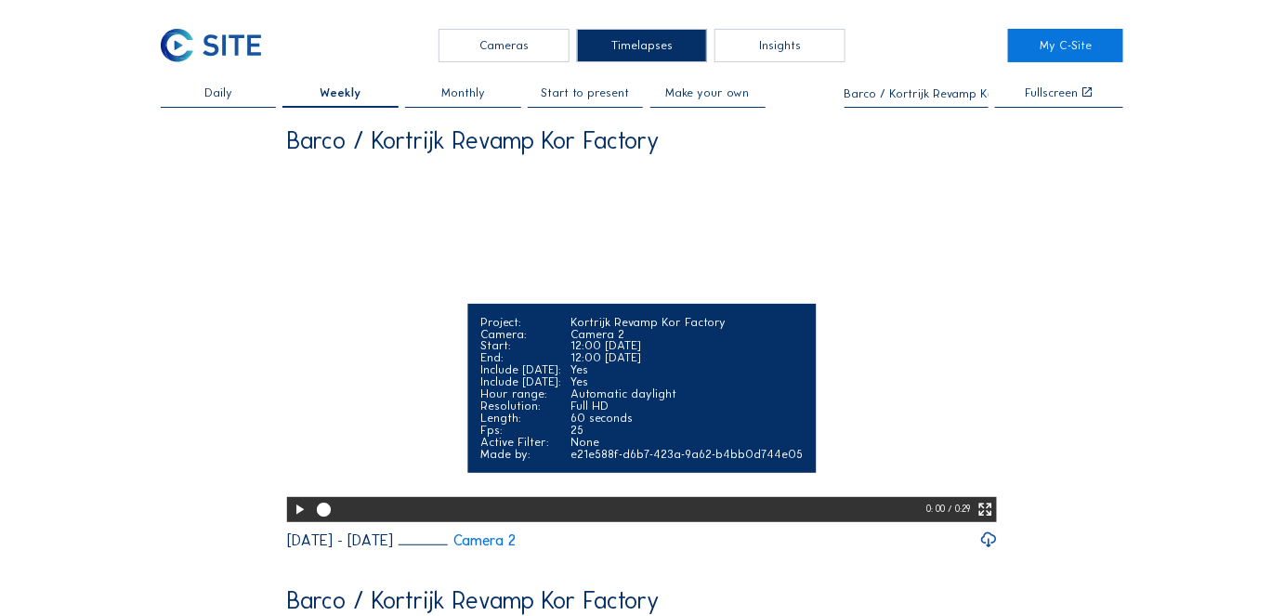
click at [287, 522] on div at bounding box center [299, 509] width 24 height 25
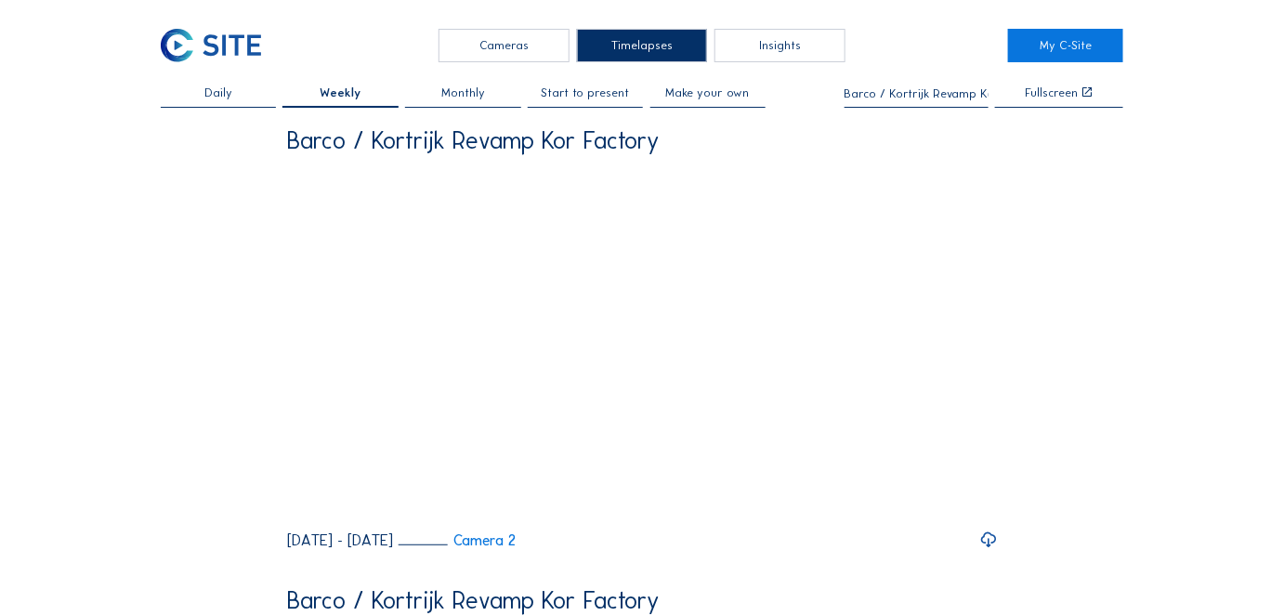
click at [473, 95] on span "Monthly" at bounding box center [463, 93] width 44 height 12
click at [589, 94] on span "Start to present" at bounding box center [586, 93] width 88 height 12
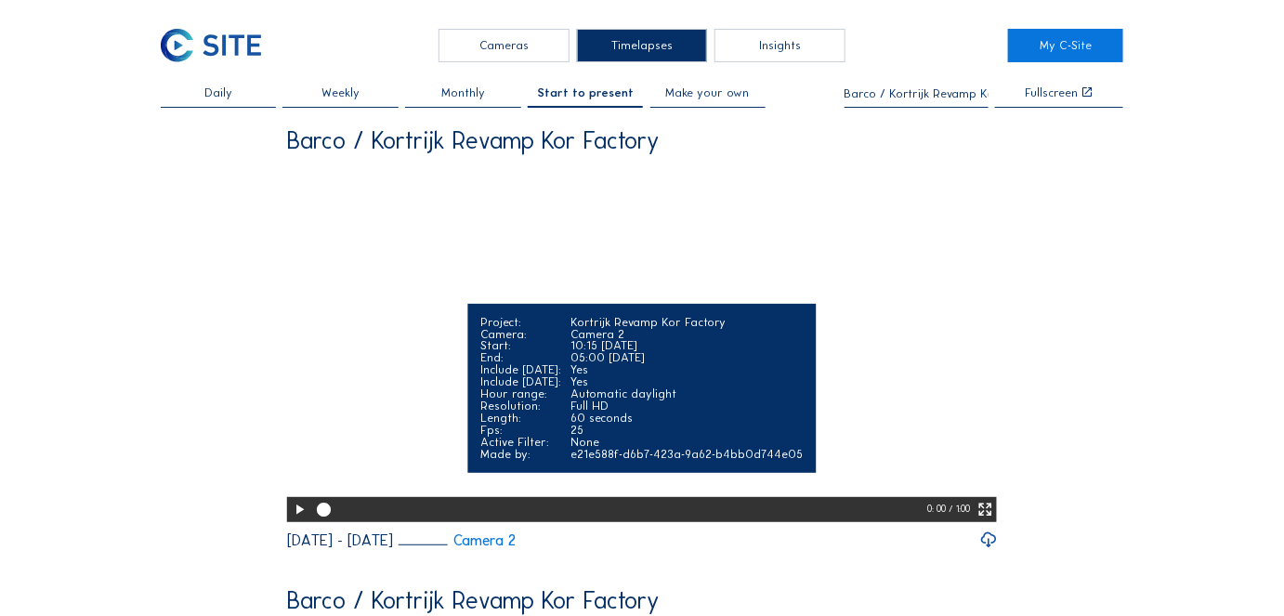
click at [987, 520] on icon at bounding box center [984, 510] width 17 height 20
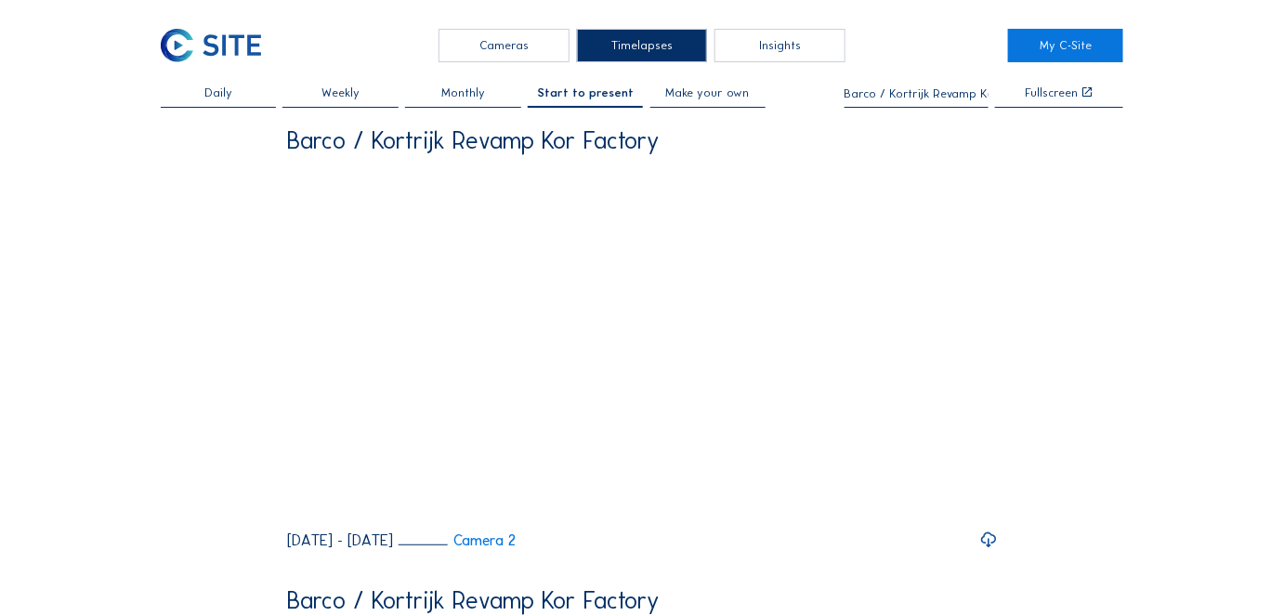
click at [716, 96] on span "Make your own" at bounding box center [708, 93] width 84 height 12
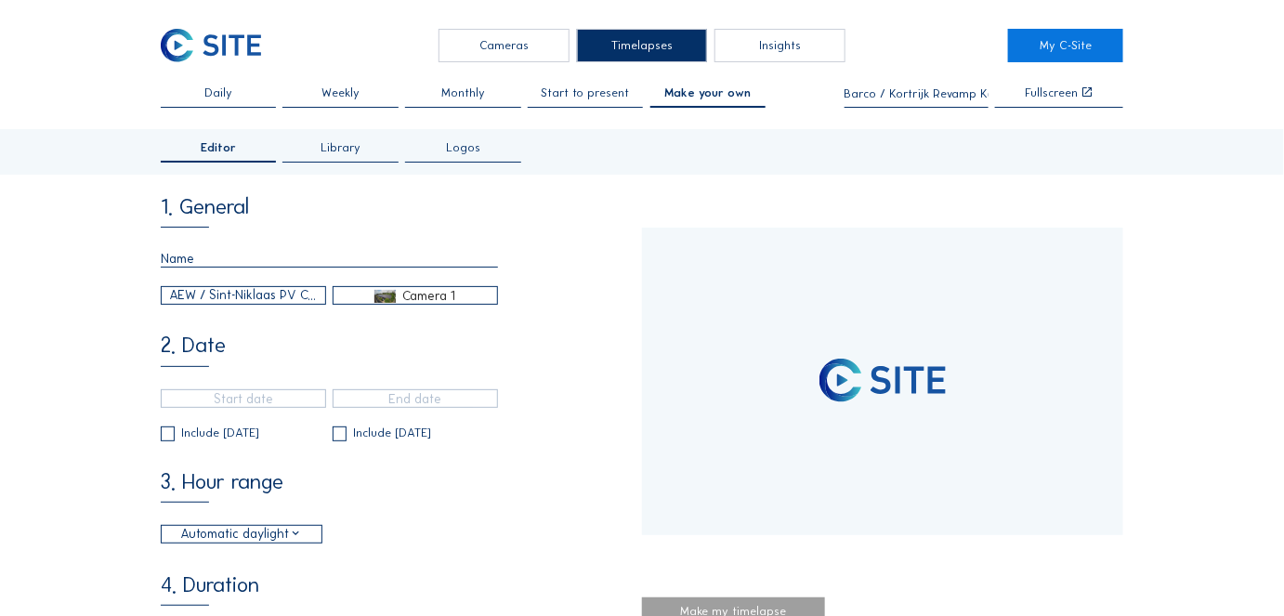
type input "[DATE] 15:40"
type input "[DATE] 15:55"
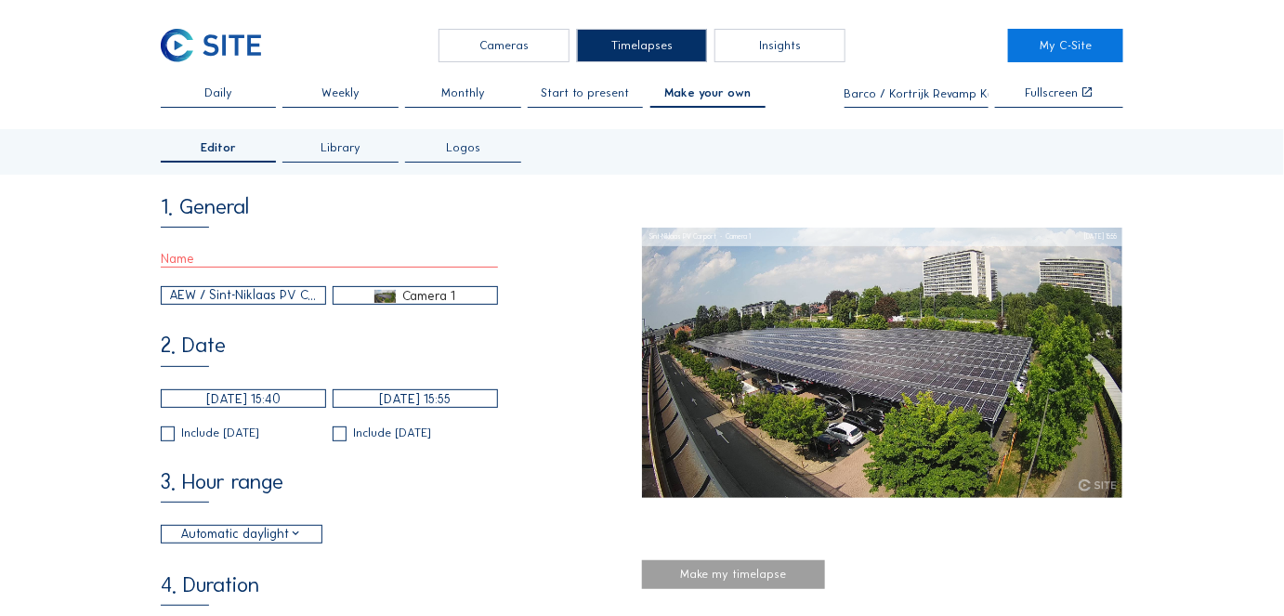
click at [185, 261] on input "text" at bounding box center [329, 259] width 337 height 18
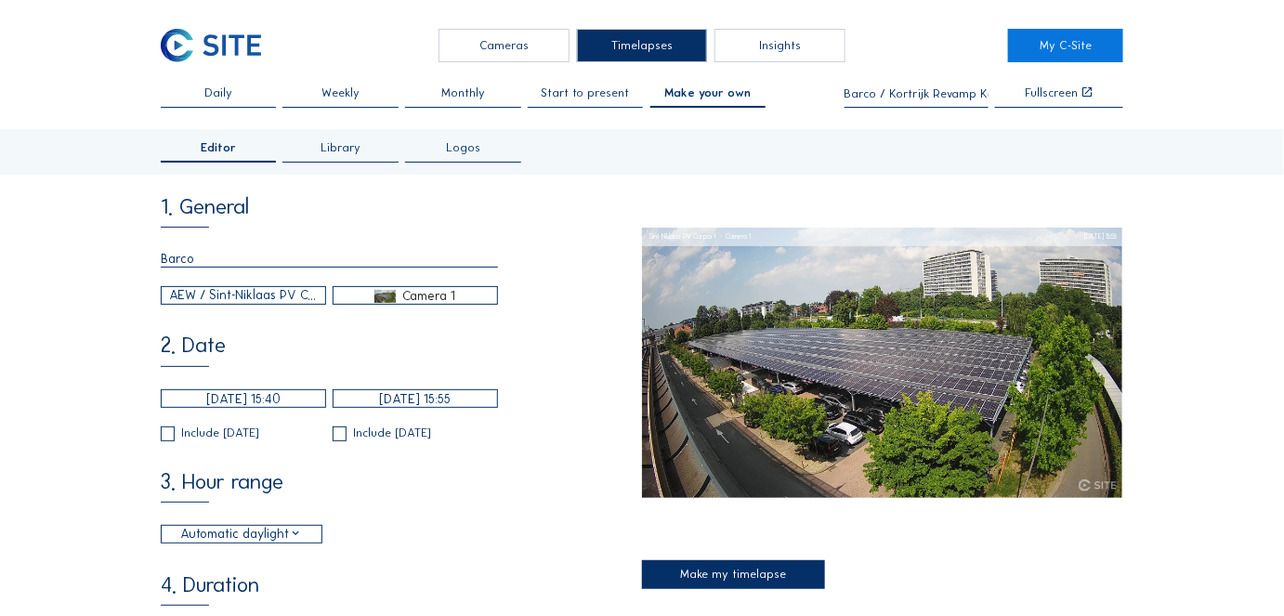
type input "Barco"
click at [236, 299] on div "AEW / Sint-Niklaas PV Carport" at bounding box center [243, 296] width 147 height 20
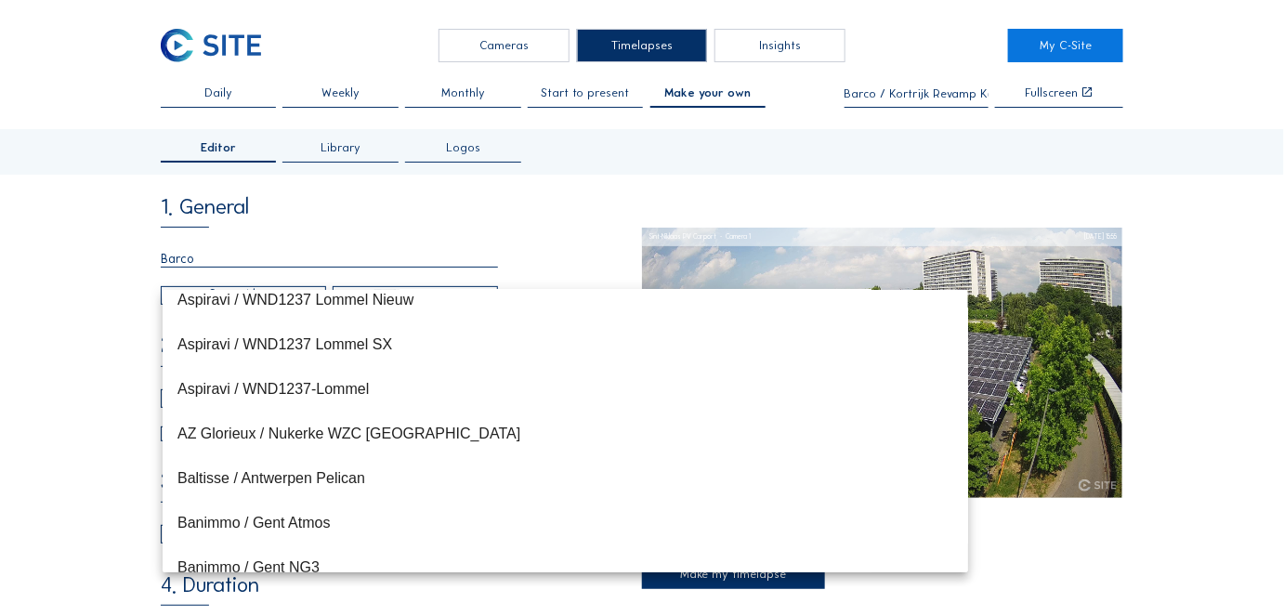
scroll to position [3205, 0]
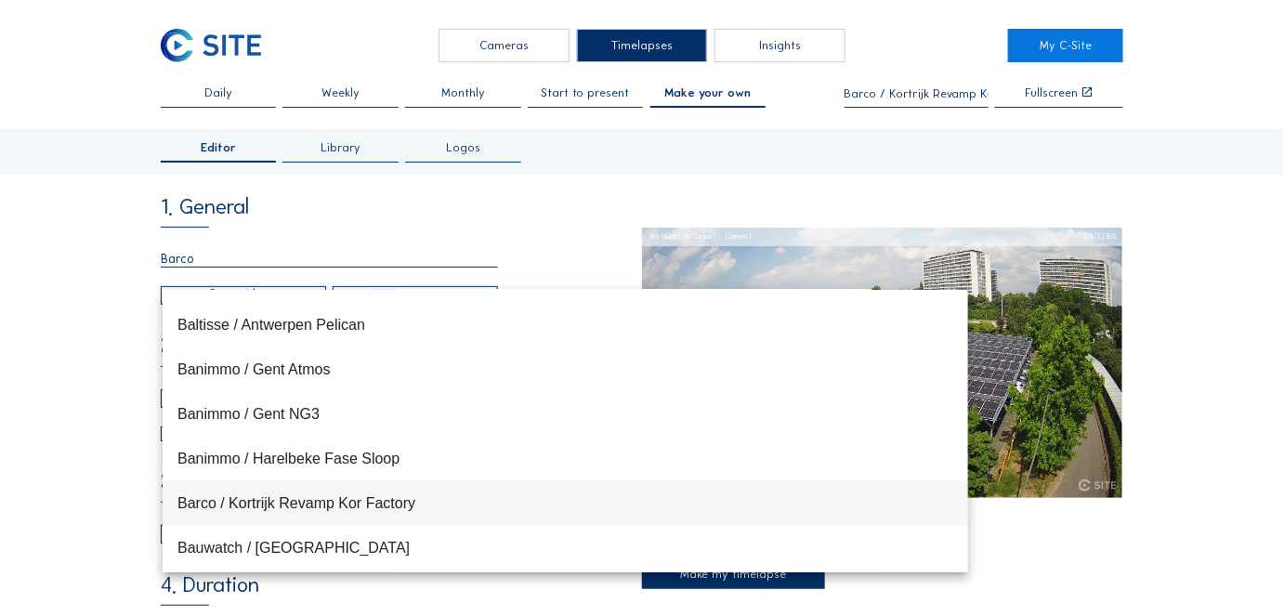
click at [255, 492] on div "Barco / Kortrijk Revamp Kor Factory" at bounding box center [565, 503] width 776 height 40
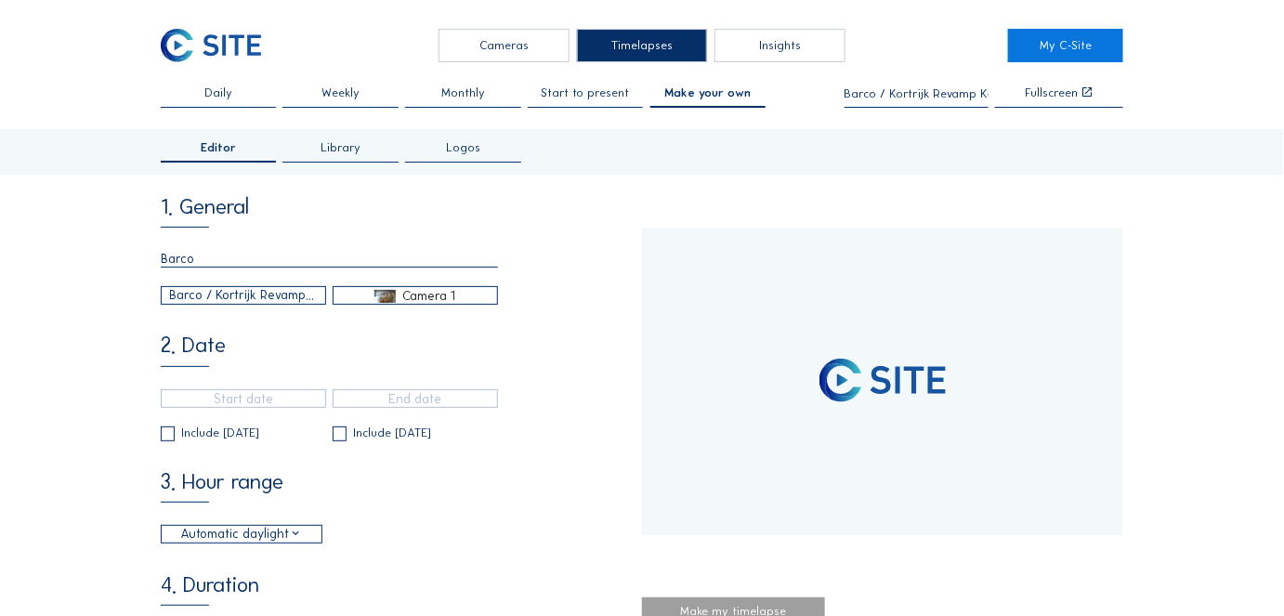
type input "[DATE] 10:15"
type input "[DATE] 11:45"
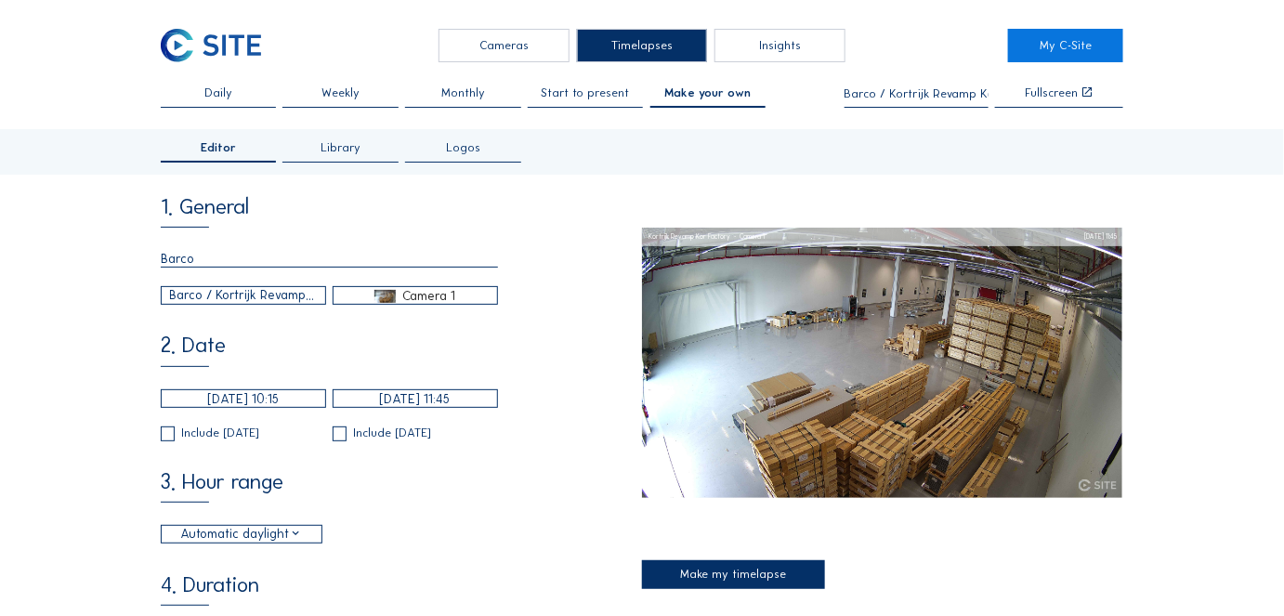
click at [401, 300] on div "Camera 1" at bounding box center [416, 295] width 164 height 17
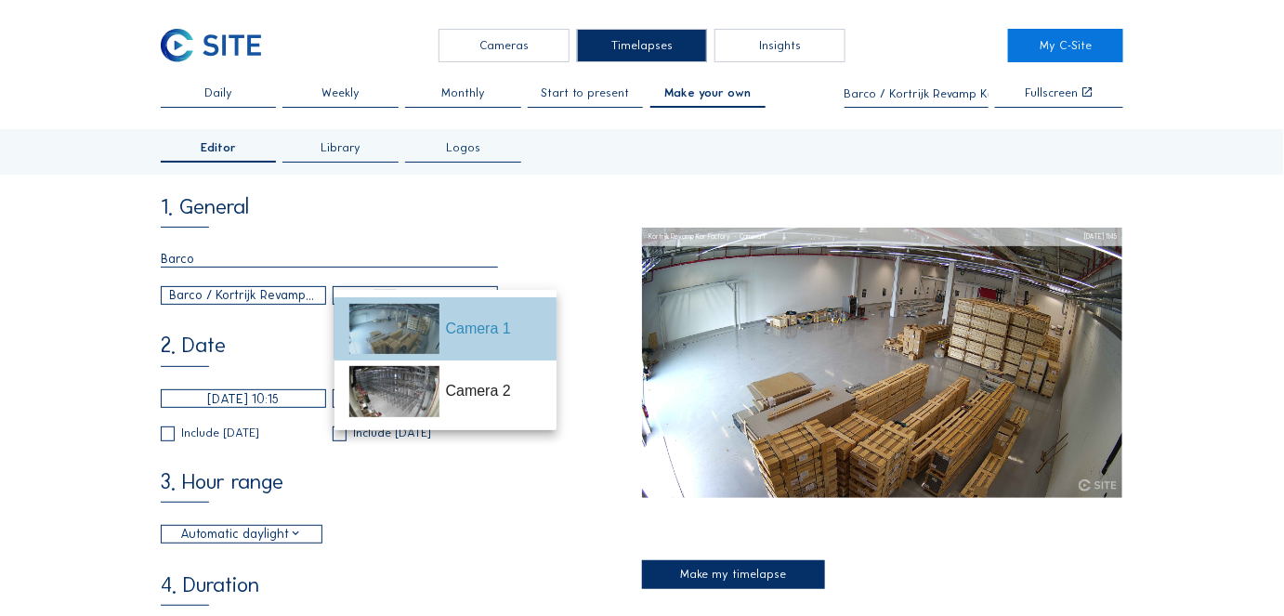
click at [484, 333] on div "Camera 1" at bounding box center [494, 329] width 97 height 22
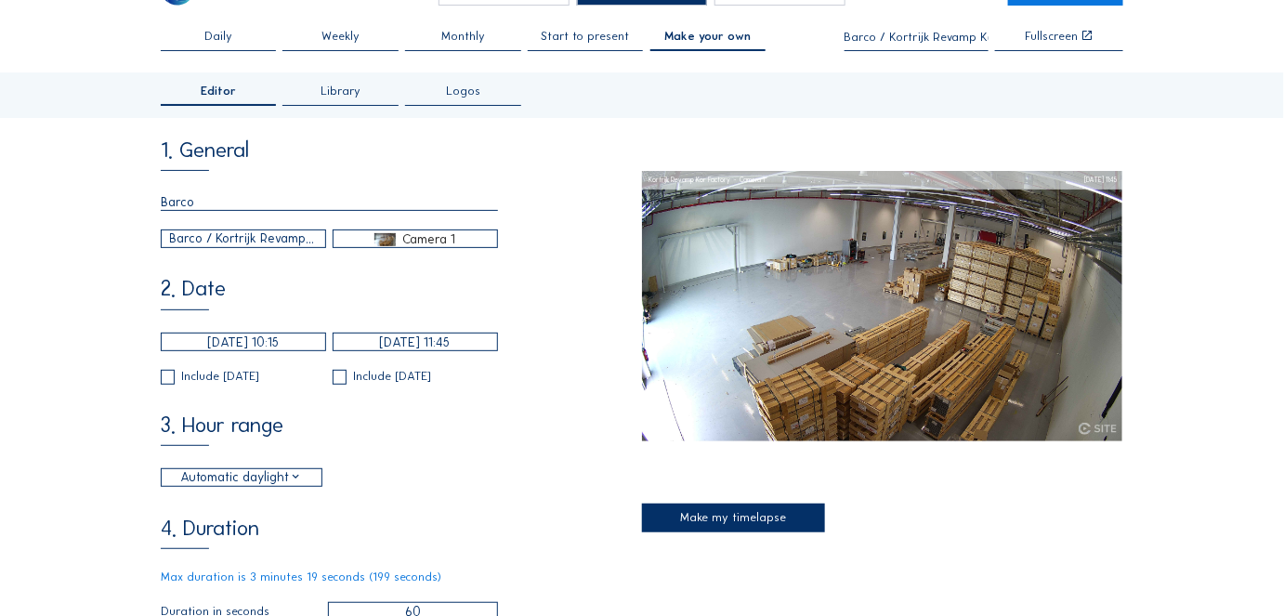
scroll to position [84, 0]
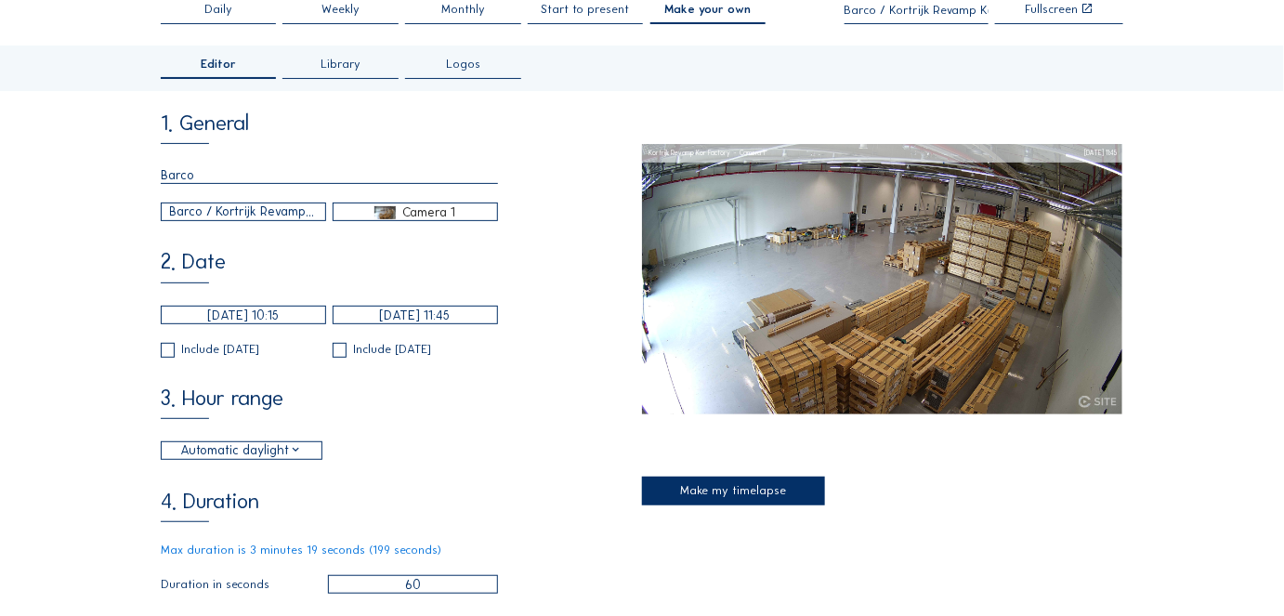
click at [207, 320] on input "[DATE] 10:15" at bounding box center [243, 315] width 165 height 19
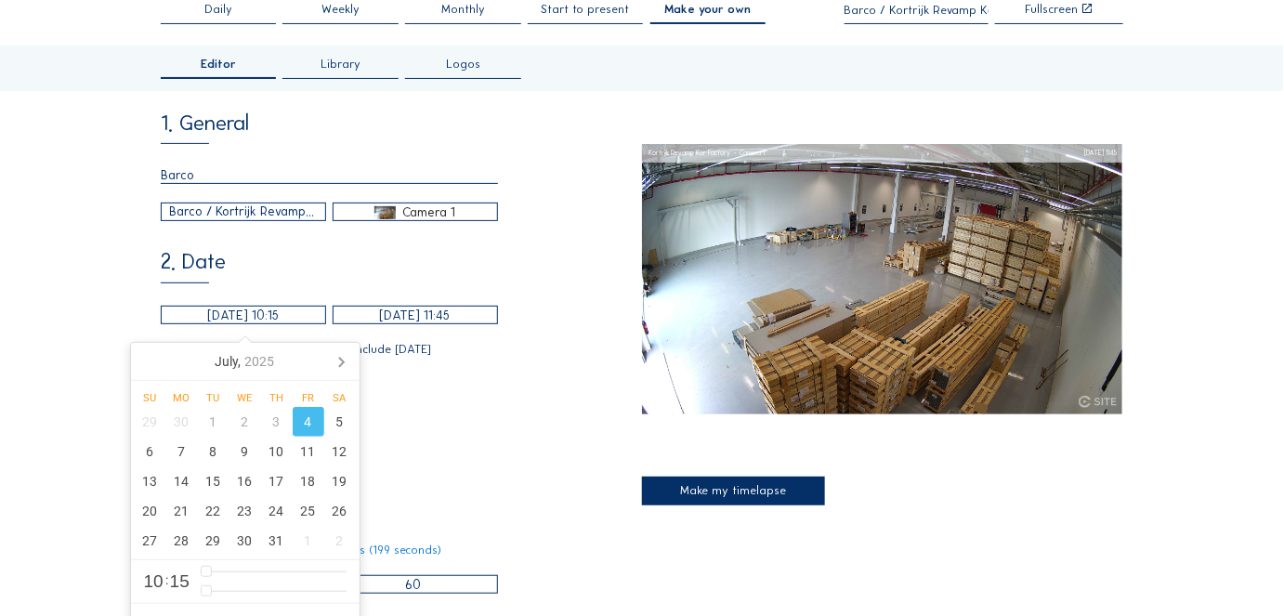
click at [312, 422] on div "4" at bounding box center [309, 422] width 32 height 30
click at [437, 319] on input "[DATE] 11:45" at bounding box center [415, 315] width 165 height 19
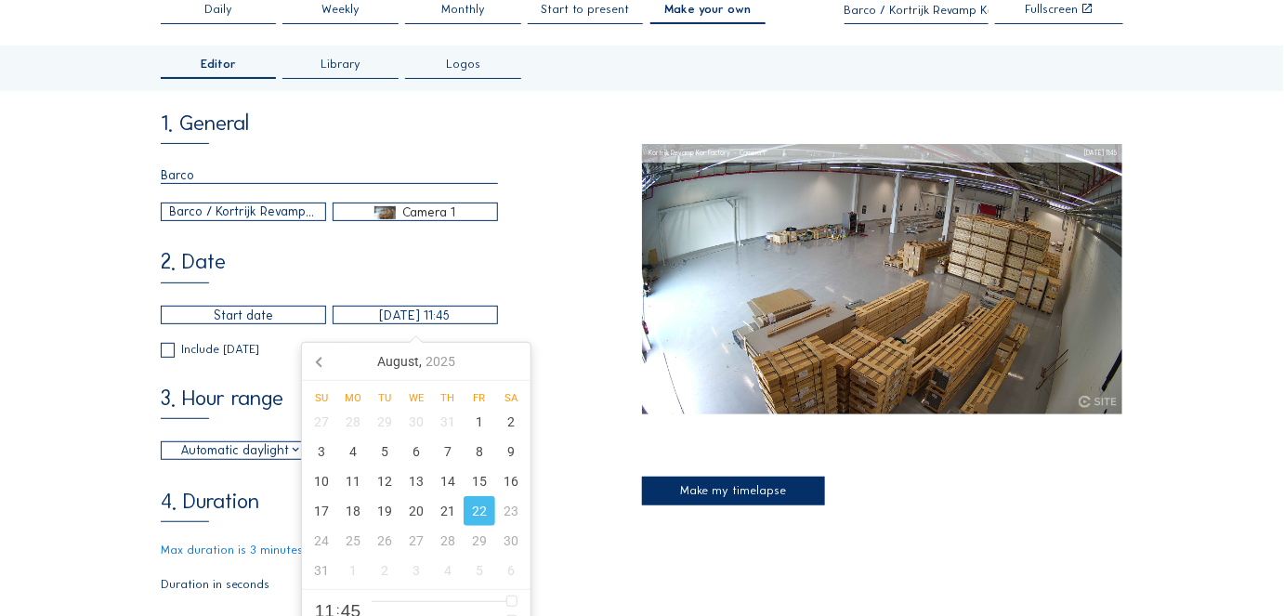
click at [479, 502] on div "22" at bounding box center [480, 511] width 32 height 30
click at [441, 517] on div "21" at bounding box center [448, 511] width 32 height 30
type input "[DATE] 11:45"
click at [438, 284] on div "2. Date [DATE] 11:45 Include [DATE] Include [DATE]" at bounding box center [401, 304] width 481 height 105
click at [406, 319] on input "[DATE] 11:45" at bounding box center [415, 315] width 165 height 19
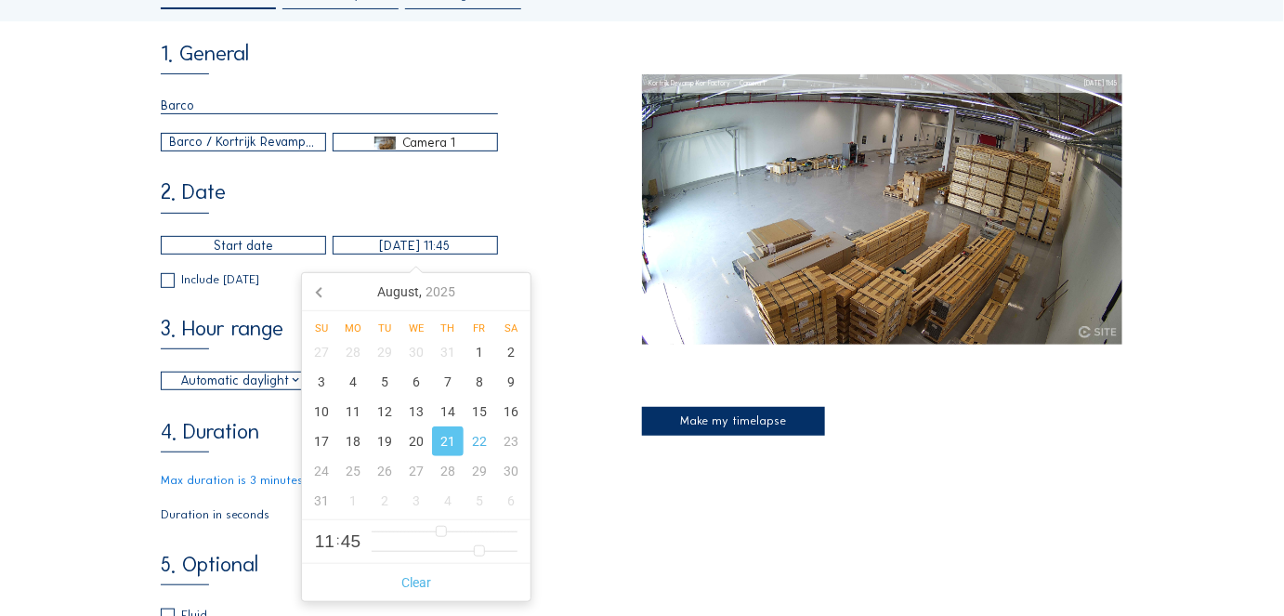
scroll to position [168, 0]
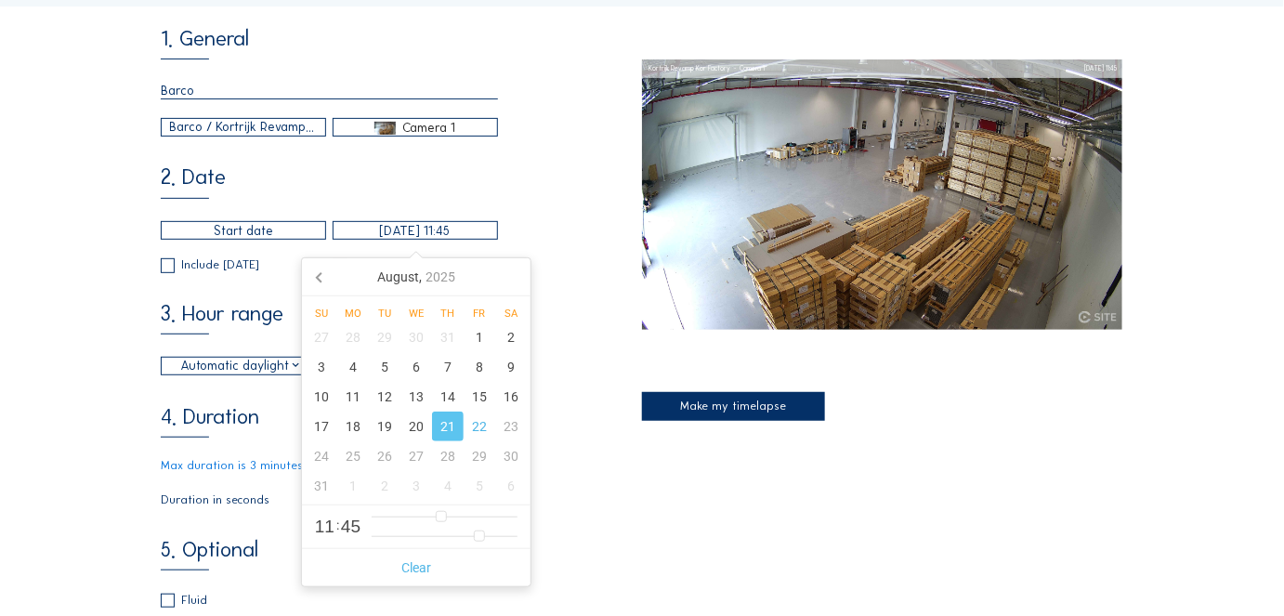
click at [546, 221] on div "2. Date [DATE] 11:45 Include [DATE] Include [DATE]" at bounding box center [401, 219] width 481 height 105
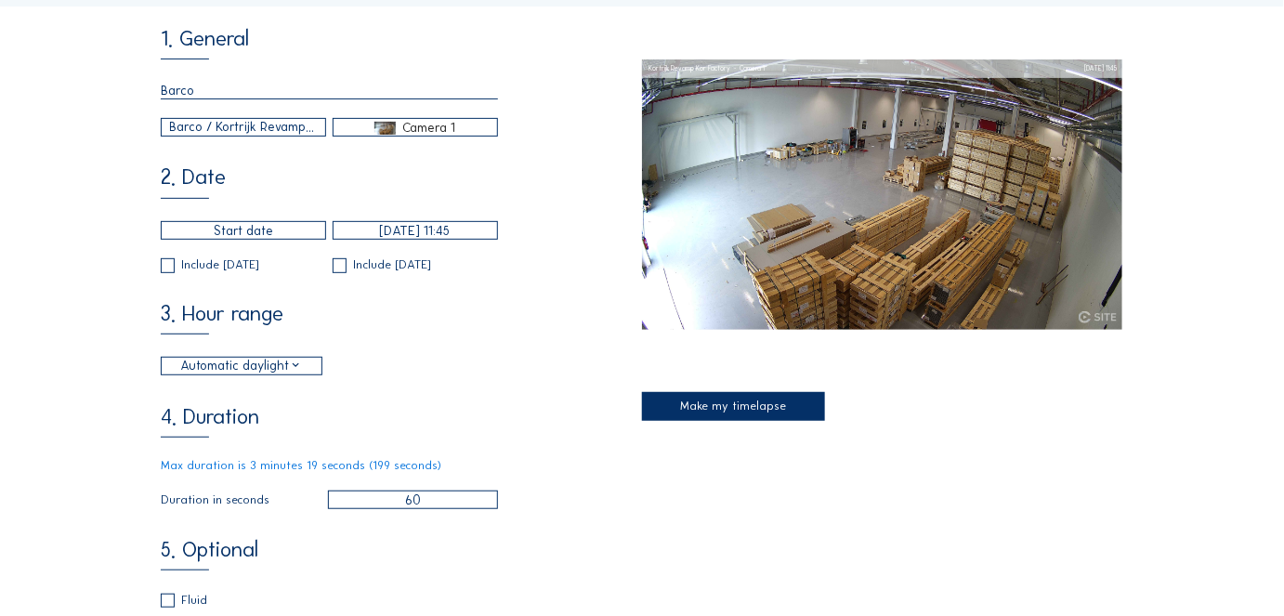
click at [264, 369] on div "Automatic daylight" at bounding box center [241, 367] width 122 height 20
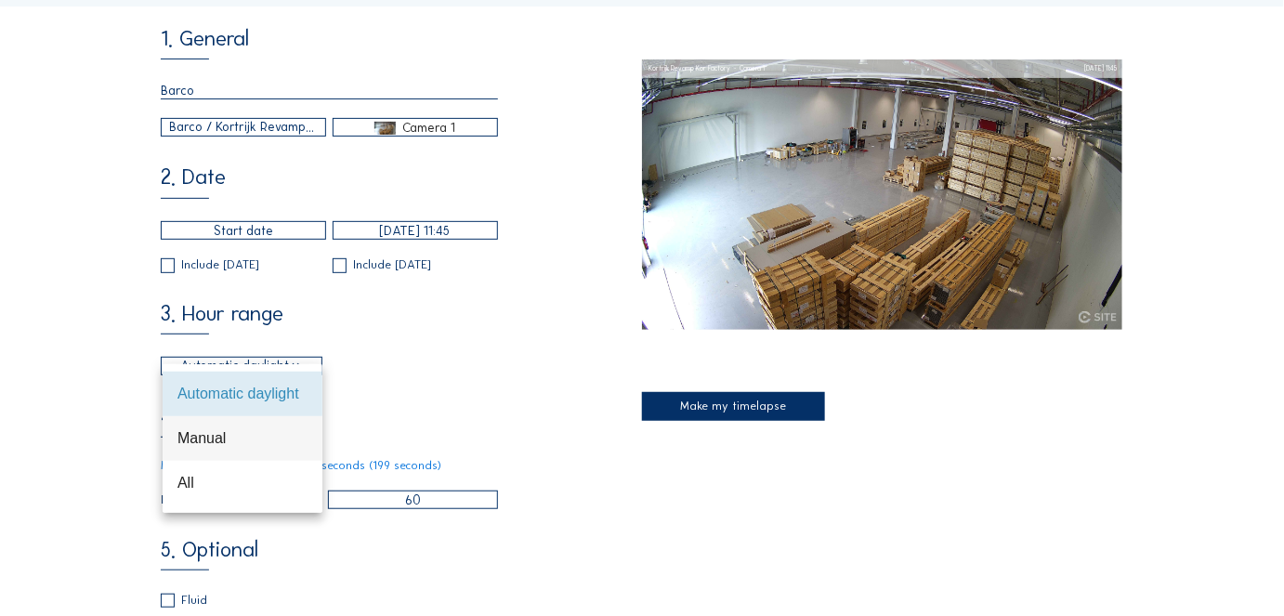
click at [214, 438] on div "Manual" at bounding box center [242, 438] width 130 height 18
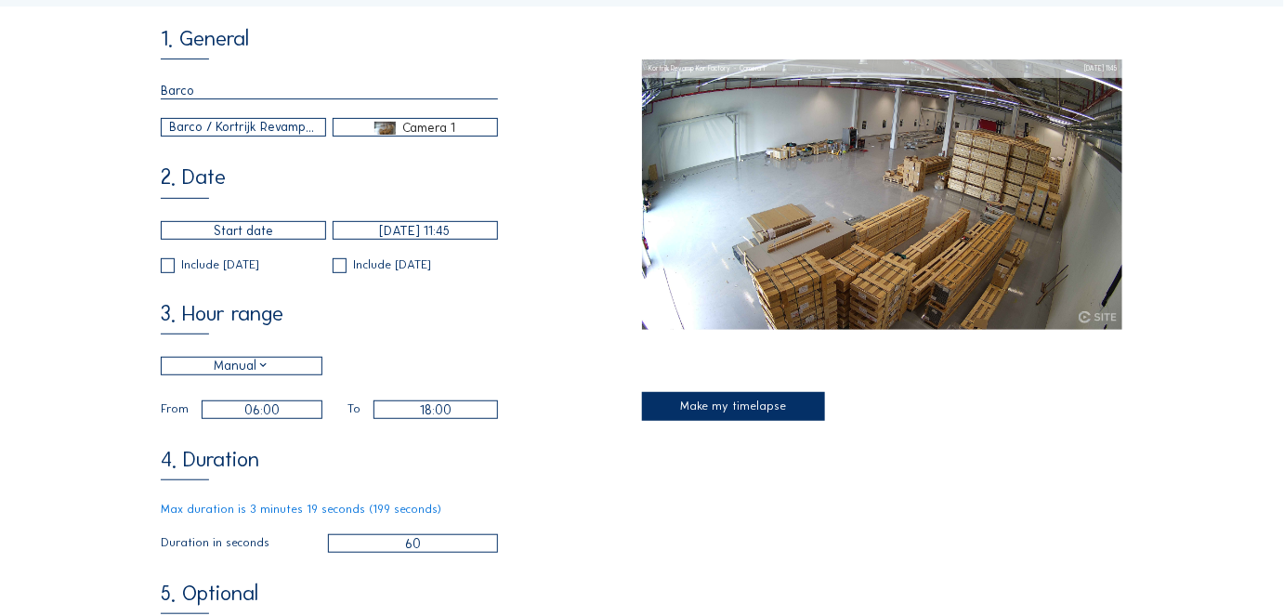
click at [249, 412] on input "06:00" at bounding box center [262, 409] width 121 height 19
type input "07:00"
type input "7"
type input "08:00"
drag, startPoint x: 259, startPoint y: 451, endPoint x: 272, endPoint y: 446, distance: 13.8
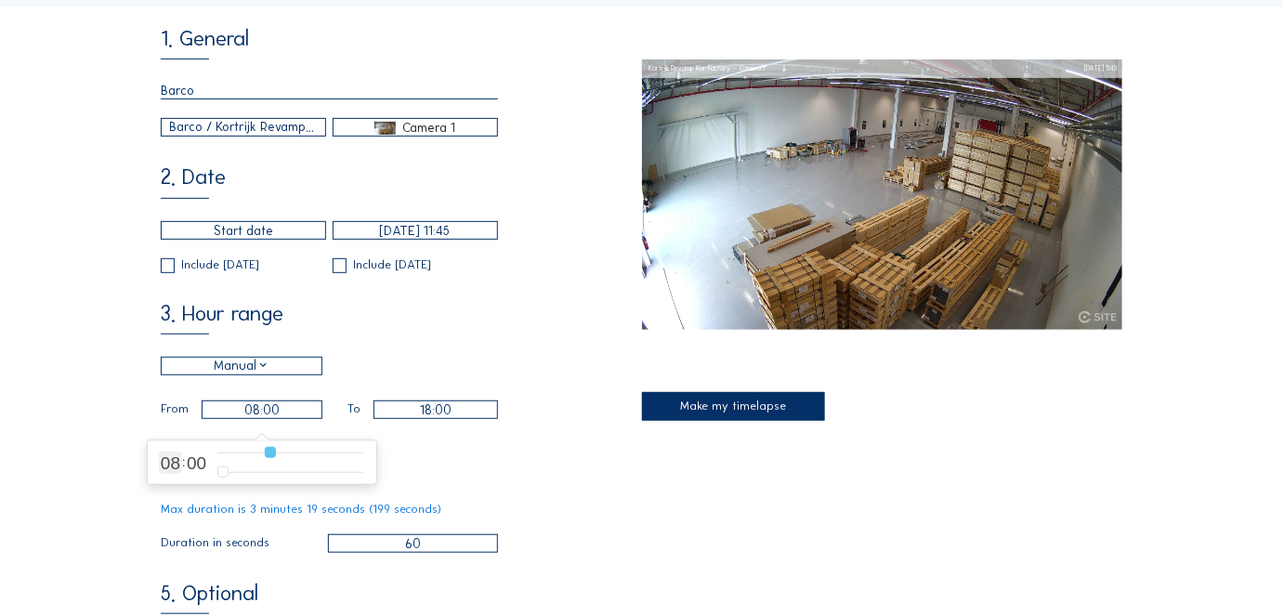
type input "8"
click at [272, 446] on input "range" at bounding box center [290, 453] width 146 height 16
click at [425, 415] on input "18:00" at bounding box center [435, 409] width 124 height 19
type input "17:00"
type input "17"
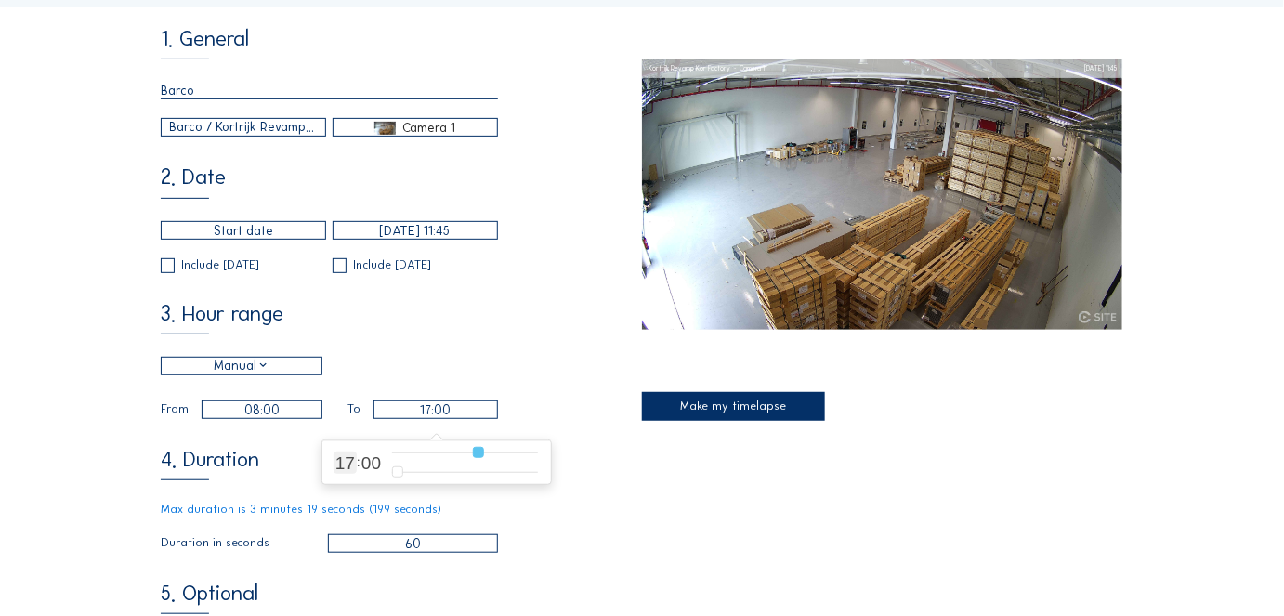
type input "16:00"
drag, startPoint x: 482, startPoint y: 453, endPoint x: 466, endPoint y: 453, distance: 15.8
type input "16"
click at [466, 453] on input "range" at bounding box center [465, 453] width 146 height 16
click at [424, 372] on div "Manual 08:00 From 16:00 To" at bounding box center [329, 388] width 337 height 62
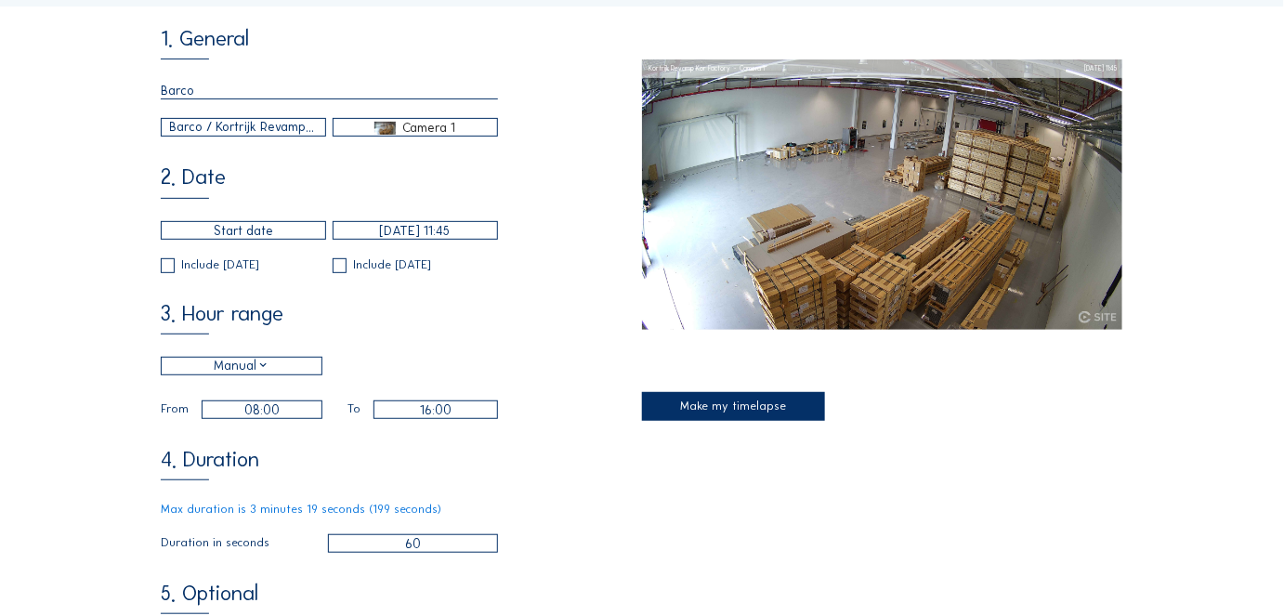
click at [260, 373] on div "Manual" at bounding box center [242, 367] width 56 height 20
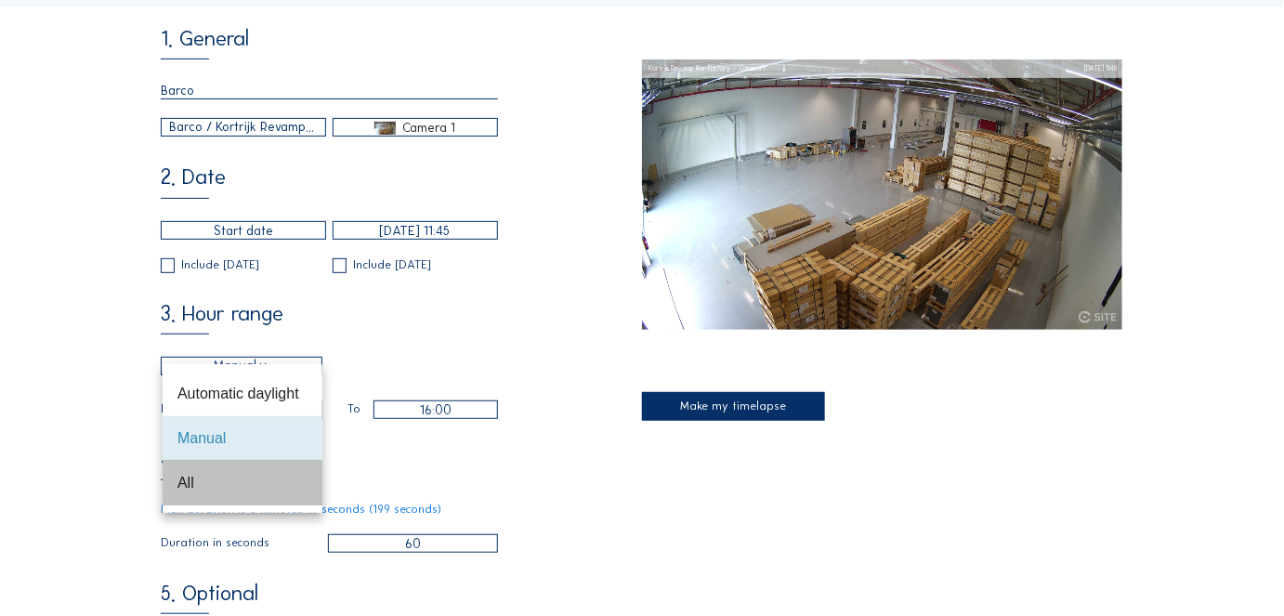
click at [210, 480] on div "All" at bounding box center [242, 483] width 130 height 18
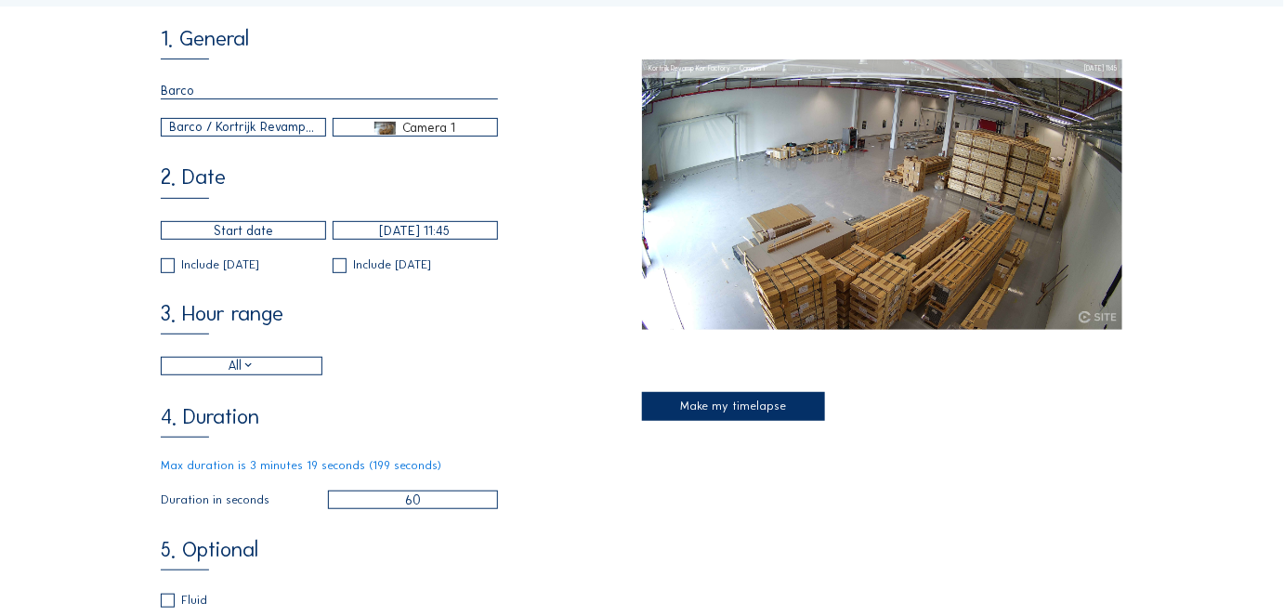
click at [238, 368] on div "All" at bounding box center [241, 367] width 27 height 20
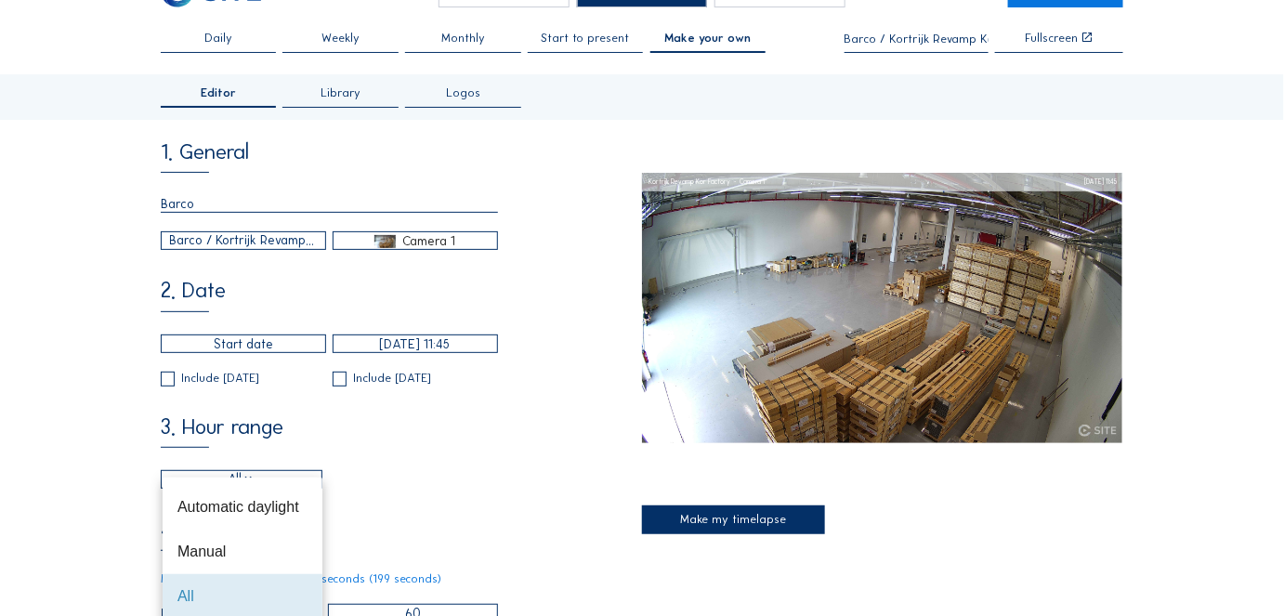
scroll to position [84, 0]
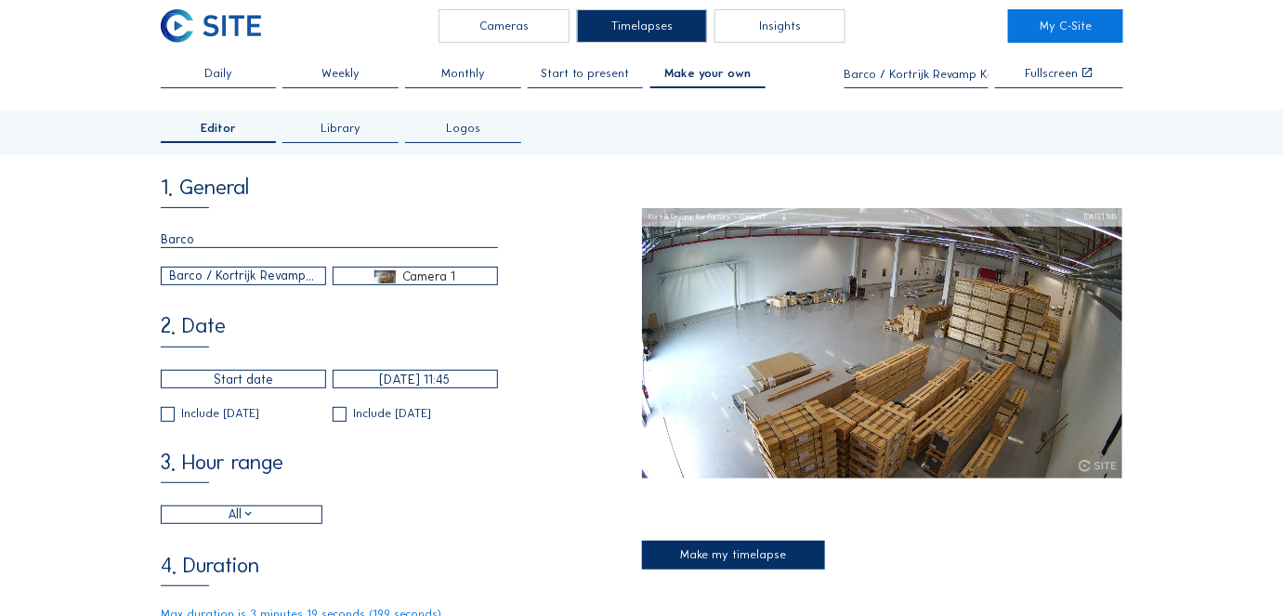
scroll to position [0, 0]
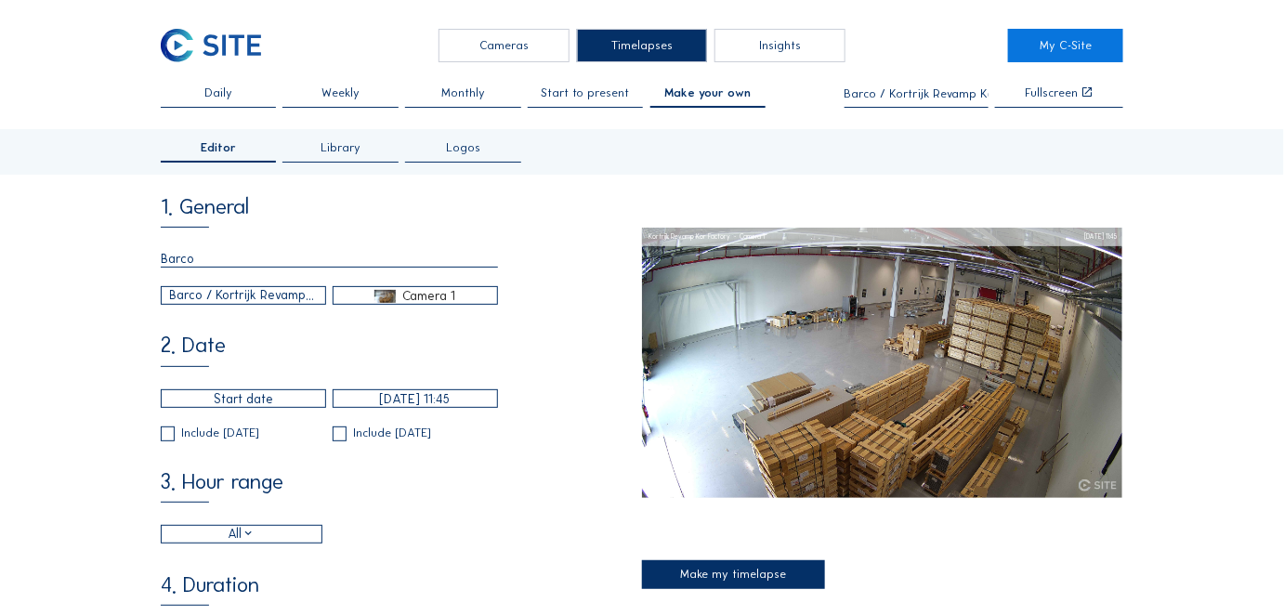
click at [575, 98] on span "Start to present" at bounding box center [586, 93] width 88 height 12
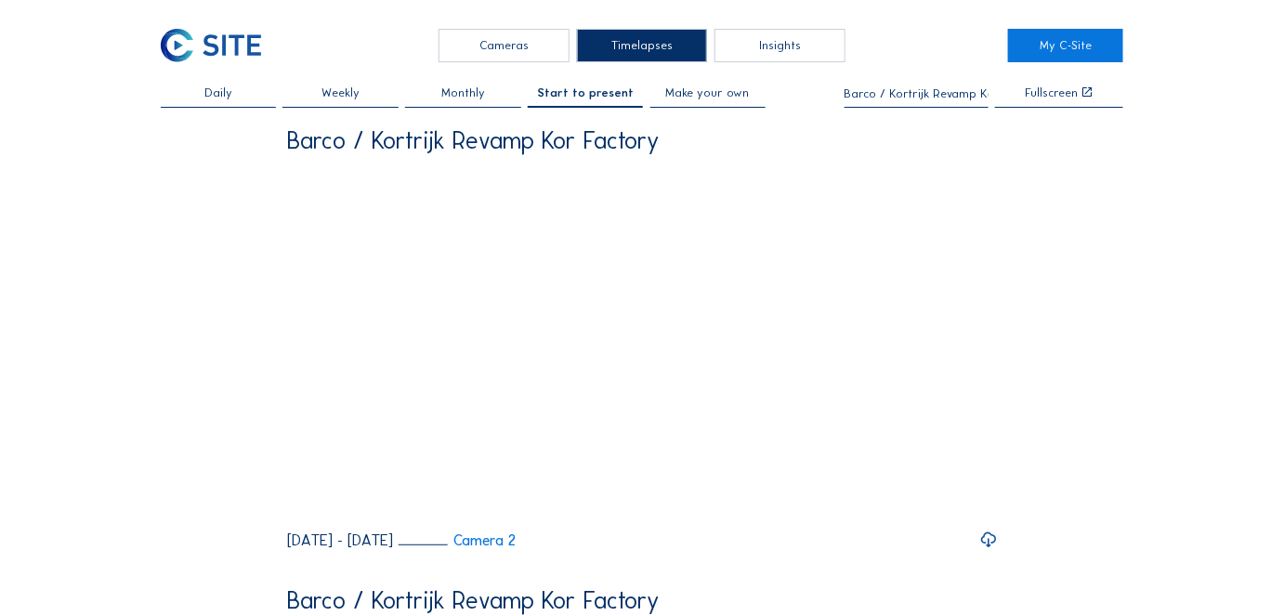
click at [473, 50] on div "Cameras" at bounding box center [503, 45] width 131 height 33
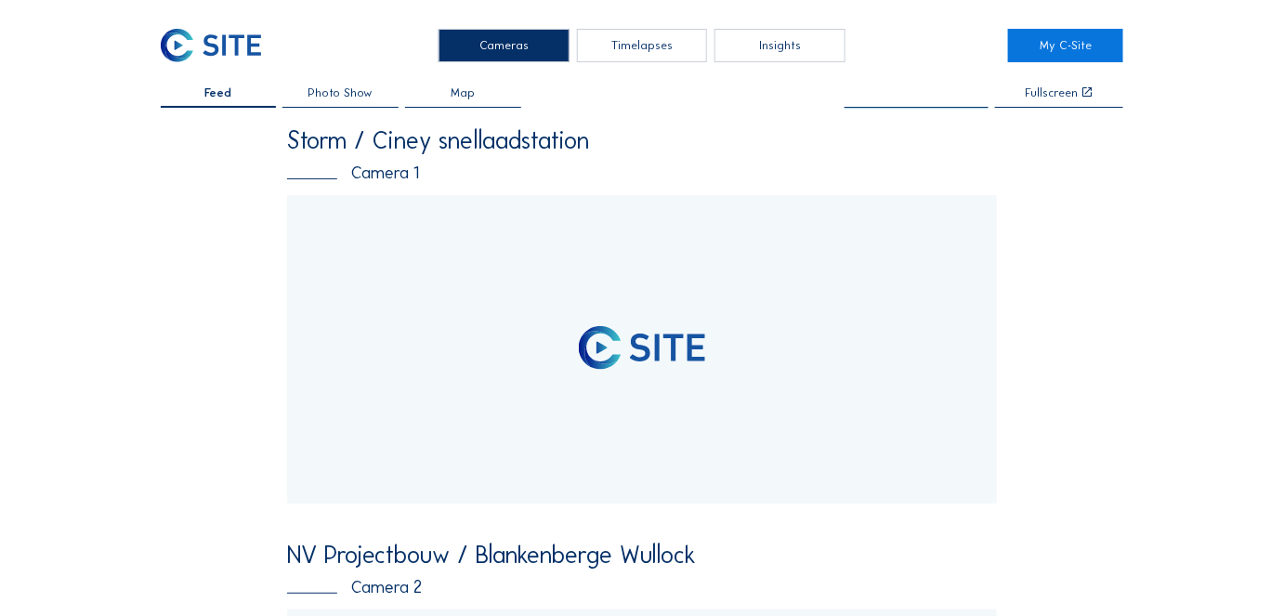
click at [910, 92] on input "text" at bounding box center [916, 93] width 144 height 13
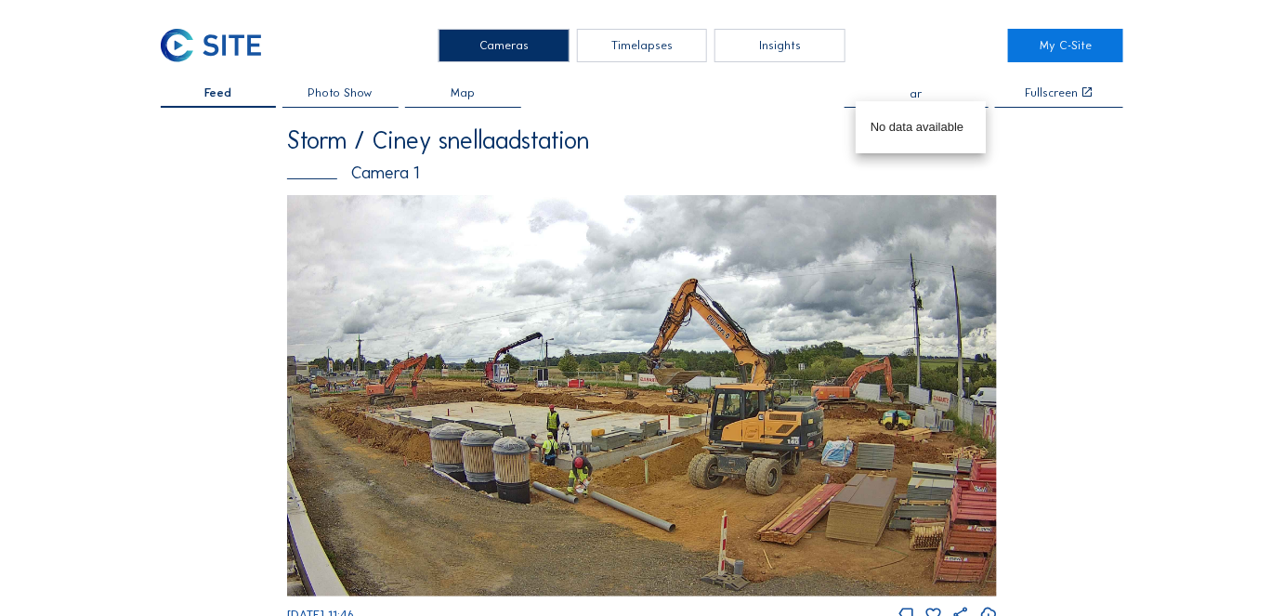
type input "a"
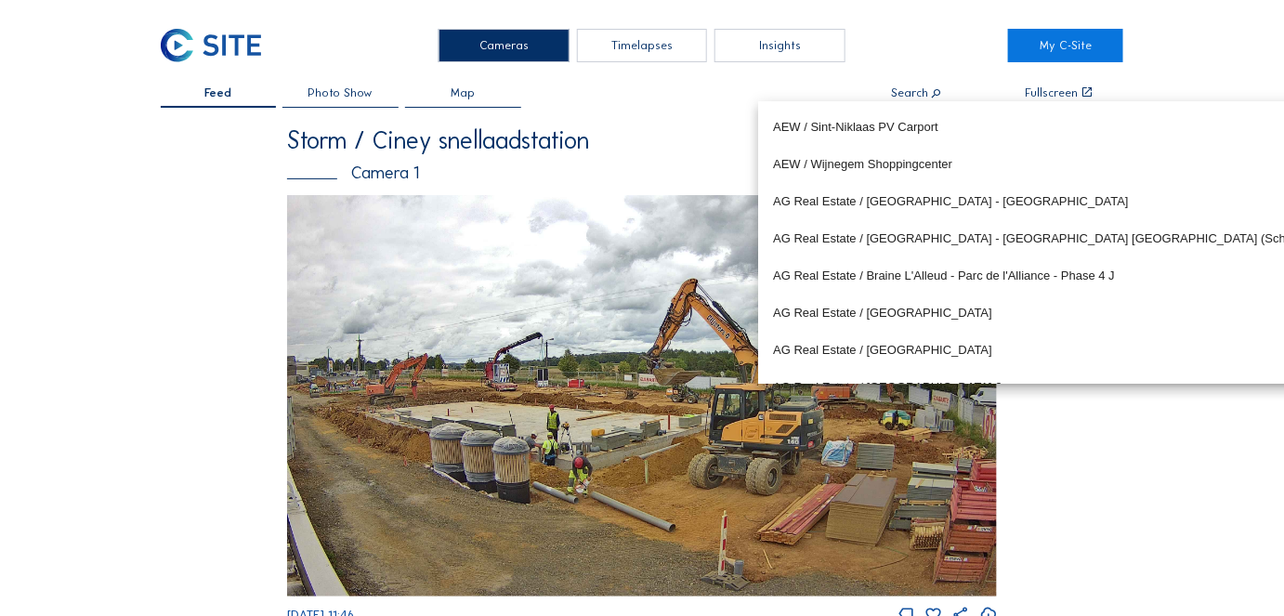
click at [648, 48] on div "Timelapses" at bounding box center [642, 45] width 131 height 33
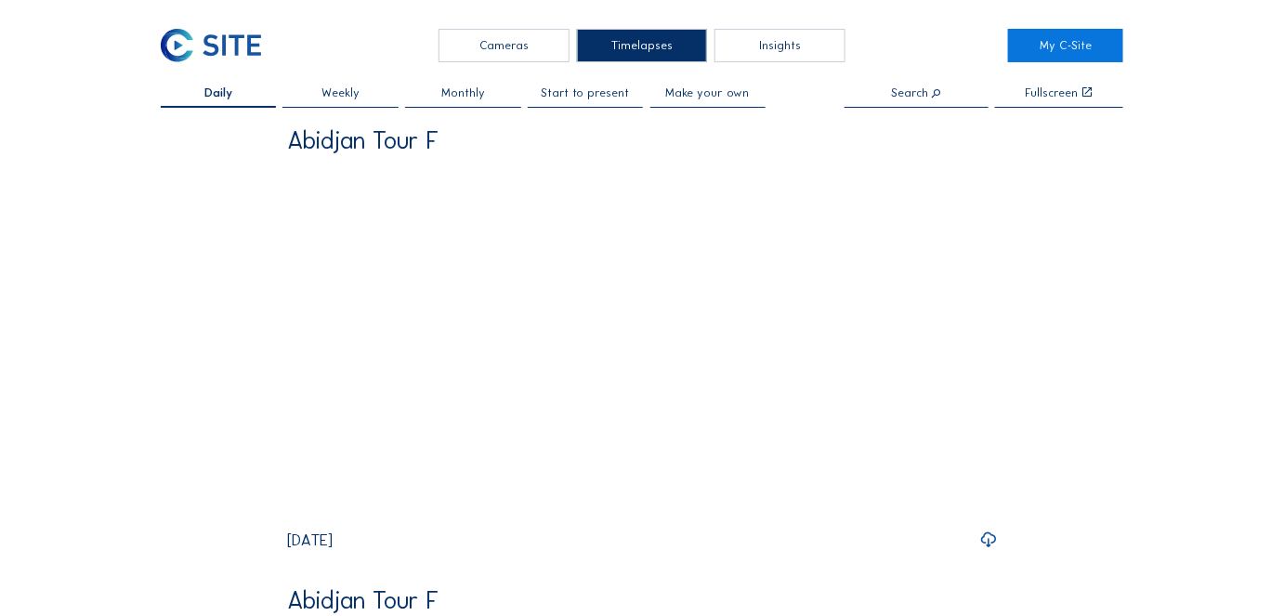
click at [916, 97] on input "text" at bounding box center [916, 93] width 144 height 13
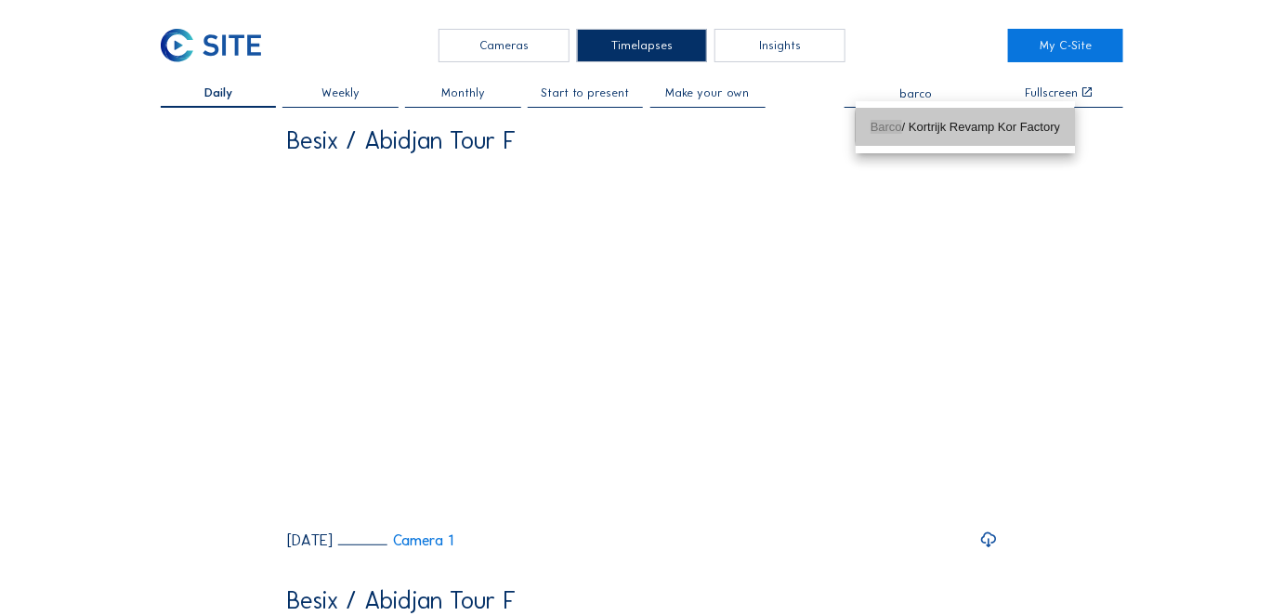
drag, startPoint x: 909, startPoint y: 122, endPoint x: 810, endPoint y: 123, distance: 98.5
click at [910, 120] on div "Barco / Kortrijk Revamp Kor Factory" at bounding box center [965, 127] width 190 height 15
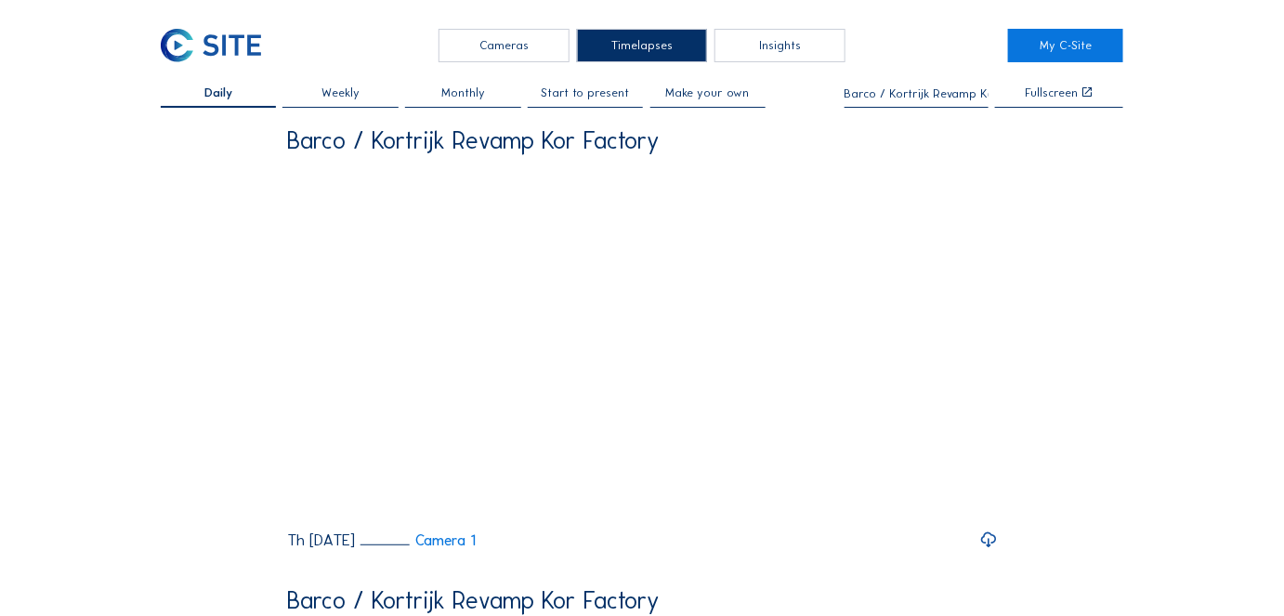
type input "Barco / Kortrijk Revamp Kor Factory"
click at [227, 93] on span "Daily" at bounding box center [218, 93] width 28 height 12
click at [694, 99] on span "Make your own" at bounding box center [708, 93] width 84 height 12
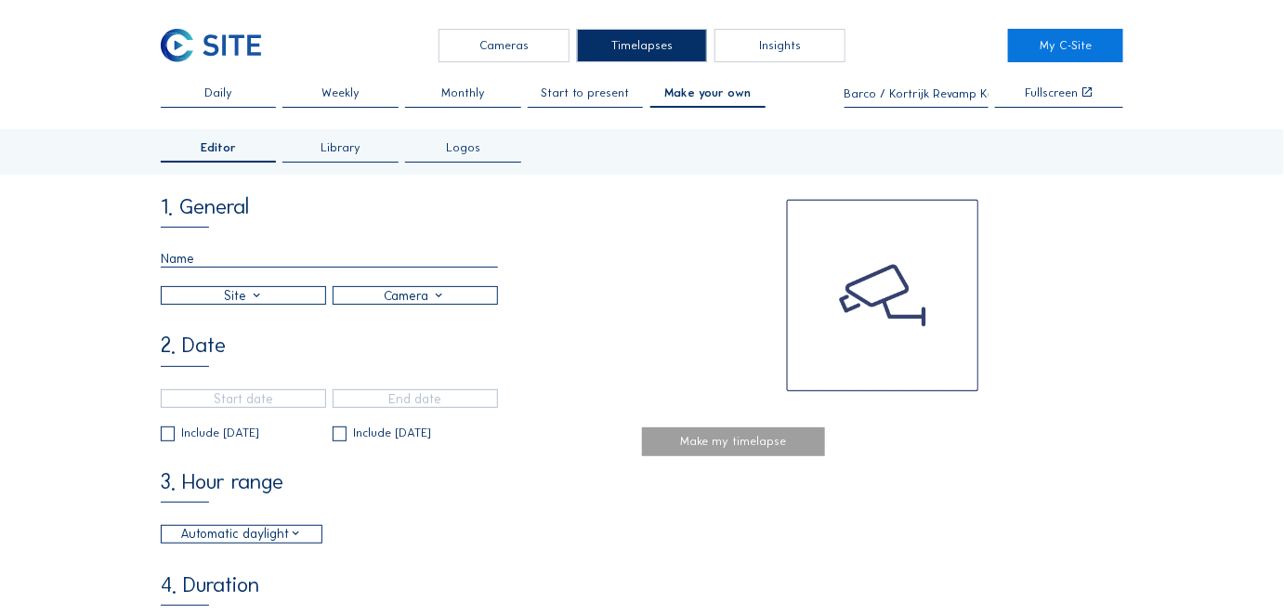
click at [178, 261] on input "text" at bounding box center [329, 259] width 337 height 18
type input "e"
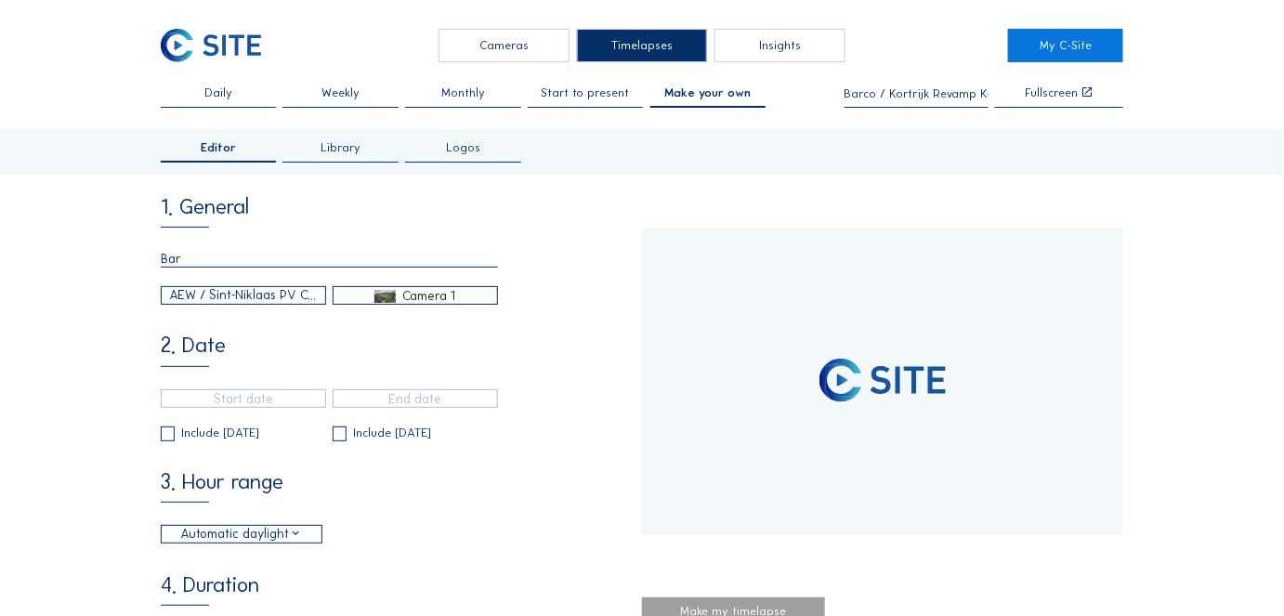
type input "Barc"
type input "[DATE] 15:40"
type input "[DATE] 15:55"
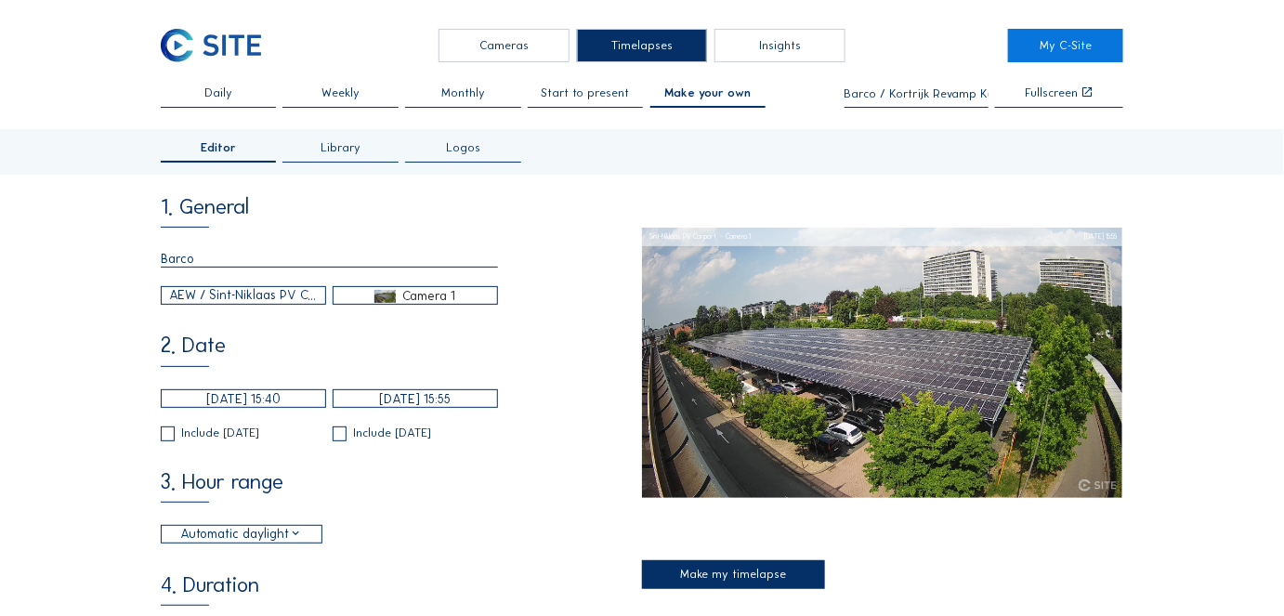
type input "Barco"
click at [245, 298] on div "AEW / Sint-Niklaas PV Carport" at bounding box center [243, 296] width 147 height 20
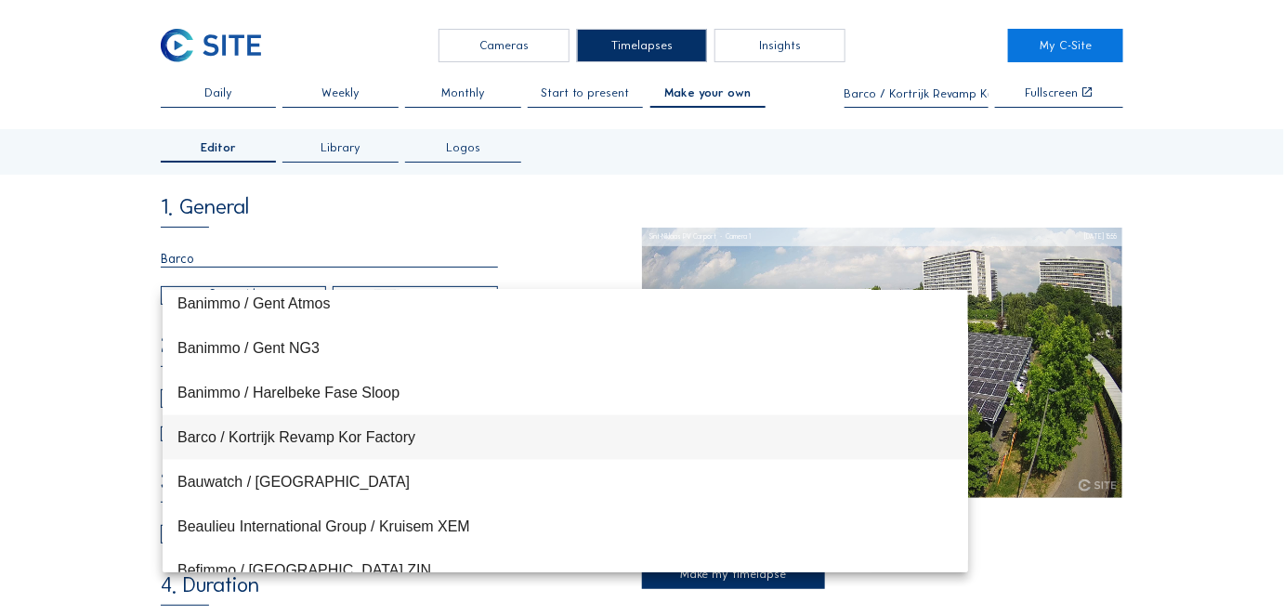
scroll to position [3300, 0]
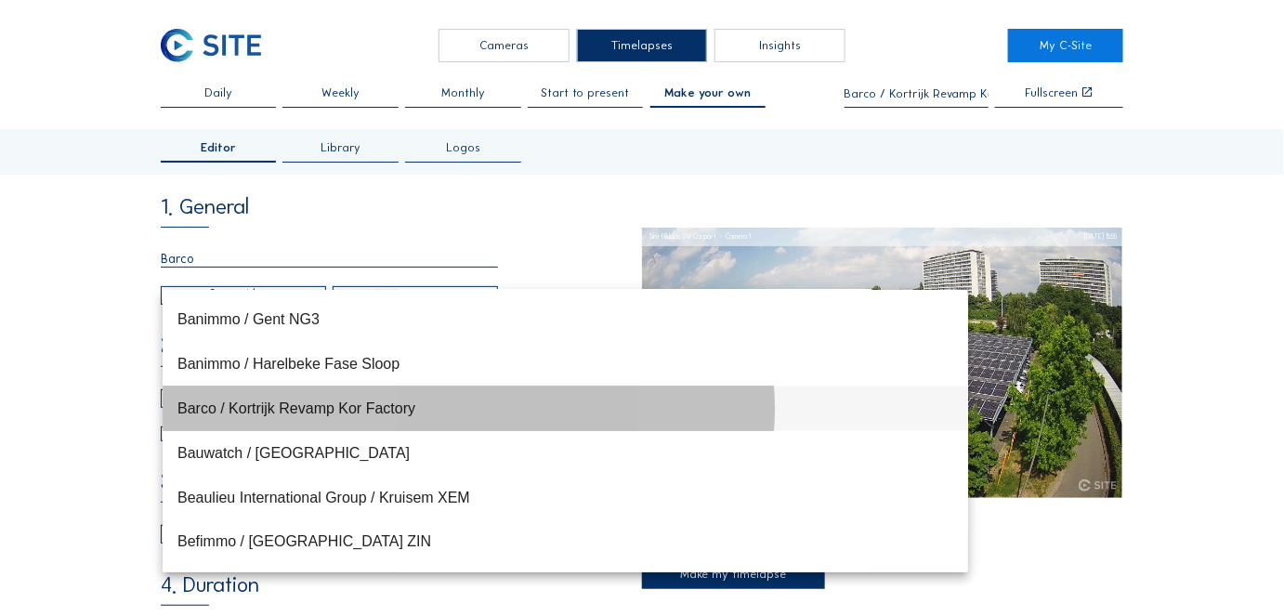
click at [235, 401] on div "Barco / Kortrijk Revamp Kor Factory" at bounding box center [565, 408] width 776 height 18
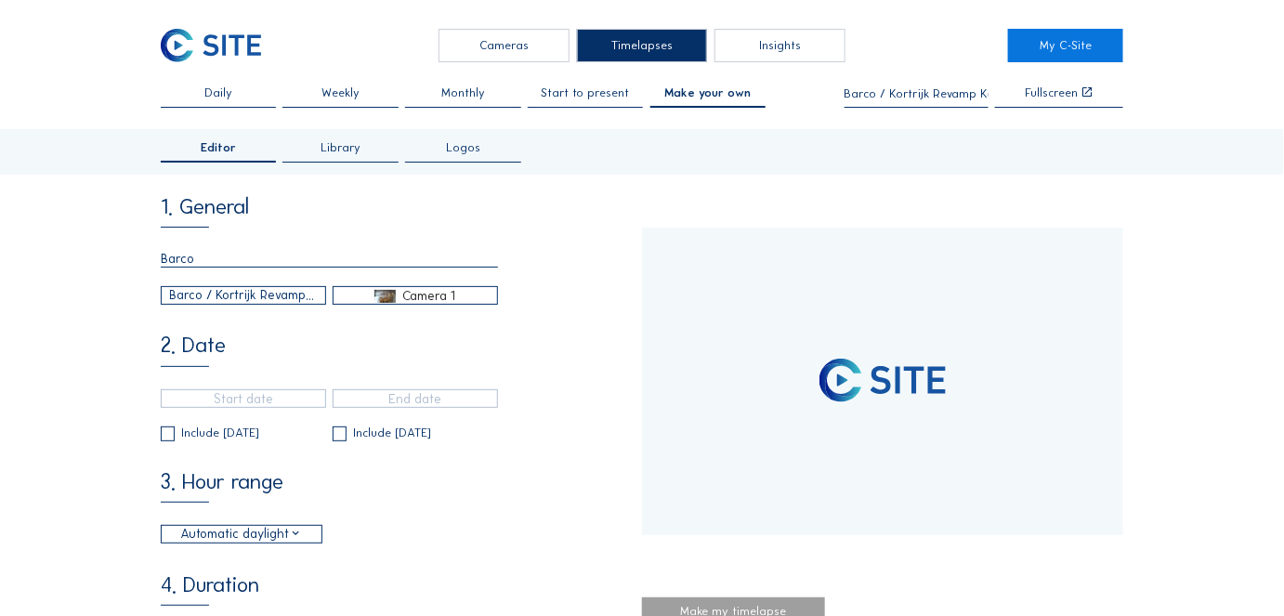
type input "[DATE] 10:15"
type input "[DATE] 11:45"
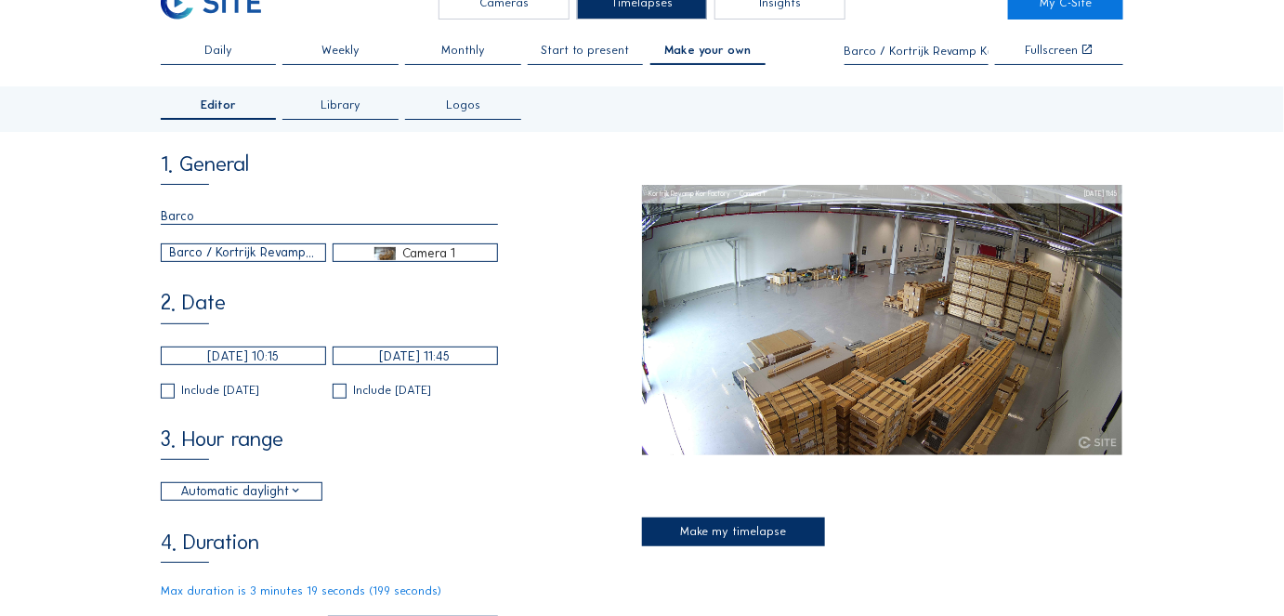
scroll to position [84, 0]
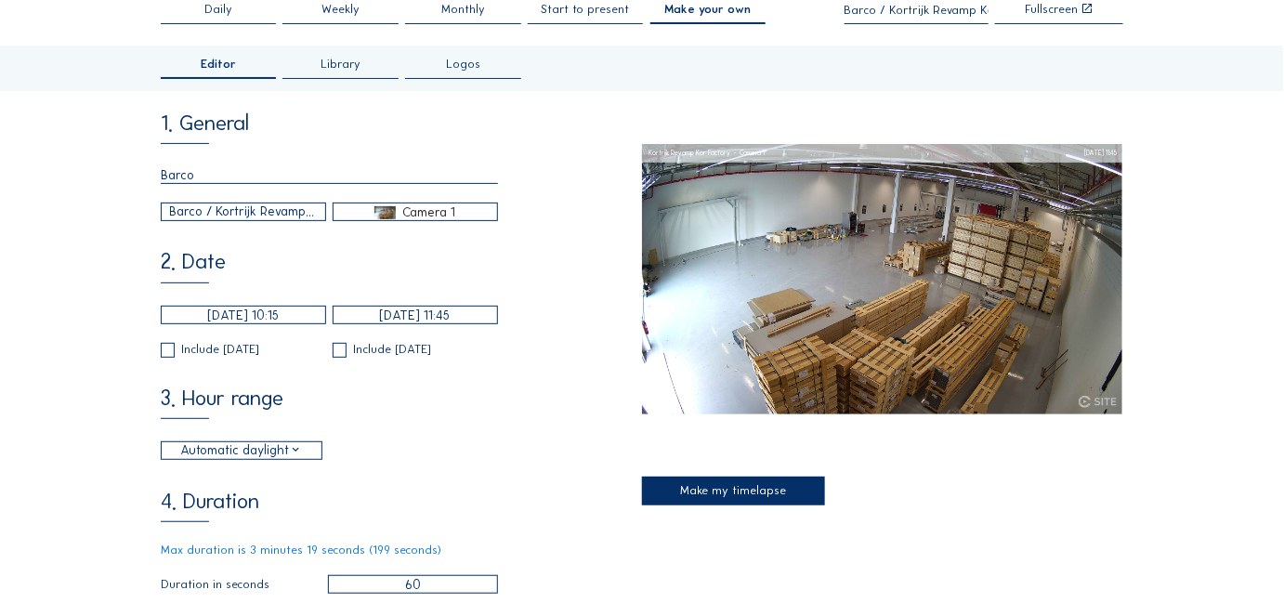
click at [280, 322] on input "[DATE] 10:15" at bounding box center [243, 315] width 165 height 19
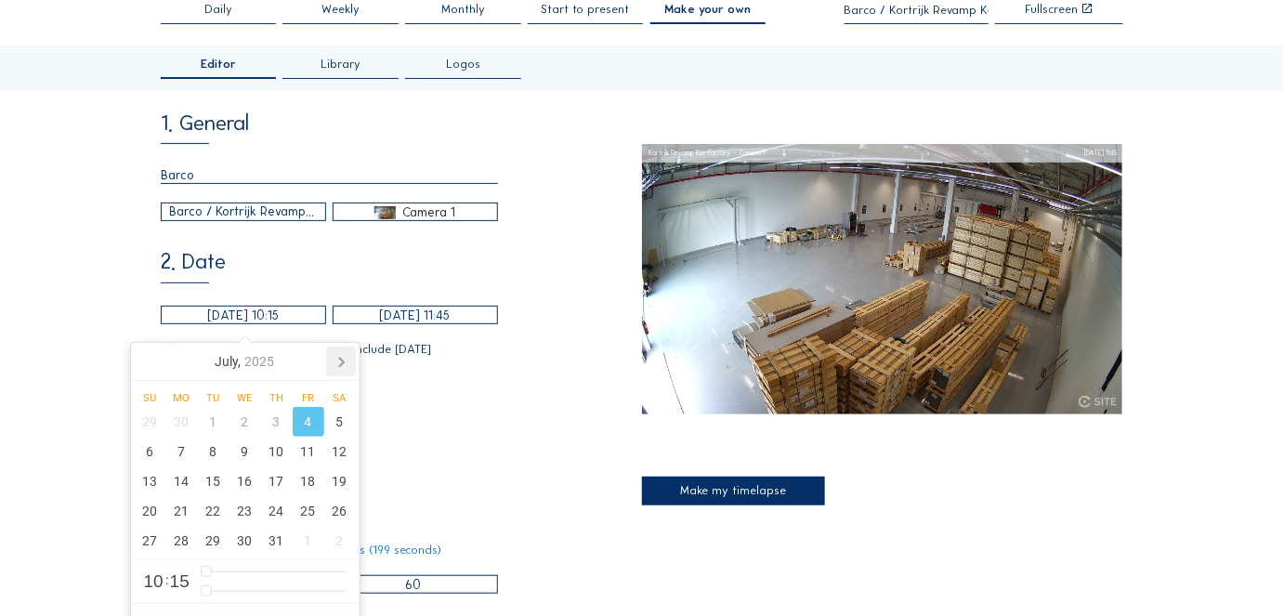
click at [344, 365] on icon at bounding box center [341, 362] width 30 height 30
click at [305, 484] on div "15" at bounding box center [309, 481] width 32 height 30
type input "[DATE] 10:15"
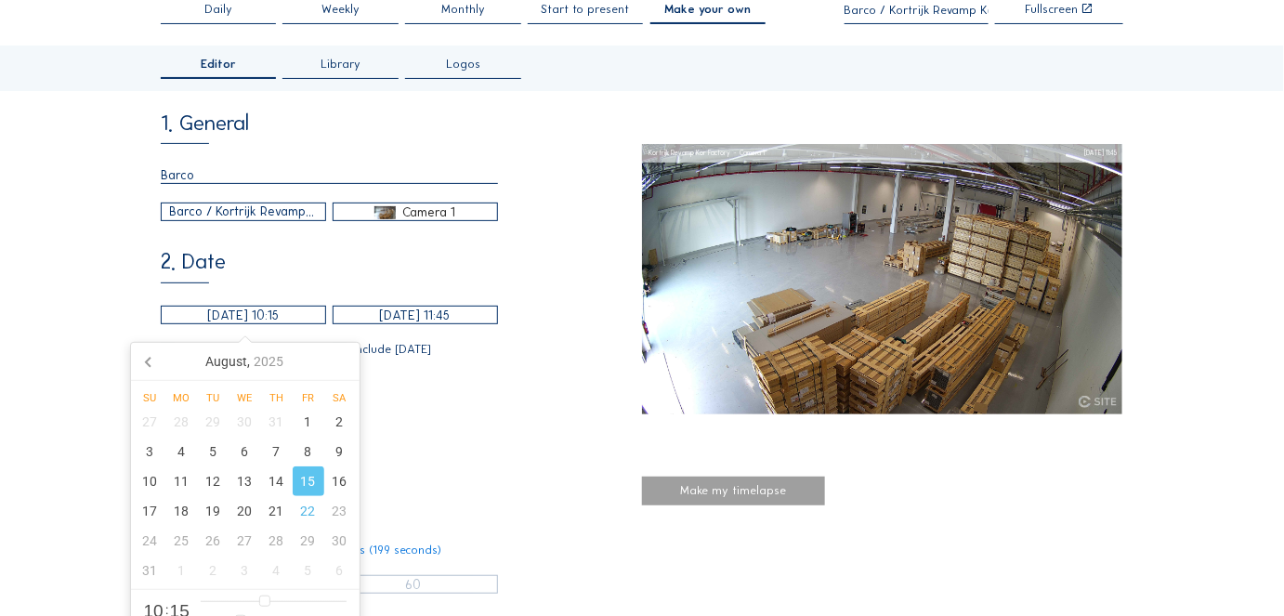
type input "27"
click at [401, 314] on input "[DATE] 11:45" at bounding box center [415, 315] width 165 height 19
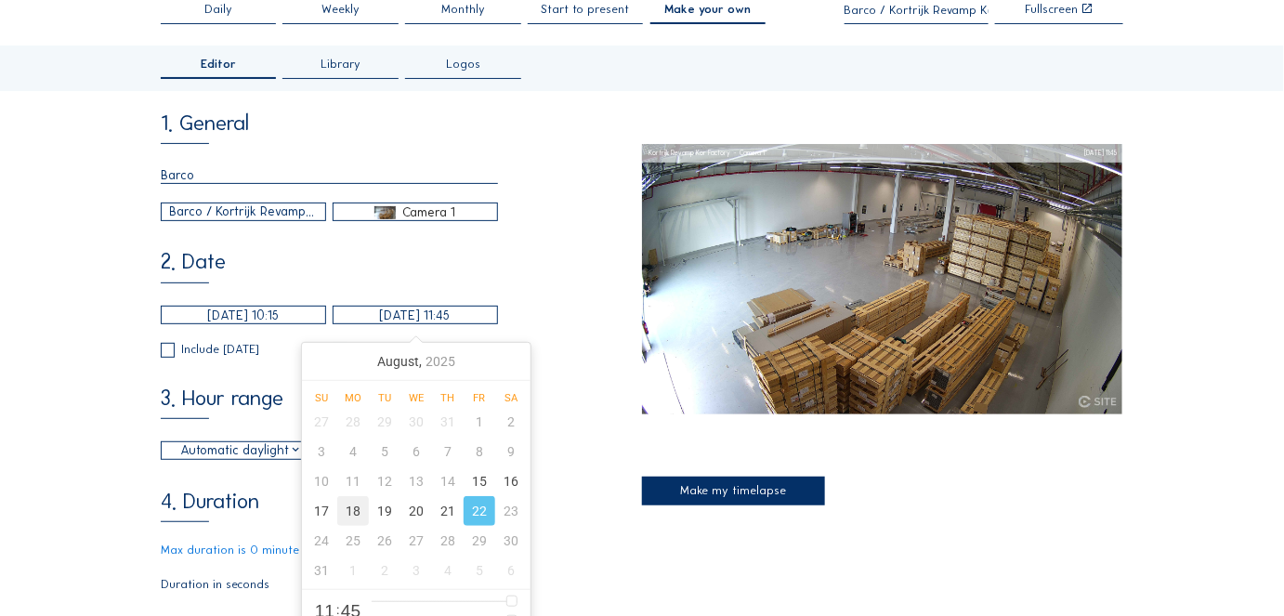
click at [350, 510] on div "18" at bounding box center [353, 511] width 32 height 30
type input "[DATE] 11:45"
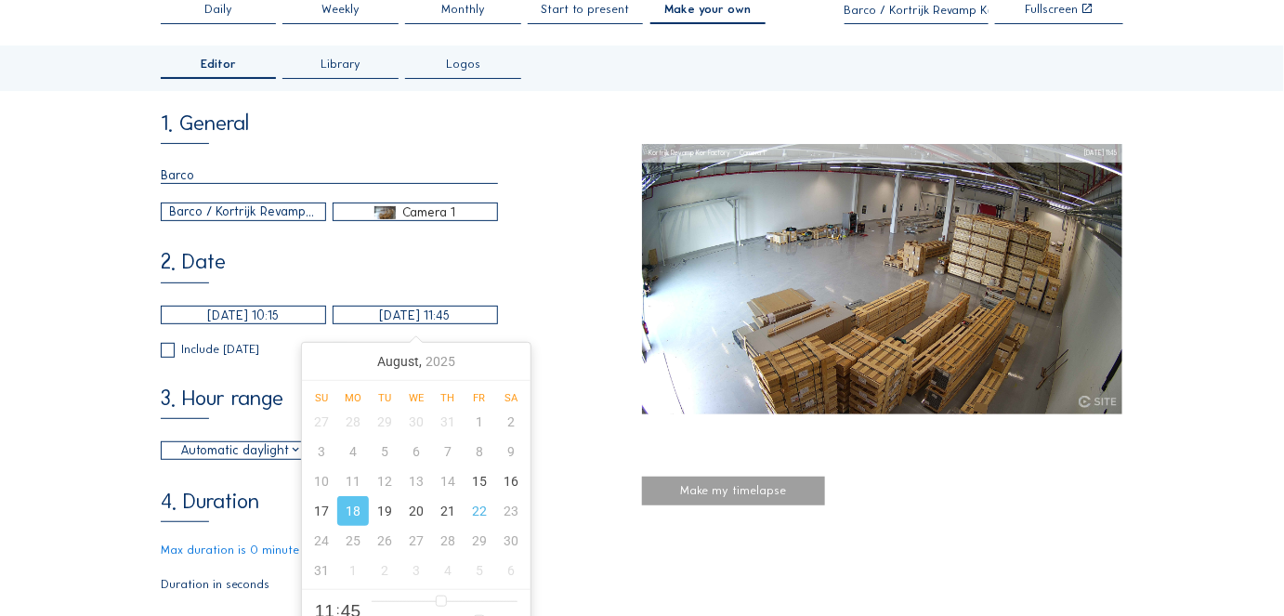
type input "6"
click at [517, 299] on div "2. Date [DATE] 10:15 [DATE] 11:45 Include [DATE] Include [DATE]" at bounding box center [401, 304] width 481 height 105
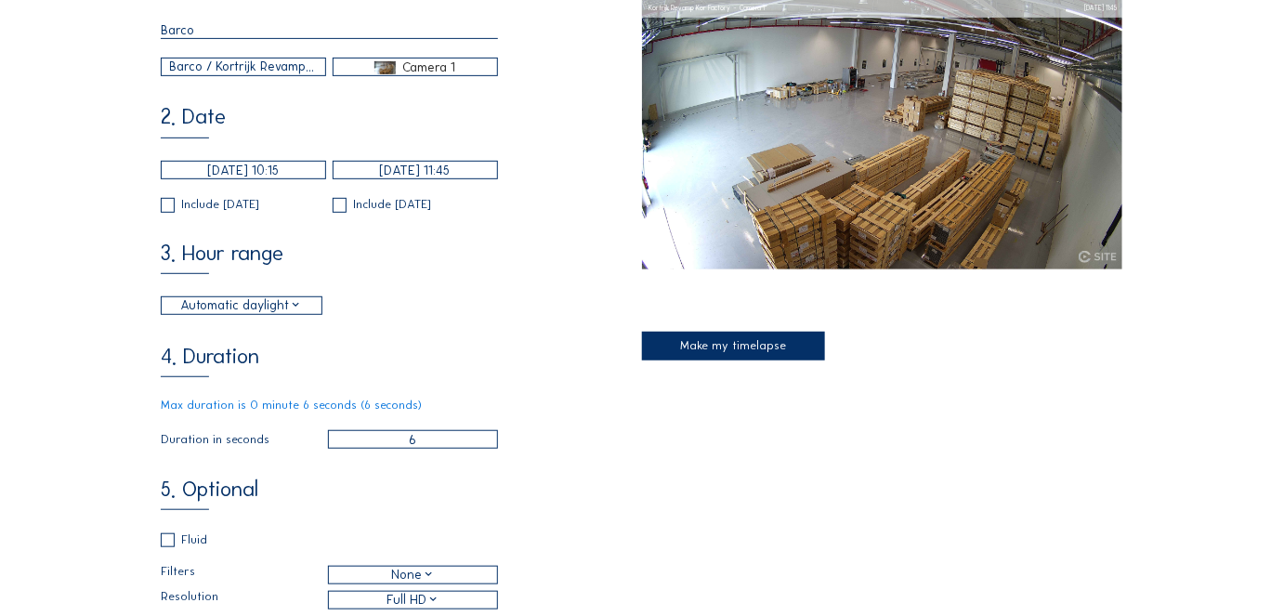
scroll to position [253, 0]
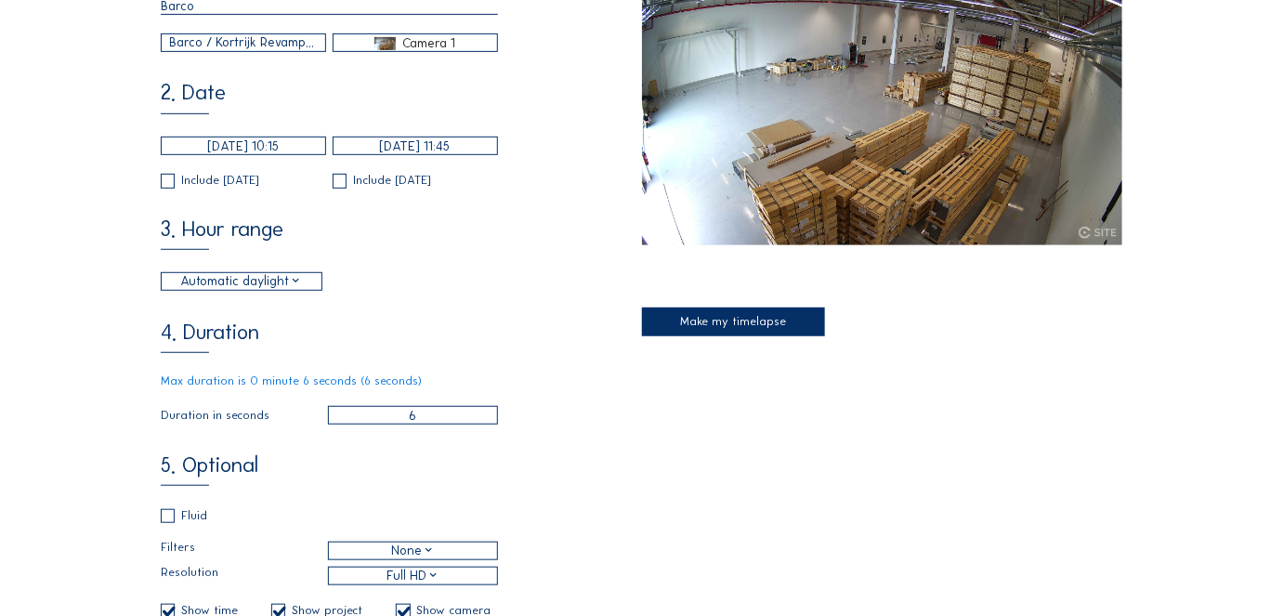
click at [168, 187] on input "checkbox" at bounding box center [167, 181] width 12 height 12
checkbox input "true"
click at [344, 187] on input "checkbox" at bounding box center [339, 181] width 12 height 12
checkbox input "true"
click at [431, 424] on input "6" at bounding box center [412, 415] width 169 height 19
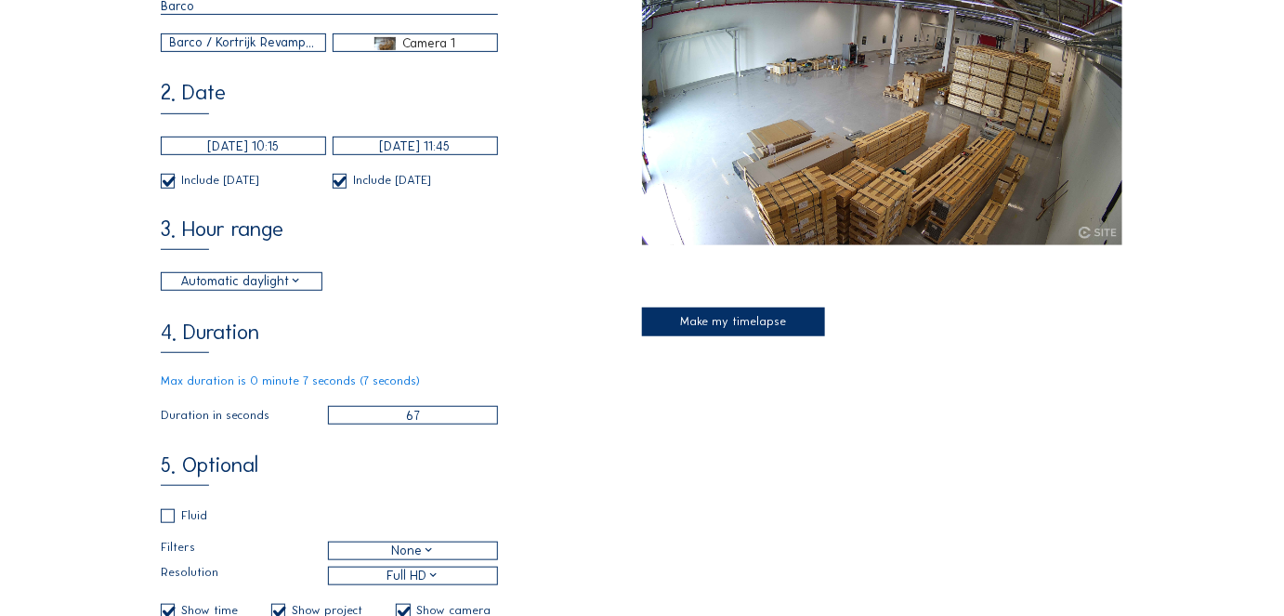
type input "6"
type input "7"
click at [514, 333] on div "4. Duration Max duration is 0 minute 7 seconds (7 seconds) Duration in seconds 7" at bounding box center [401, 373] width 481 height 103
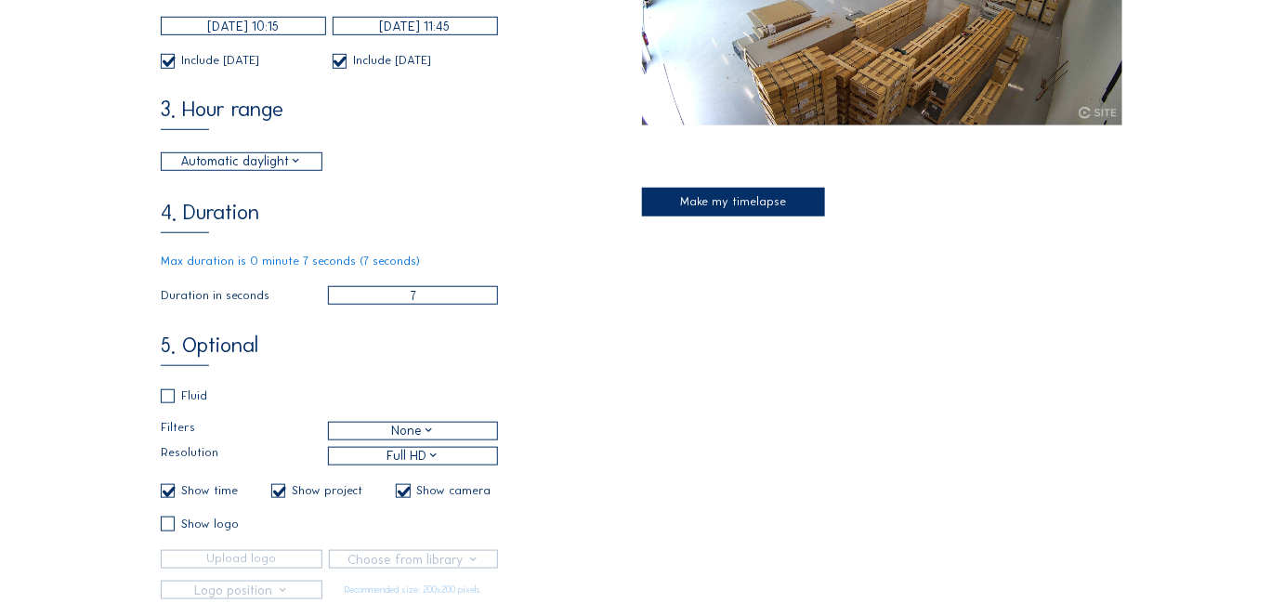
scroll to position [422, 0]
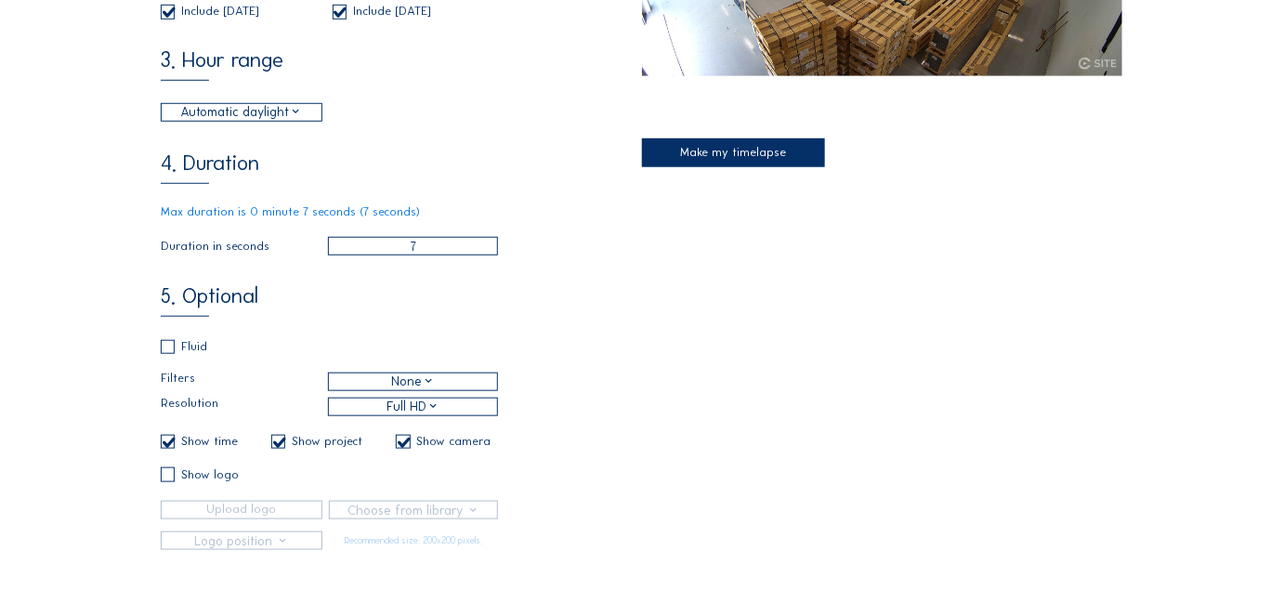
click at [384, 390] on div "None" at bounding box center [412, 381] width 167 height 17
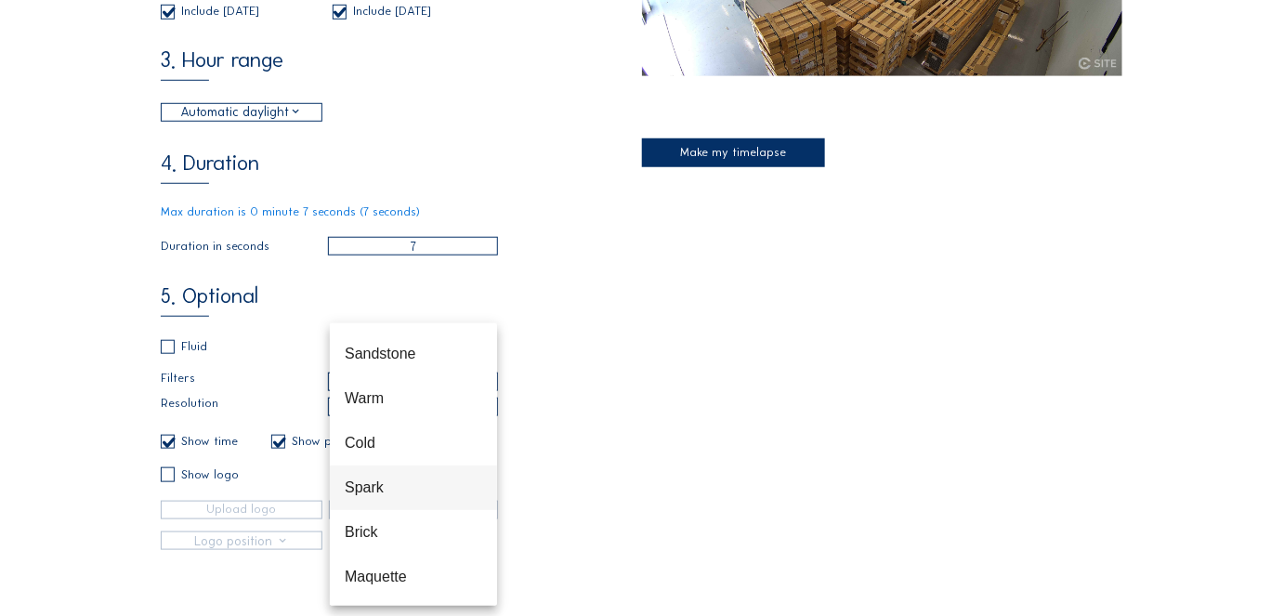
scroll to position [89, 0]
click at [524, 492] on div "5. Optional Fluid Filters None Resolution Full HD Show time Show project Show c…" at bounding box center [401, 418] width 481 height 264
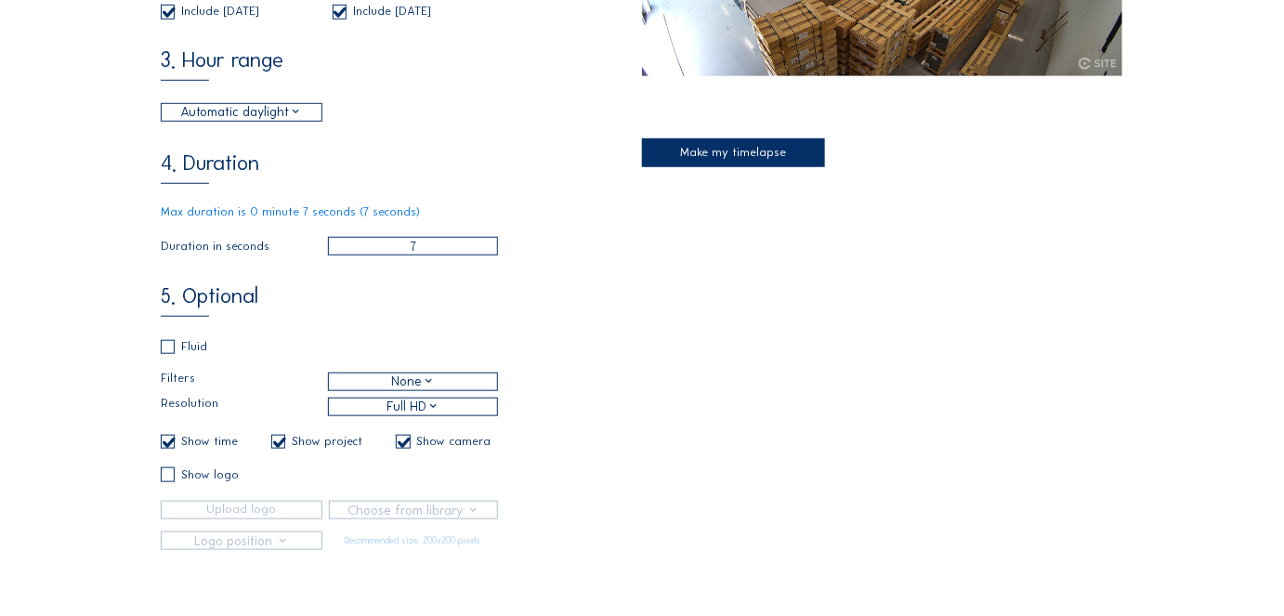
scroll to position [506, 0]
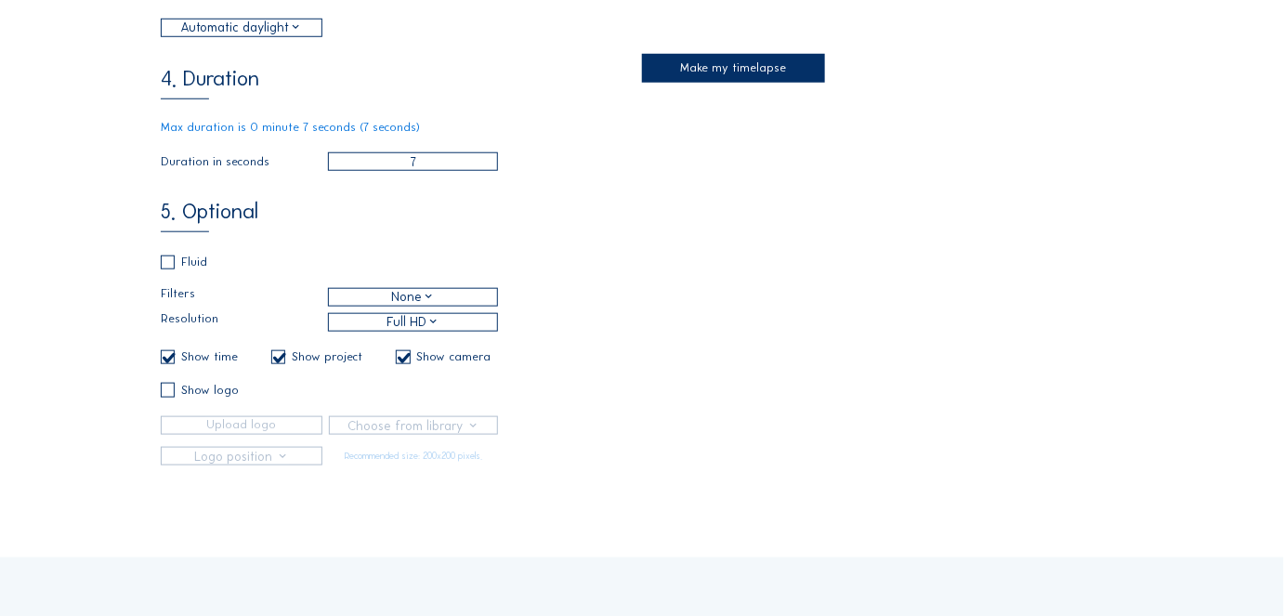
click at [733, 70] on div "Make my timelapse" at bounding box center [733, 68] width 183 height 29
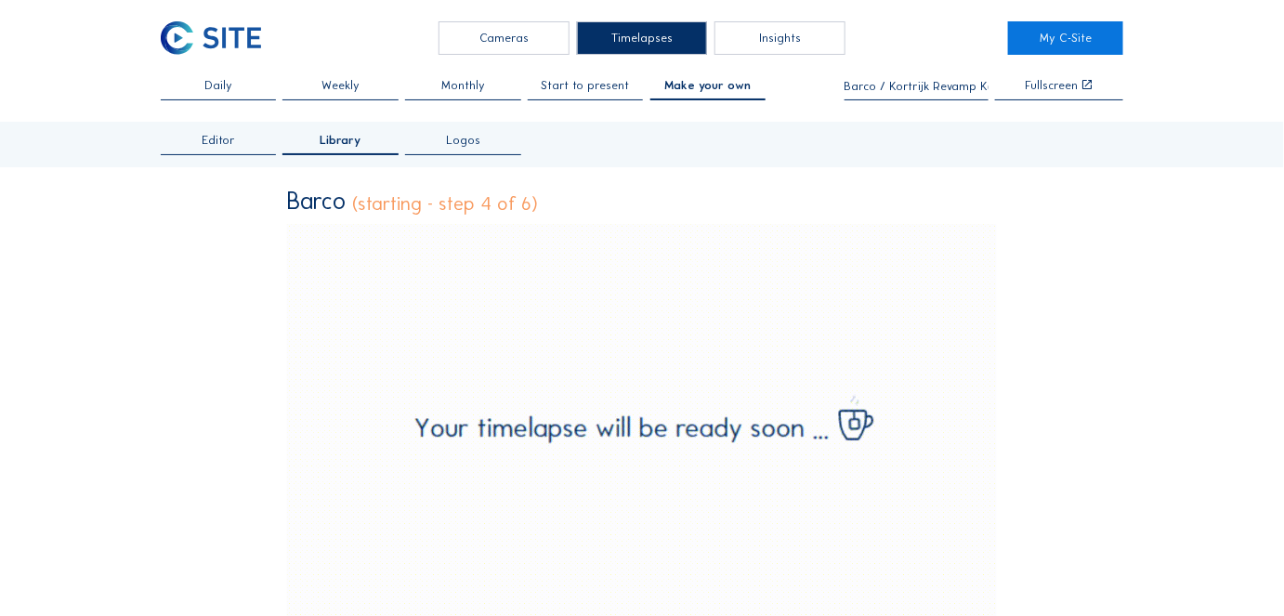
scroll to position [0, 0]
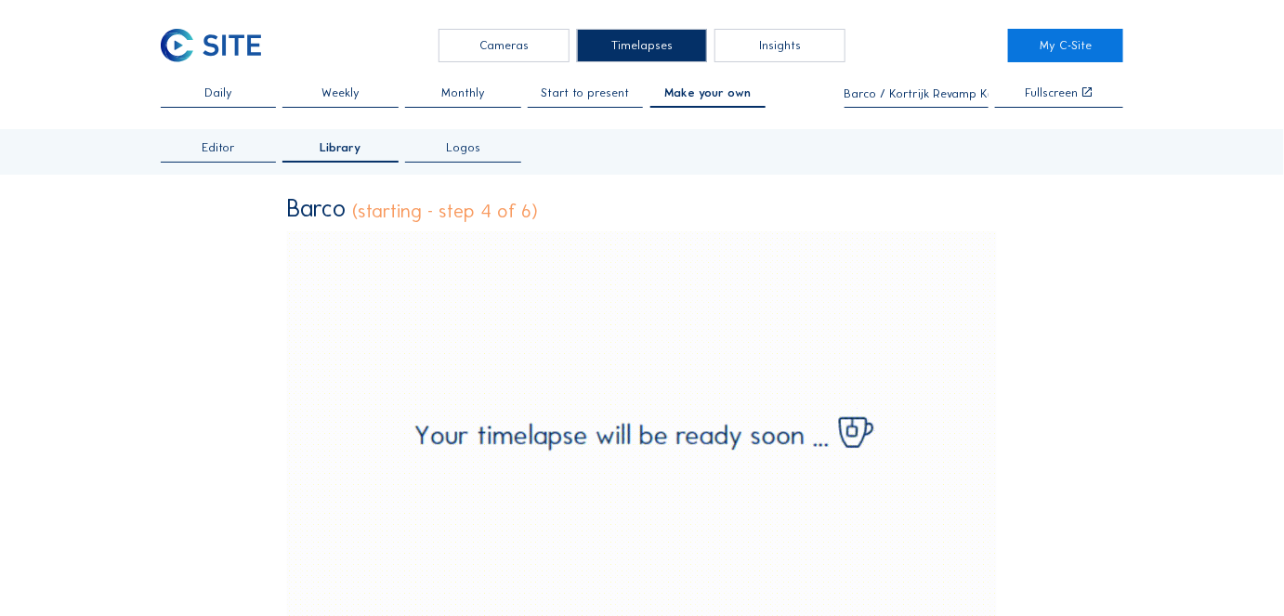
click at [209, 142] on span "Editor" at bounding box center [218, 148] width 33 height 12
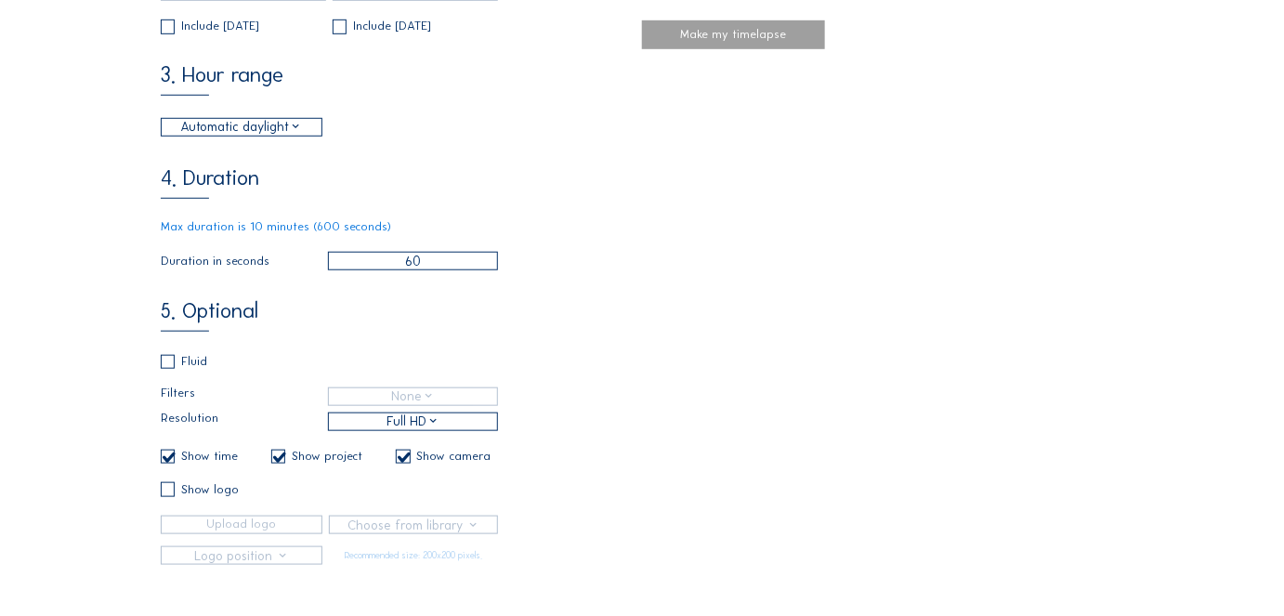
scroll to position [506, 0]
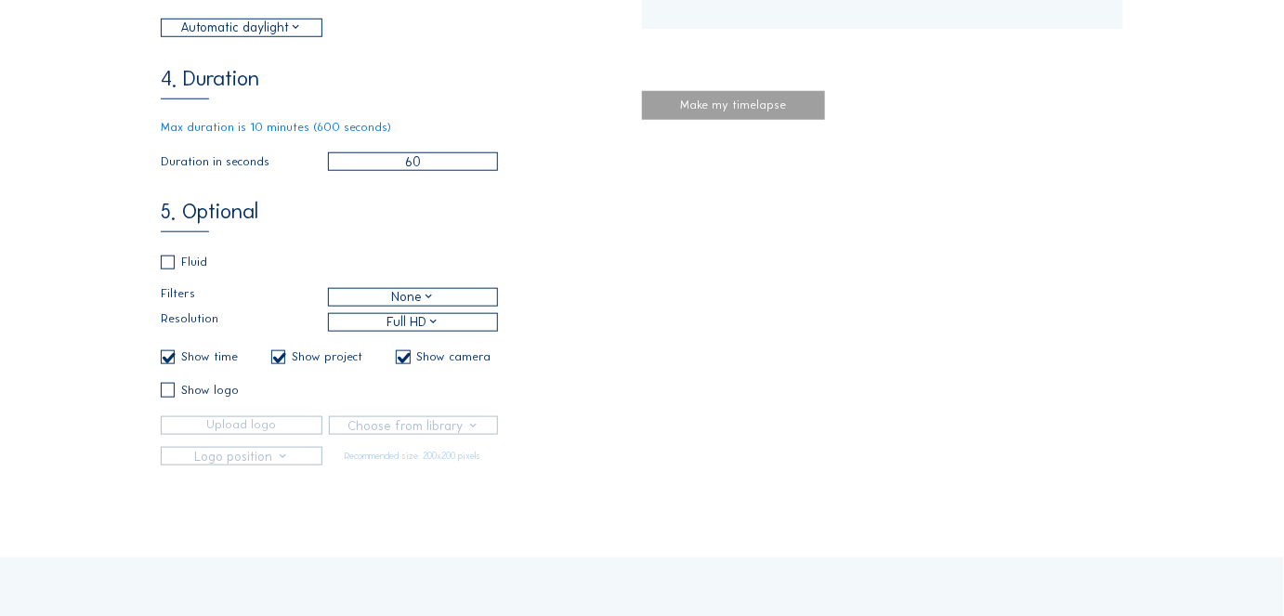
type input "[DATE] 15:40"
type input "[DATE] 15:55"
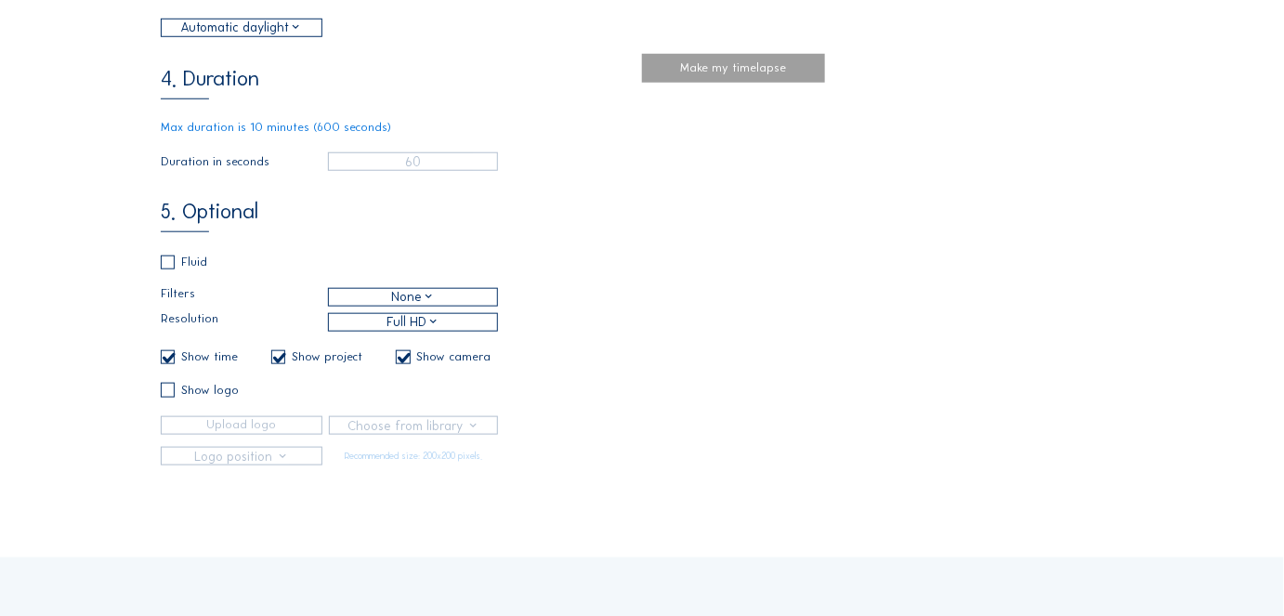
click at [168, 396] on input "checkbox" at bounding box center [167, 390] width 12 height 12
checkbox input "true"
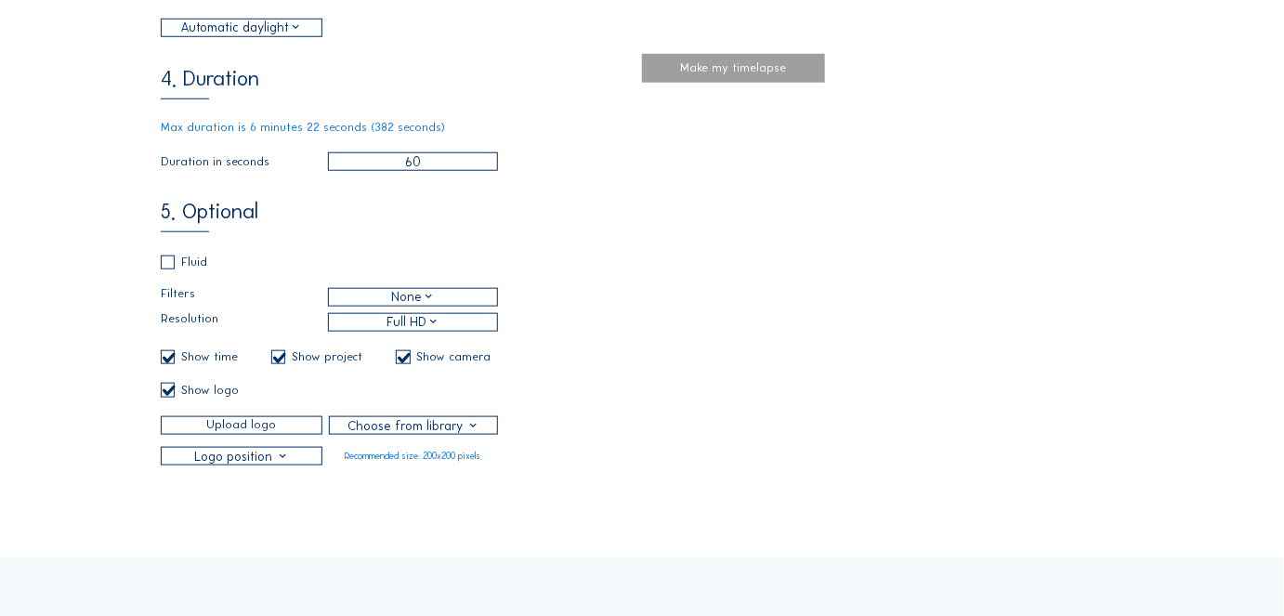
click at [235, 434] on input "Upload logo" at bounding box center [242, 425] width 162 height 19
click at [401, 434] on div at bounding box center [413, 425] width 166 height 17
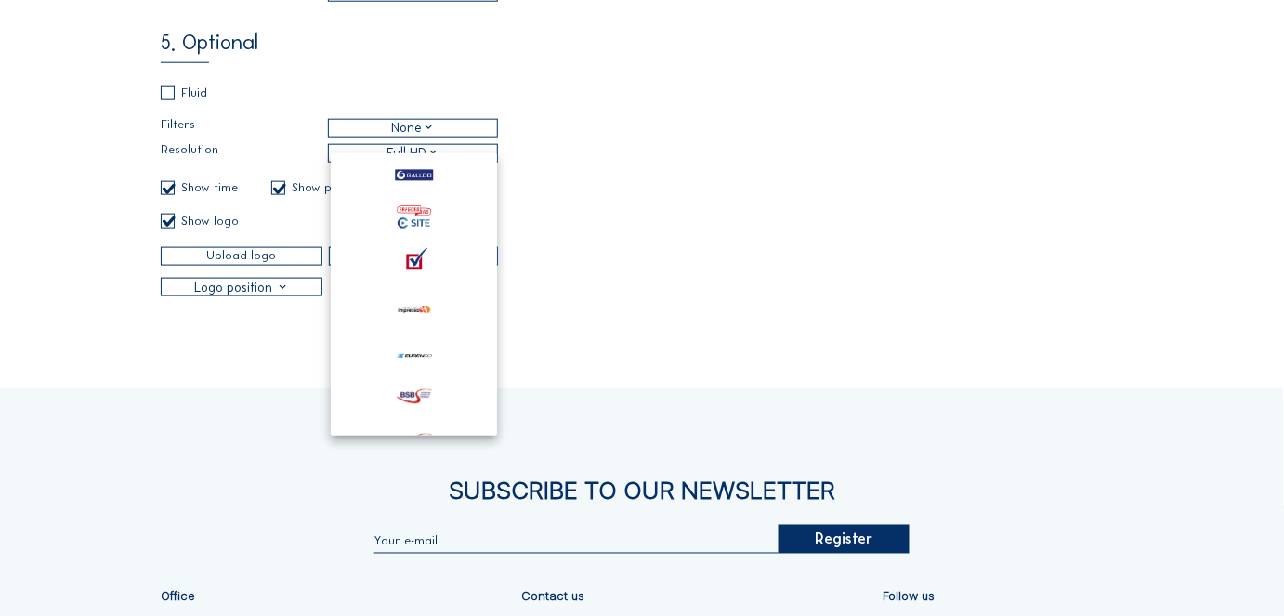
scroll to position [1607, 0]
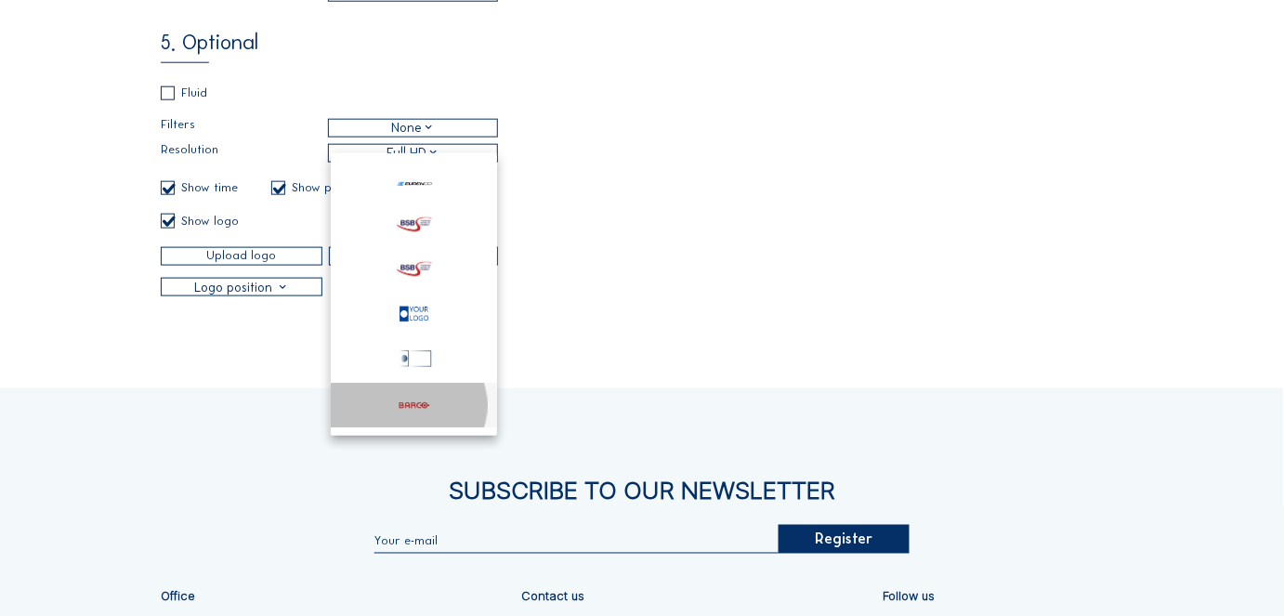
click at [395, 407] on img at bounding box center [414, 406] width 38 height 10
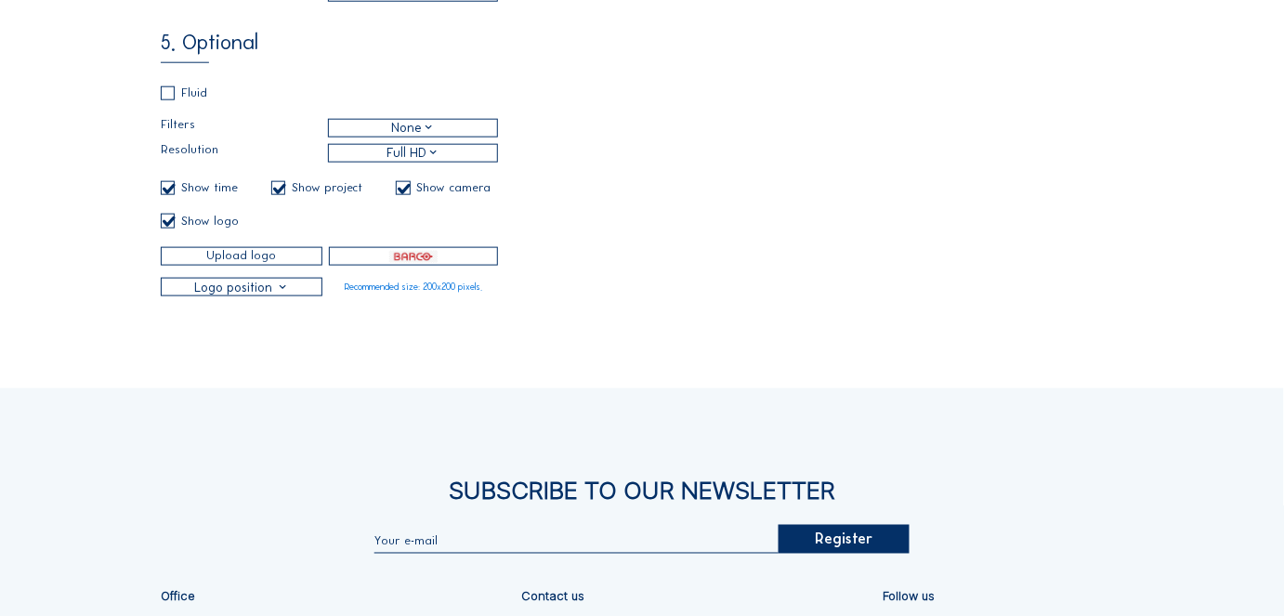
click at [281, 295] on div at bounding box center [242, 287] width 160 height 17
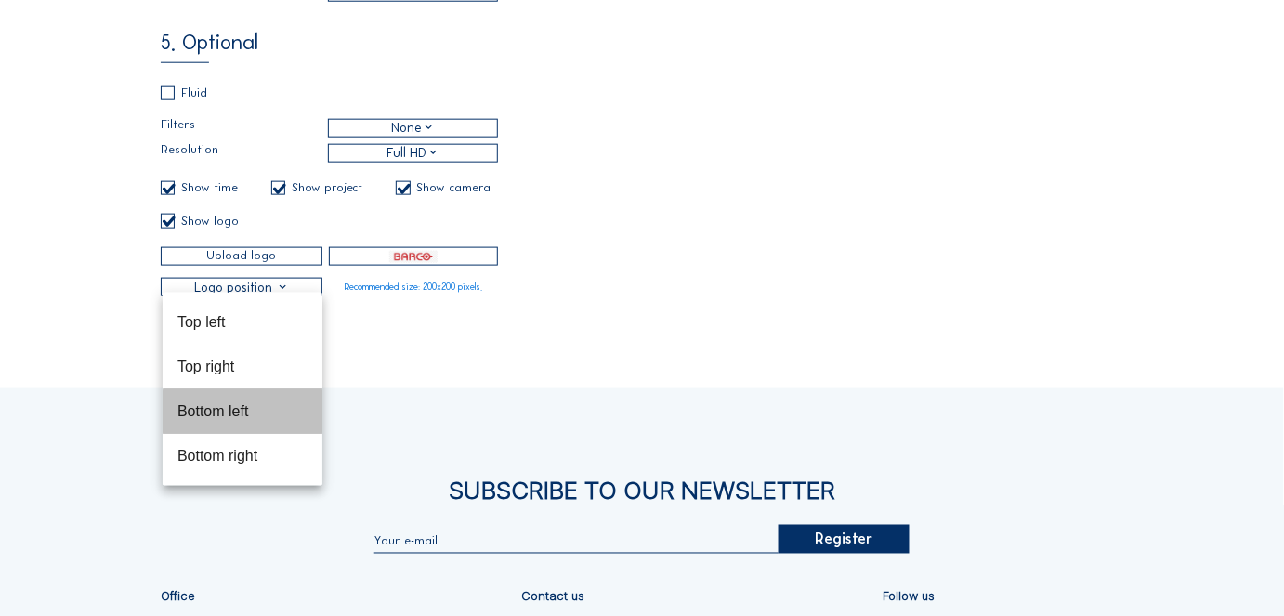
click at [207, 410] on div "Bottom left" at bounding box center [242, 411] width 130 height 18
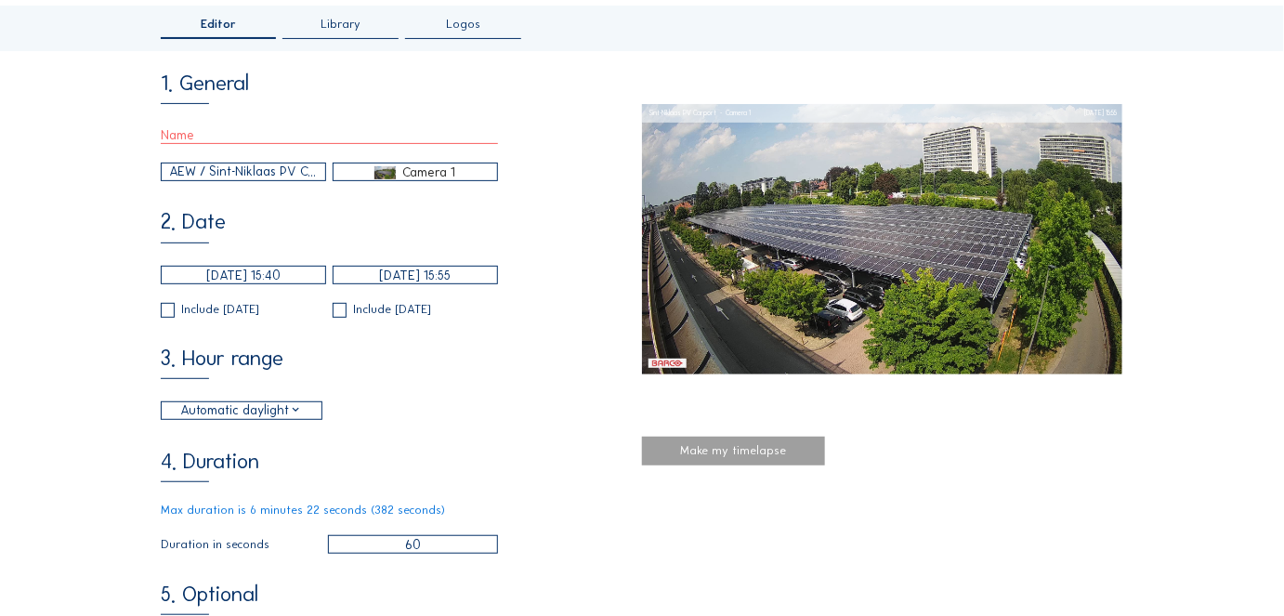
scroll to position [0, 0]
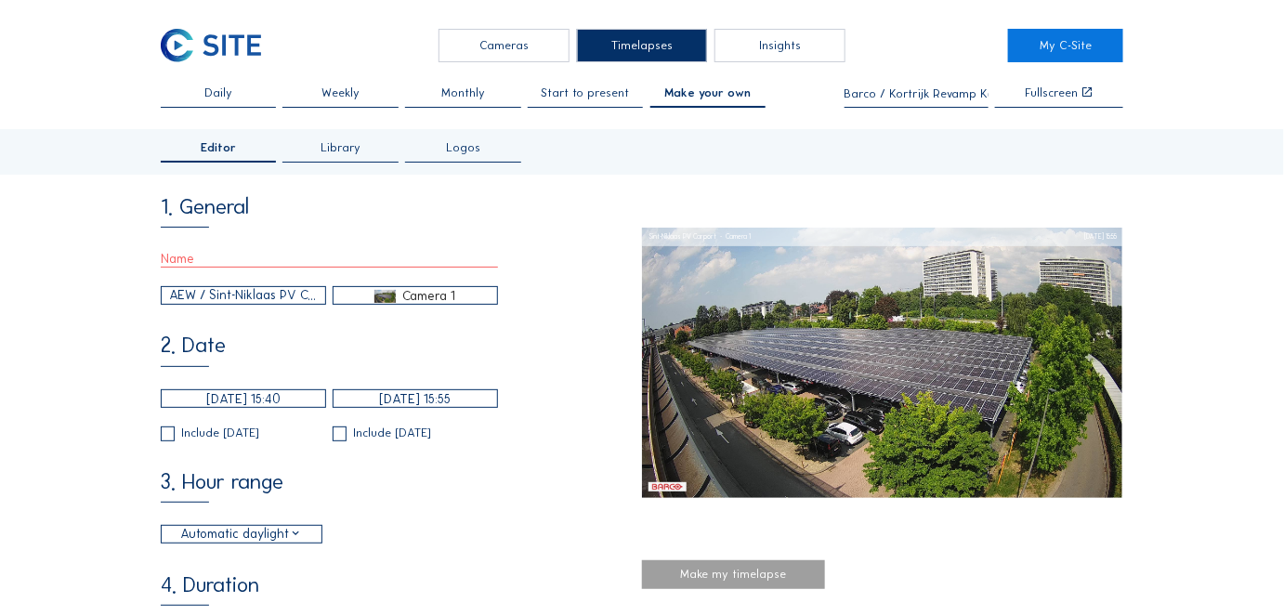
click at [334, 148] on span "Library" at bounding box center [341, 148] width 40 height 12
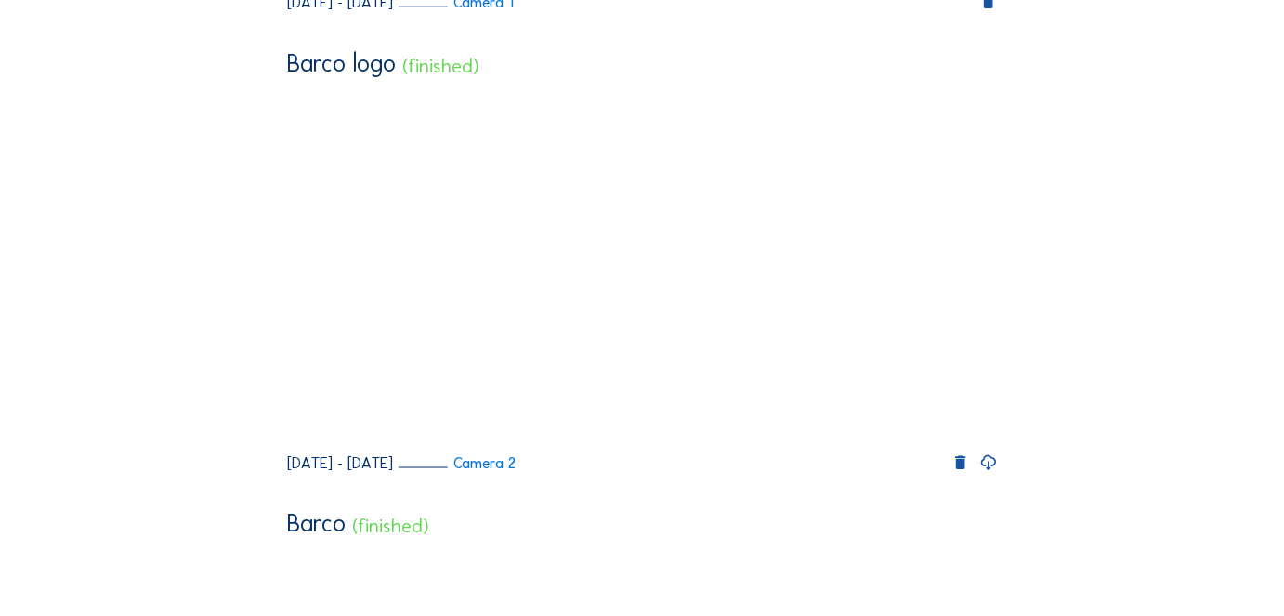
scroll to position [675, 0]
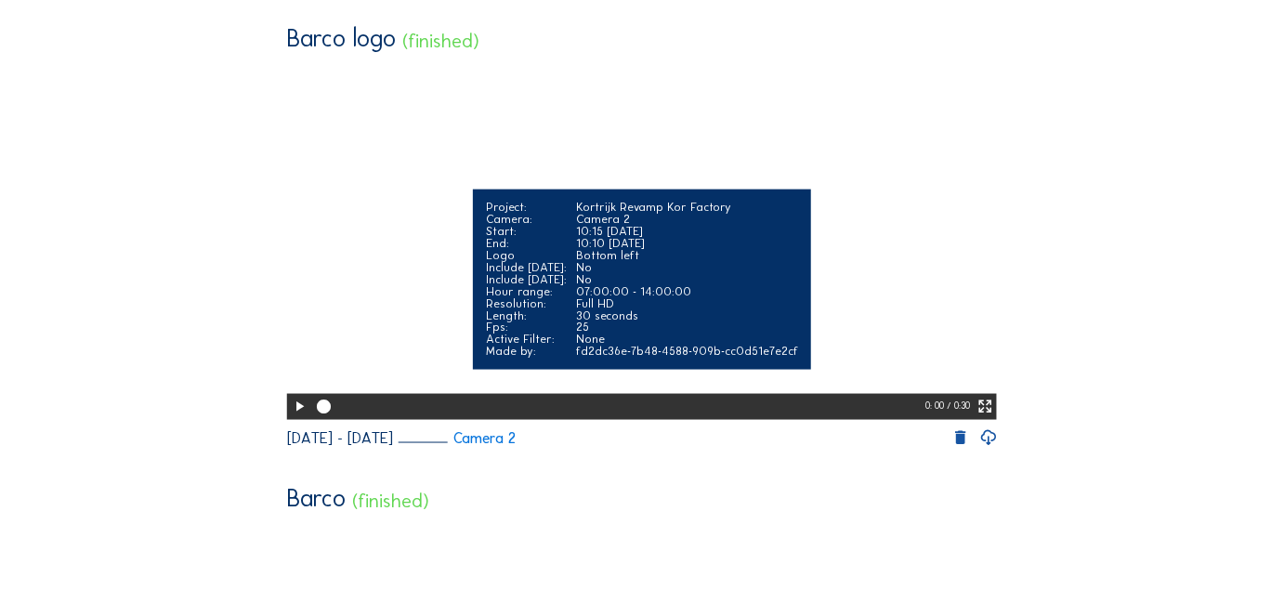
click at [295, 417] on icon at bounding box center [299, 407] width 17 height 20
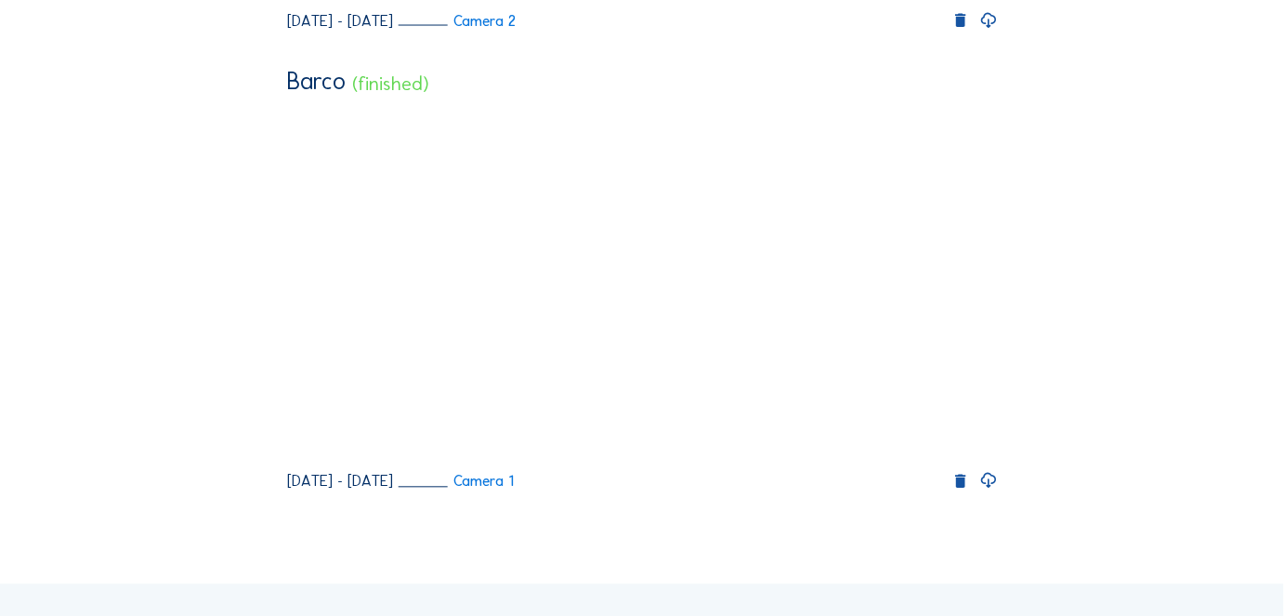
scroll to position [1182, 0]
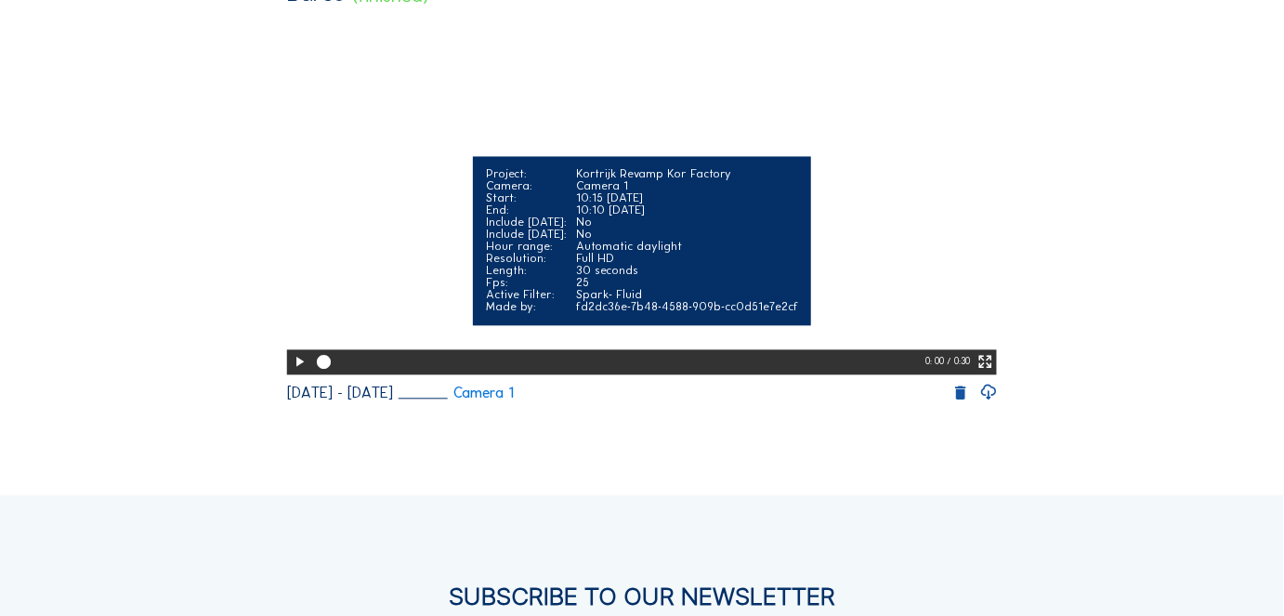
click at [293, 373] on icon at bounding box center [299, 362] width 17 height 20
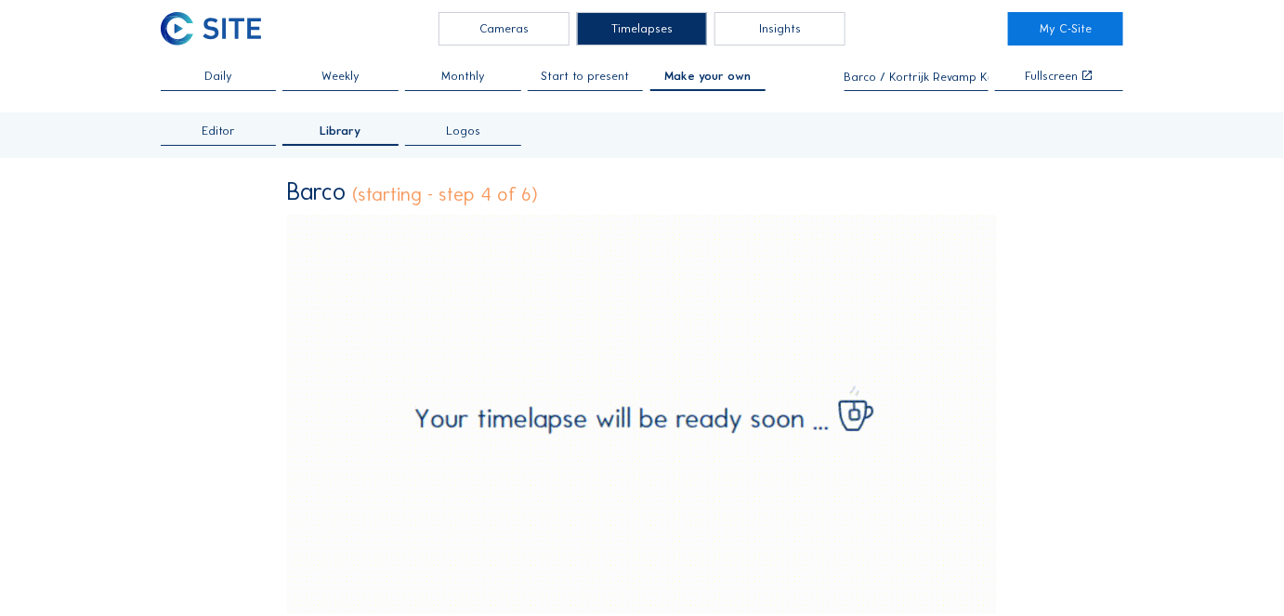
scroll to position [0, 0]
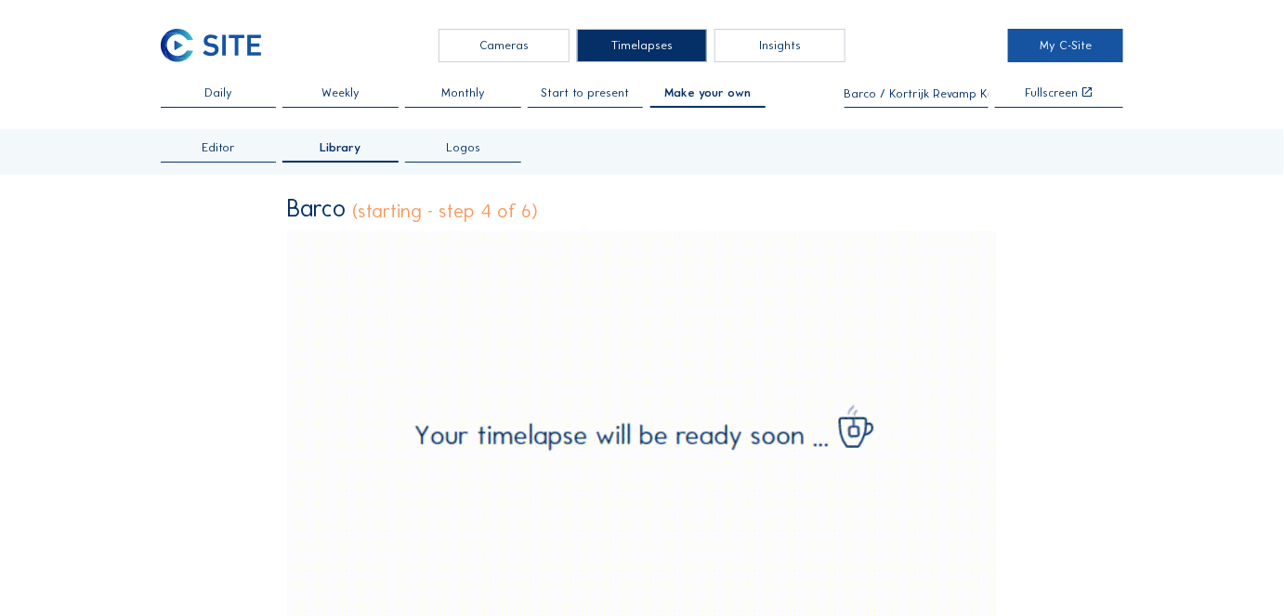
click at [1053, 55] on link "My C-Site" at bounding box center [1065, 45] width 115 height 33
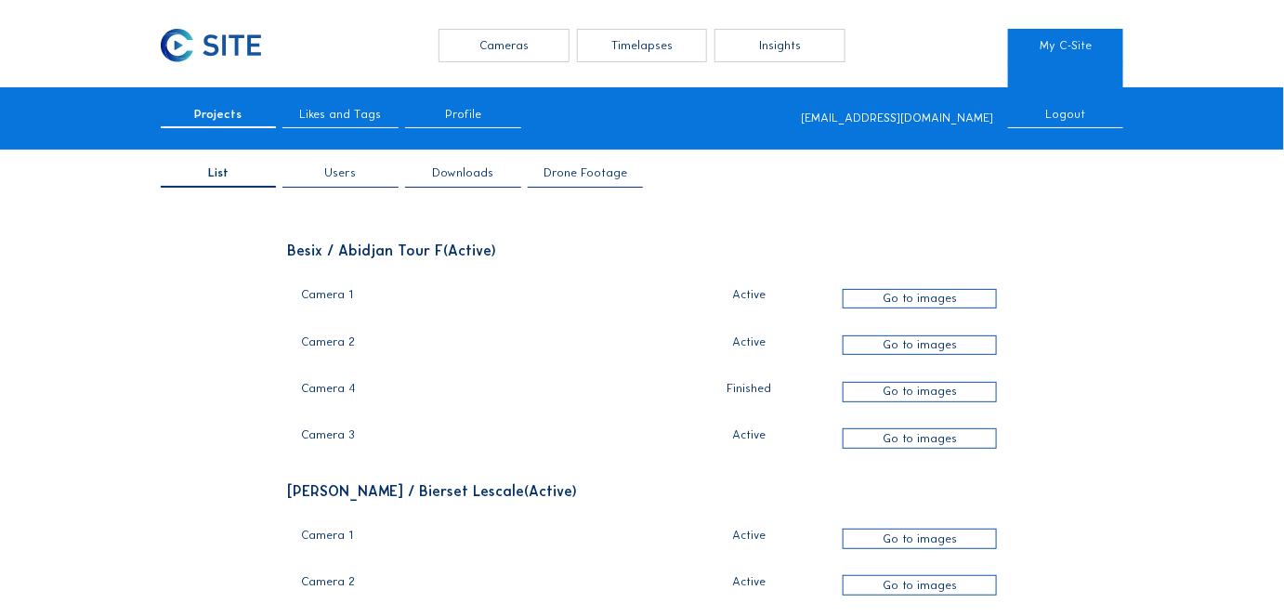
click at [346, 175] on span "Users" at bounding box center [341, 173] width 32 height 12
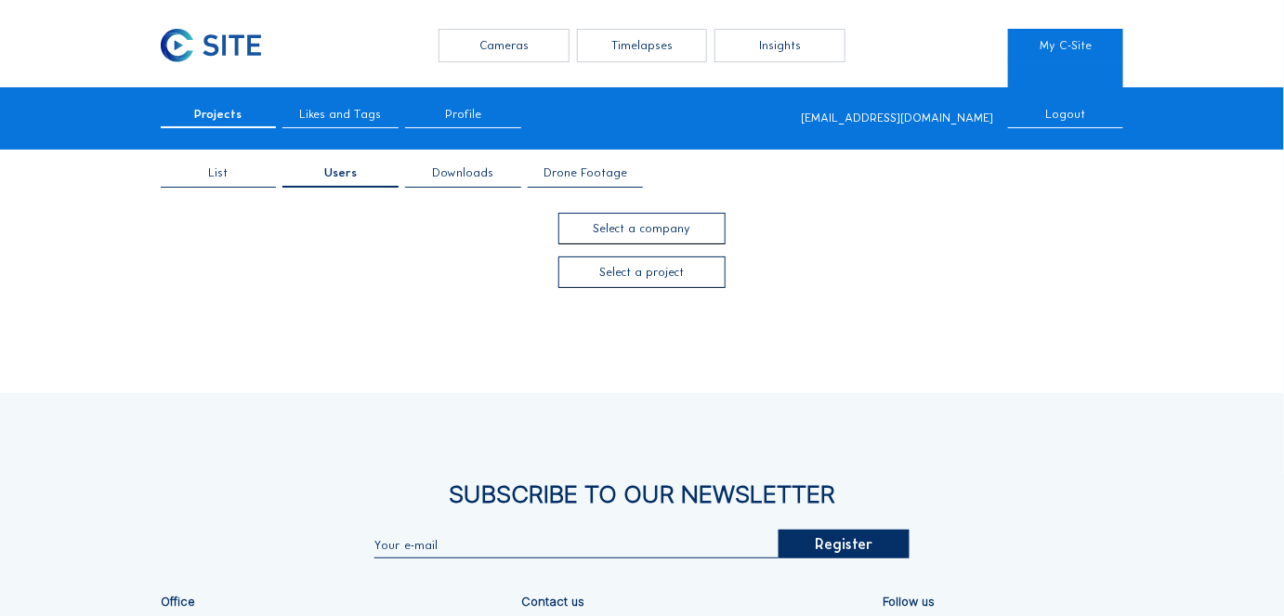
click at [615, 230] on div at bounding box center [641, 229] width 165 height 30
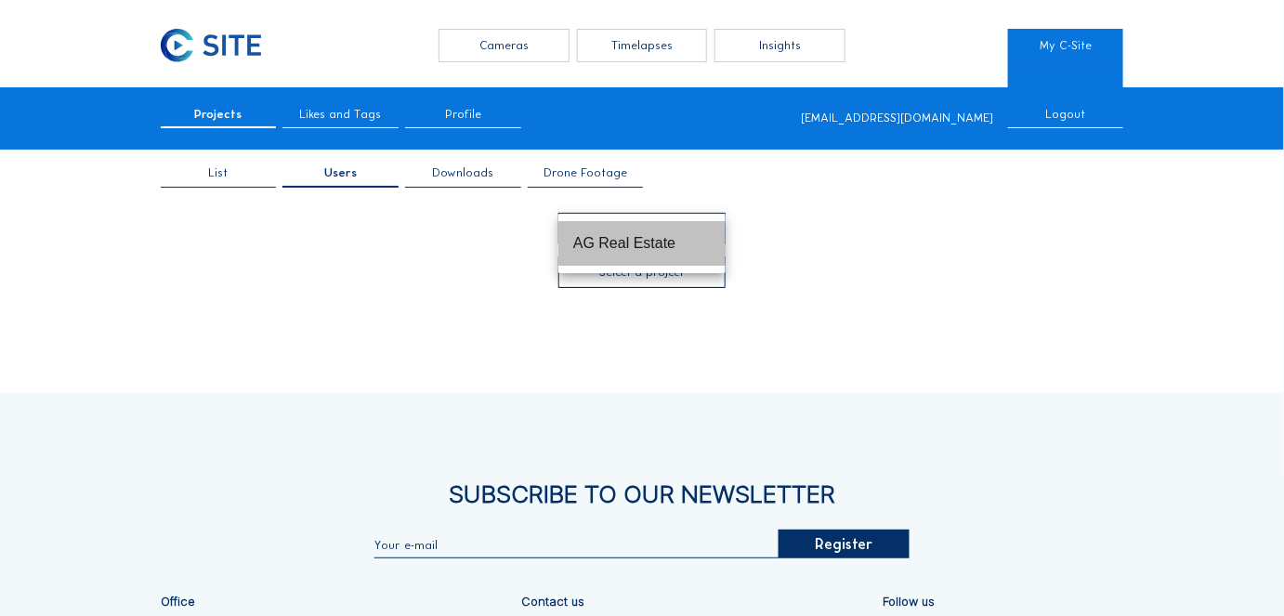
click at [616, 236] on div "AG Real Estate" at bounding box center [641, 243] width 137 height 18
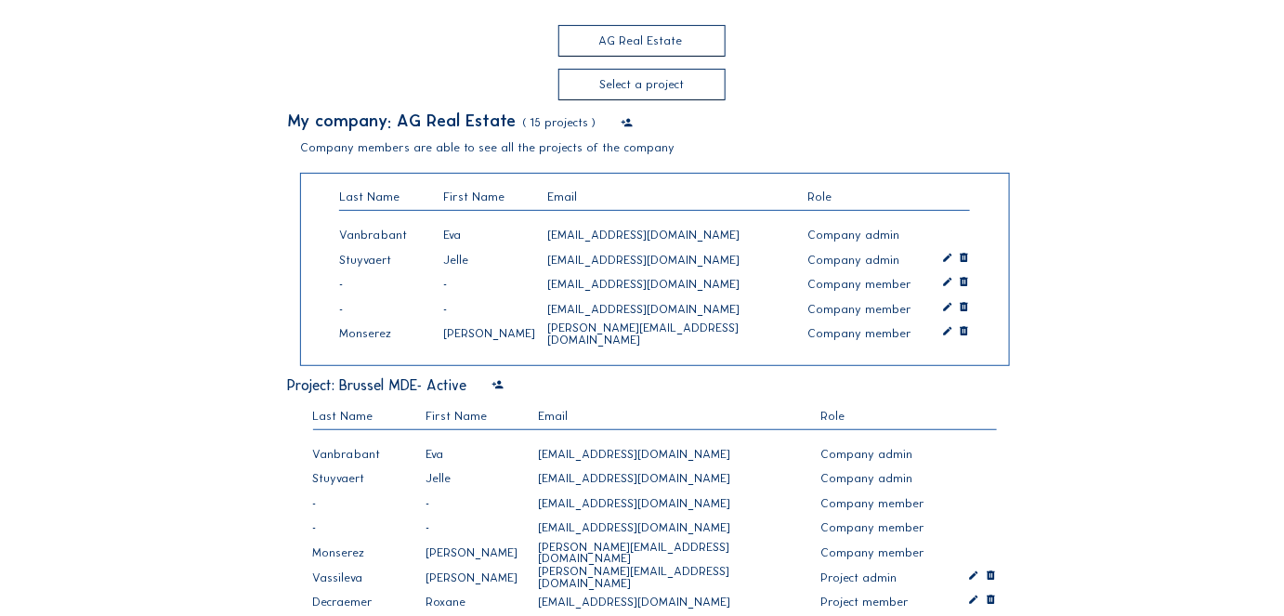
scroll to position [168, 0]
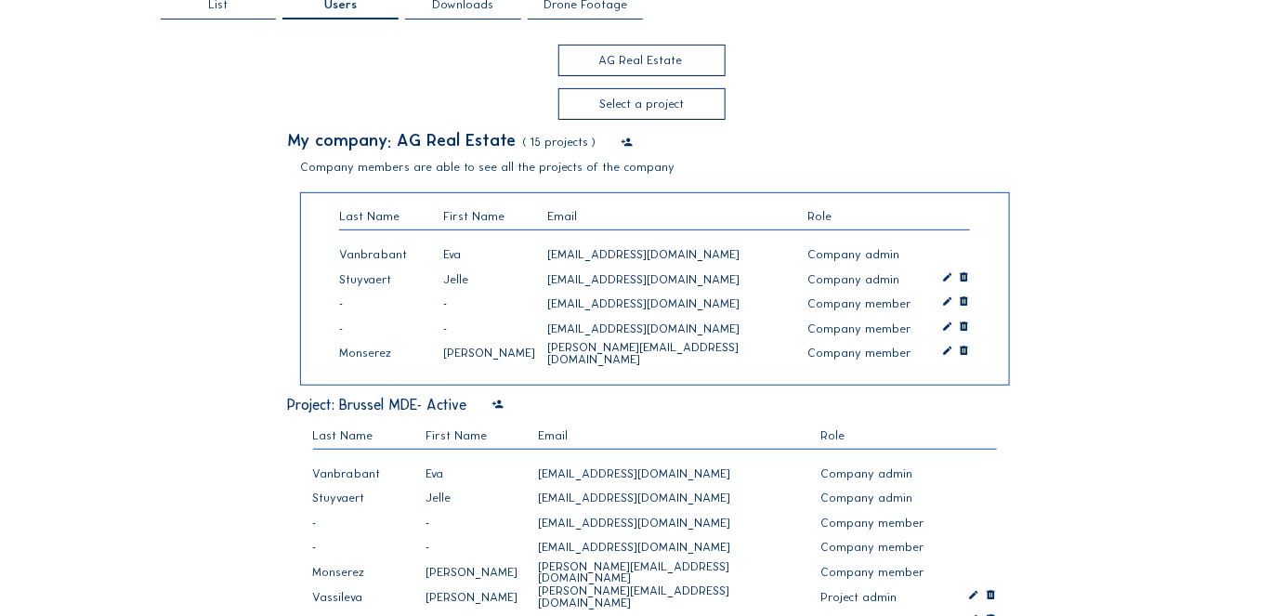
click at [621, 144] on icon at bounding box center [627, 143] width 12 height 14
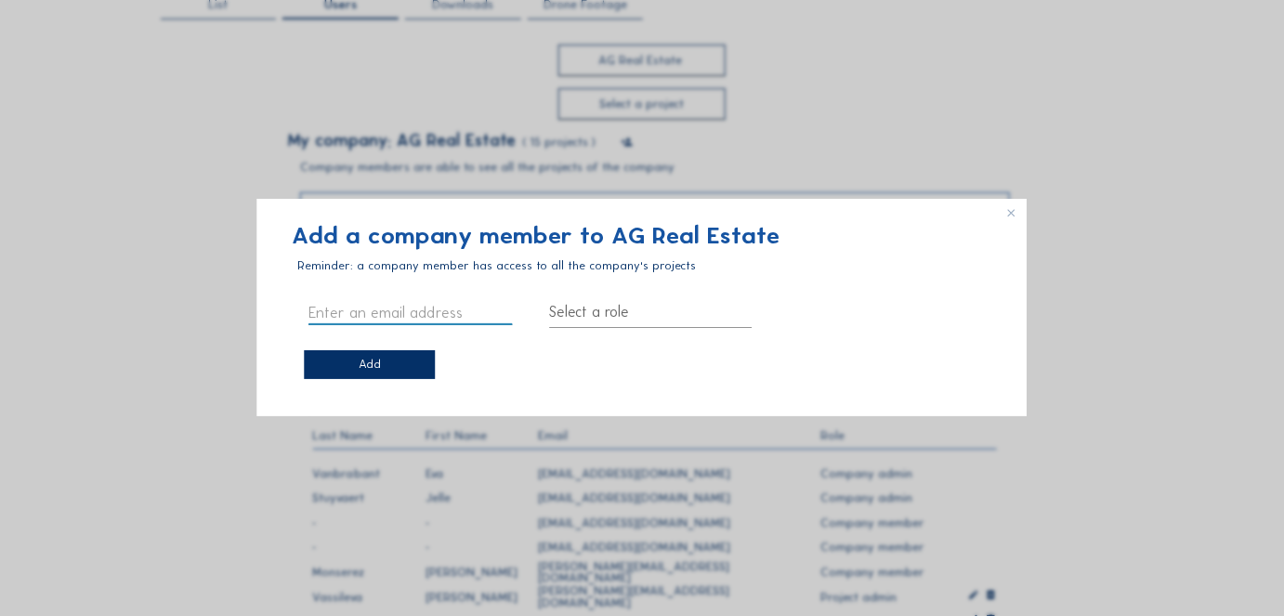
click at [326, 308] on input "text" at bounding box center [410, 312] width 203 height 24
type input "[EMAIL_ADDRESS][DOMAIN_NAME]"
click at [592, 317] on div at bounding box center [650, 312] width 203 height 30
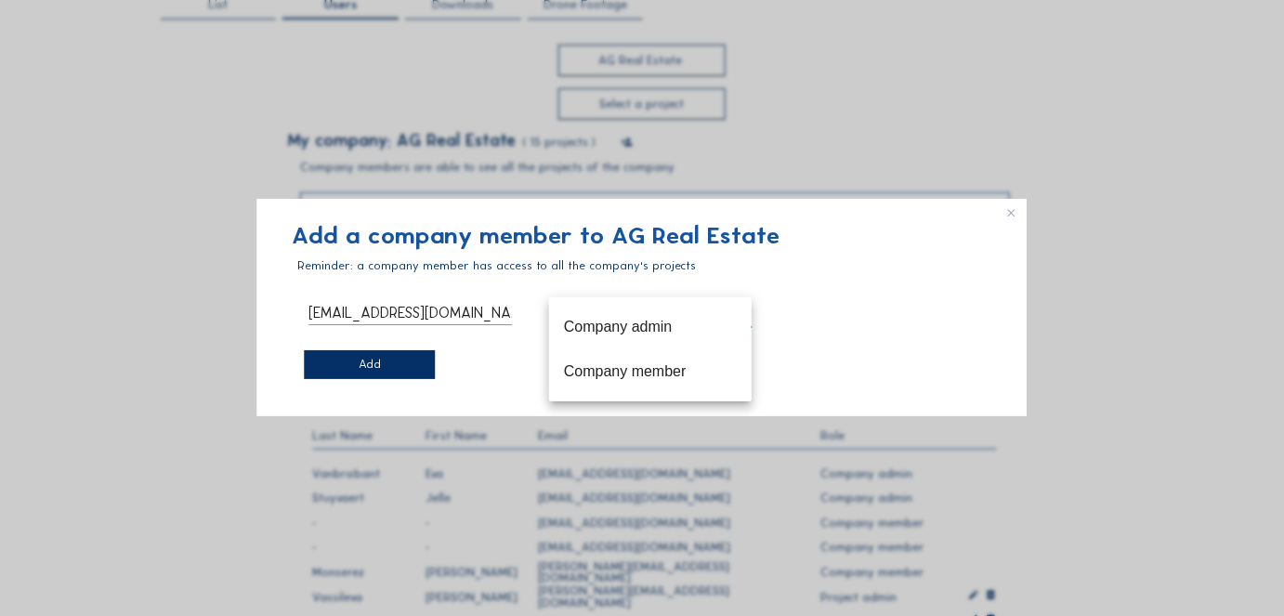
click at [1011, 217] on icon at bounding box center [1016, 210] width 21 height 21
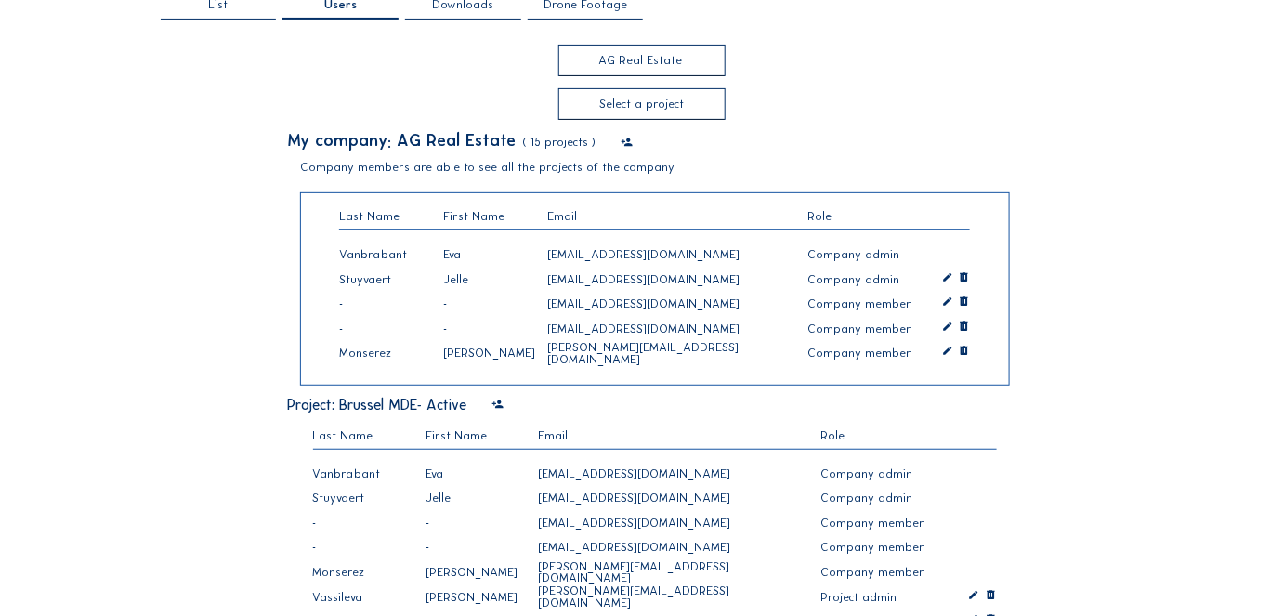
scroll to position [337, 0]
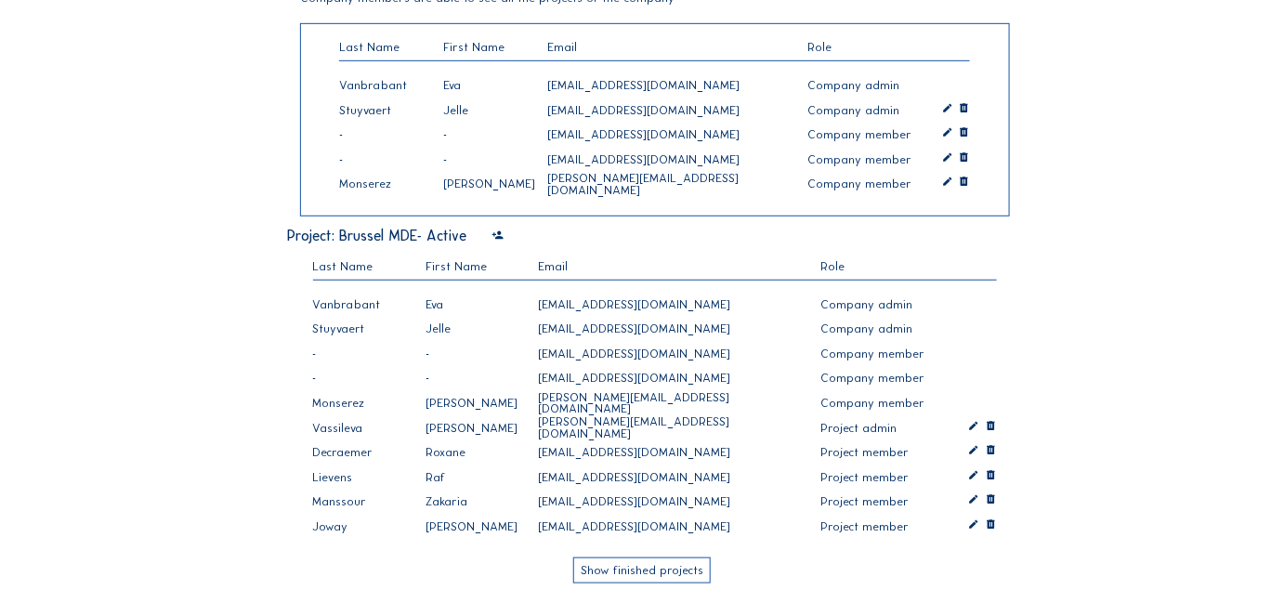
click at [506, 238] on div "Project: [GEOGRAPHIC_DATA] MDE - Active" at bounding box center [642, 236] width 710 height 15
click at [500, 235] on icon at bounding box center [498, 236] width 12 height 14
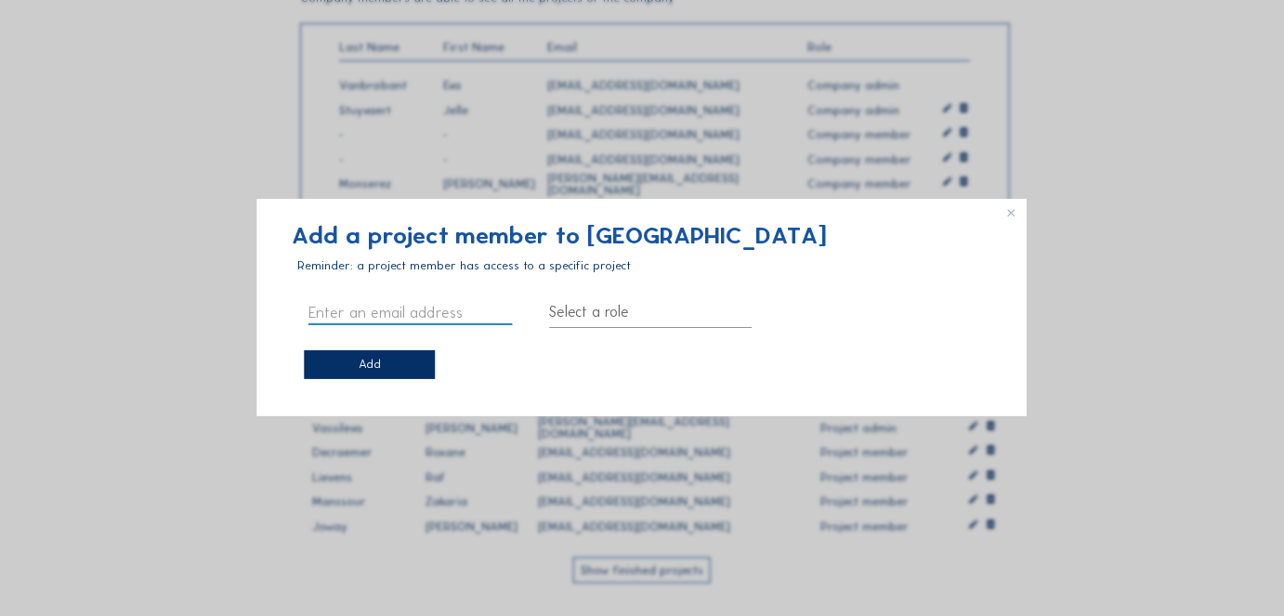
click at [415, 312] on input "text" at bounding box center [410, 312] width 203 height 24
type input "[EMAIL_ADDRESS][DOMAIN_NAME]"
click at [588, 312] on div at bounding box center [650, 312] width 203 height 30
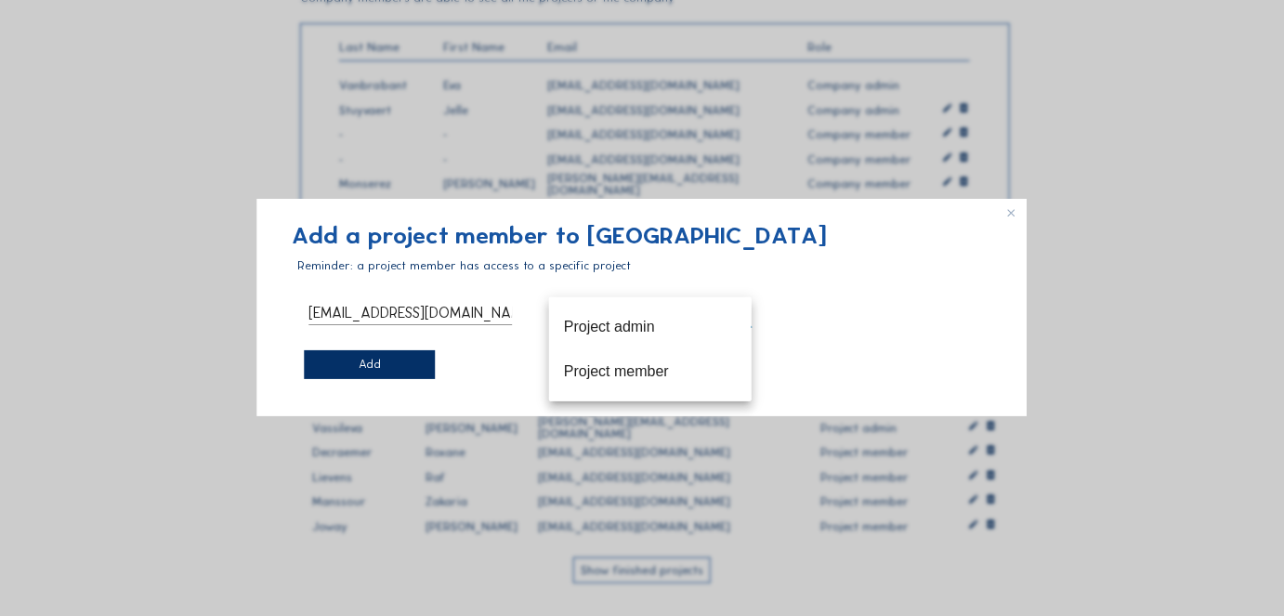
click at [1013, 216] on icon at bounding box center [1016, 210] width 21 height 21
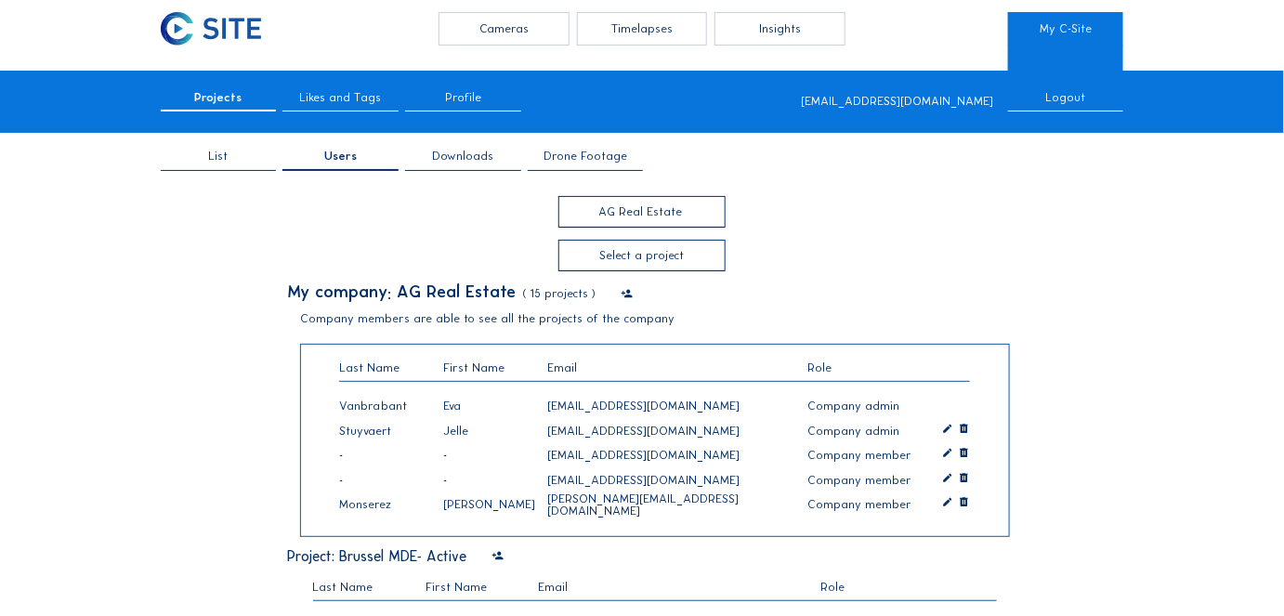
scroll to position [0, 0]
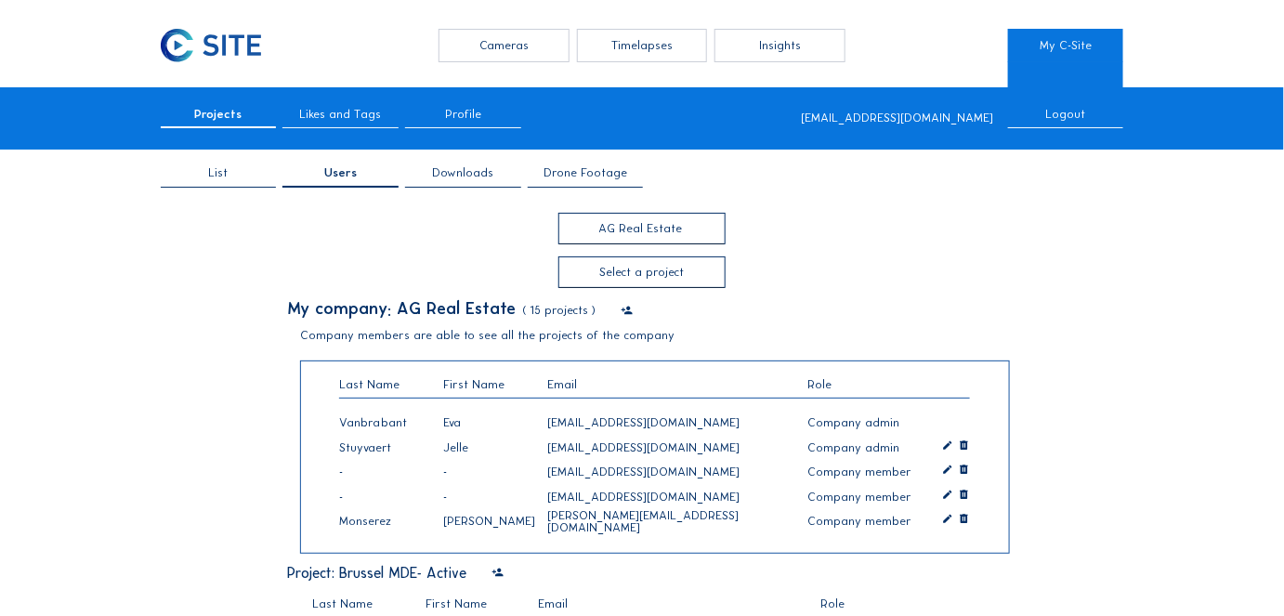
click at [635, 40] on div "Timelapses" at bounding box center [642, 45] width 131 height 33
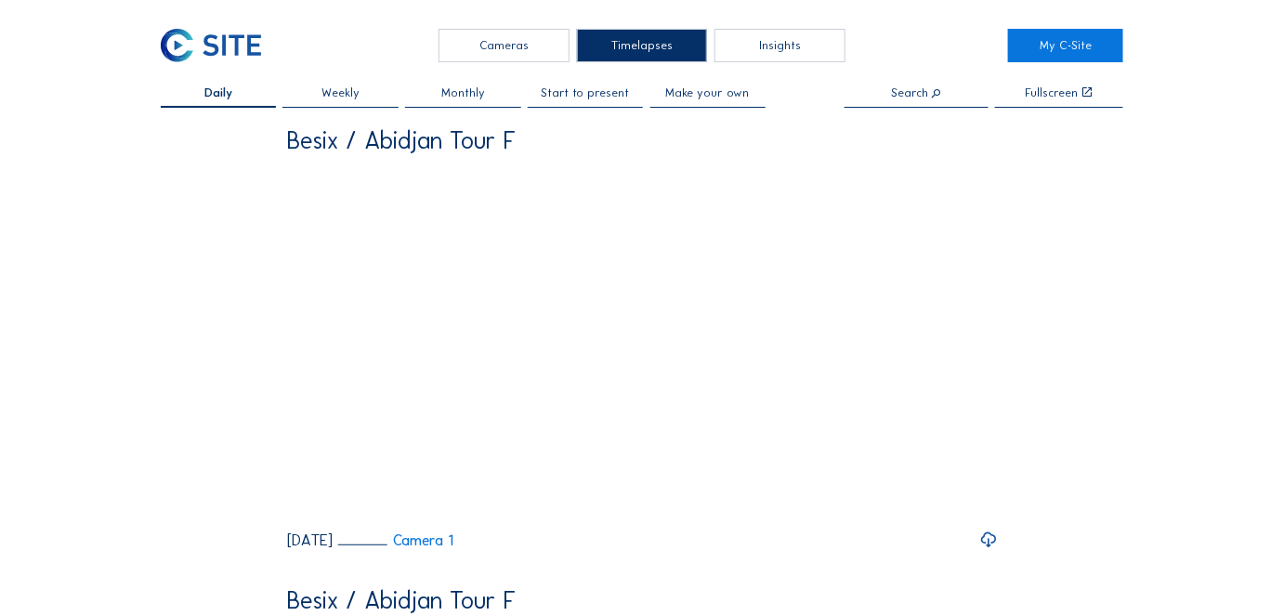
click at [693, 92] on span "Make your own" at bounding box center [708, 93] width 84 height 12
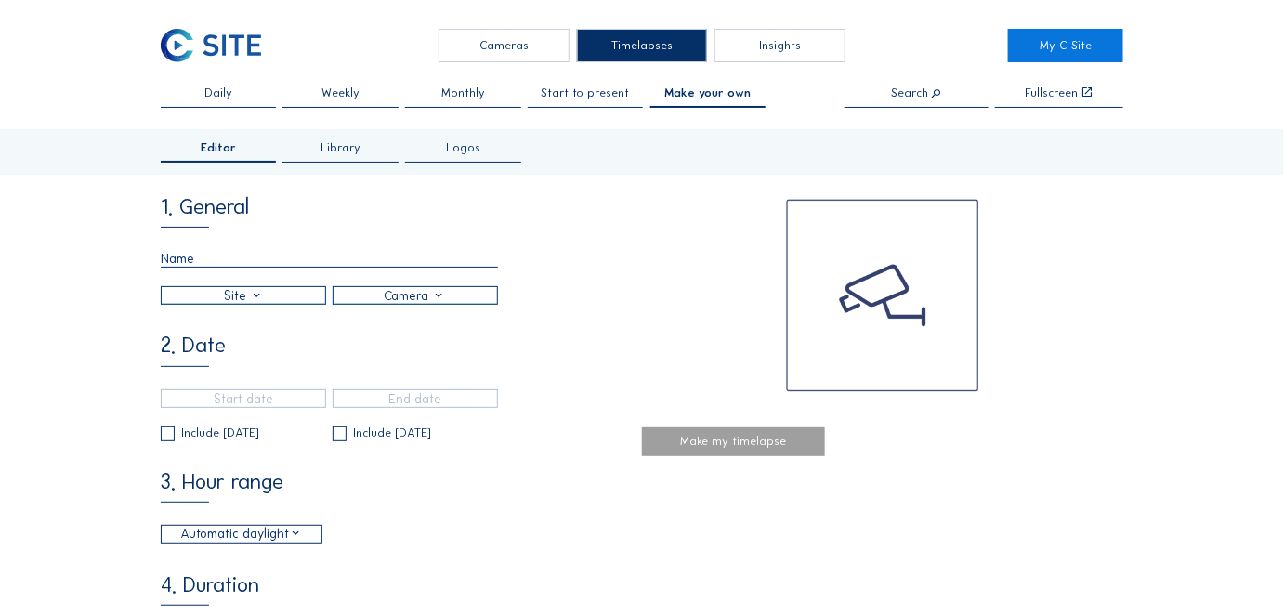
click at [347, 150] on span "Library" at bounding box center [341, 148] width 40 height 12
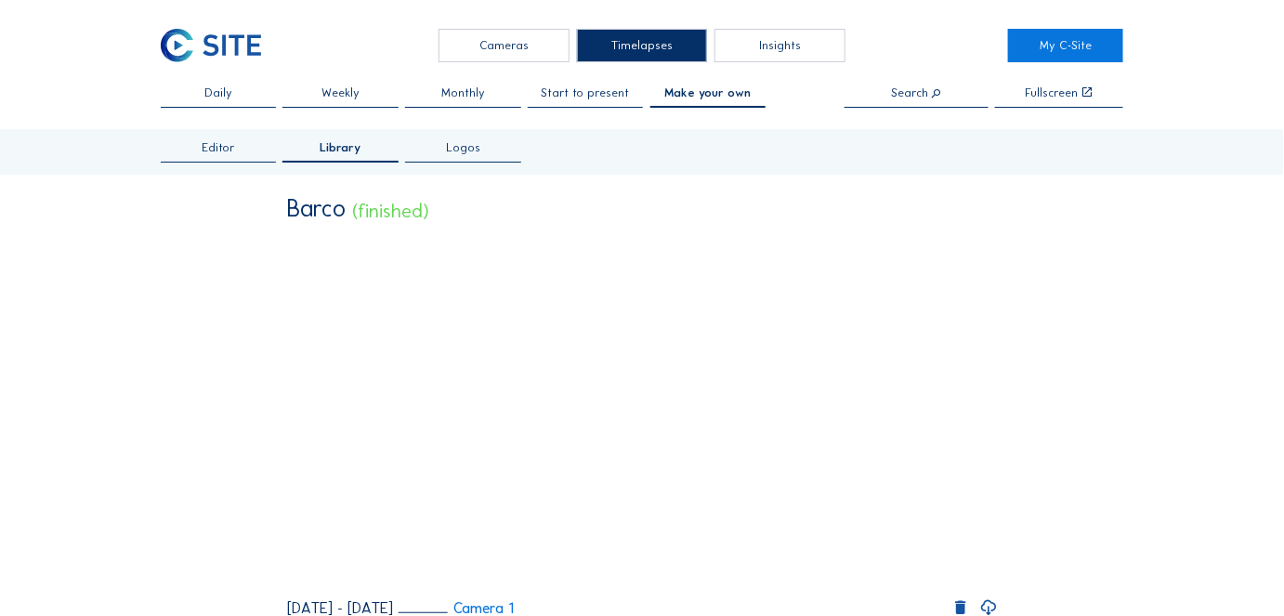
scroll to position [84, 0]
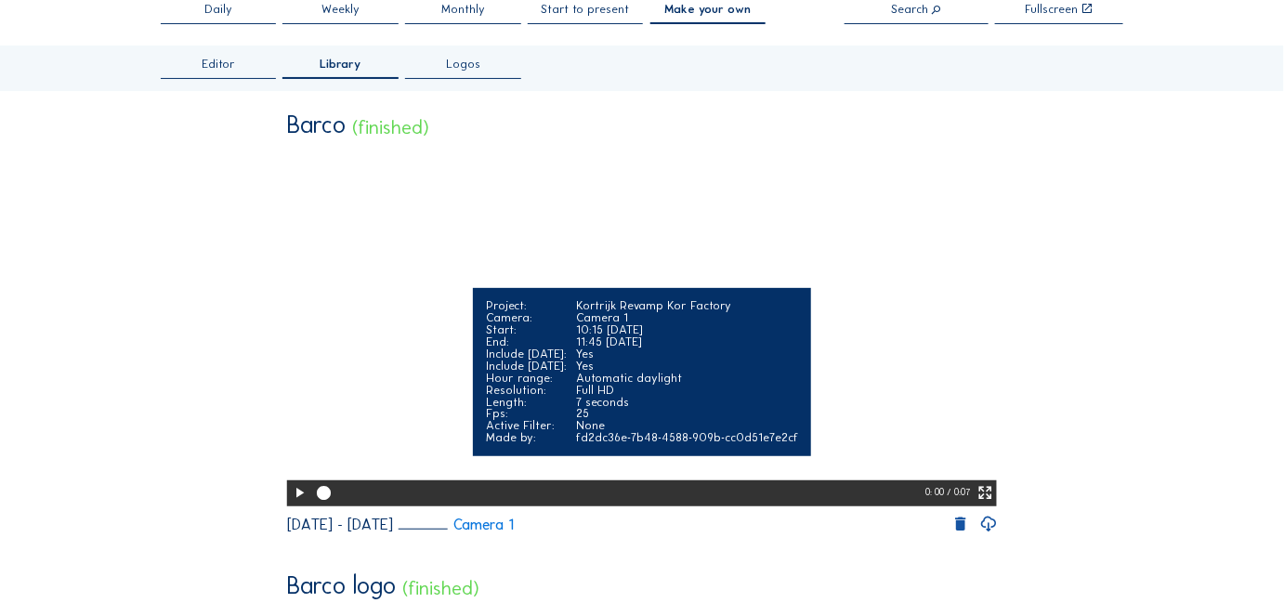
click at [292, 504] on icon at bounding box center [299, 493] width 17 height 20
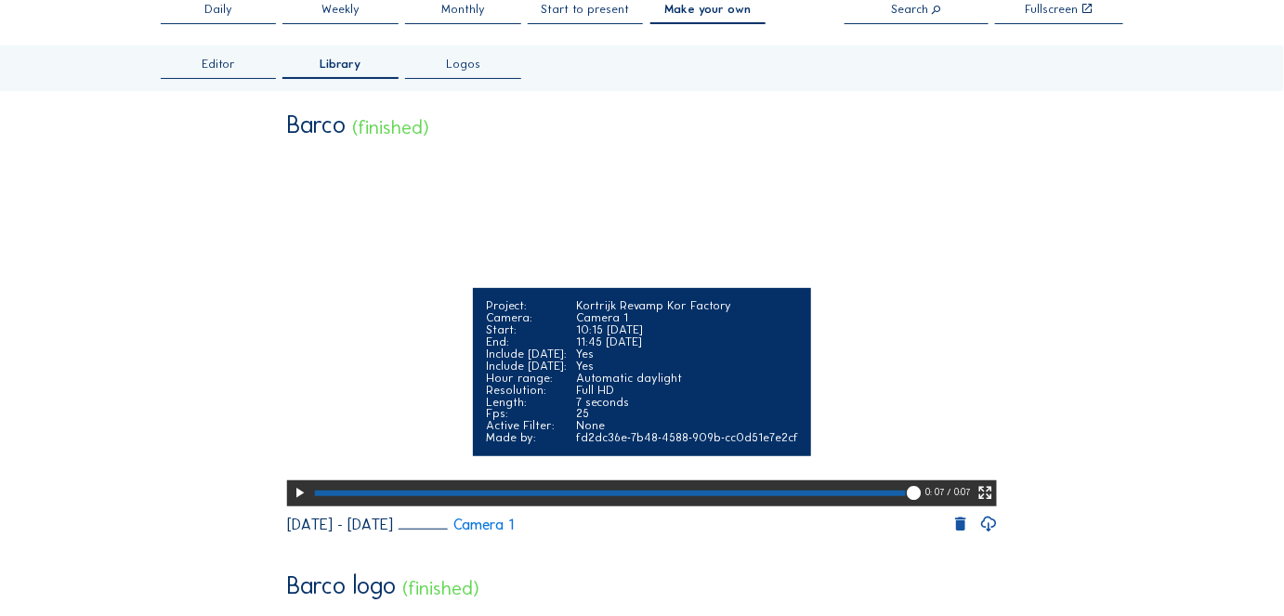
drag, startPoint x: 908, startPoint y: 545, endPoint x: 859, endPoint y: 543, distance: 48.4
click at [859, 505] on div at bounding box center [618, 492] width 615 height 25
click at [825, 497] on div at bounding box center [587, 494] width 544 height 7
click at [750, 497] on div at bounding box center [568, 494] width 506 height 7
click at [604, 497] on div at bounding box center [531, 494] width 432 height 7
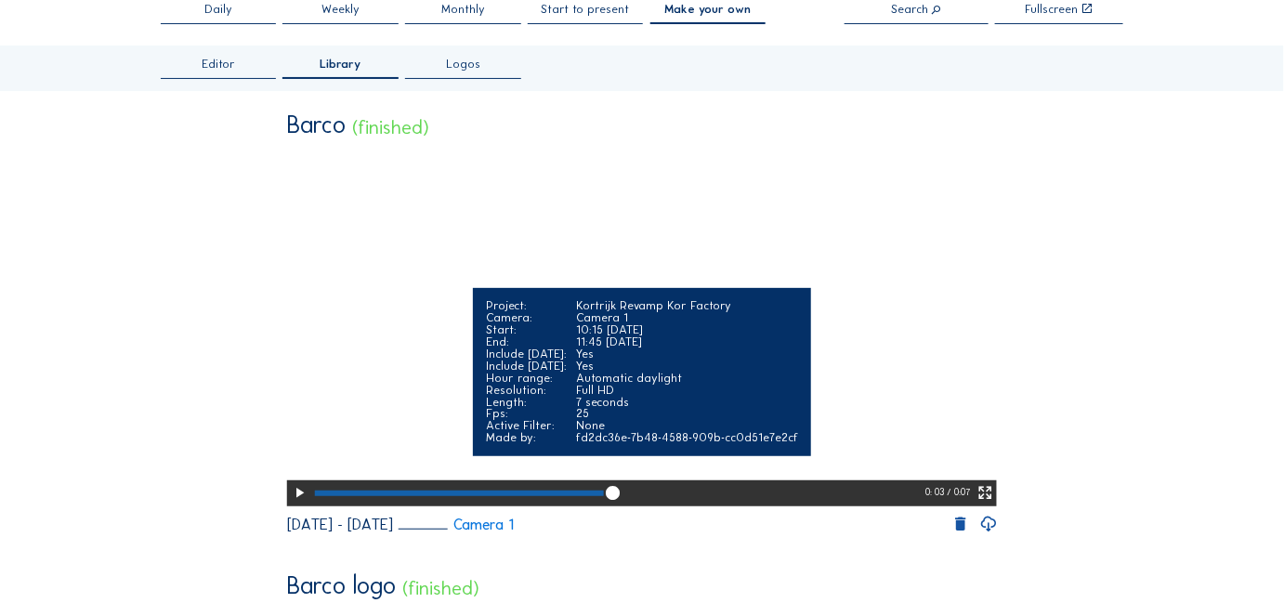
drag, startPoint x: 609, startPoint y: 538, endPoint x: 624, endPoint y: 540, distance: 15.0
click at [624, 505] on div at bounding box center [618, 492] width 615 height 25
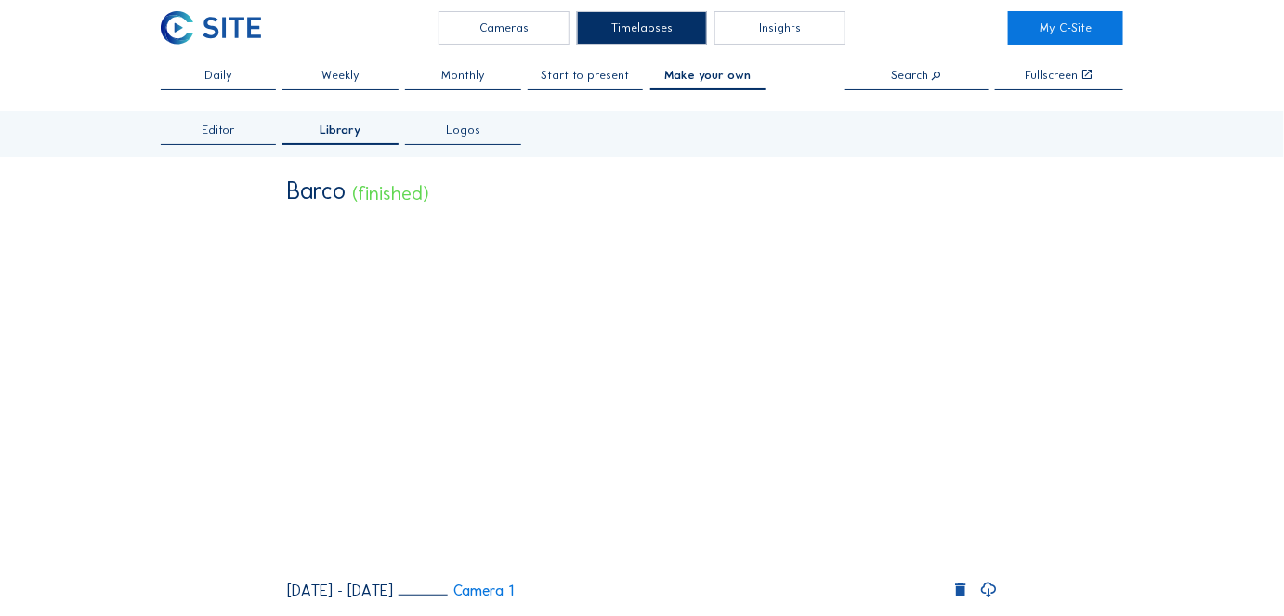
scroll to position [0, 0]
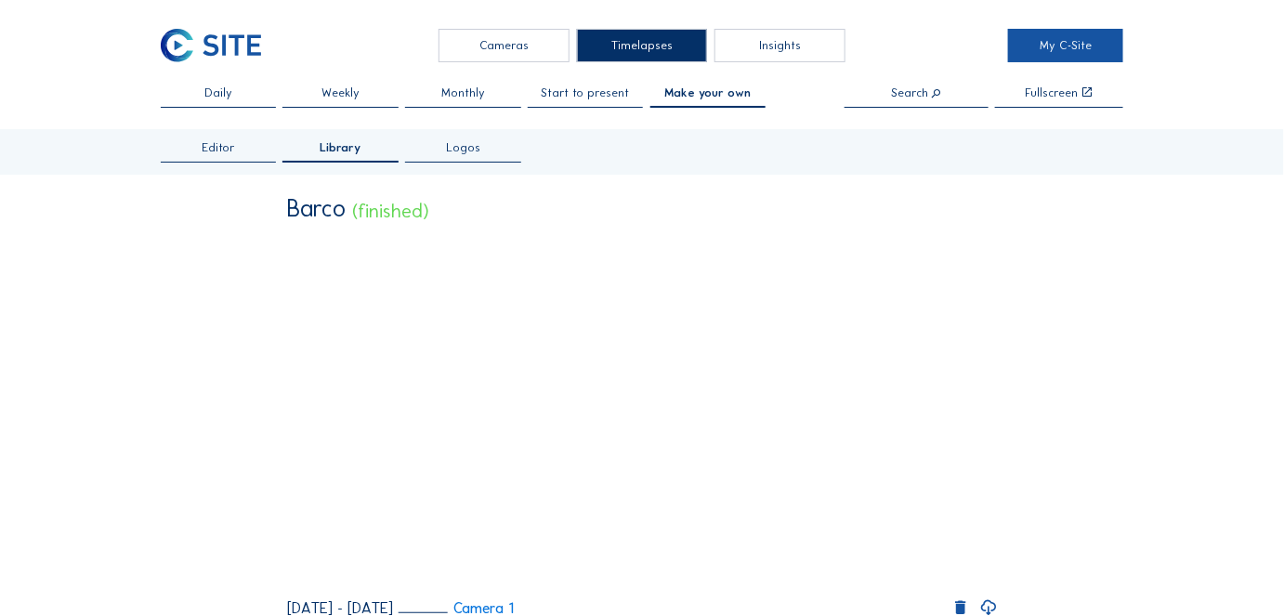
click at [1045, 50] on link "My C-Site" at bounding box center [1065, 45] width 115 height 33
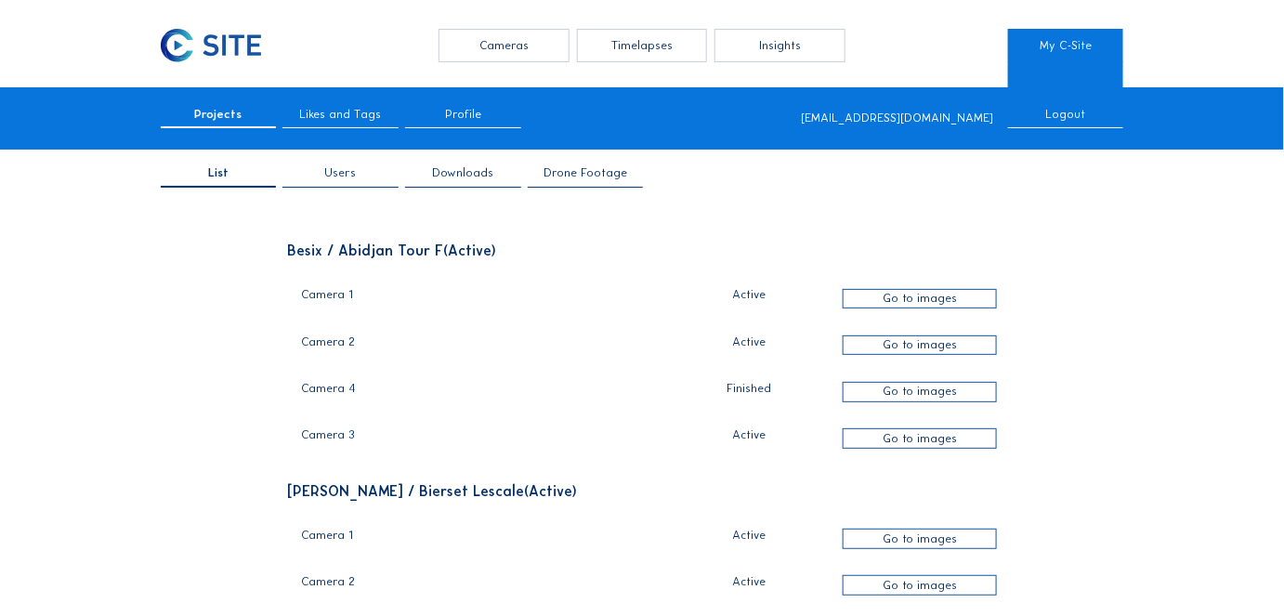
click at [336, 181] on div "Users" at bounding box center [339, 177] width 115 height 20
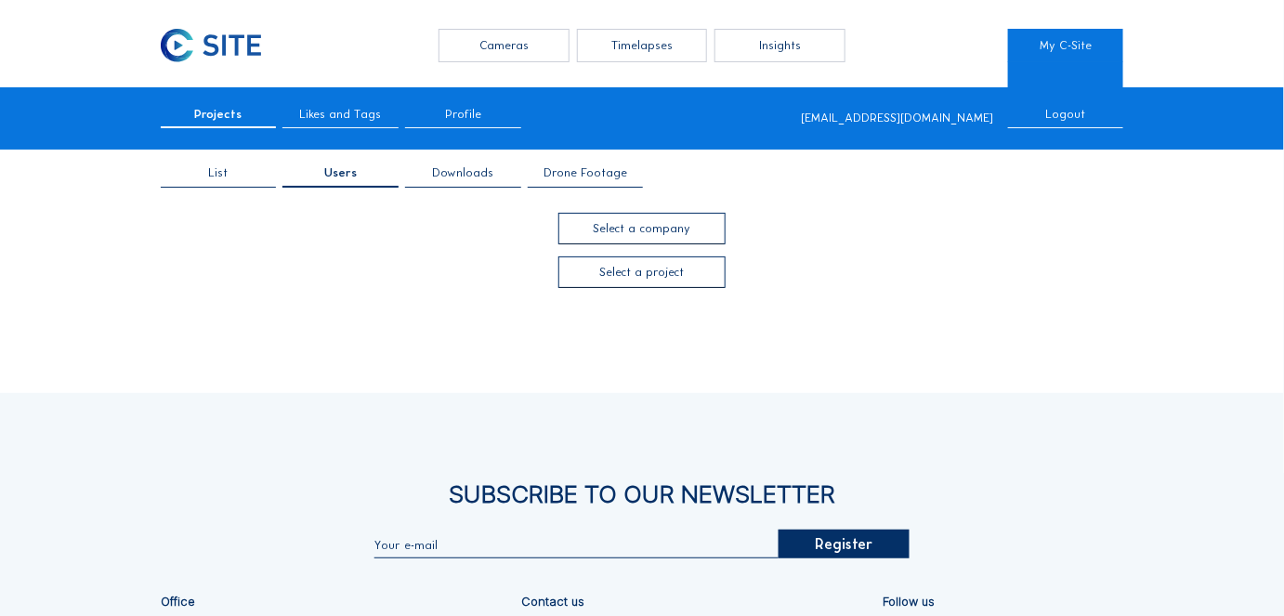
click at [468, 173] on span "Downloads" at bounding box center [462, 173] width 61 height 12
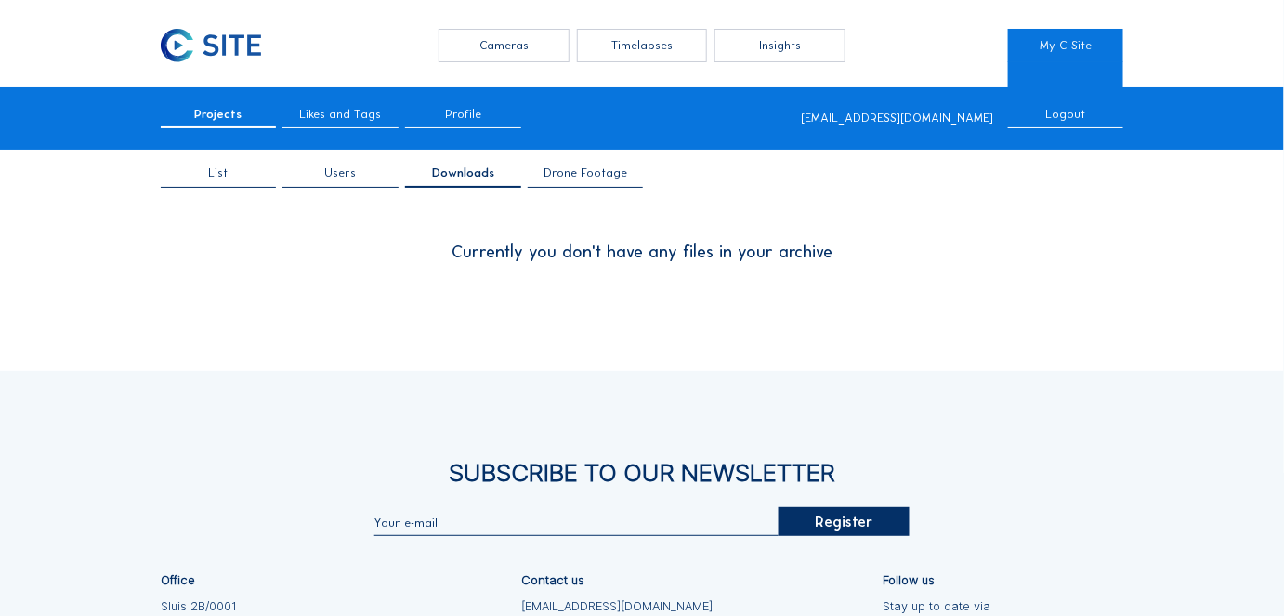
click at [345, 112] on span "Likes and Tags" at bounding box center [341, 115] width 82 height 12
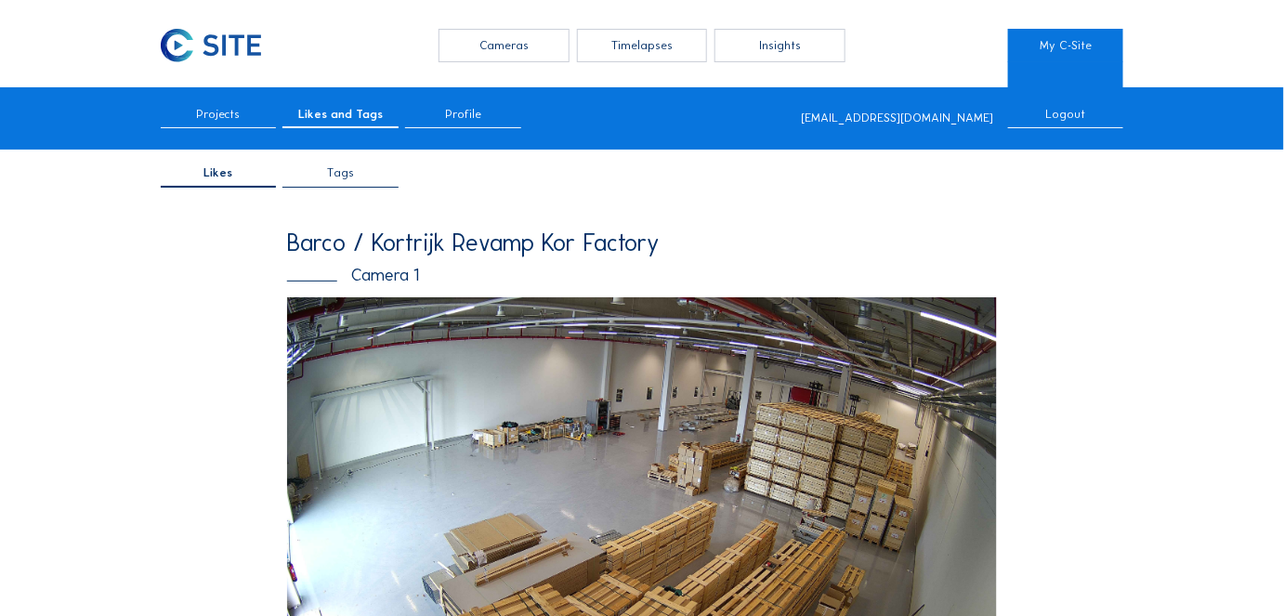
click at [342, 178] on span "Tags" at bounding box center [340, 173] width 27 height 12
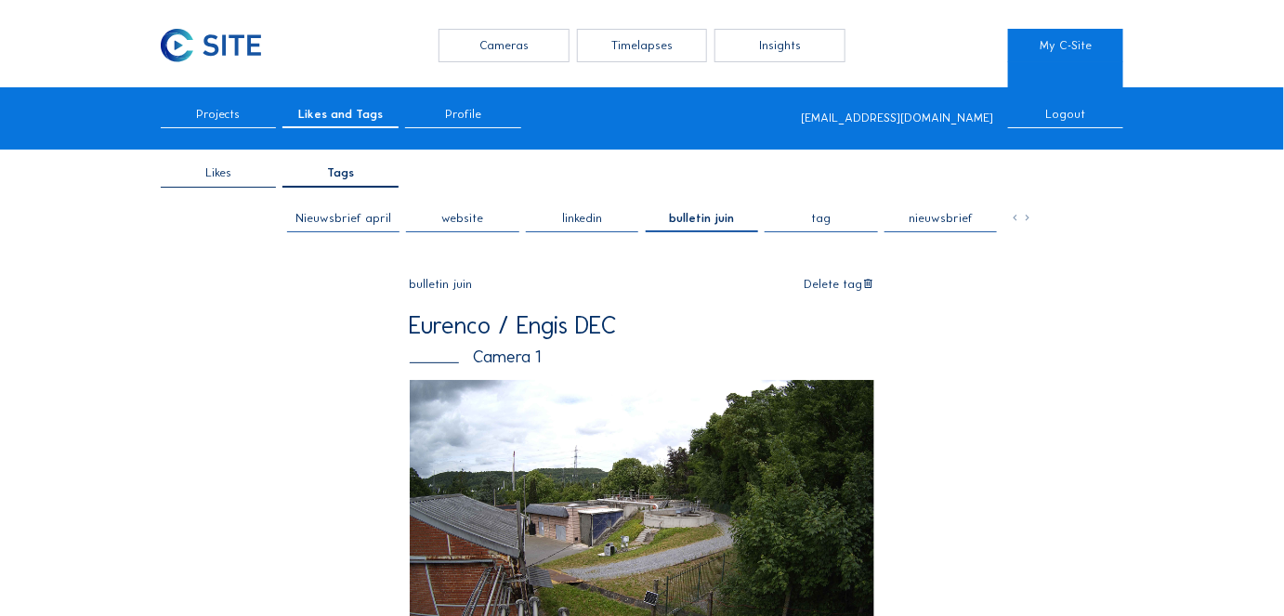
click at [354, 217] on div "Nieuwsbrief april" at bounding box center [343, 219] width 96 height 12
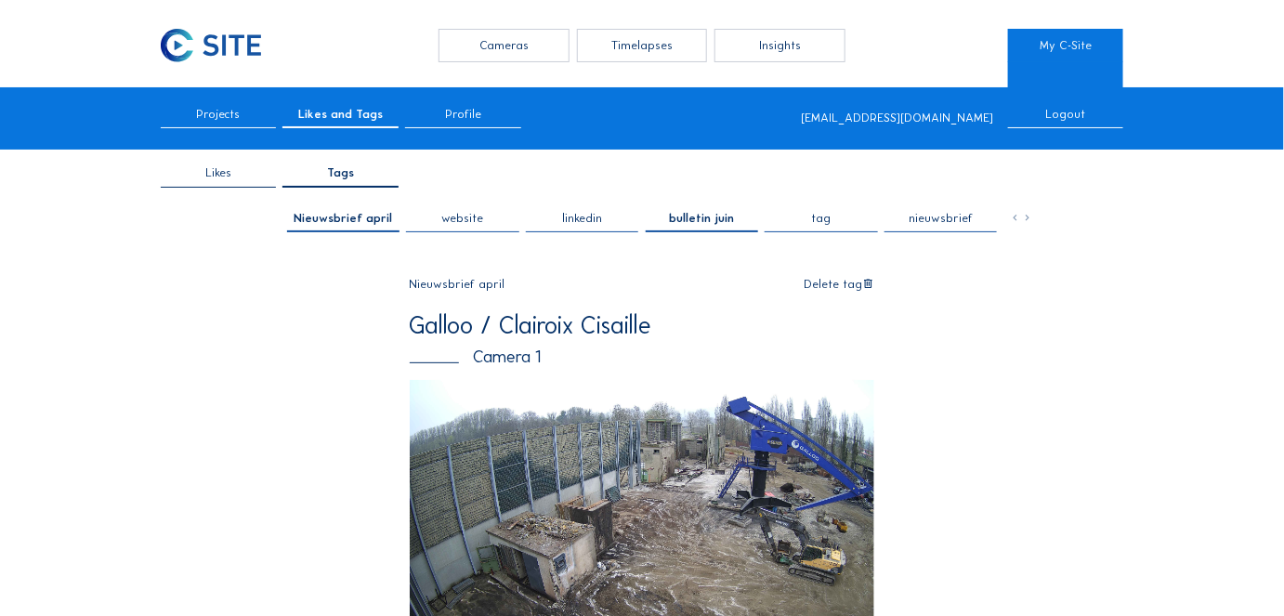
click at [463, 115] on span "Profile" at bounding box center [463, 115] width 36 height 12
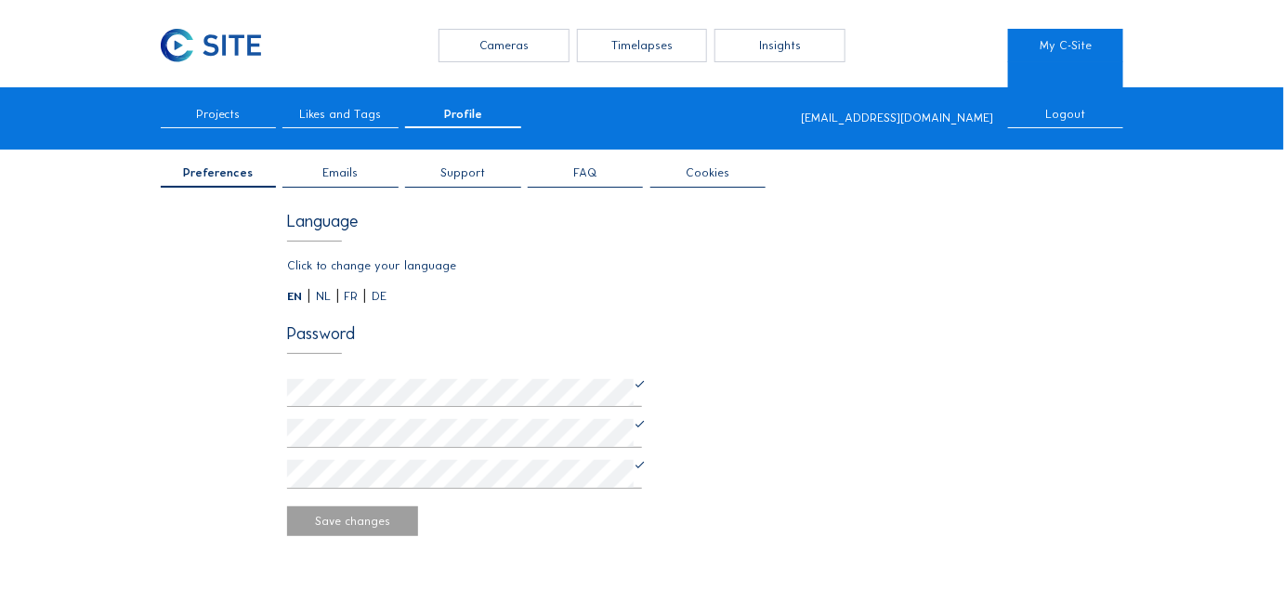
click at [343, 177] on span "Emails" at bounding box center [340, 173] width 35 height 12
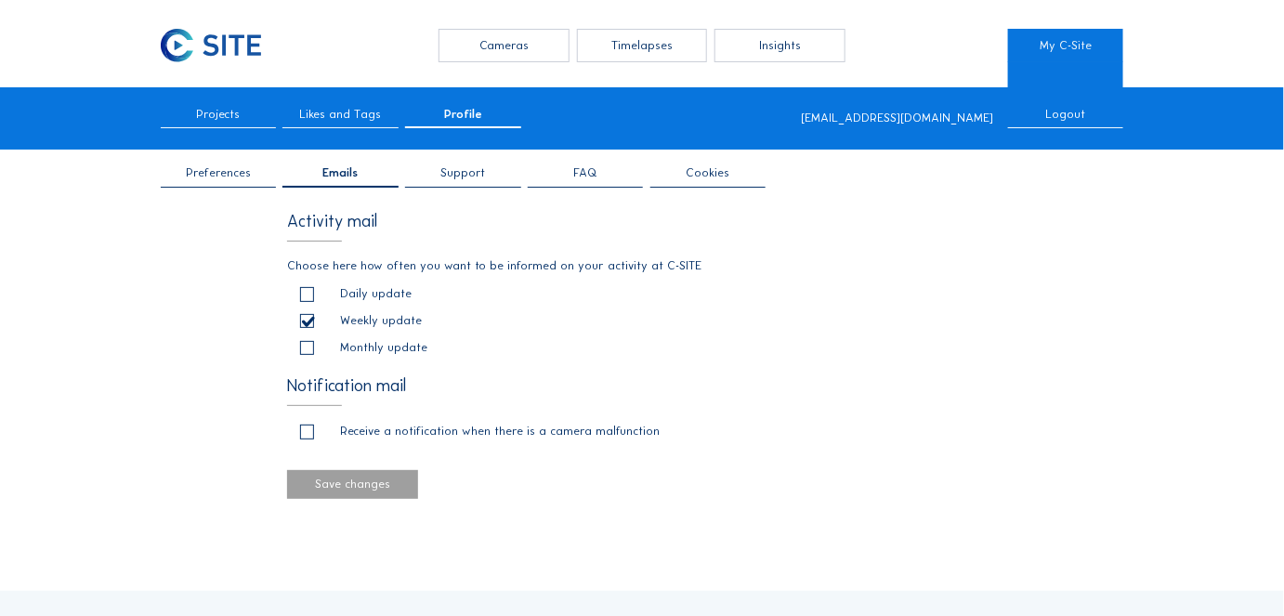
click at [473, 177] on span "Support" at bounding box center [462, 173] width 45 height 12
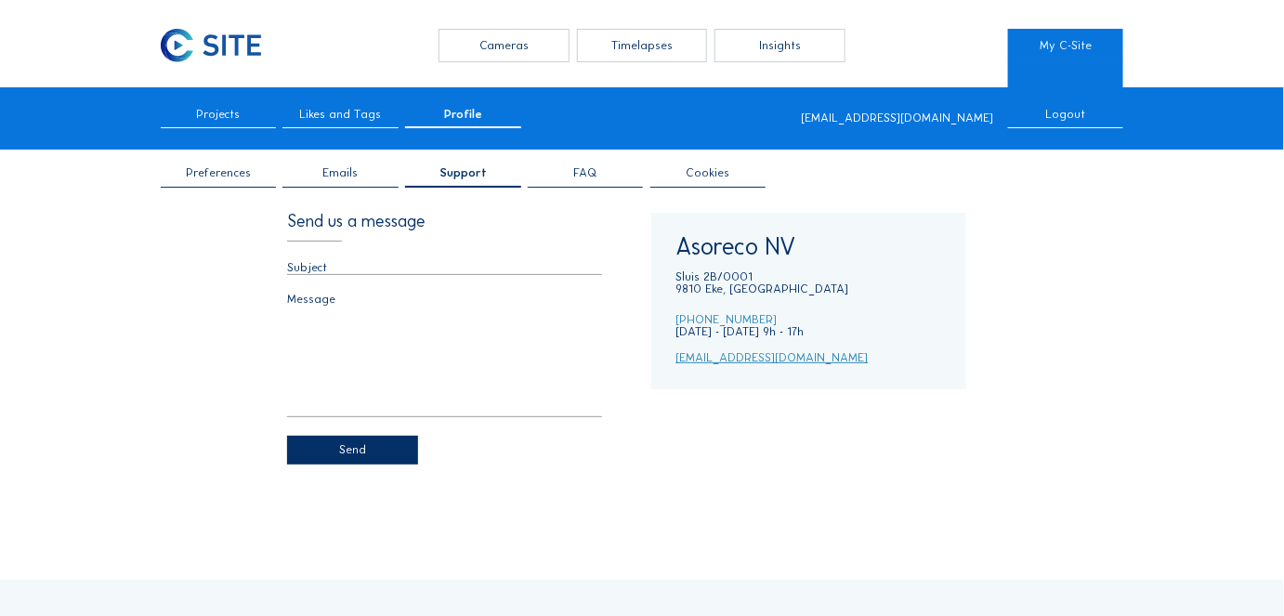
click at [775, 46] on div "Insights" at bounding box center [779, 45] width 131 height 33
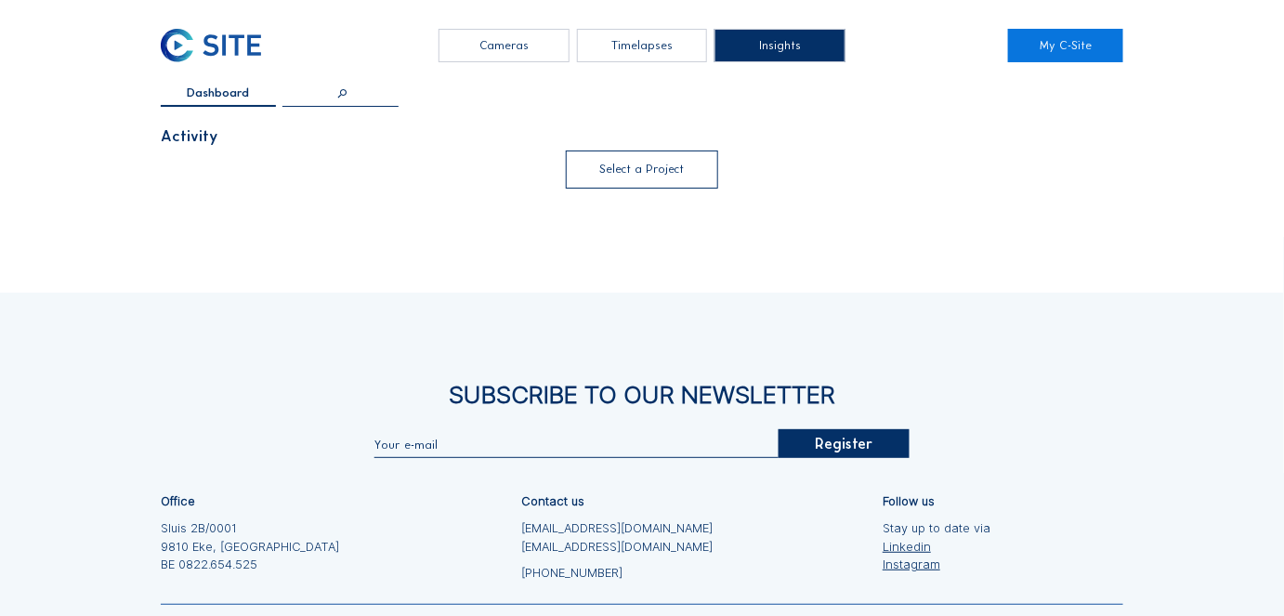
click at [621, 179] on div at bounding box center [642, 169] width 144 height 30
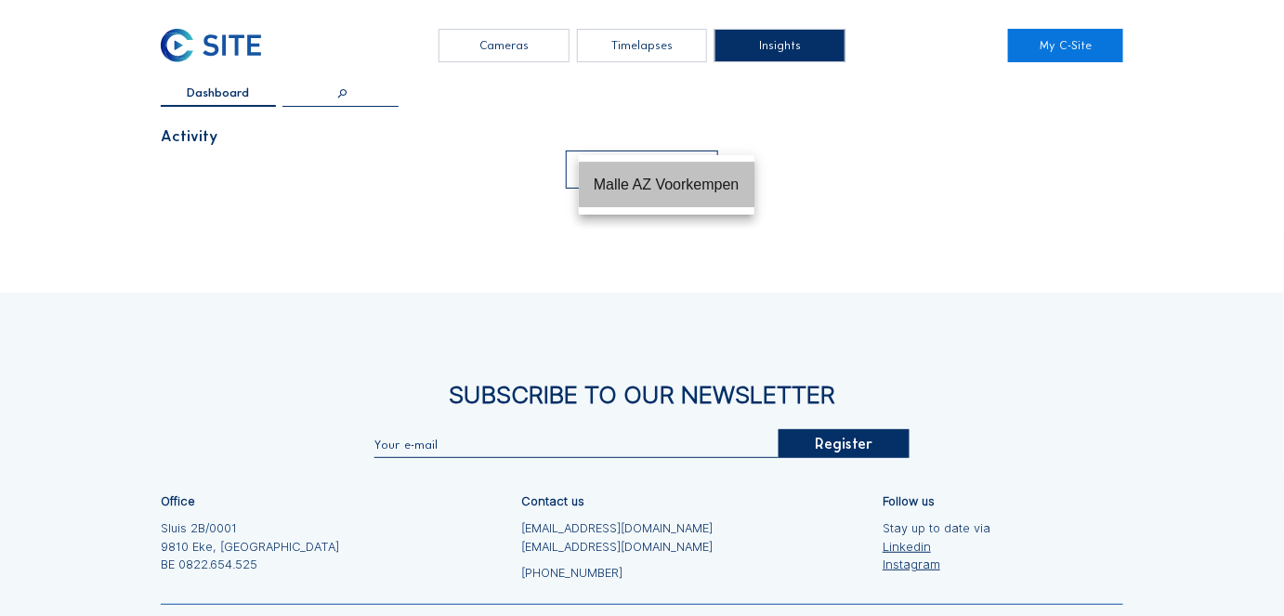
click at [622, 180] on div "Malle AZ Voorkempen" at bounding box center [667, 185] width 146 height 18
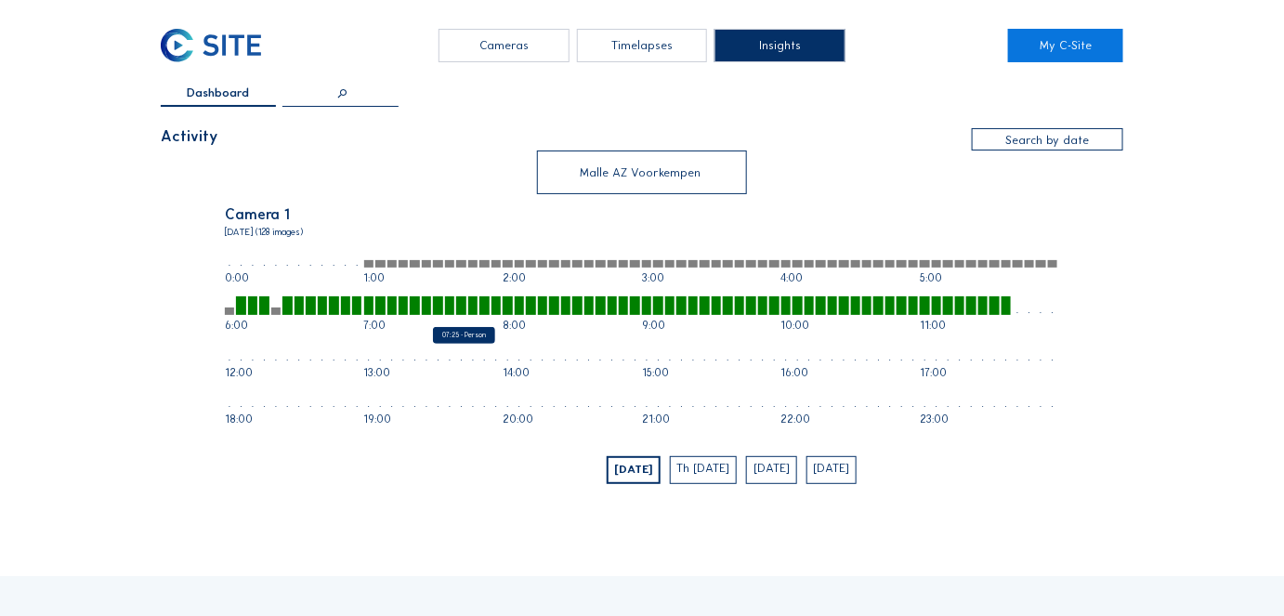
click at [426, 313] on div at bounding box center [426, 305] width 9 height 19
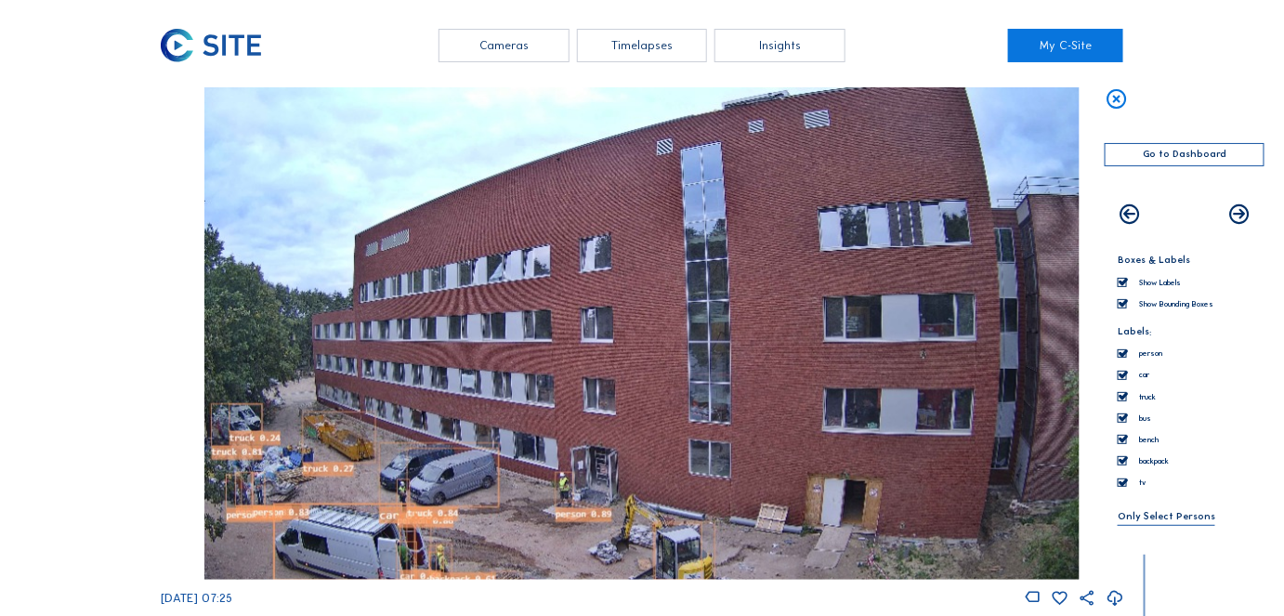
click at [511, 47] on div "Cameras" at bounding box center [503, 45] width 131 height 33
